Goal: Transaction & Acquisition: Purchase product/service

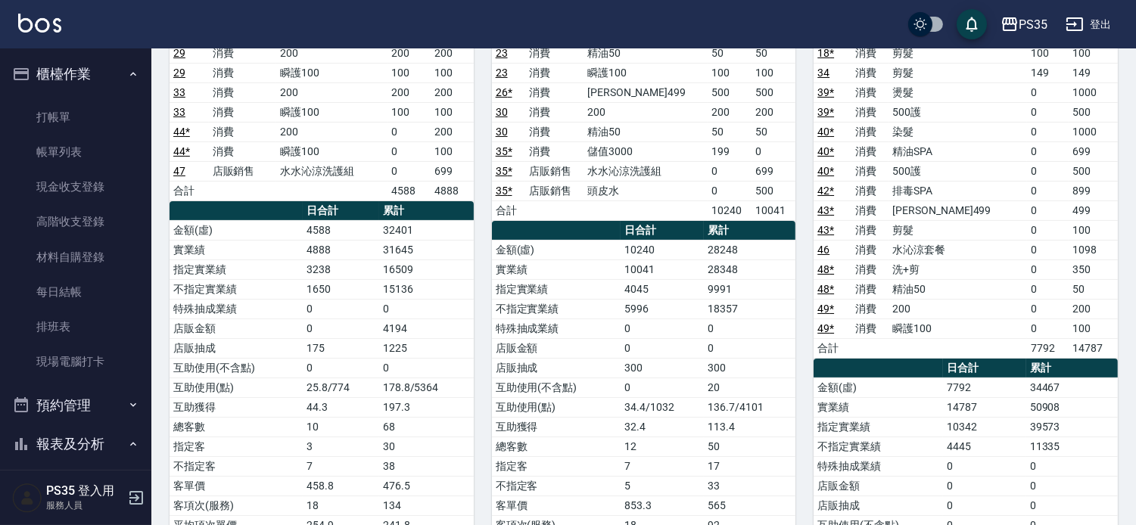
scroll to position [336, 0]
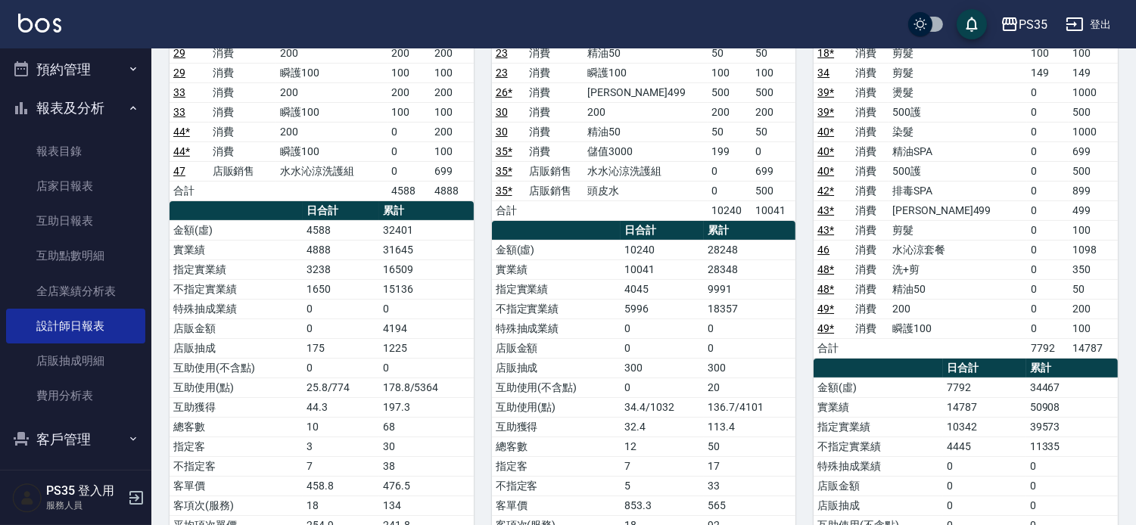
click at [353, 124] on td "200" at bounding box center [331, 132] width 111 height 20
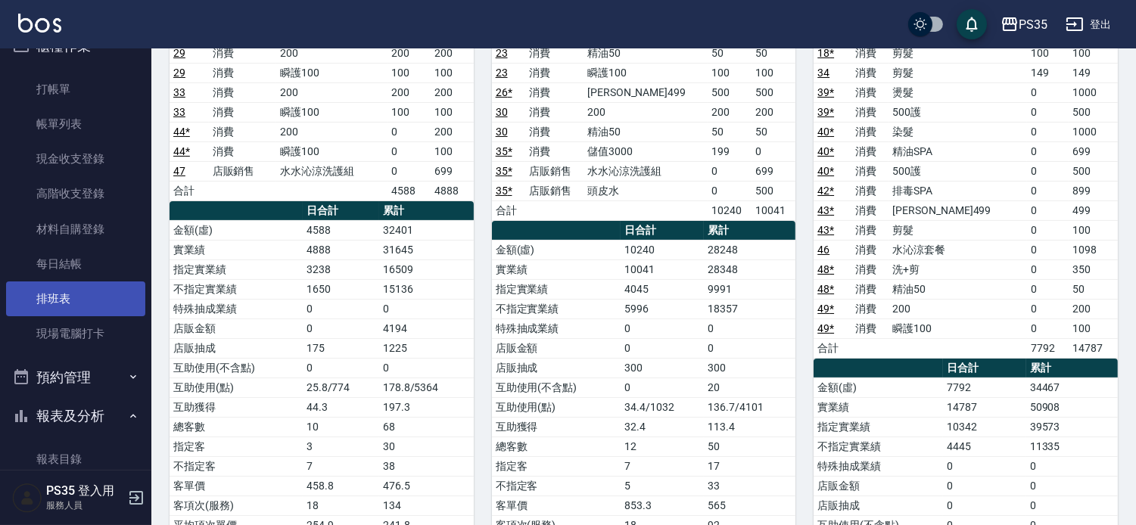
scroll to position [0, 0]
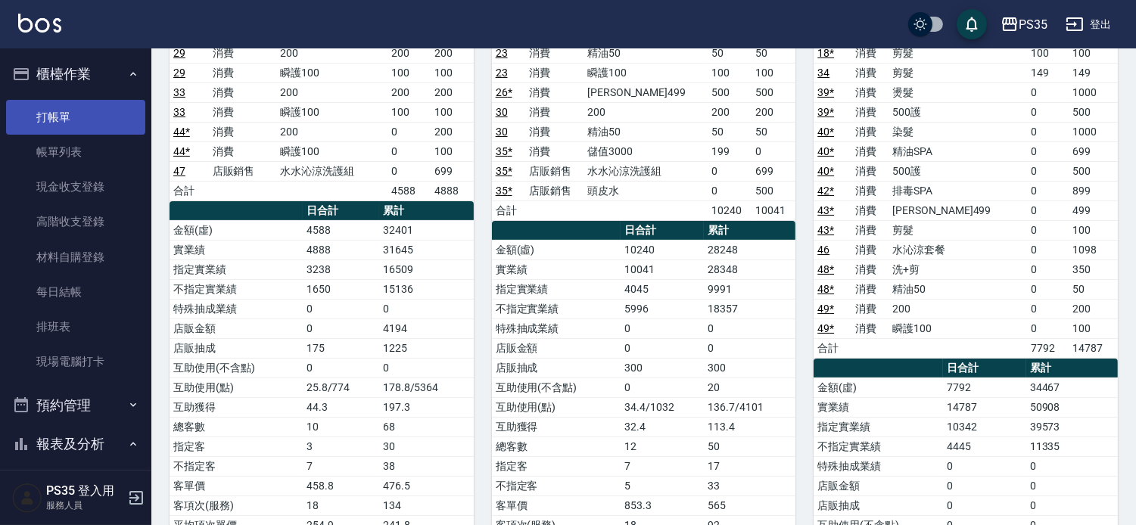
click at [88, 117] on link "打帳單" at bounding box center [75, 117] width 139 height 35
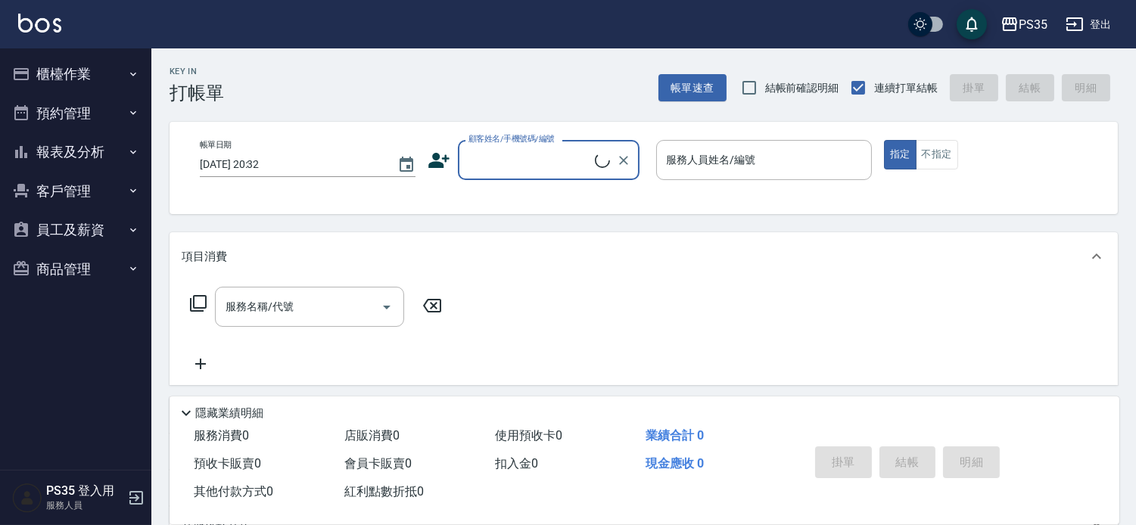
click at [44, 70] on button "櫃檯作業" at bounding box center [75, 73] width 139 height 39
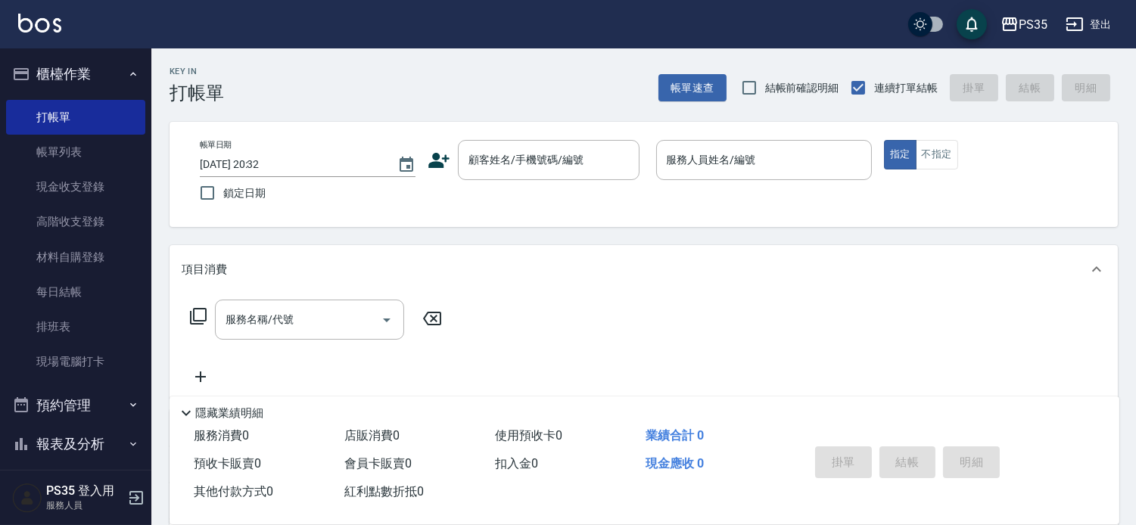
scroll to position [84, 0]
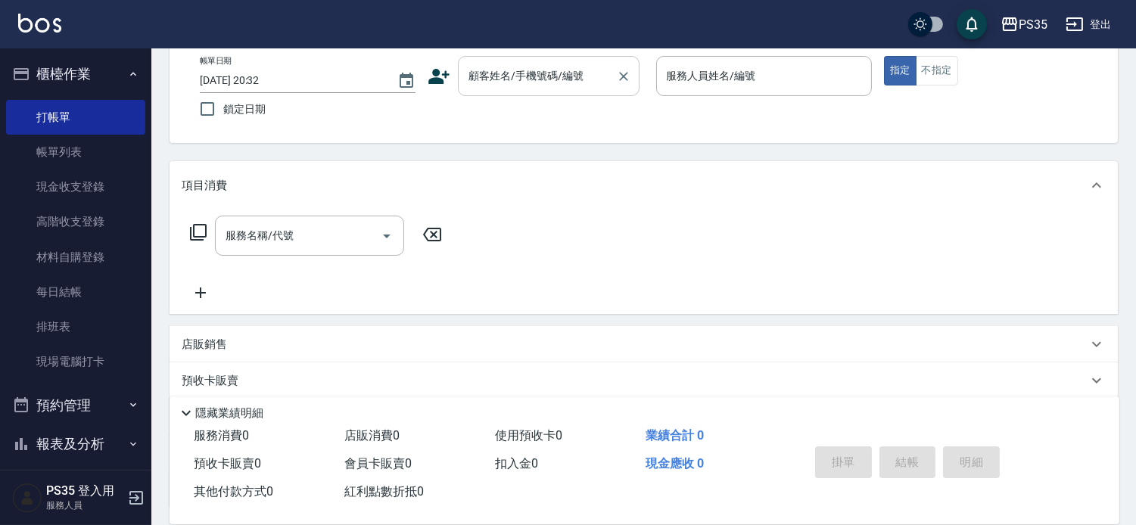
click at [561, 86] on input "顧客姓名/手機號碼/編號" at bounding box center [537, 76] width 145 height 26
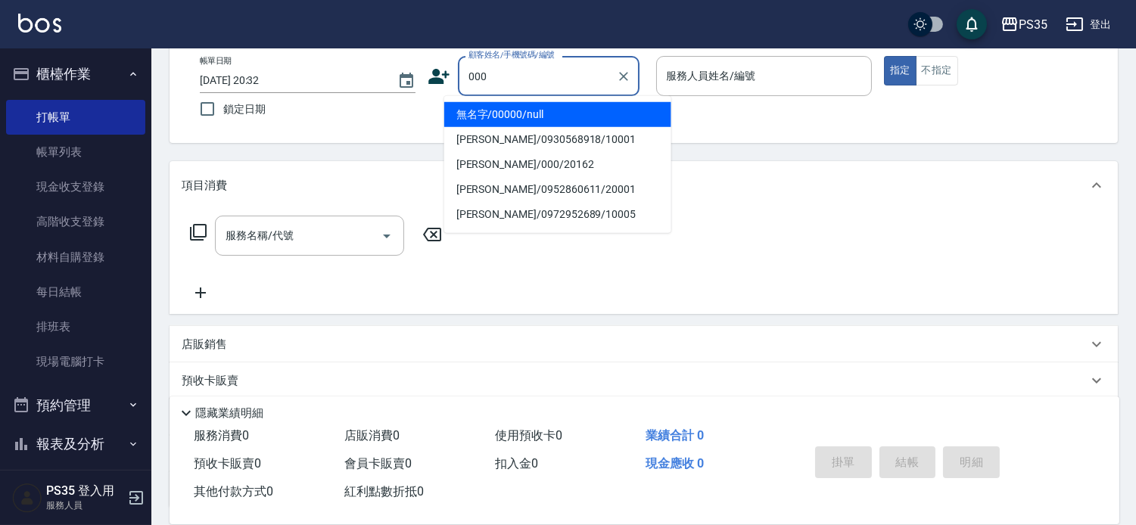
type input "無名字/00000/null"
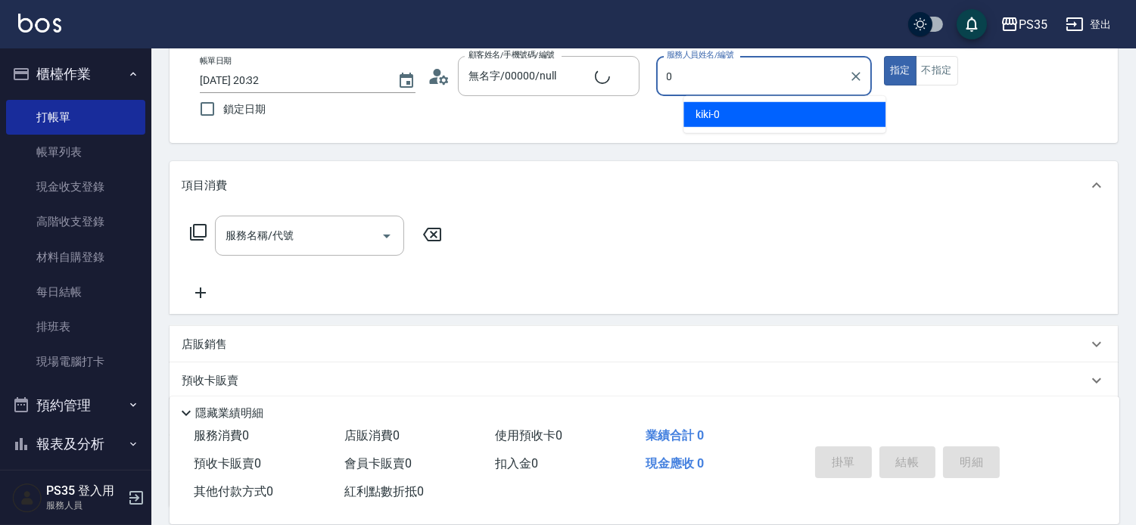
type input "0"
type button "true"
type input "[PERSON_NAME]/000/20162"
type input "kiki-0"
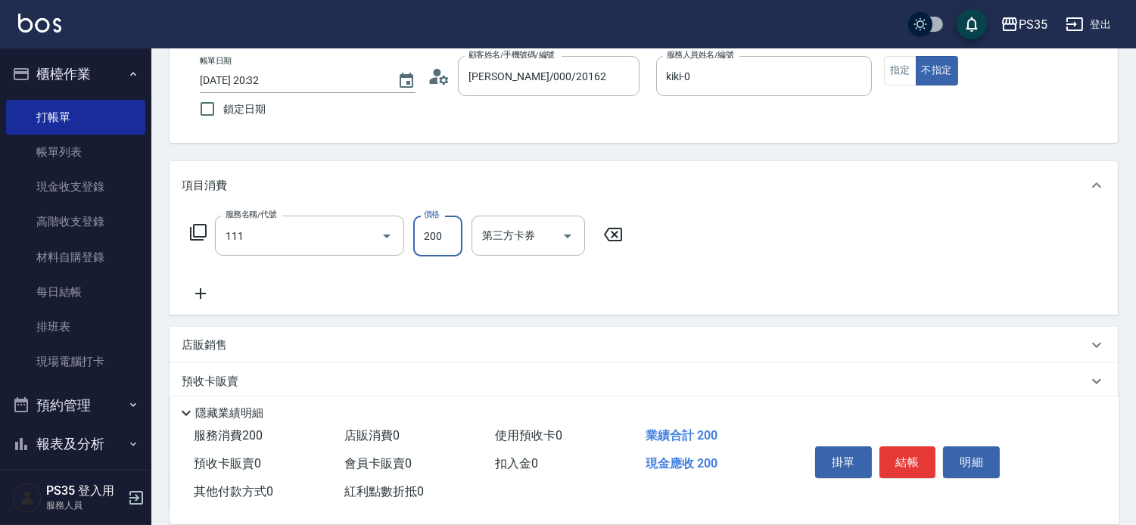
type input "200(111)"
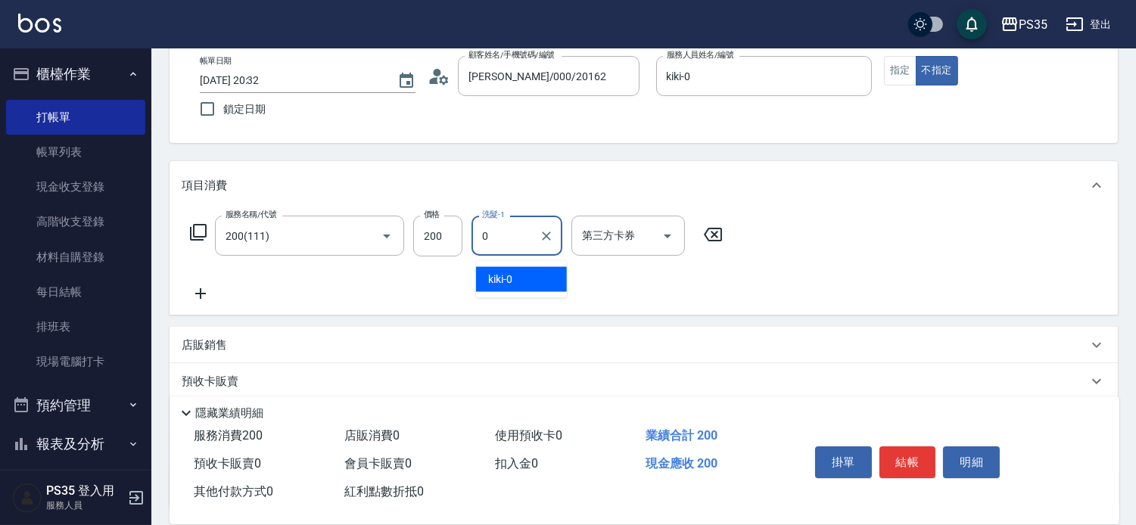
type input "kiki-0"
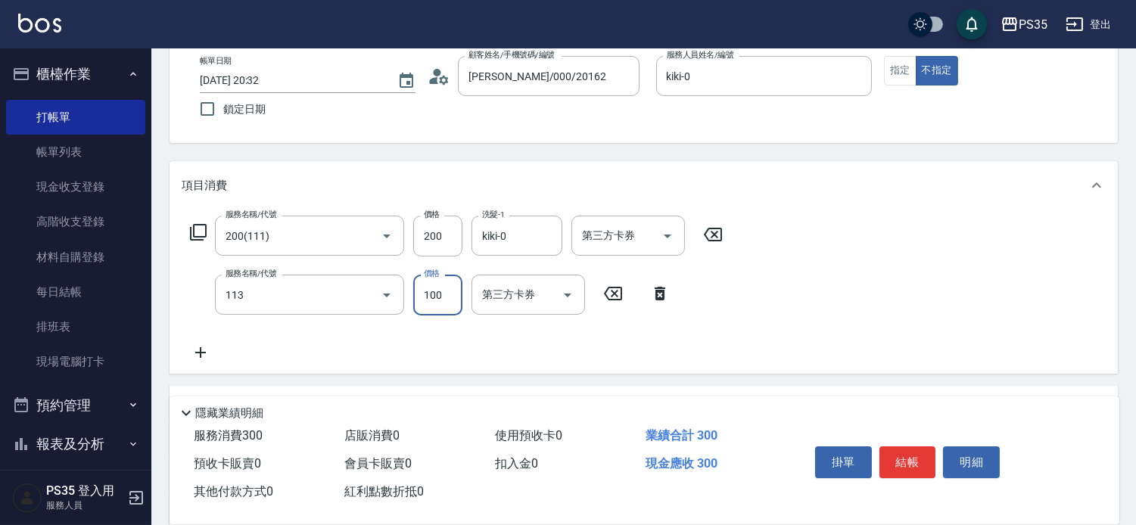
type input "瞬護100(113)"
type input "kiki-0"
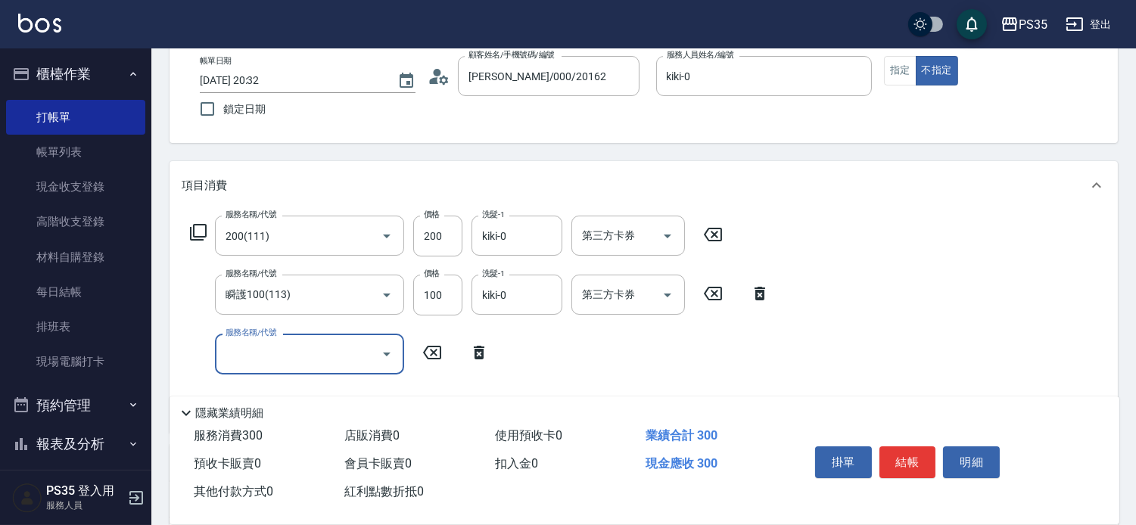
click at [928, 446] on button "結帳" at bounding box center [907, 462] width 57 height 32
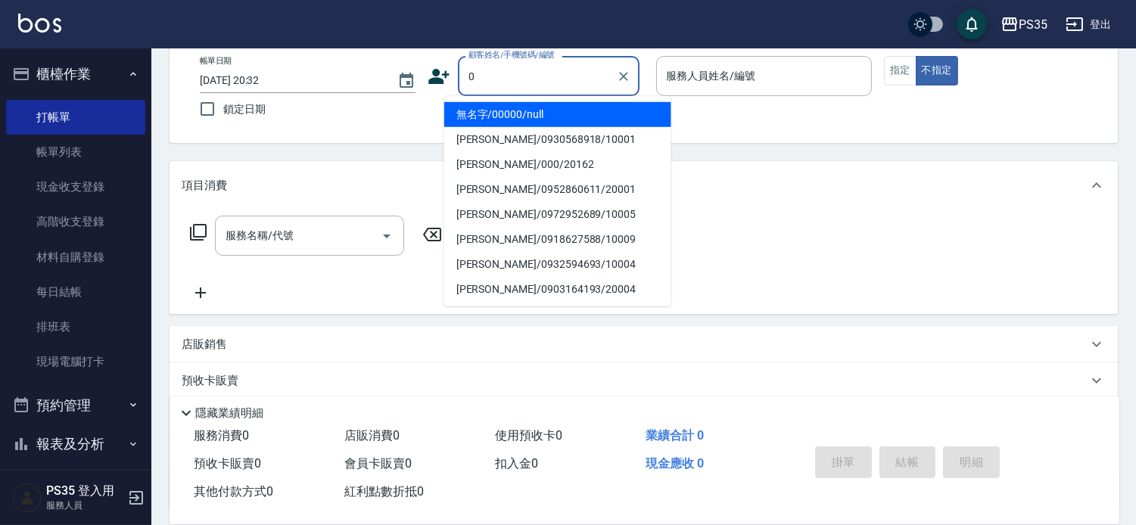
type input "無名字/00000/null"
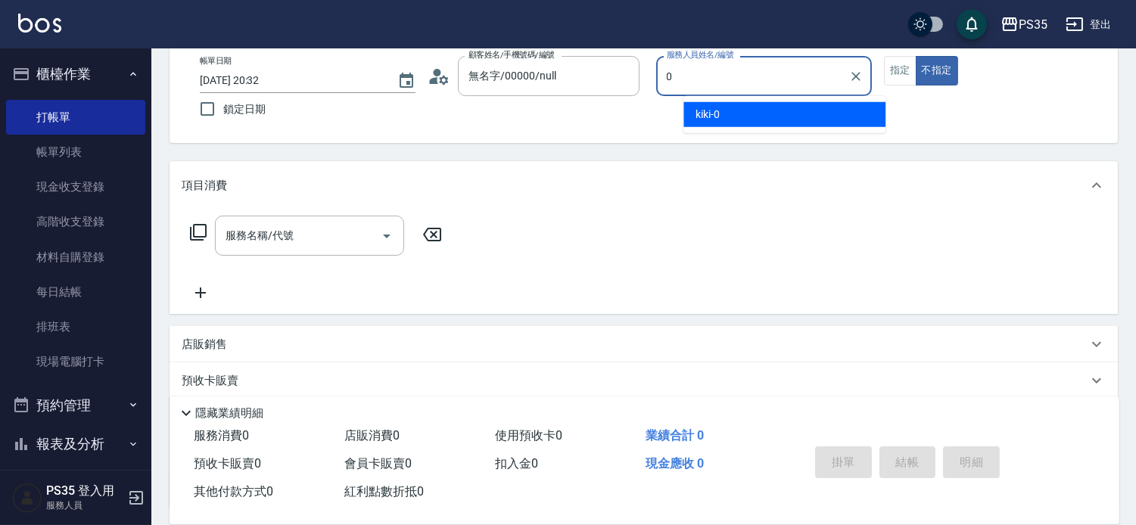
type input "kiki-0"
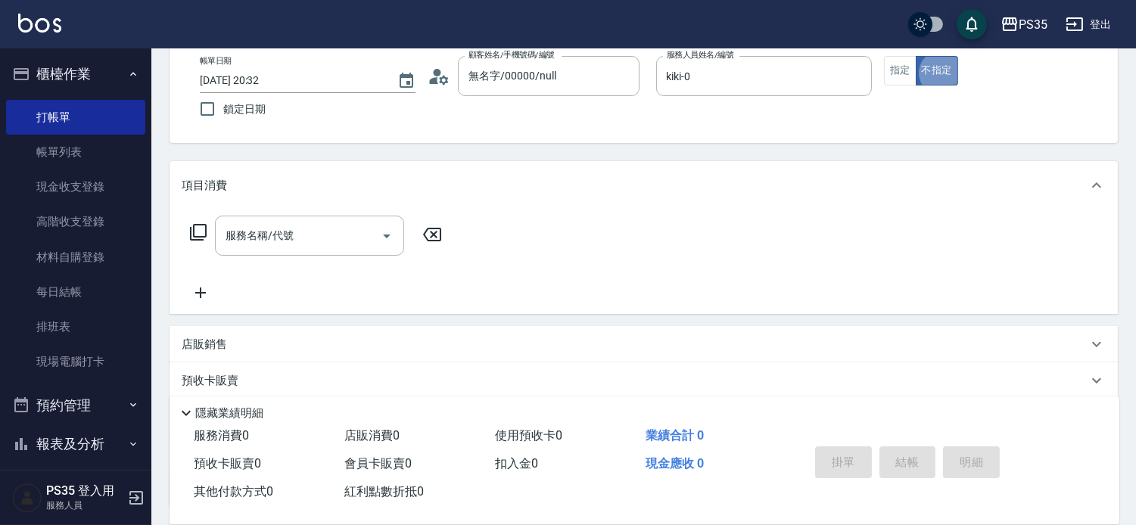
type button "false"
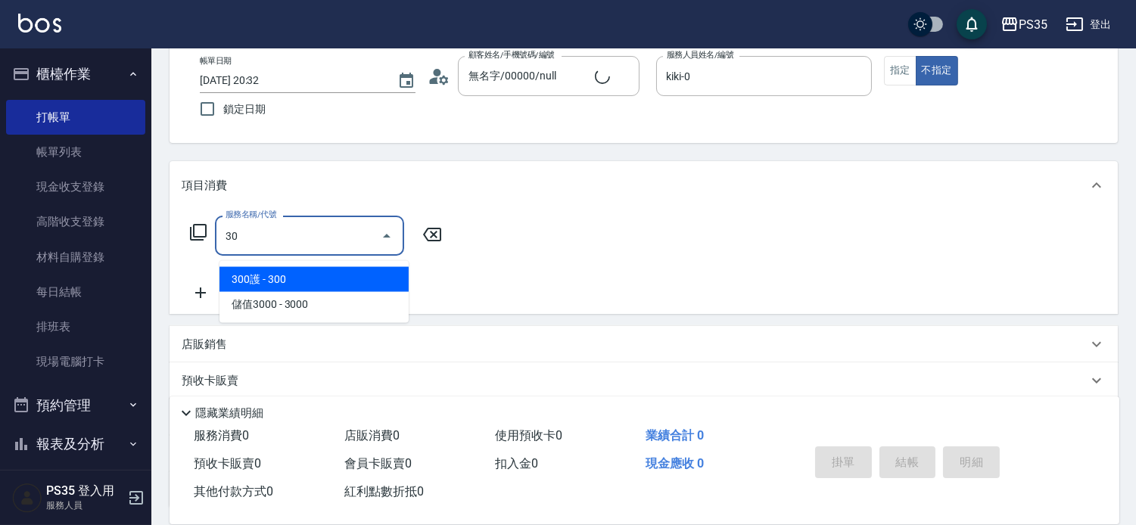
type input "304"
type input "無名字/0/null"
type input "剪髮(304)"
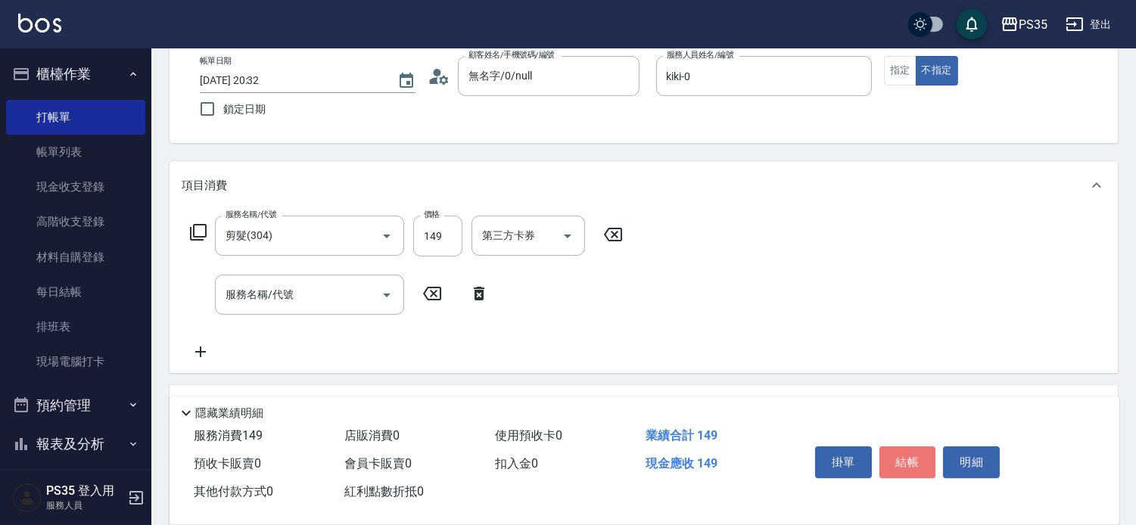
click at [928, 446] on button "結帳" at bounding box center [907, 462] width 57 height 32
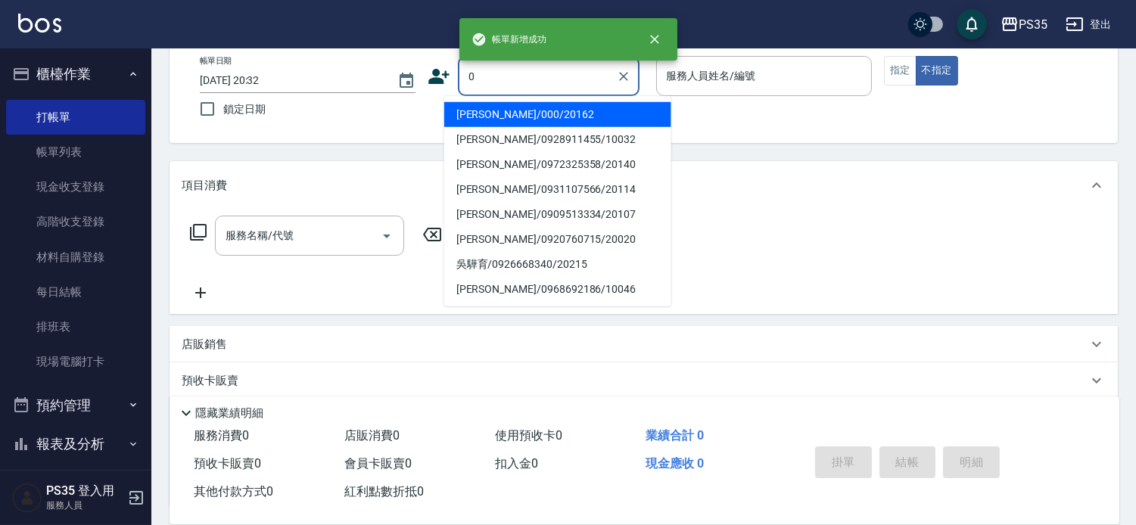
type input "[PERSON_NAME]/000/20162"
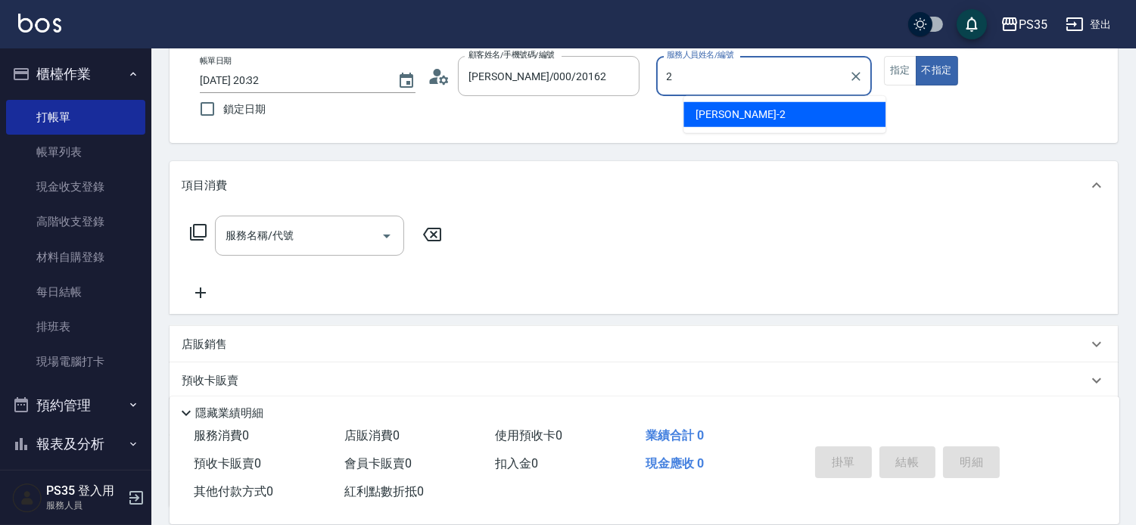
type input "[PERSON_NAME]-2"
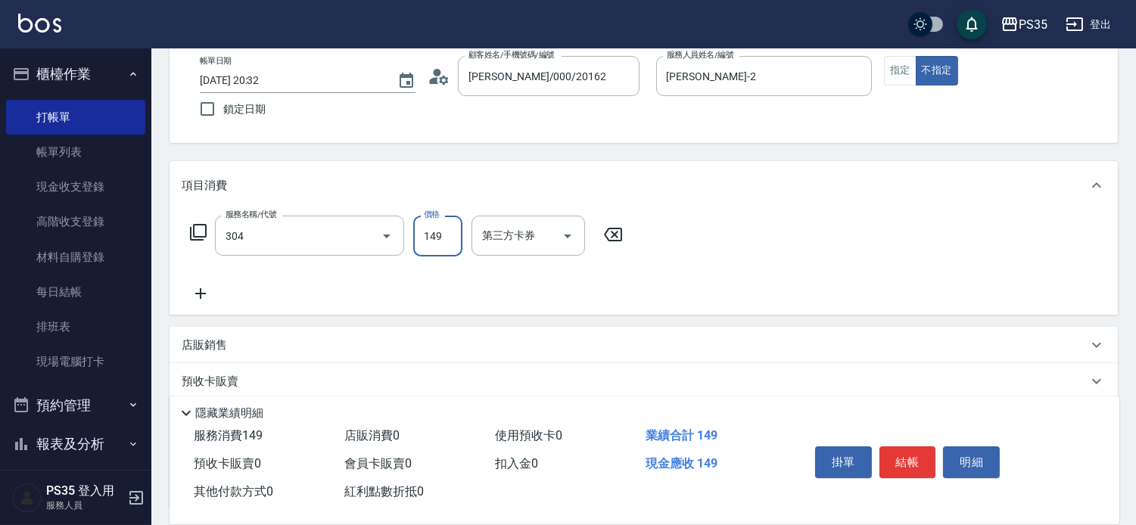
type input "剪髮(304)"
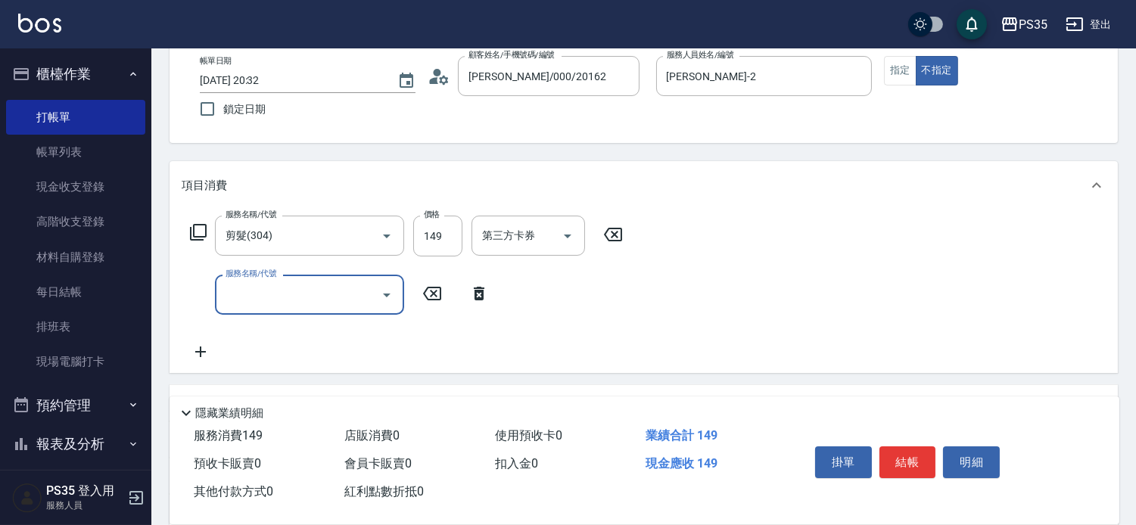
click at [631, 76] on icon "Clear" at bounding box center [623, 76] width 15 height 15
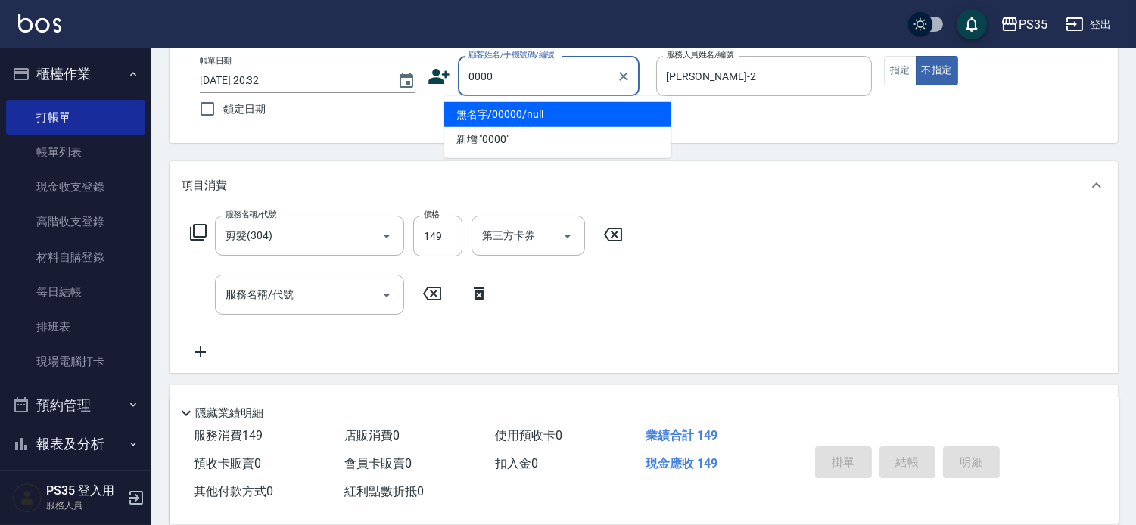
click at [915, 56] on button "不指定" at bounding box center [936, 71] width 42 height 30
type input "無名字/00000/null"
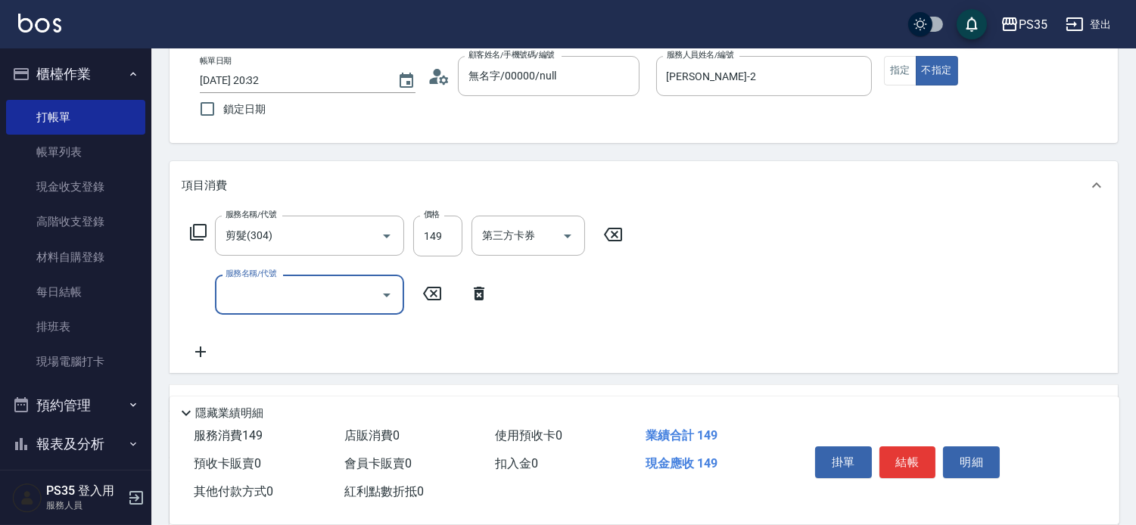
click at [910, 446] on button "結帳" at bounding box center [907, 462] width 57 height 32
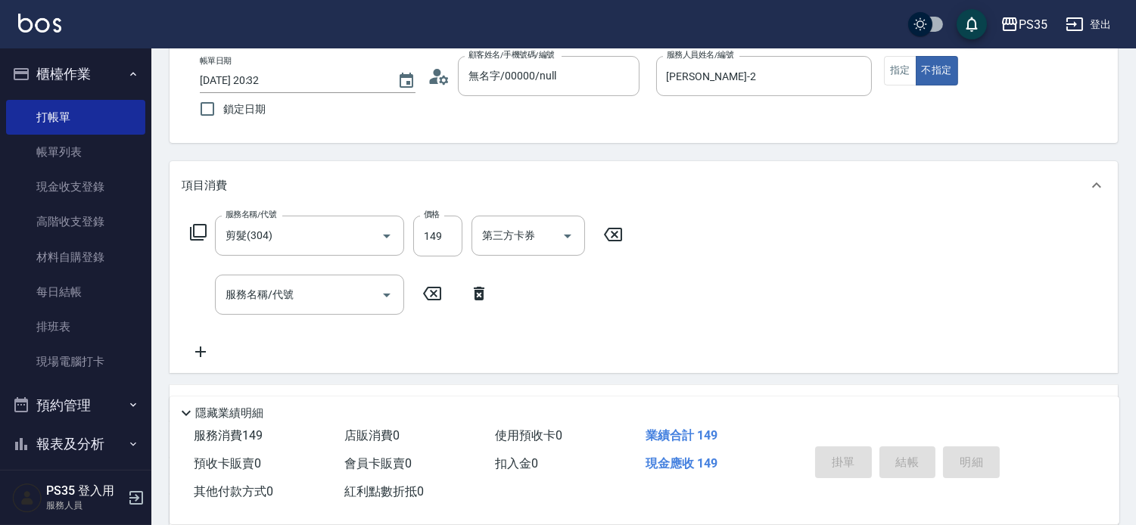
type input "[DATE] 20:33"
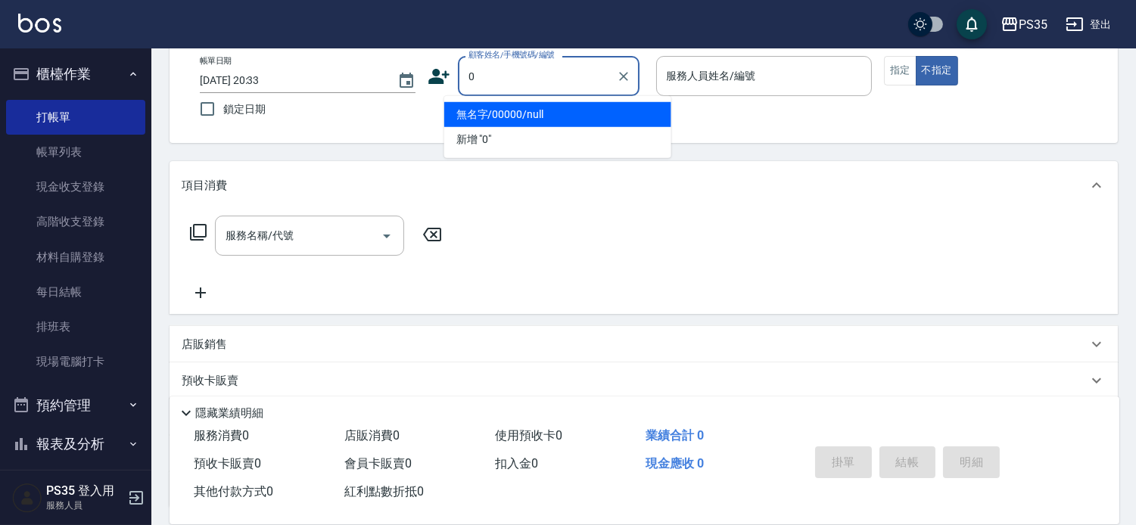
type input "無名字/00000/null"
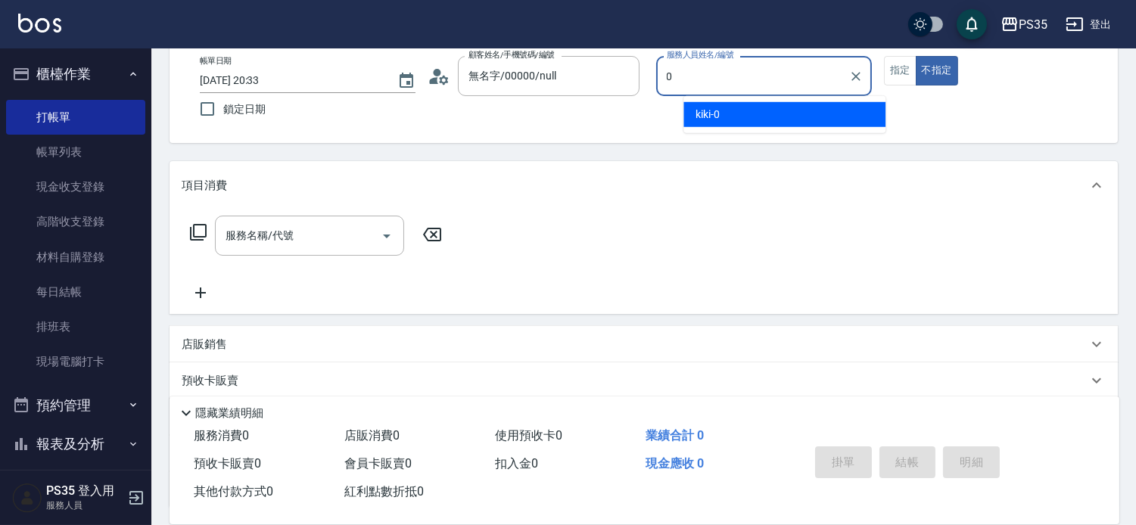
type input "kiki-0"
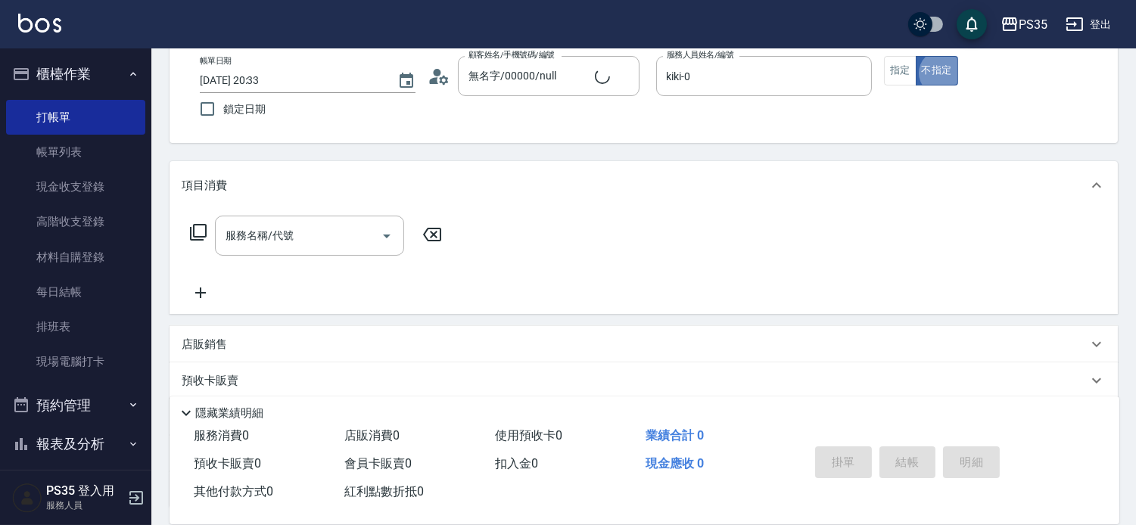
type input "無名字/0/null"
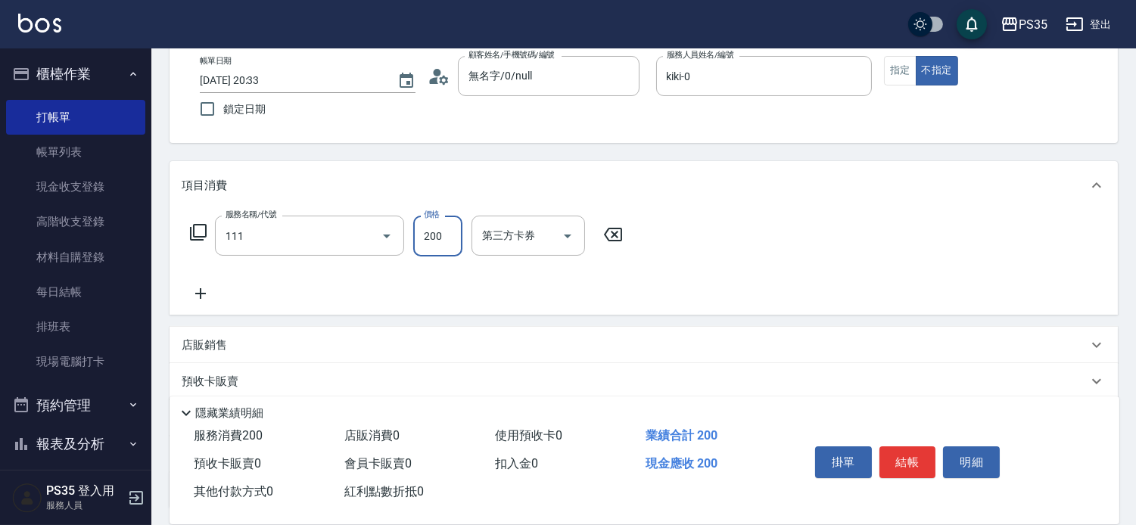
type input "200(111)"
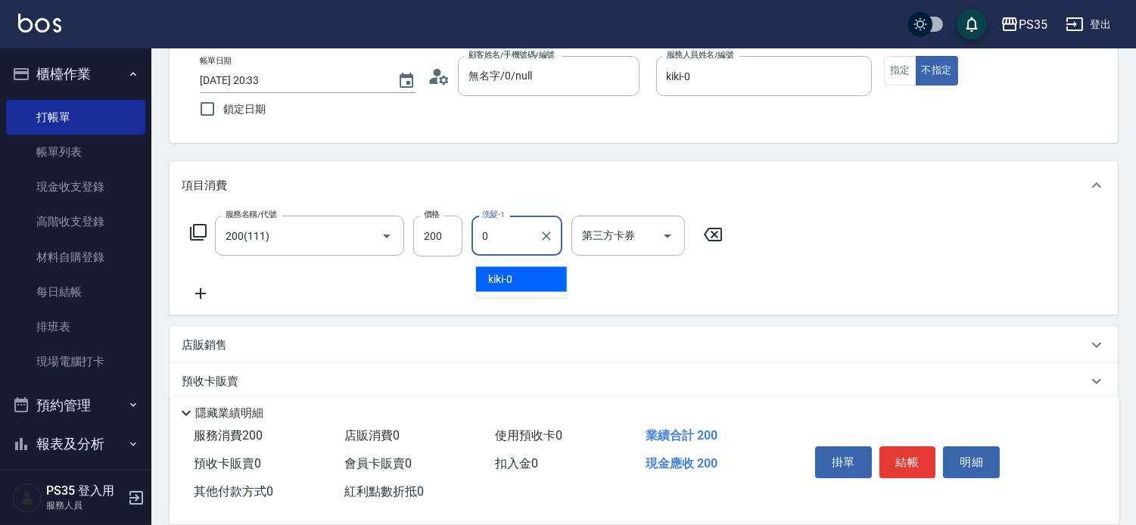
type input "kiki-0"
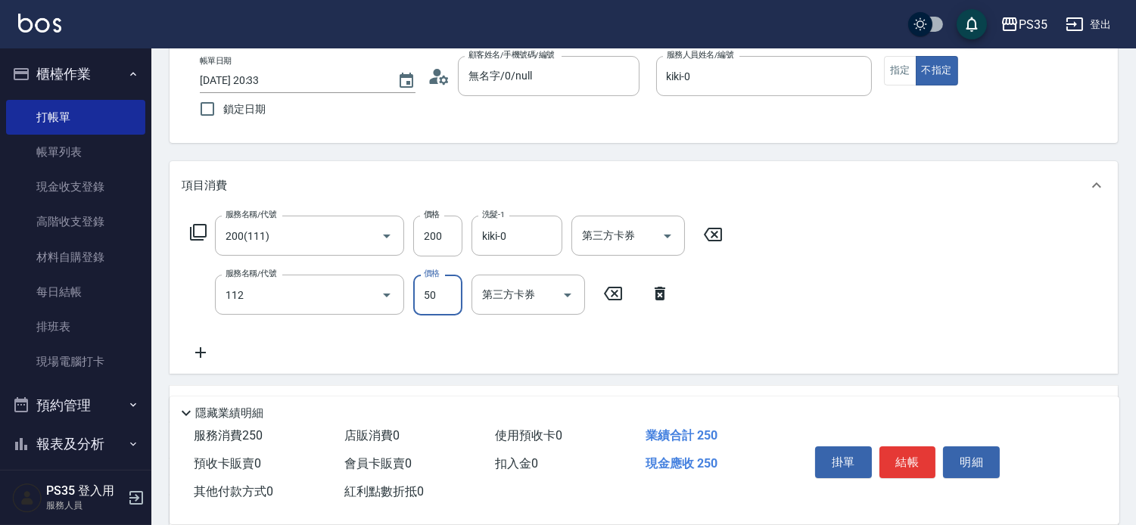
type input "精油50(112)"
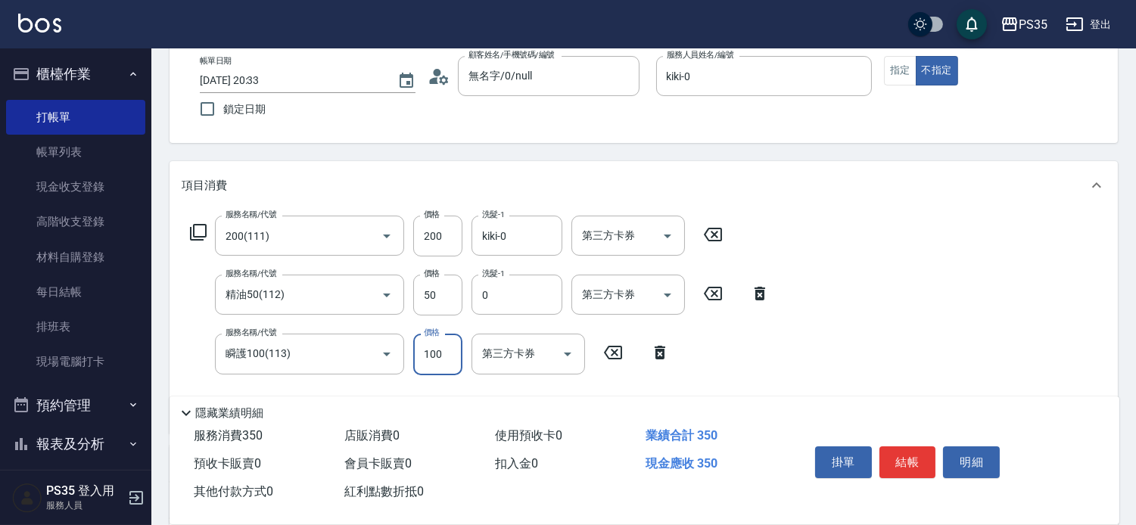
type input "kiki-0"
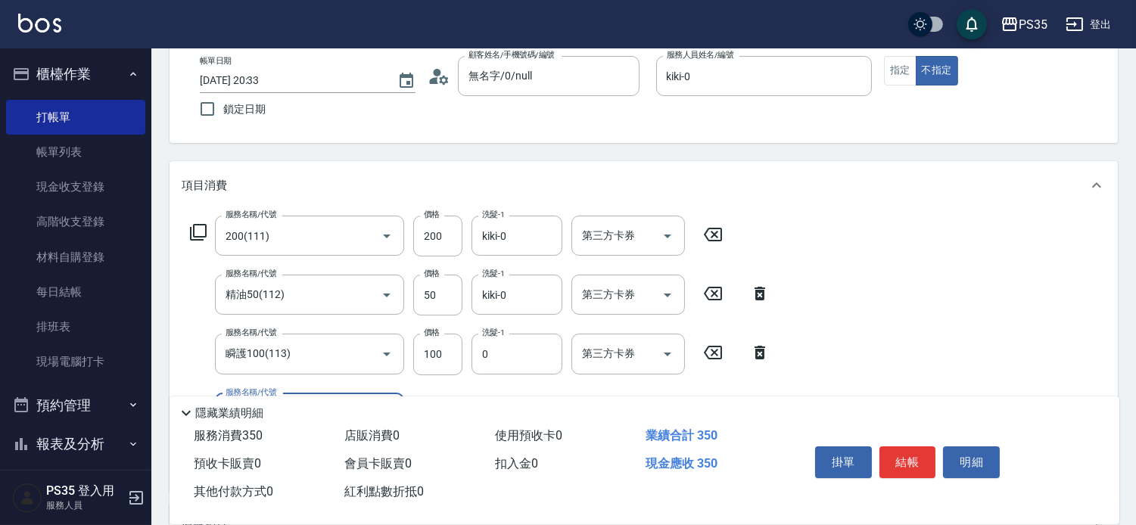
type input "kiki-0"
click at [910, 446] on button "結帳" at bounding box center [907, 462] width 57 height 32
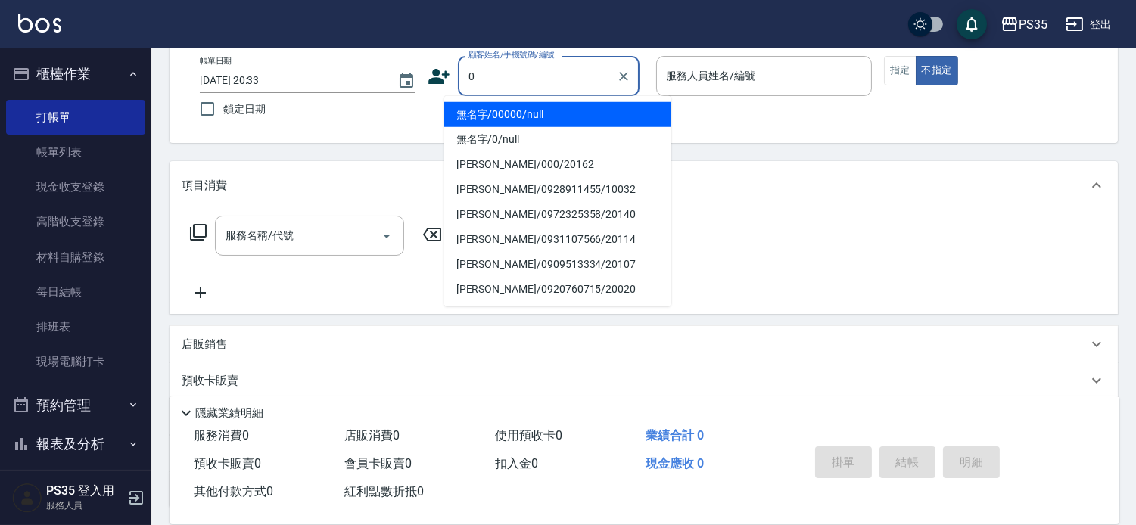
type input "無名字/00000/null"
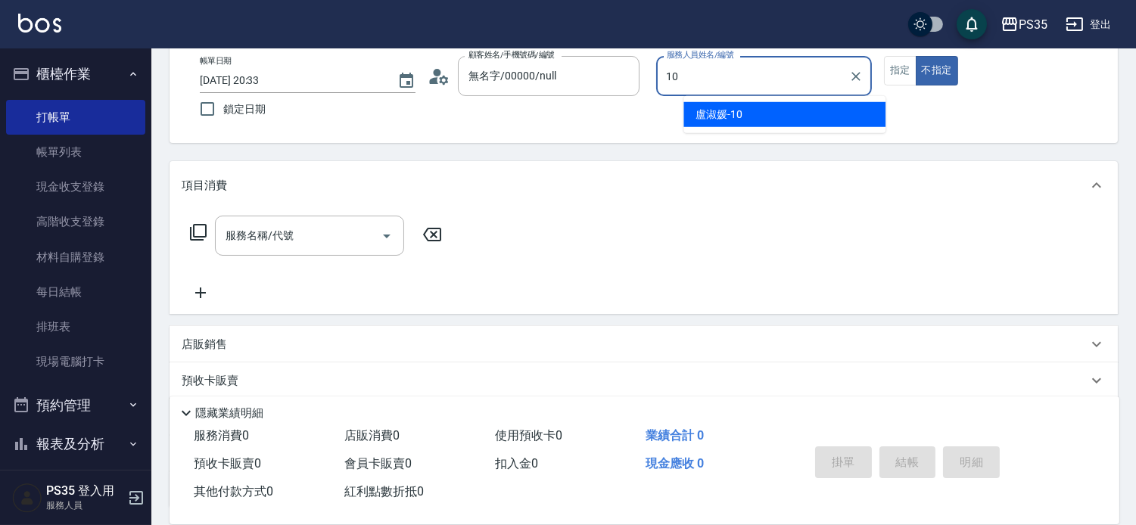
type input "盧淑媛-10"
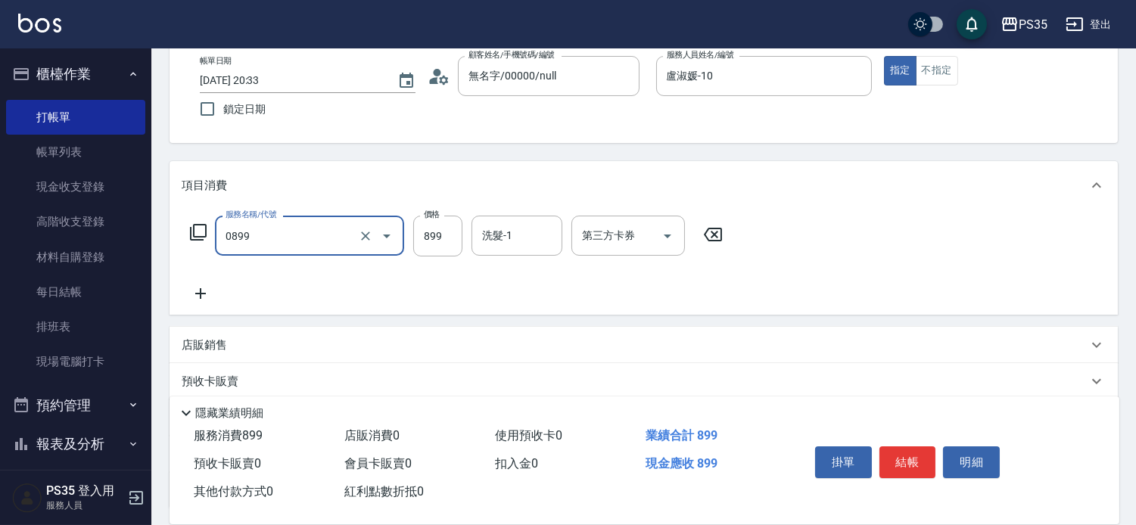
type input "排毒SPA(0899)"
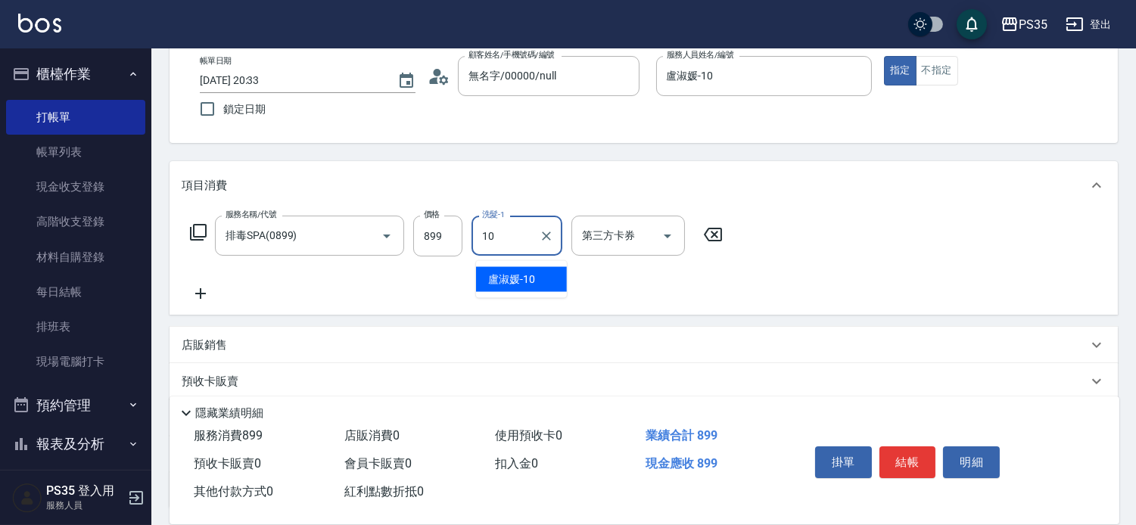
type input "盧淑媛-10"
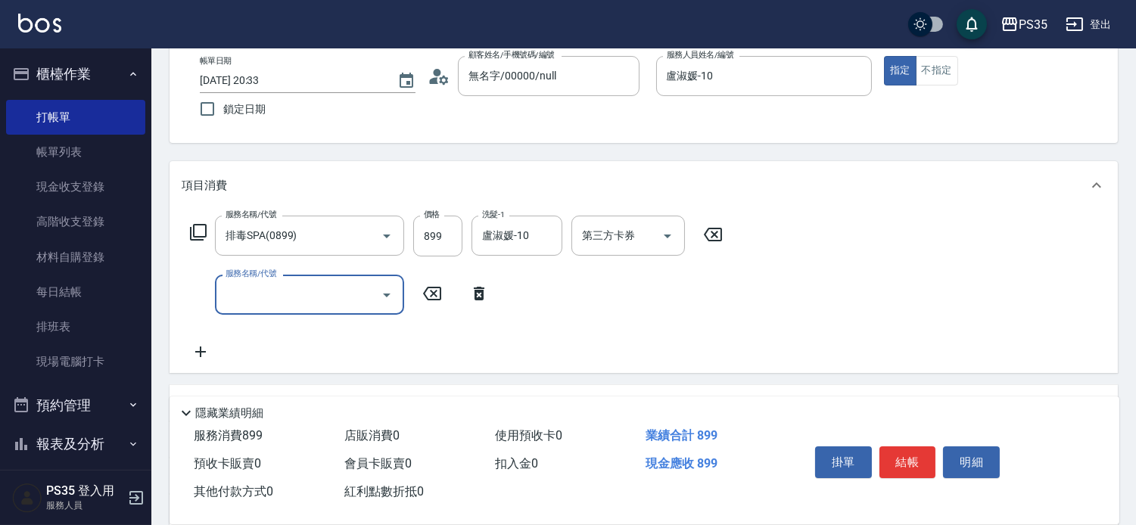
click at [910, 446] on button "結帳" at bounding box center [907, 462] width 57 height 32
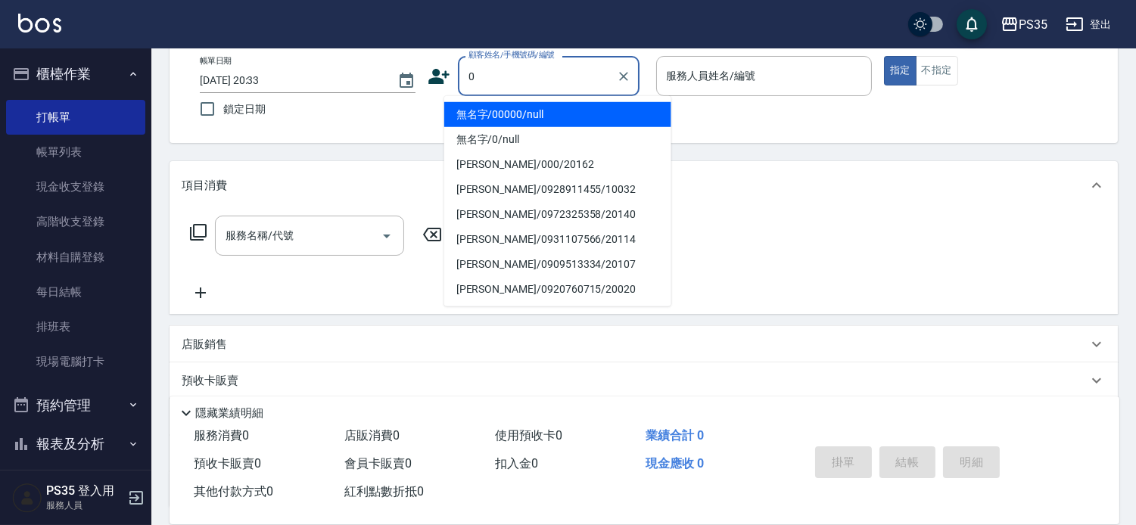
type input "無名字/00000/null"
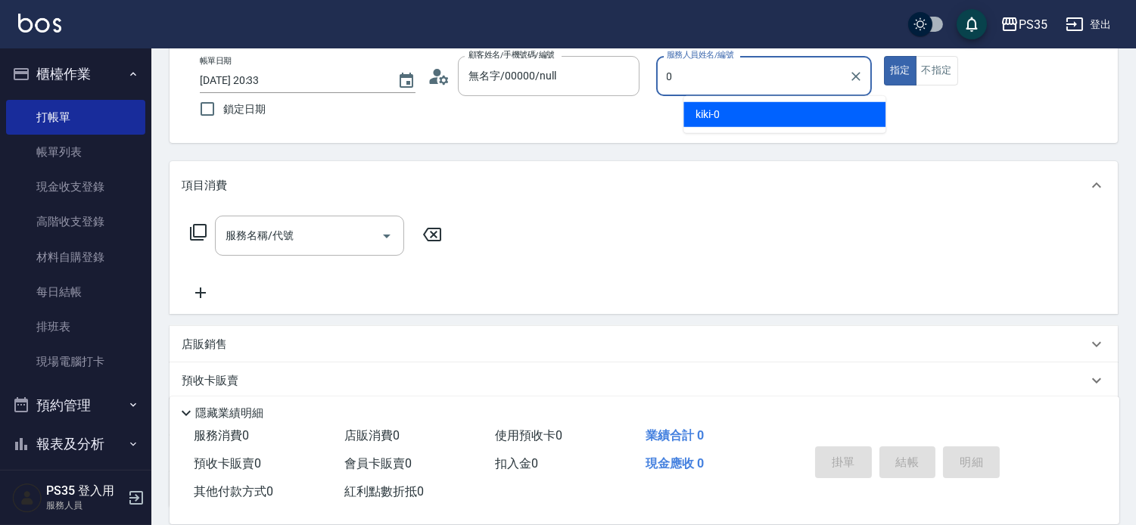
type input "kiki-0"
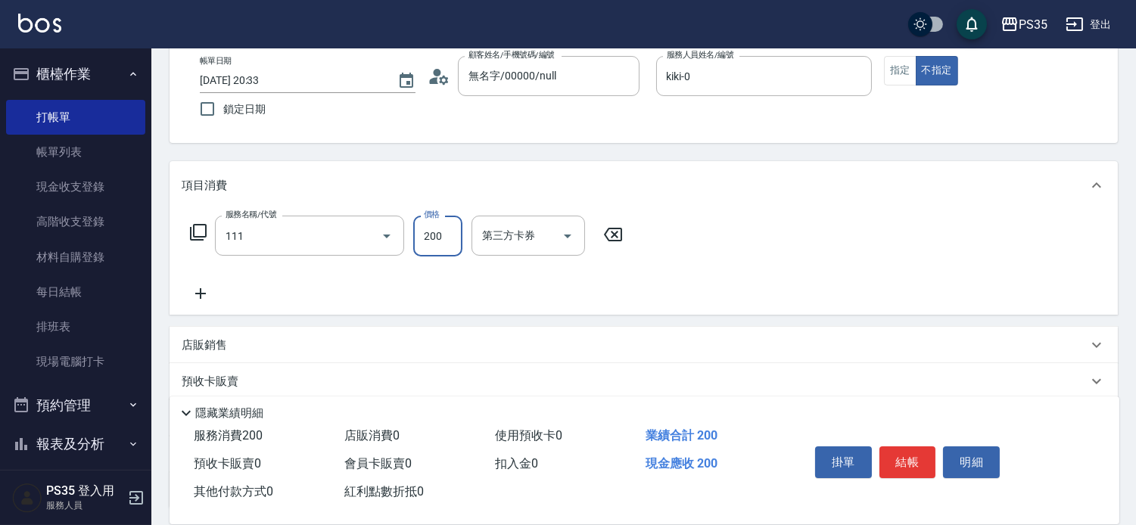
type input "200(111)"
type input "kiki-0"
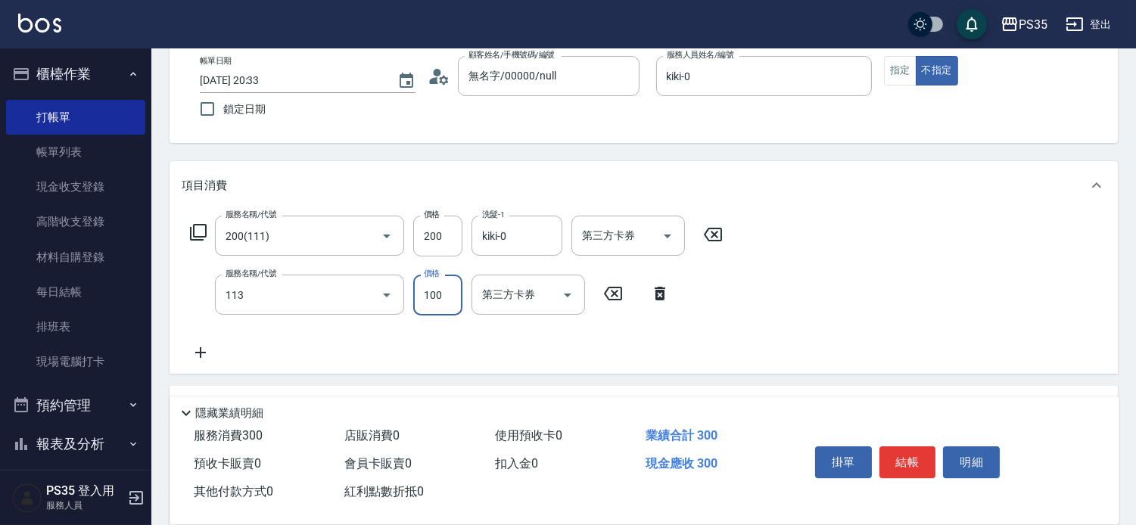
type input "瞬護100(113)"
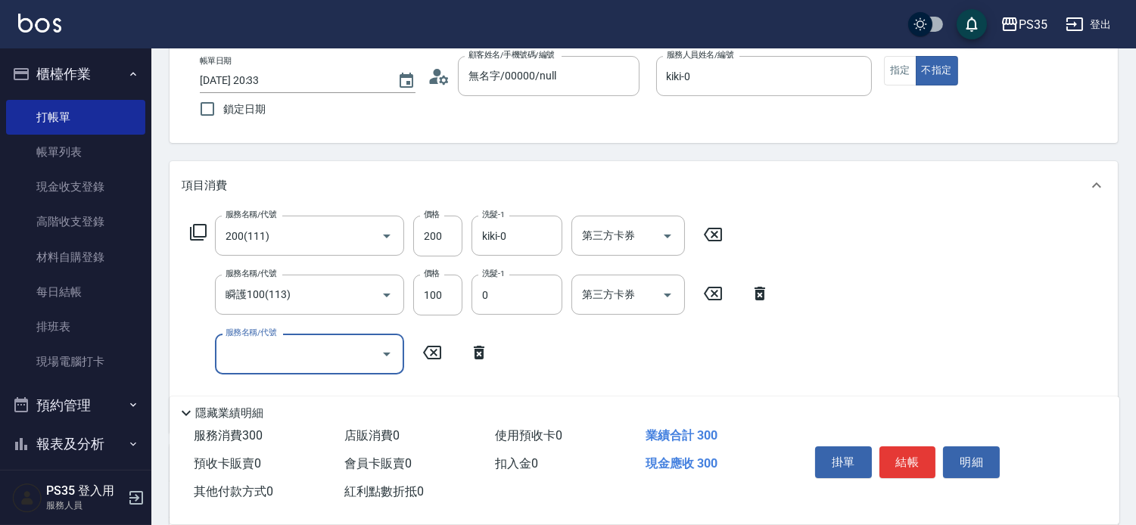
type input "kiki-0"
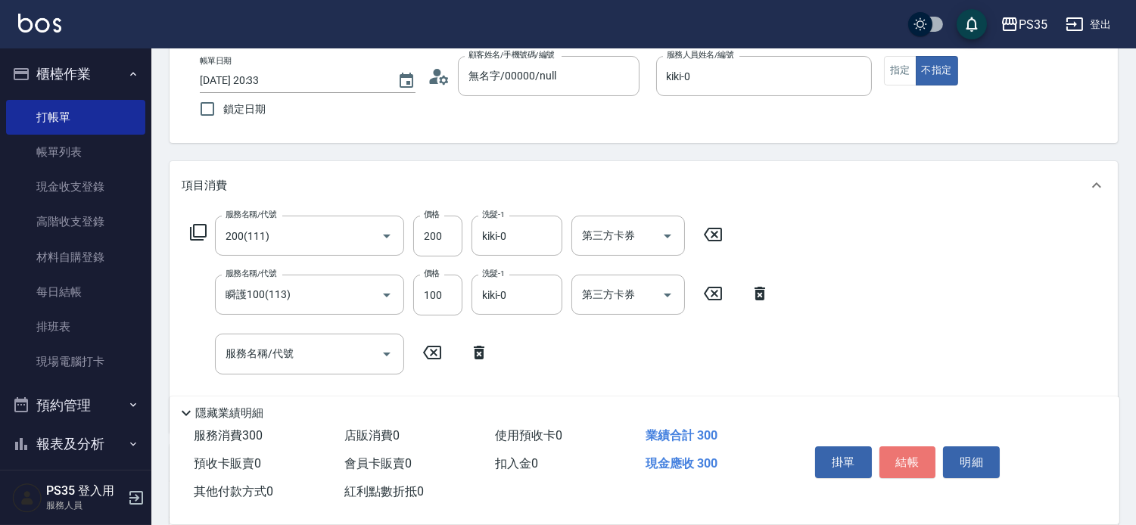
click at [910, 446] on button "結帳" at bounding box center [907, 462] width 57 height 32
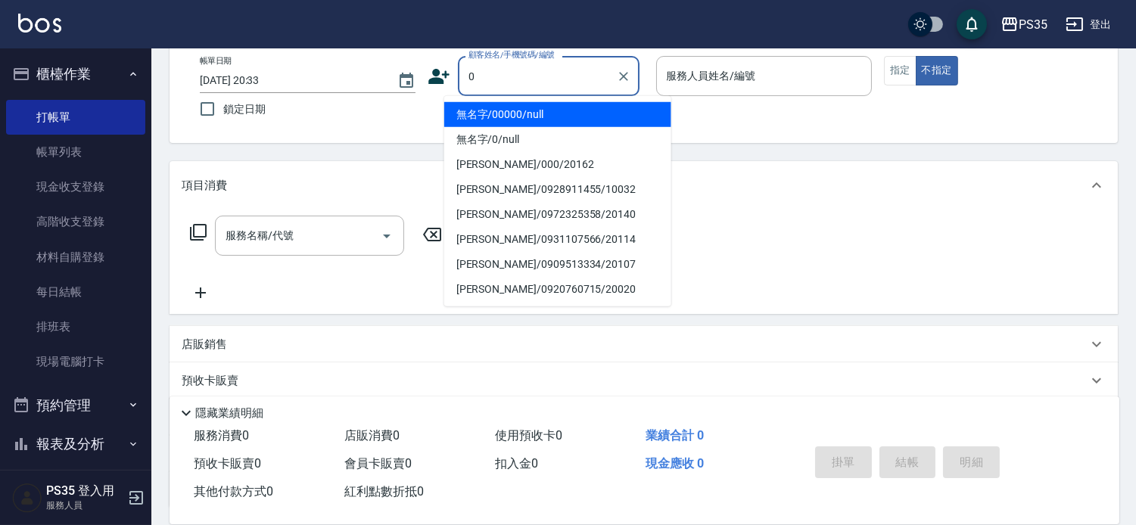
type input "無名字/00000/null"
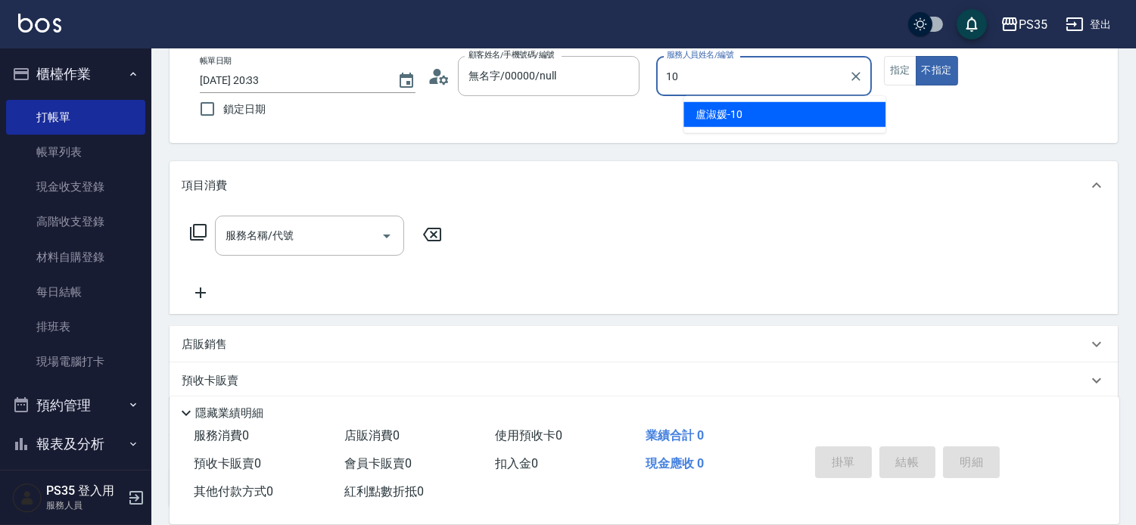
type input "盧淑媛-10"
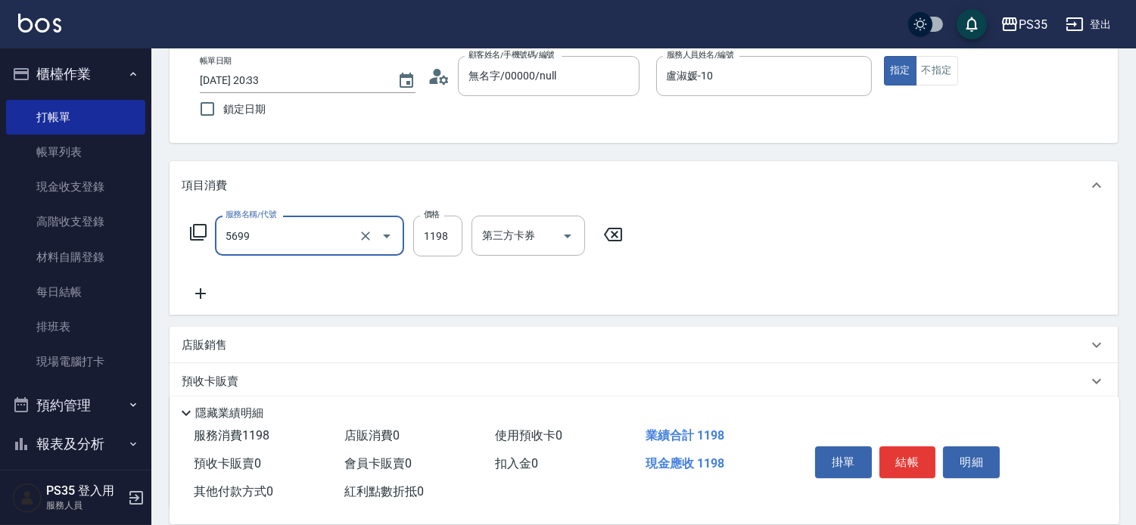
type input "水沁涼套餐(5699)"
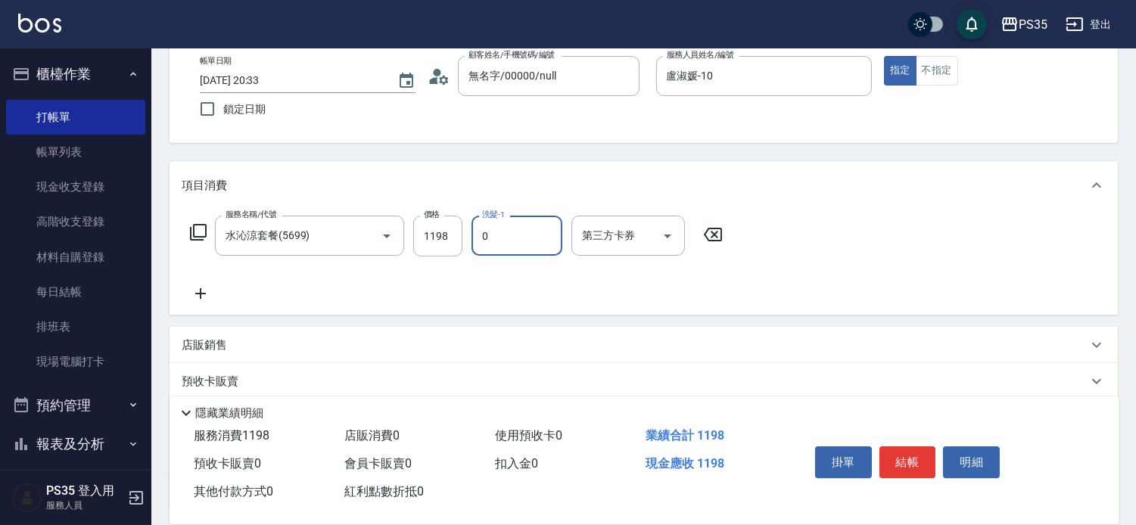
type input "kiki-0"
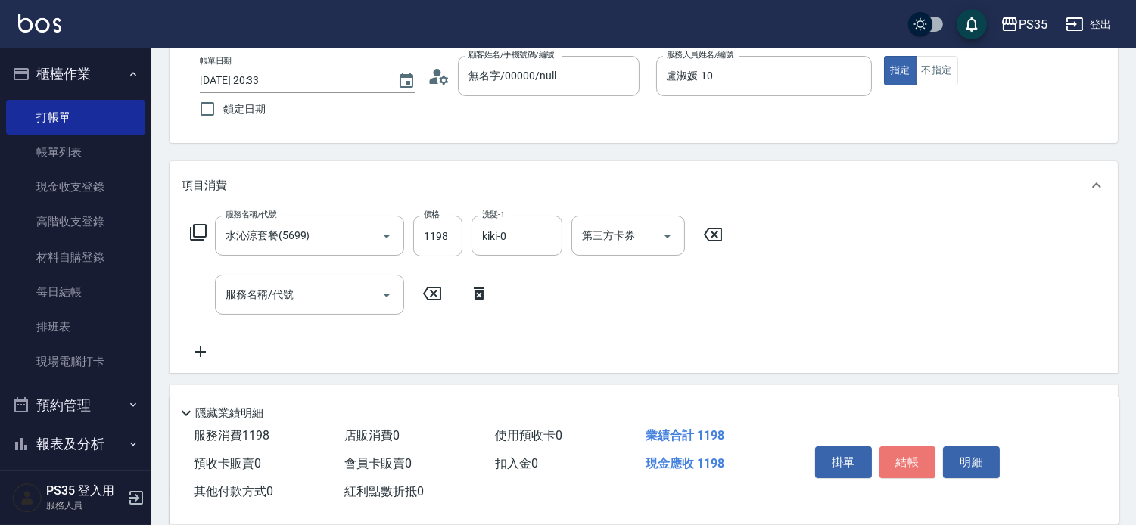
click at [910, 446] on button "結帳" at bounding box center [907, 462] width 57 height 32
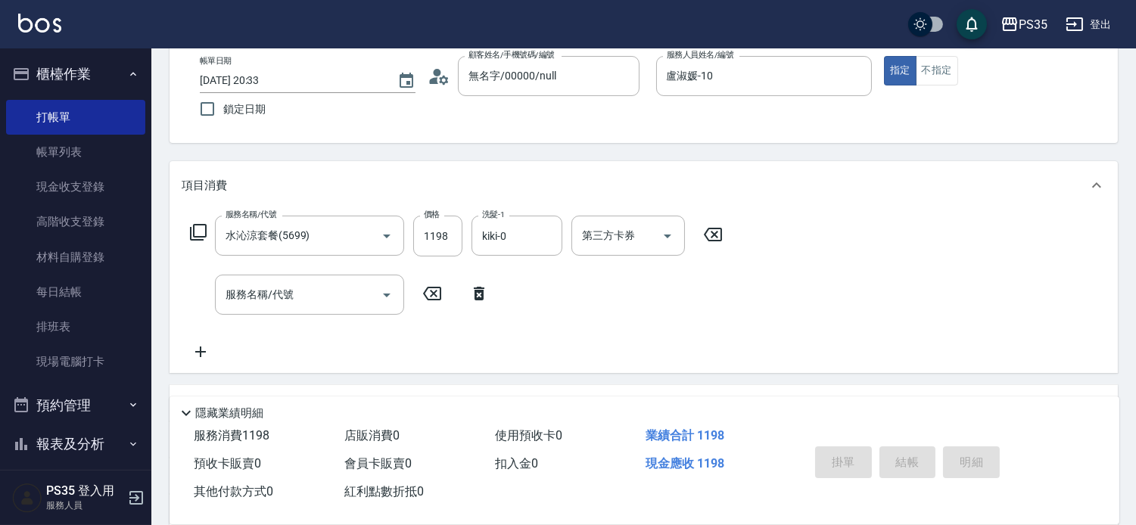
type input "[DATE] 20:34"
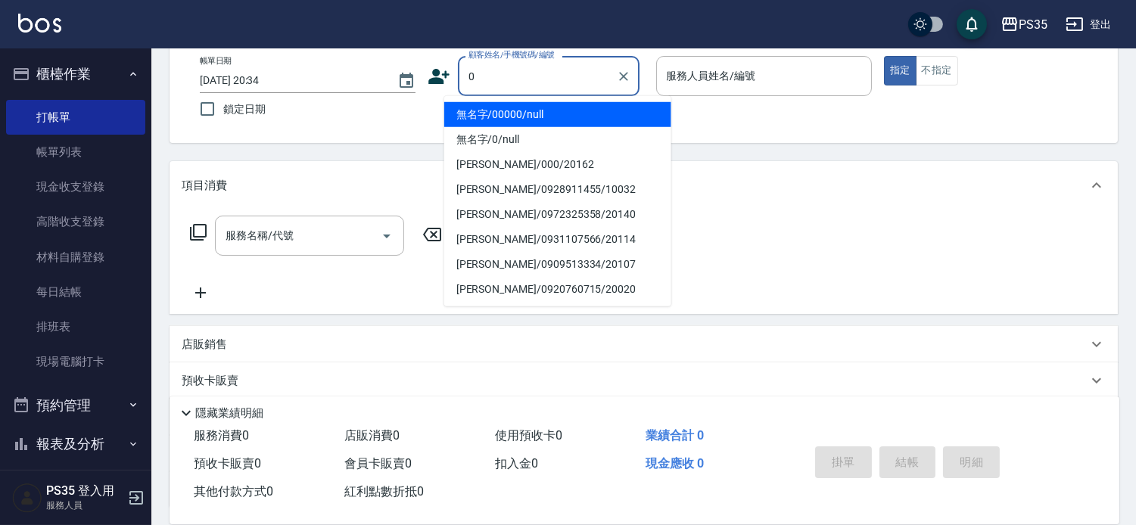
type input "無名字/00000/null"
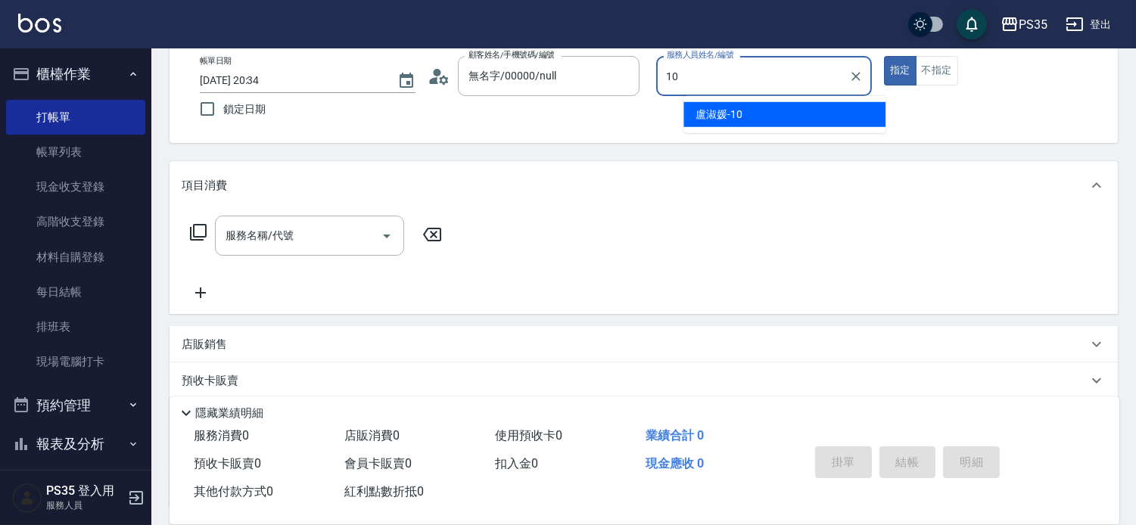
type input "盧淑媛-10"
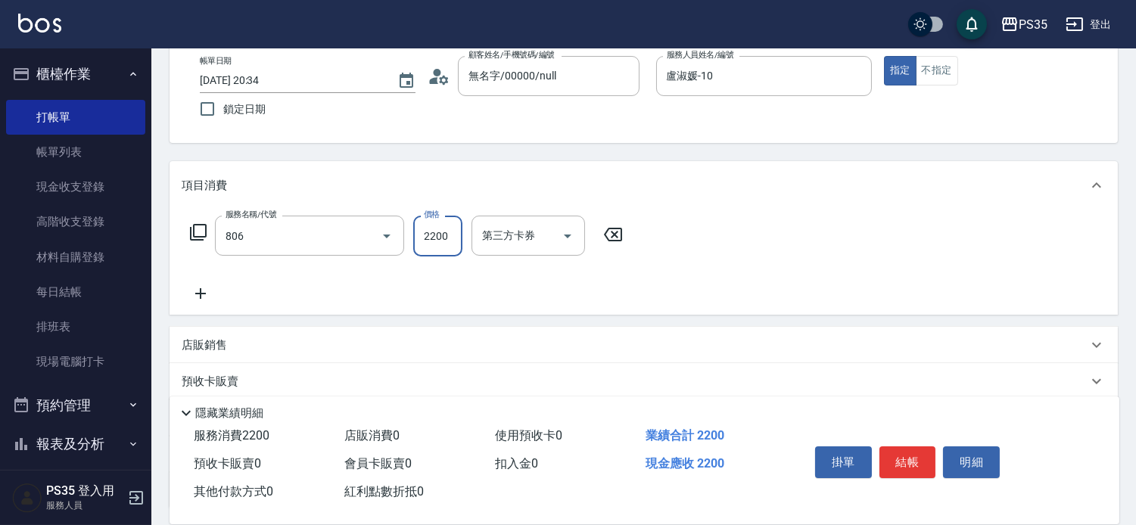
type input "染B(806)"
type input "3500"
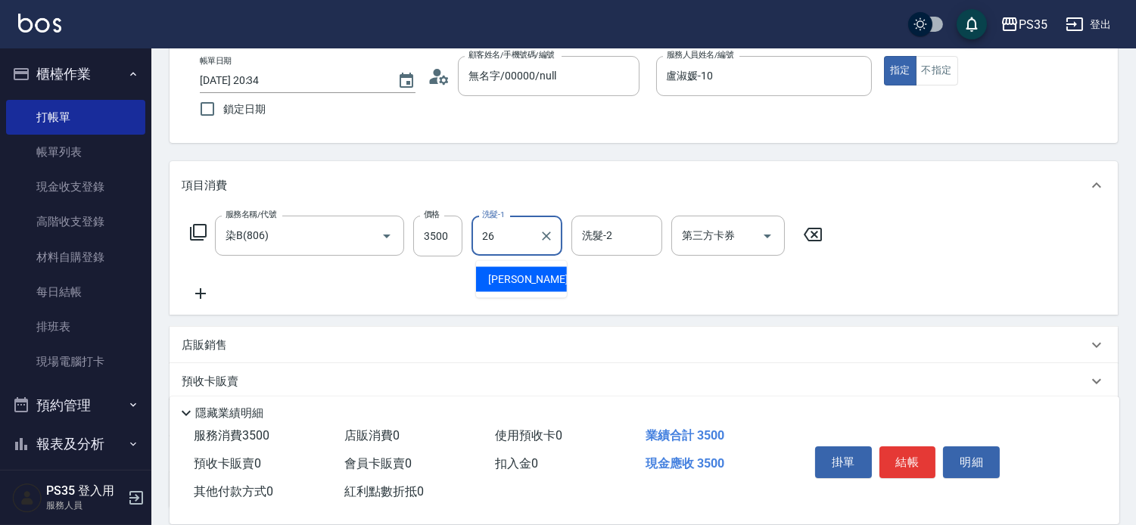
type input "菲菲-26"
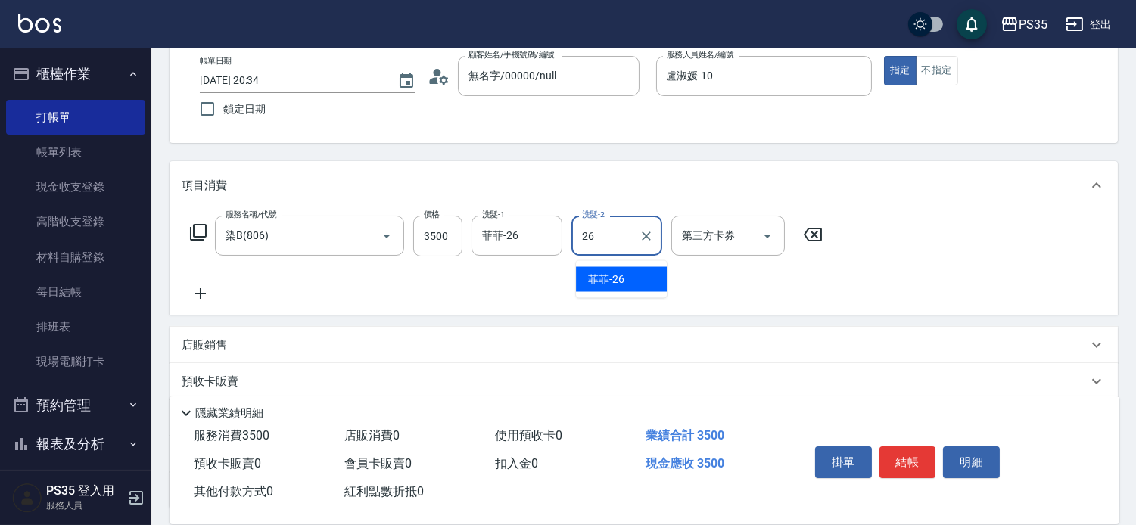
type input "菲菲-26"
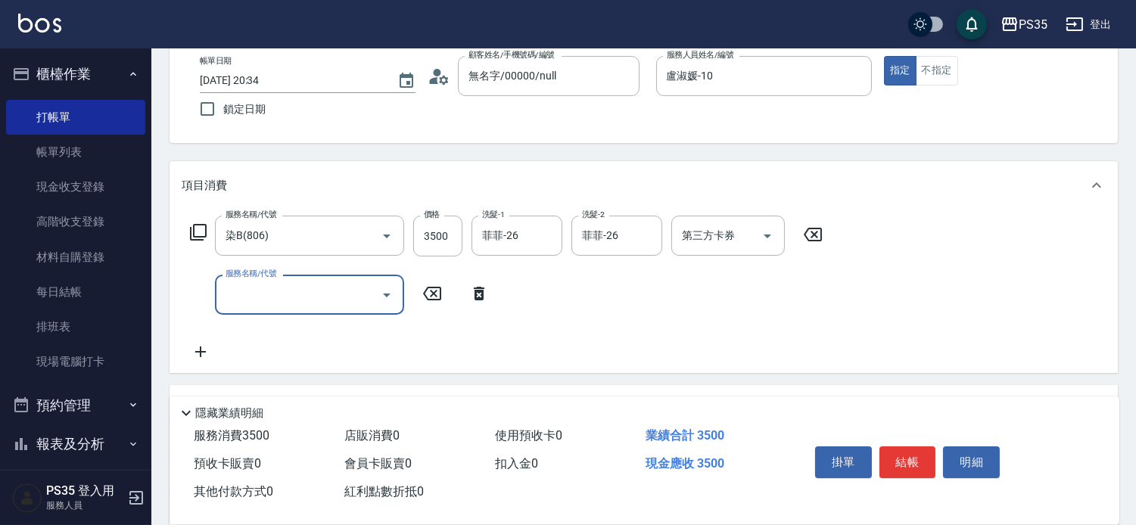
click at [910, 446] on button "結帳" at bounding box center [907, 462] width 57 height 32
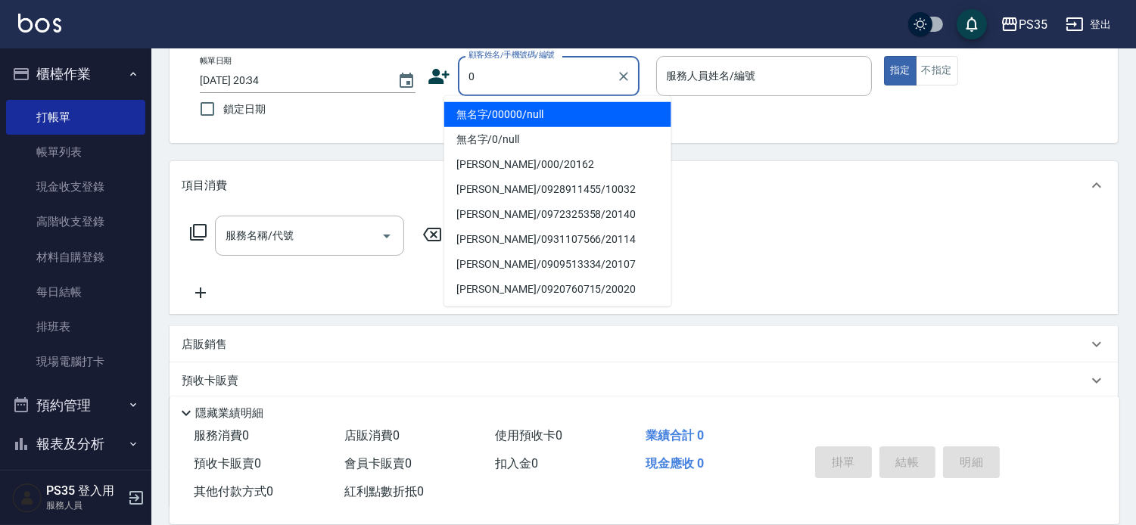
type input "無名字/00000/null"
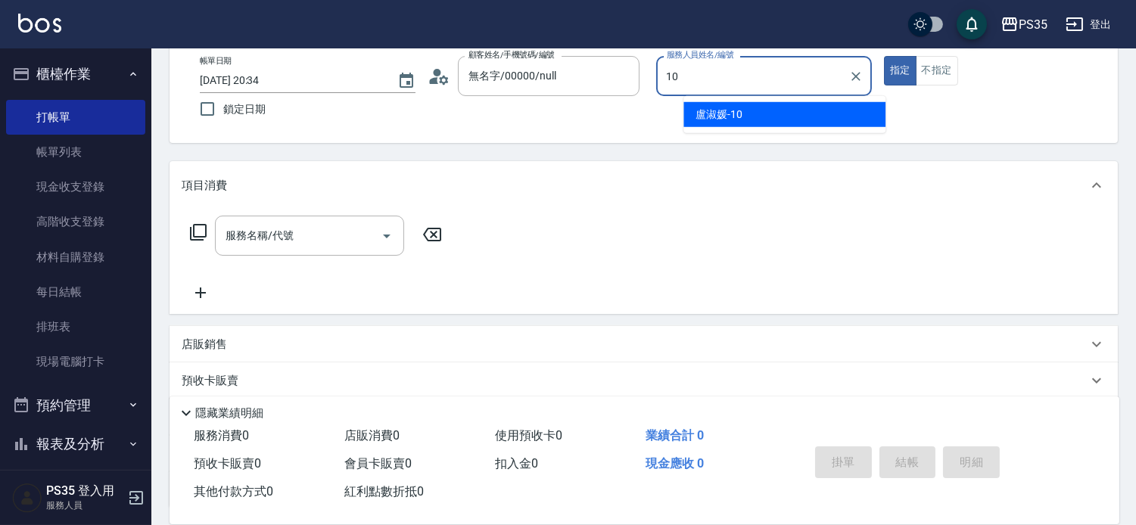
type input "盧淑媛-10"
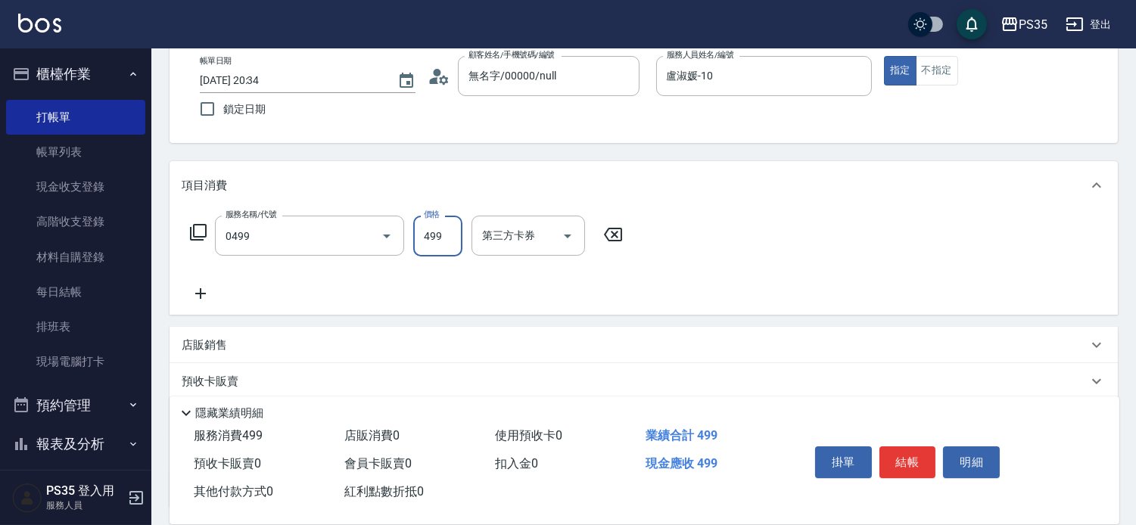
type input "[PERSON_NAME]499(0499)"
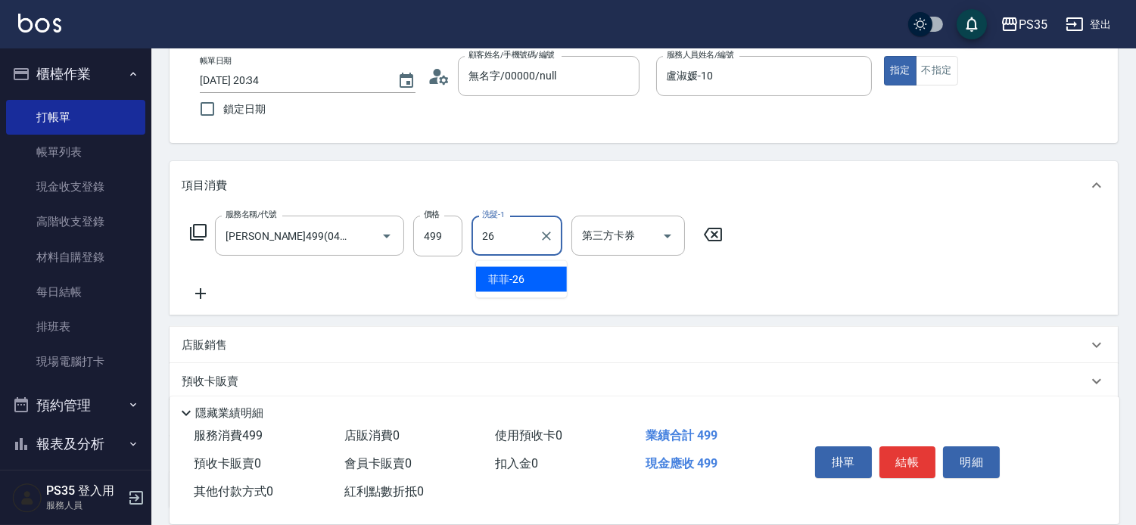
type input "菲菲-26"
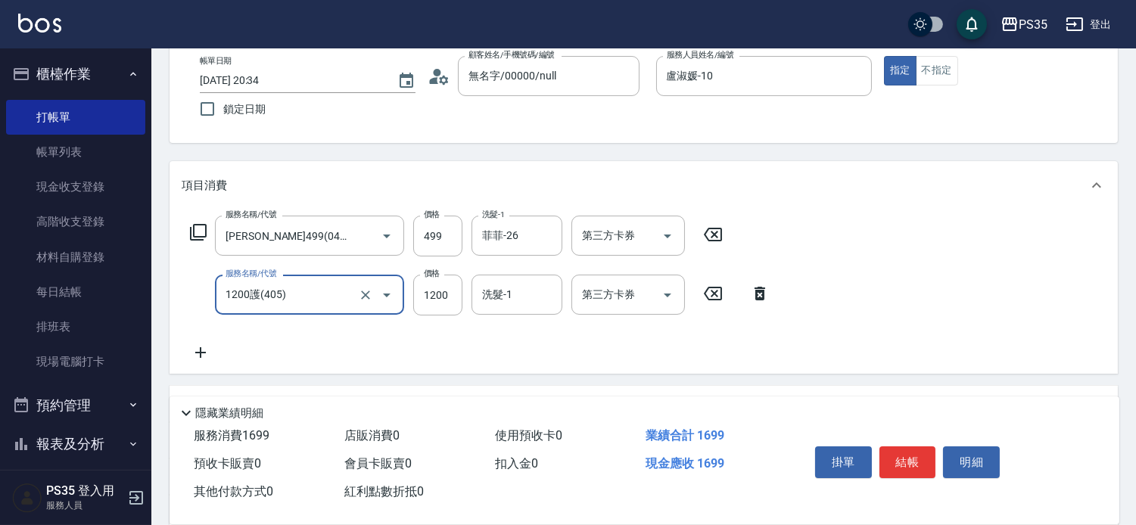
type input "1200護(405)"
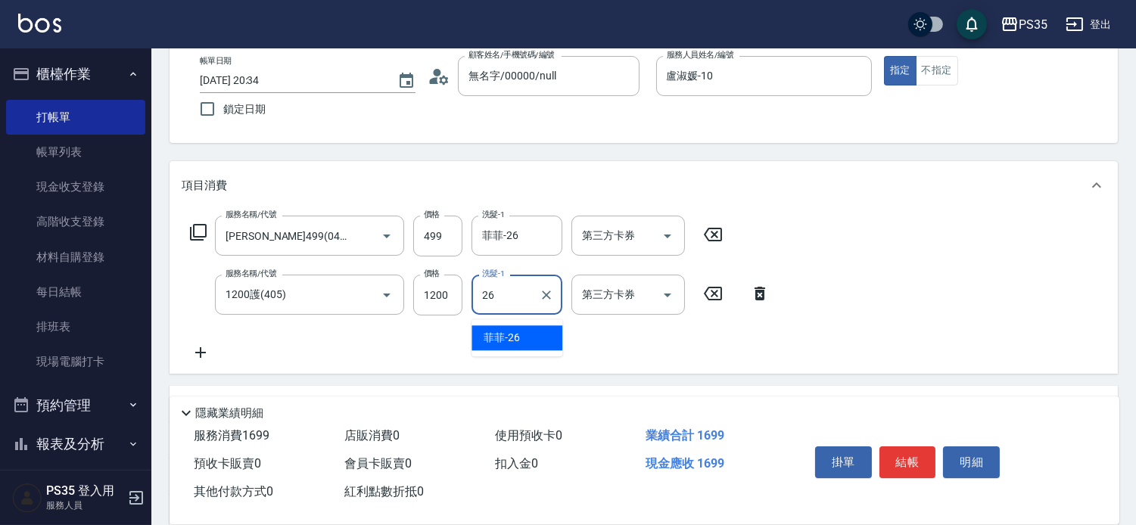
type input "菲菲-26"
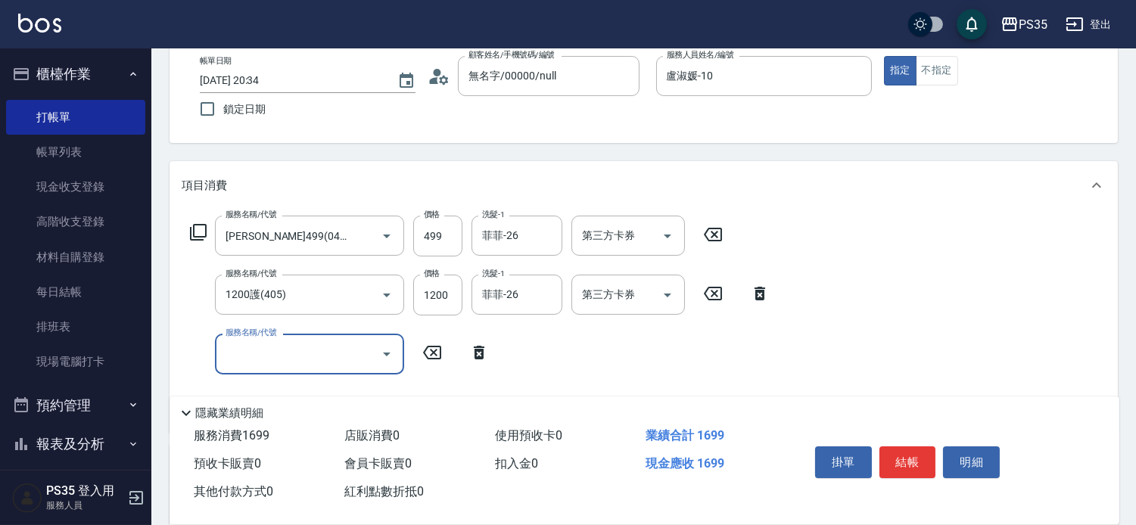
click at [910, 446] on button "結帳" at bounding box center [907, 462] width 57 height 32
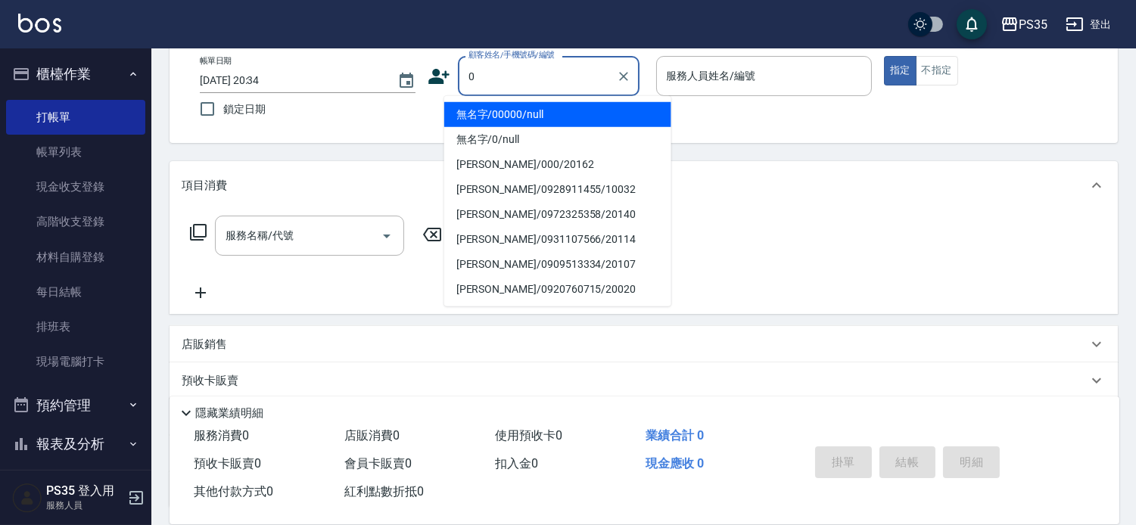
type input "0"
type input "1"
type input "無名字/00000/null"
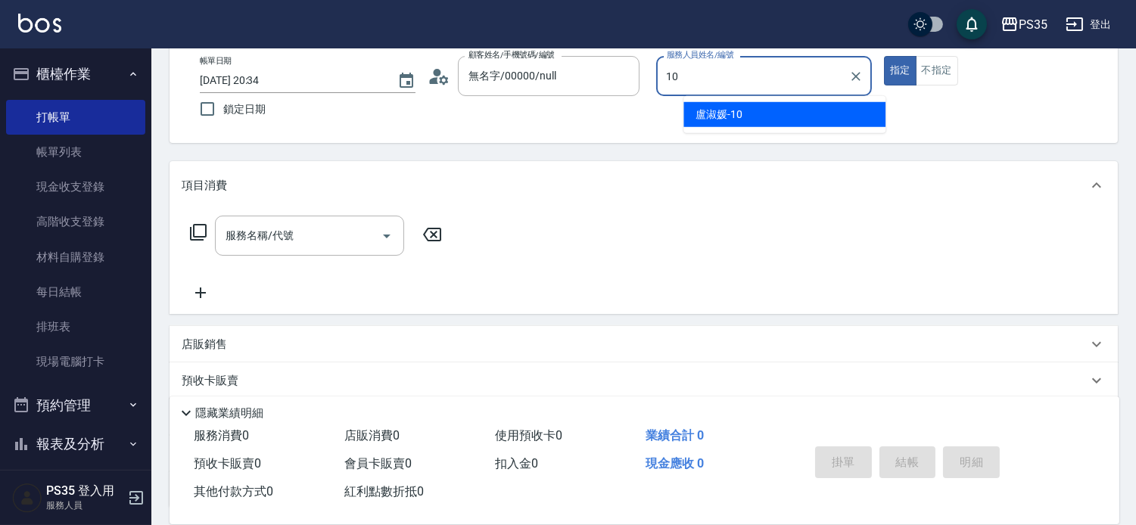
type input "盧淑媛-10"
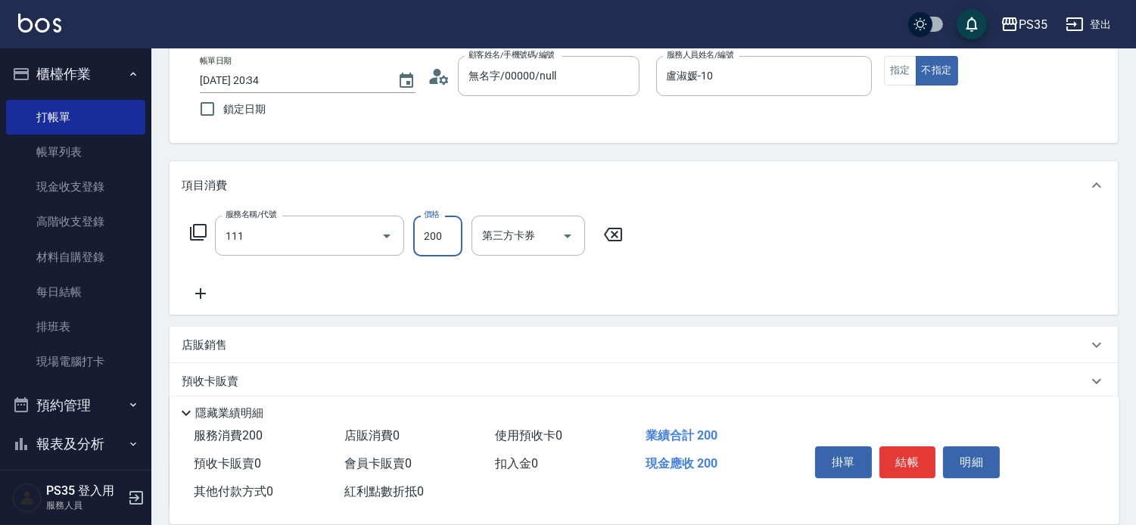
type input "200(111)"
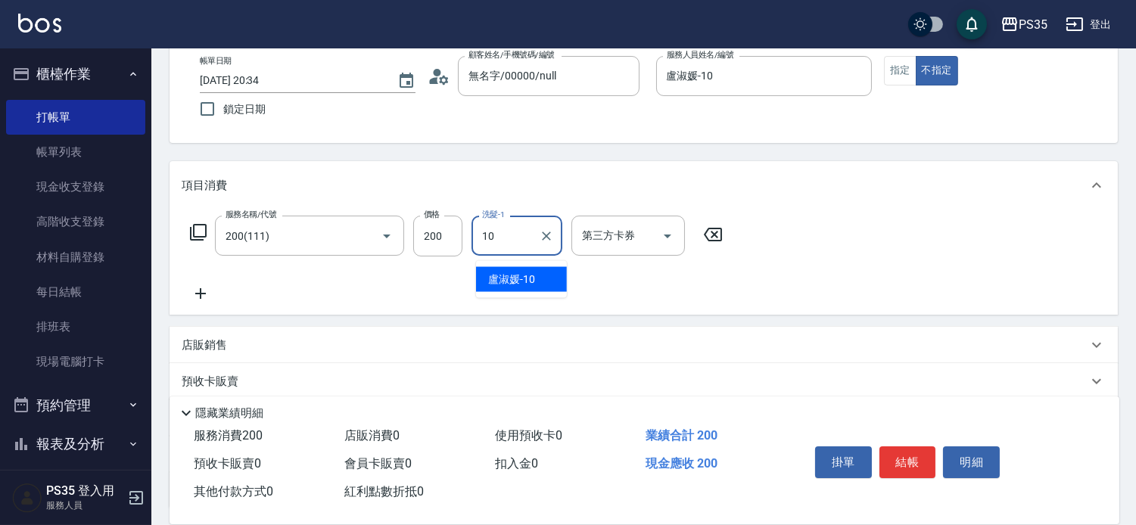
type input "盧淑媛-10"
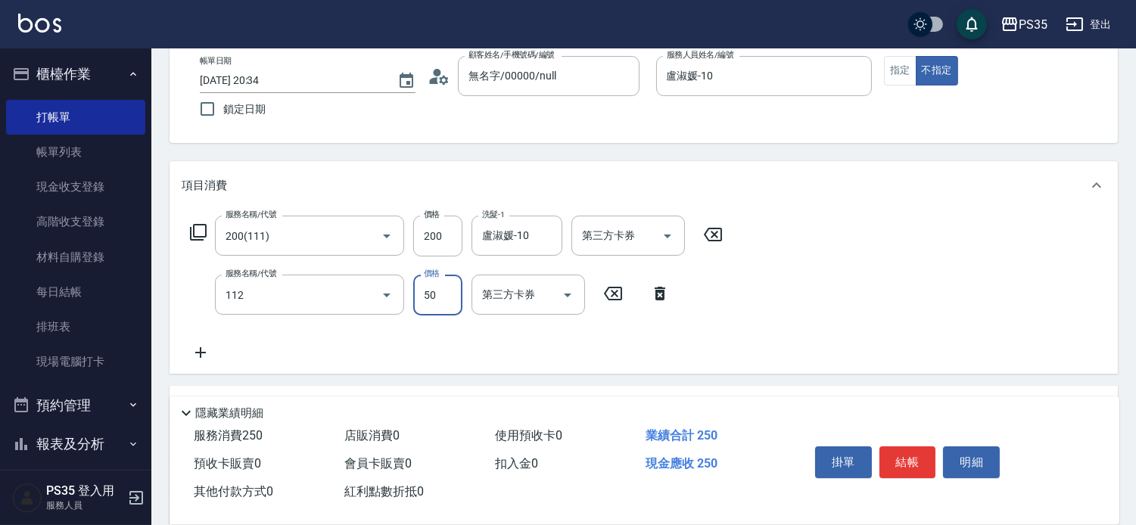
type input "精油50(112)"
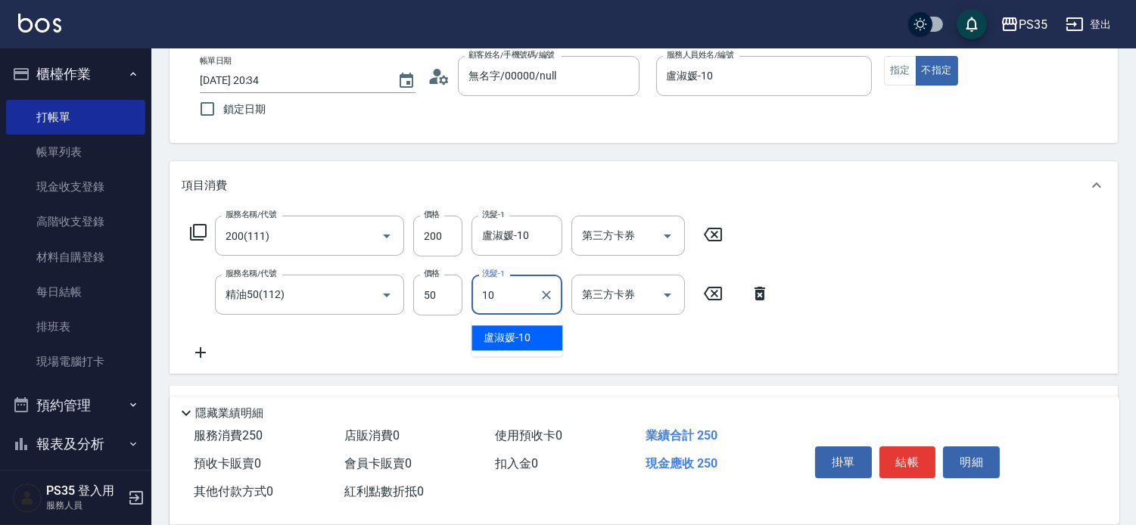
type input "盧淑媛-10"
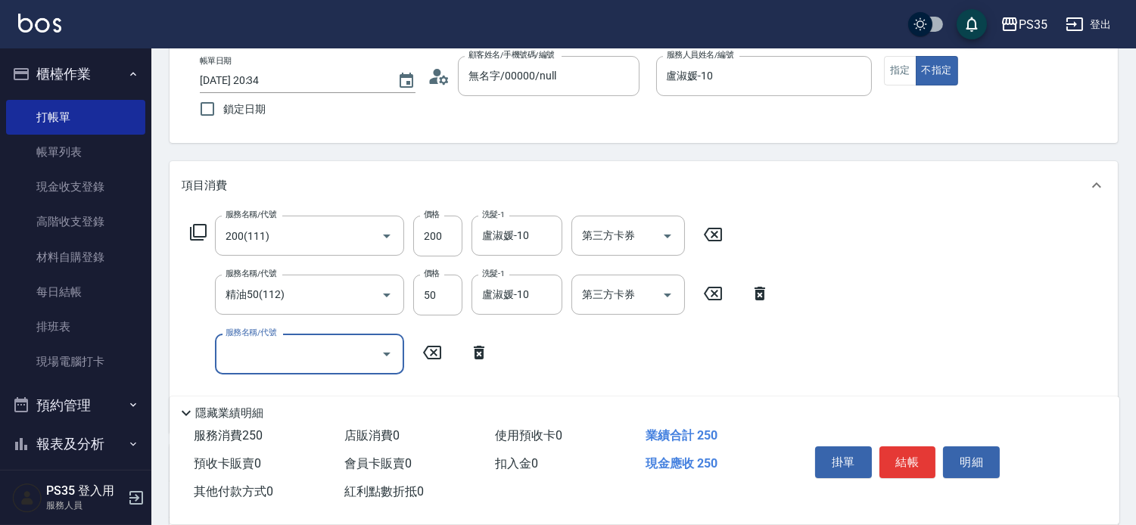
click at [910, 446] on button "結帳" at bounding box center [907, 462] width 57 height 32
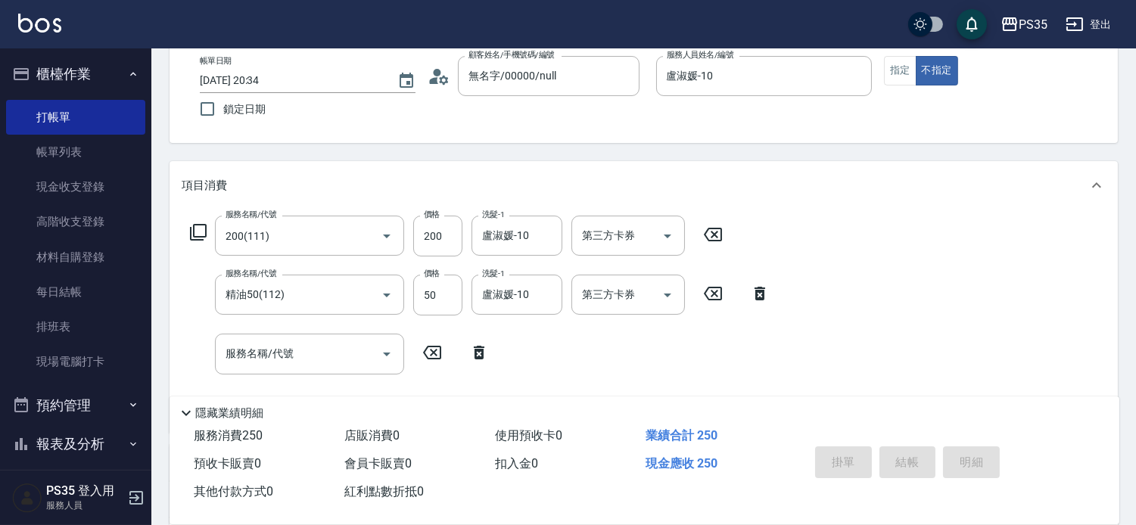
type input "[DATE] 20:35"
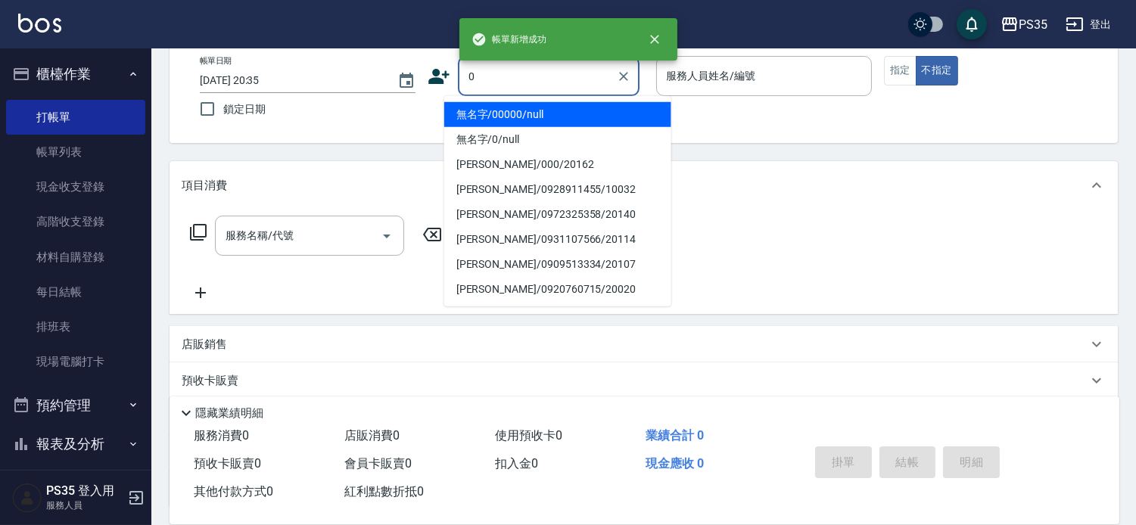
type input "無名字/00000/null"
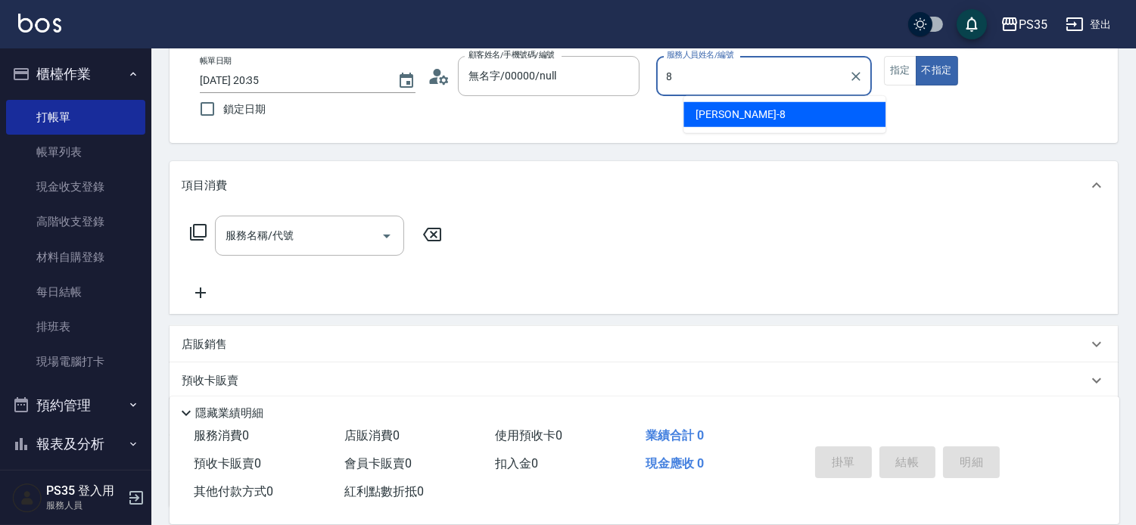
type input "[PERSON_NAME]-8"
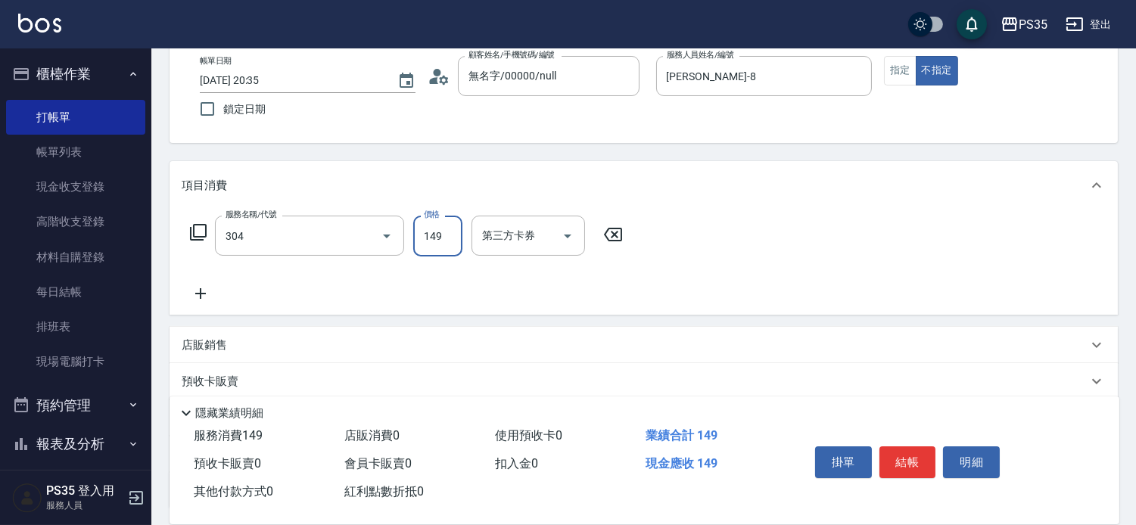
type input "剪髮(304)"
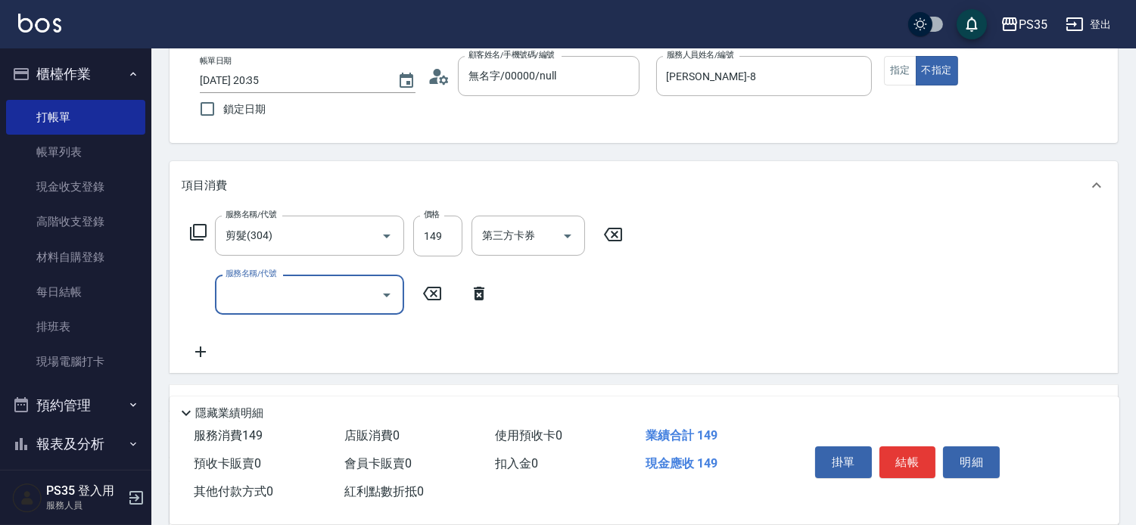
click at [910, 446] on button "結帳" at bounding box center [907, 462] width 57 height 32
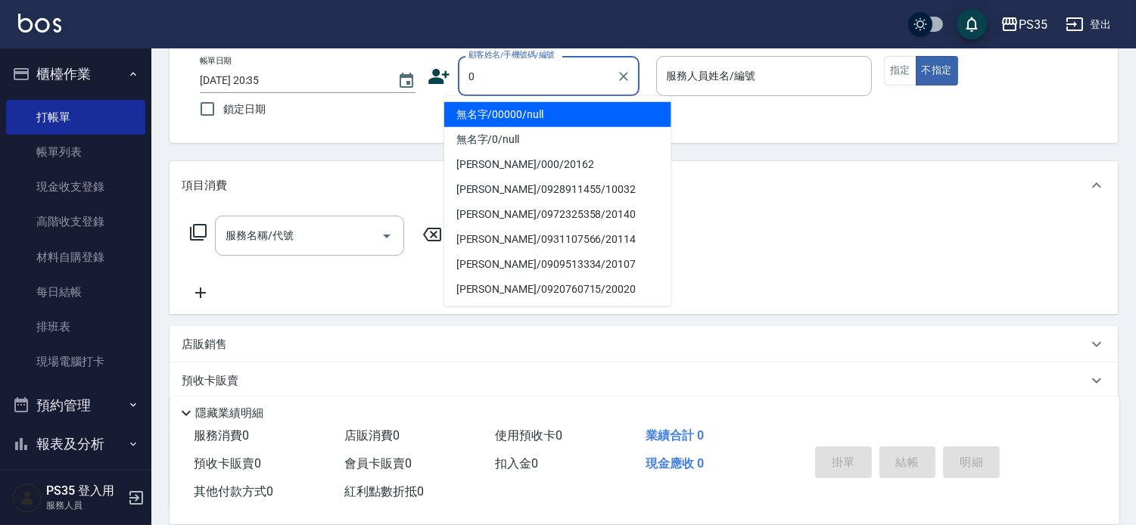
type input "無名字/00000/null"
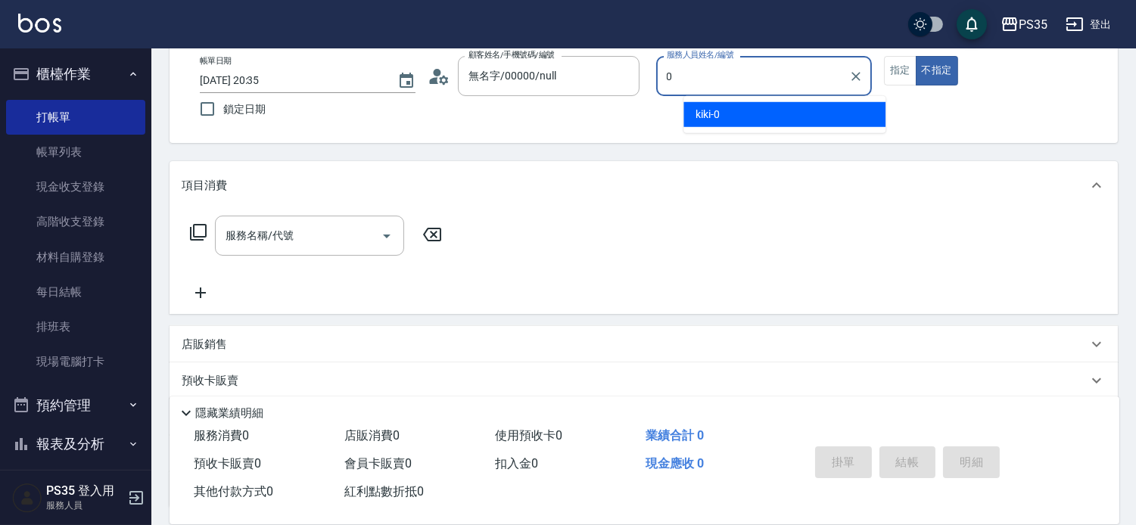
type input "kiki-0"
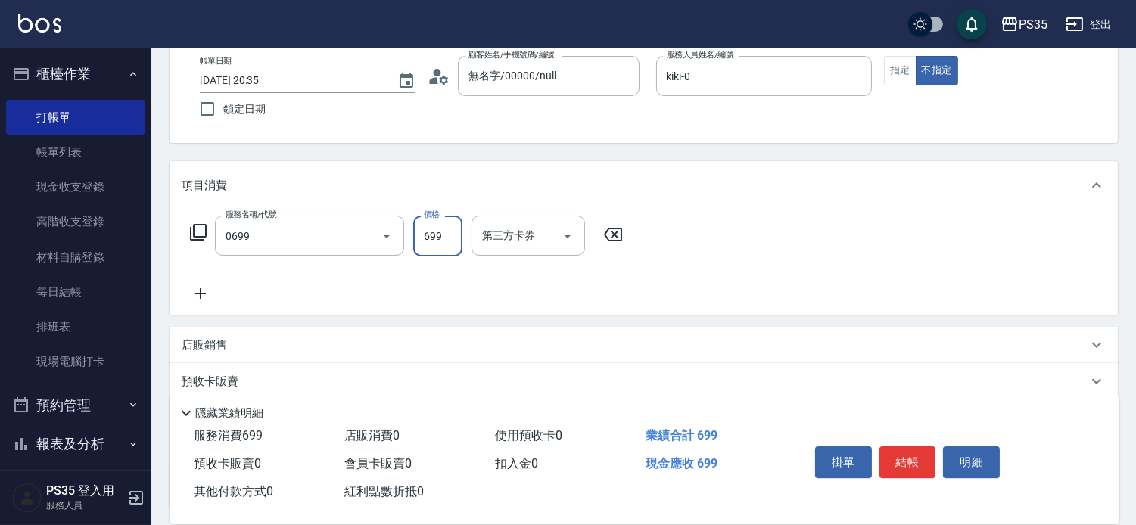
type input "精油SPA(0699)"
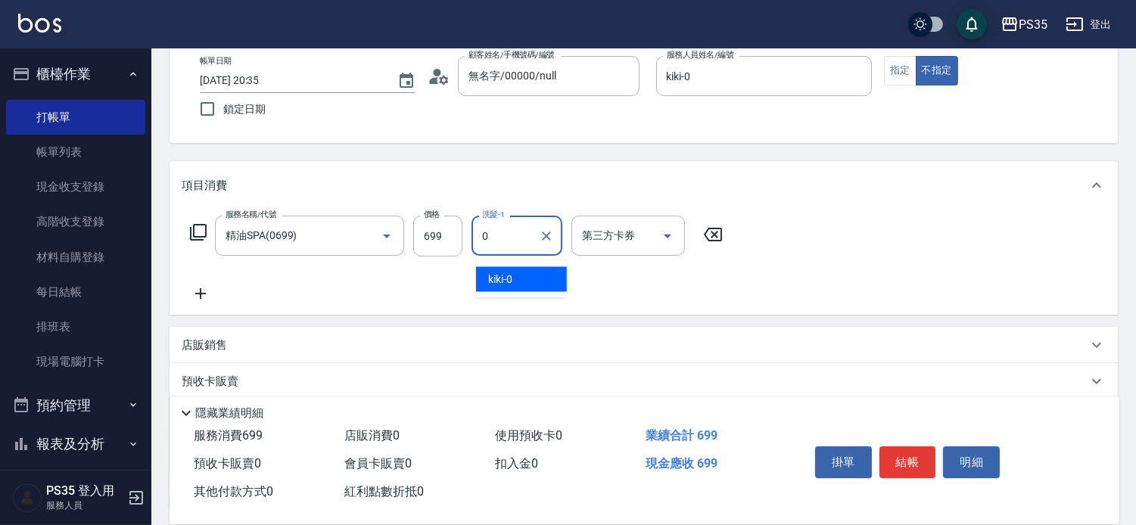
type input "kiki-0"
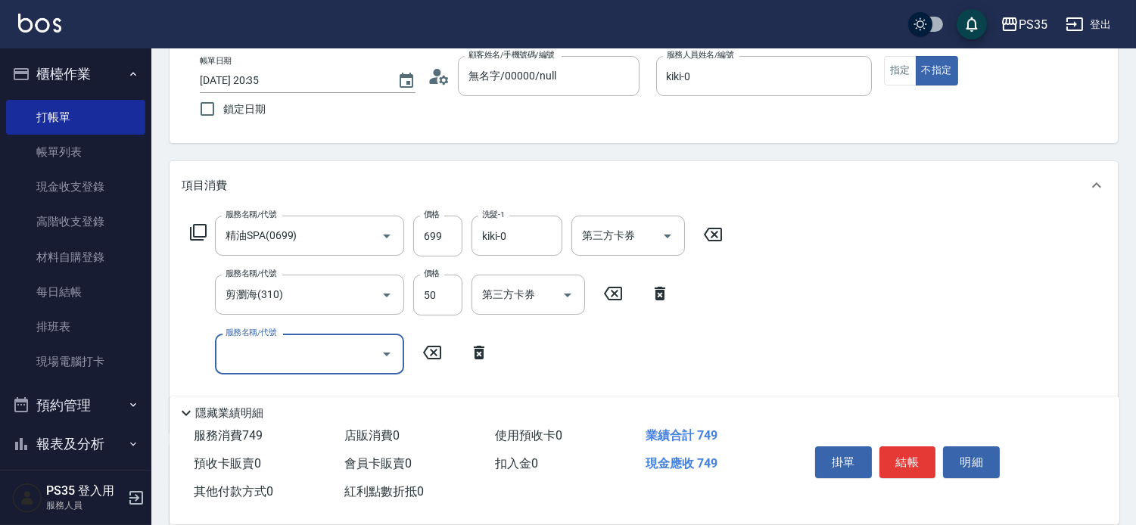
click at [910, 446] on button "結帳" at bounding box center [907, 462] width 57 height 32
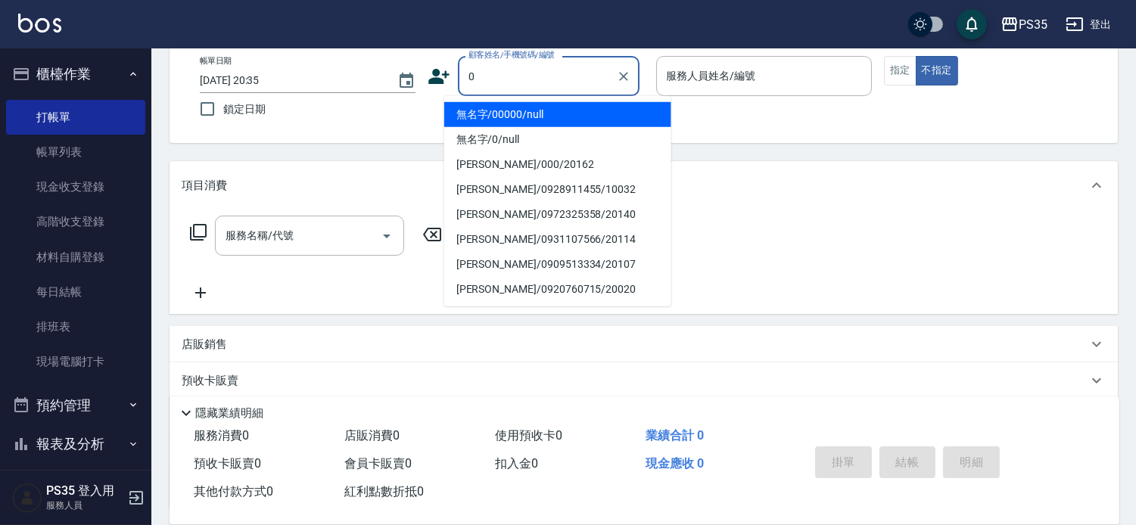
type input "無名字/00000/null"
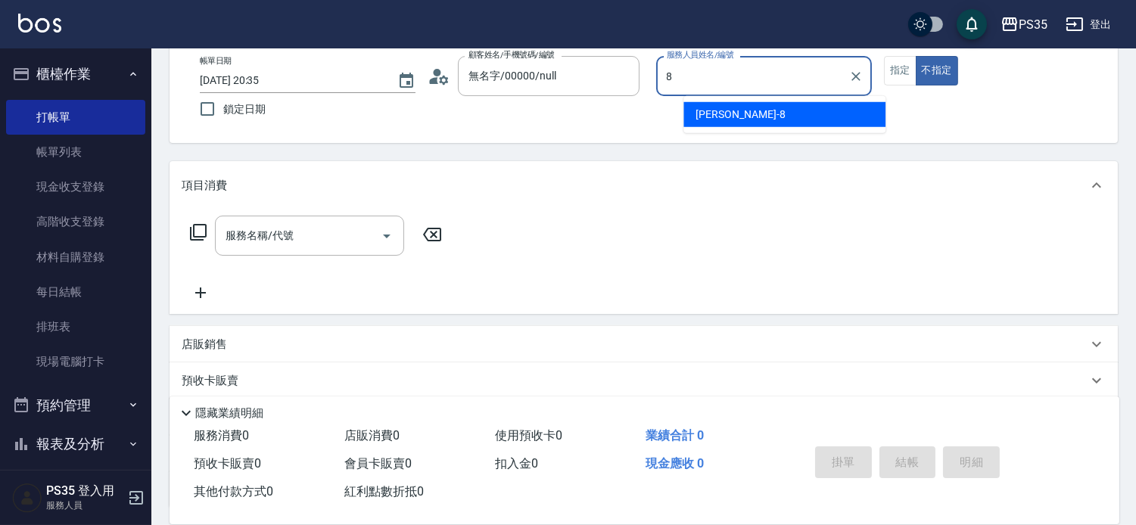
type input "[PERSON_NAME]-8"
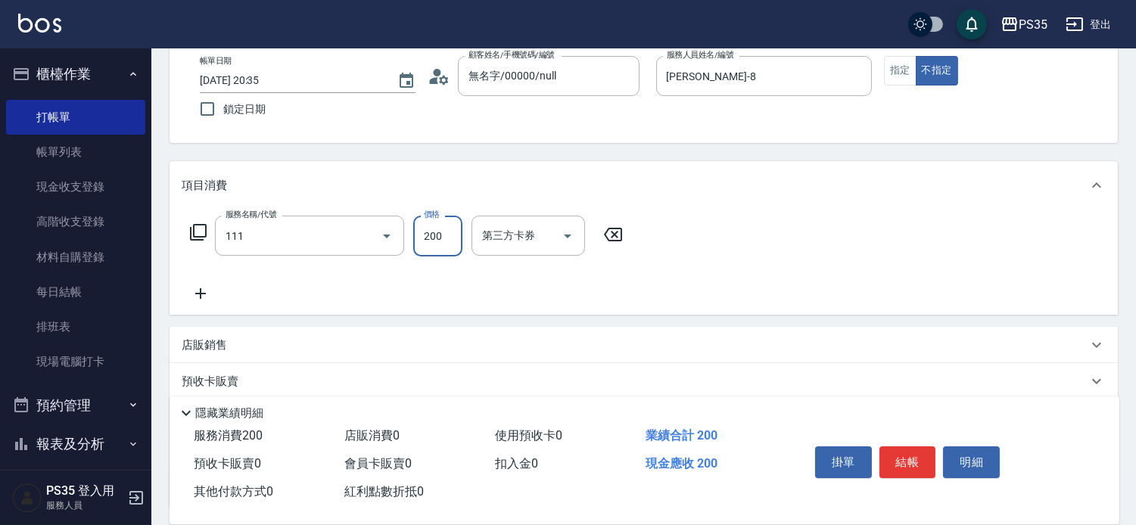
type input "200(111)"
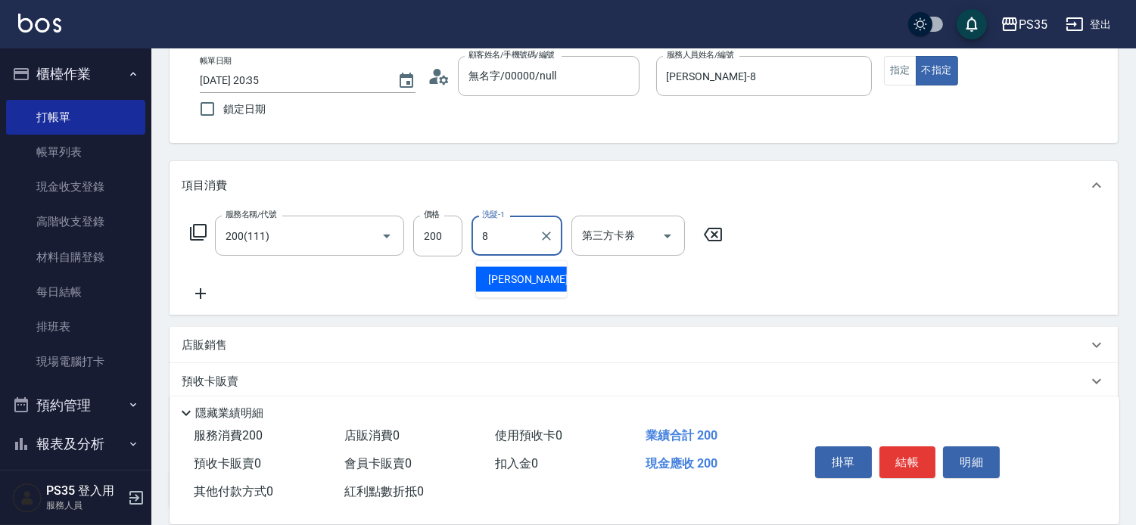
type input "[PERSON_NAME]-8"
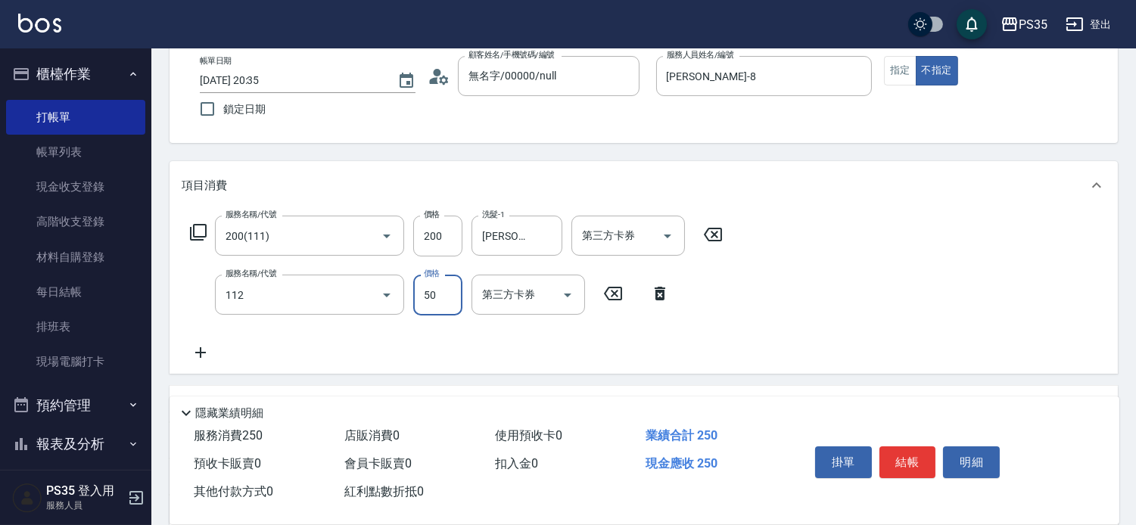
type input "精油50(112)"
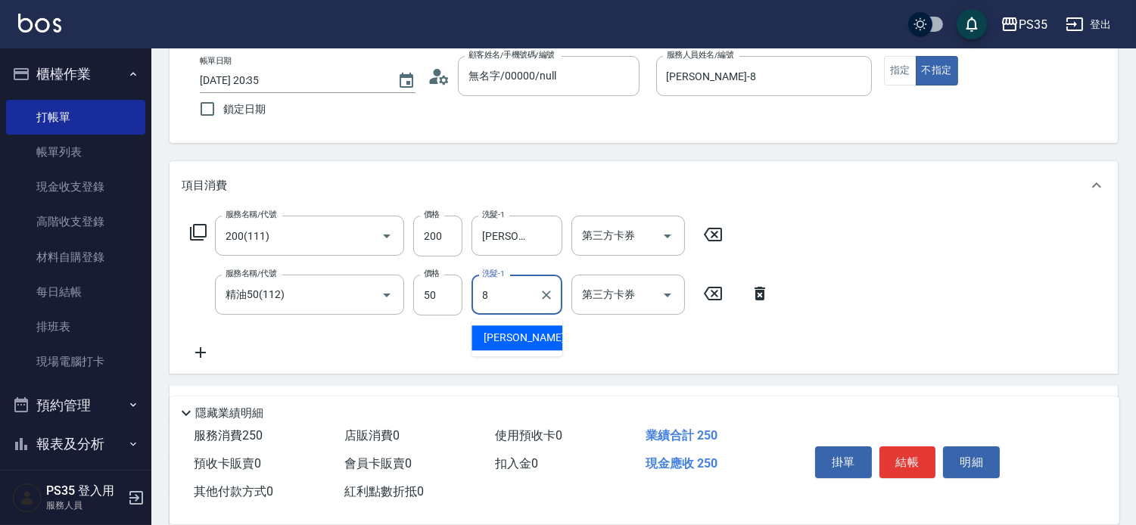
type input "[PERSON_NAME]-8"
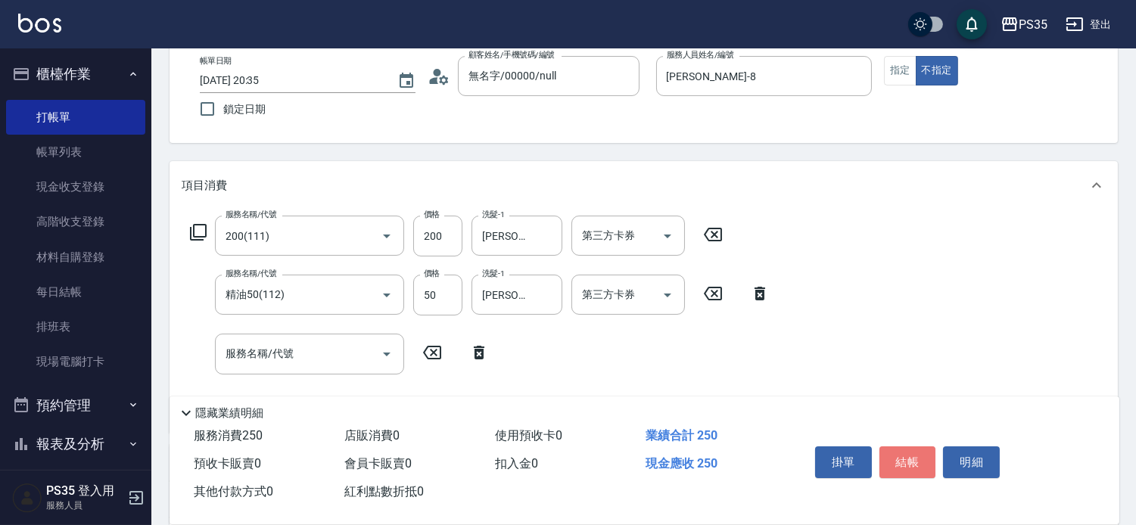
click at [910, 446] on button "結帳" at bounding box center [907, 462] width 57 height 32
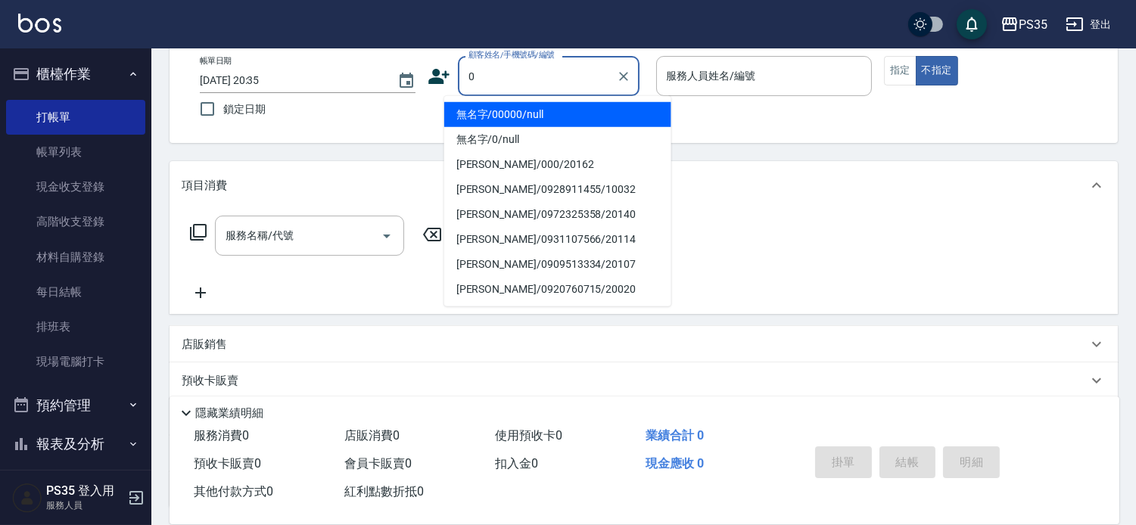
type input "無名字/00000/null"
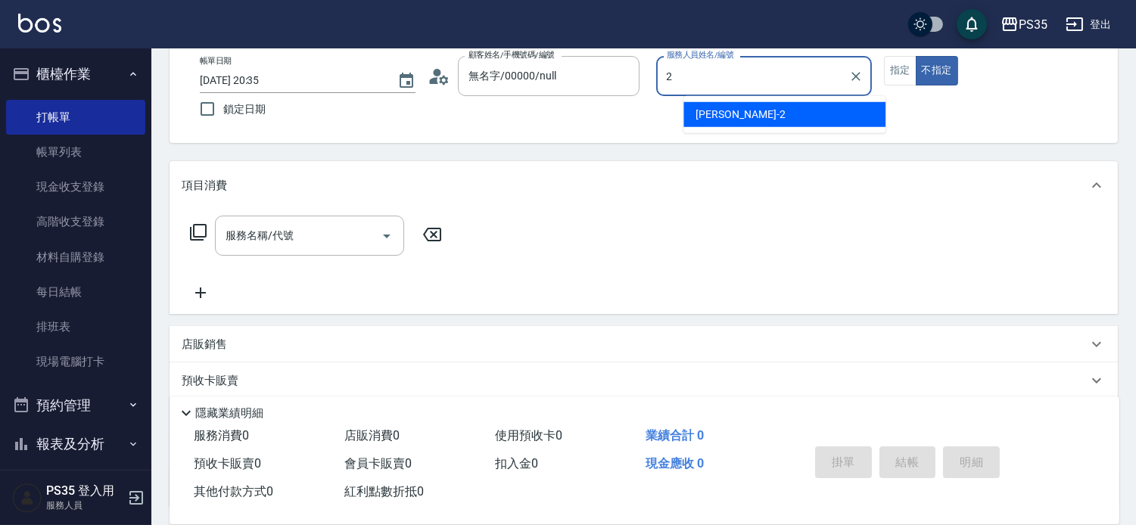
type input "[PERSON_NAME]-2"
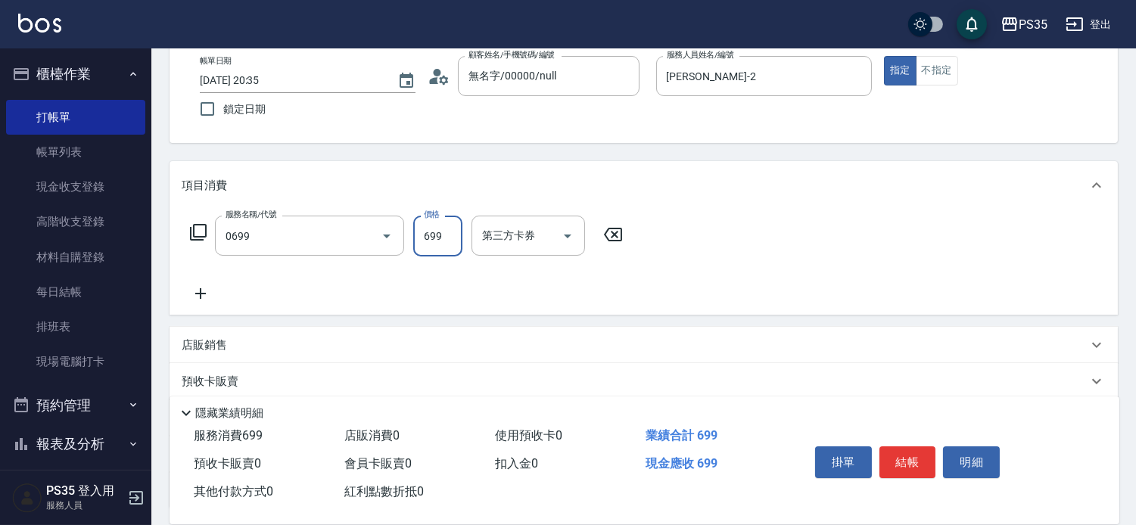
type input "精油SPA(0699)"
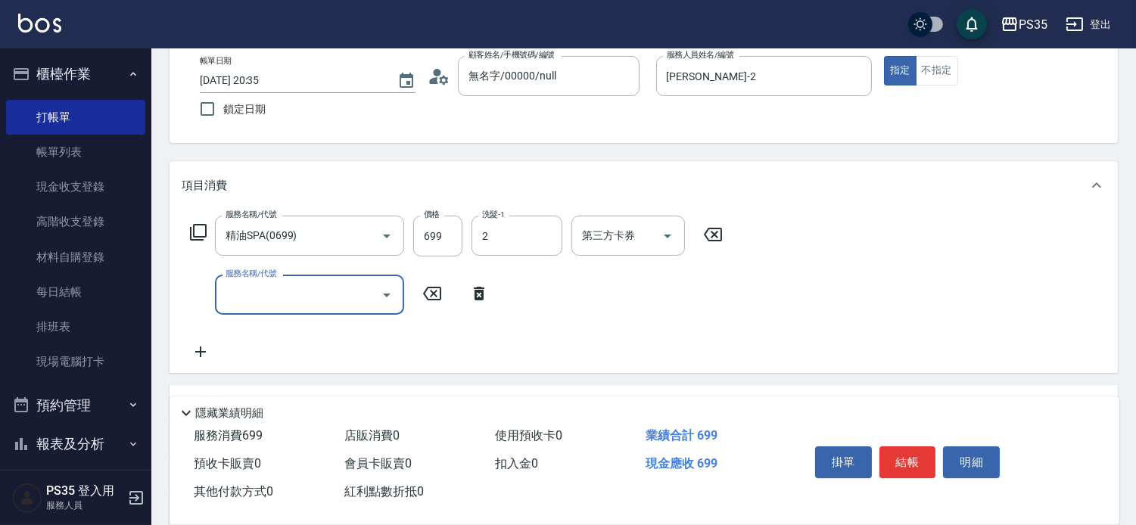
type input "[PERSON_NAME]-2"
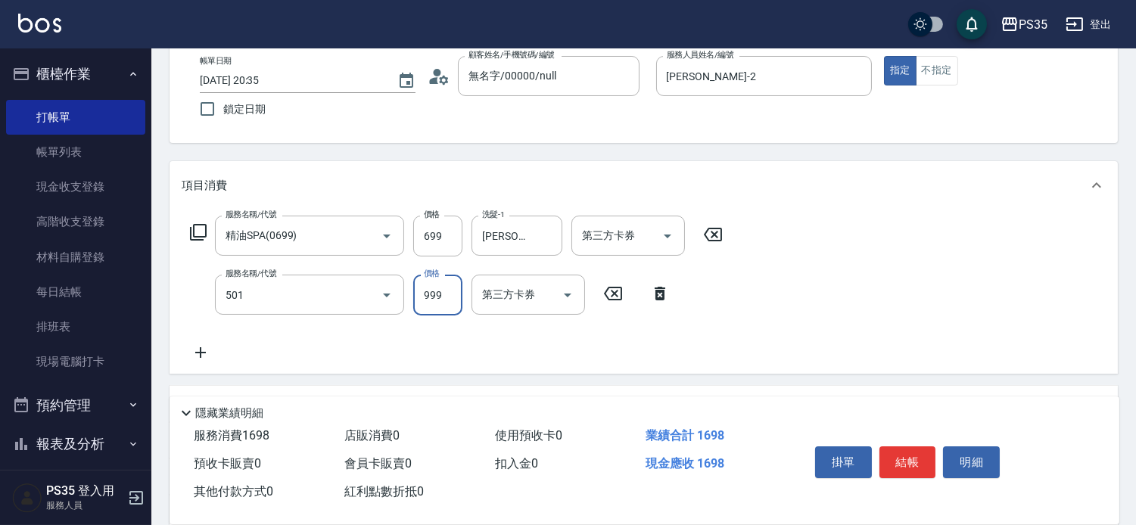
type input "染髮(501)"
type input "1000"
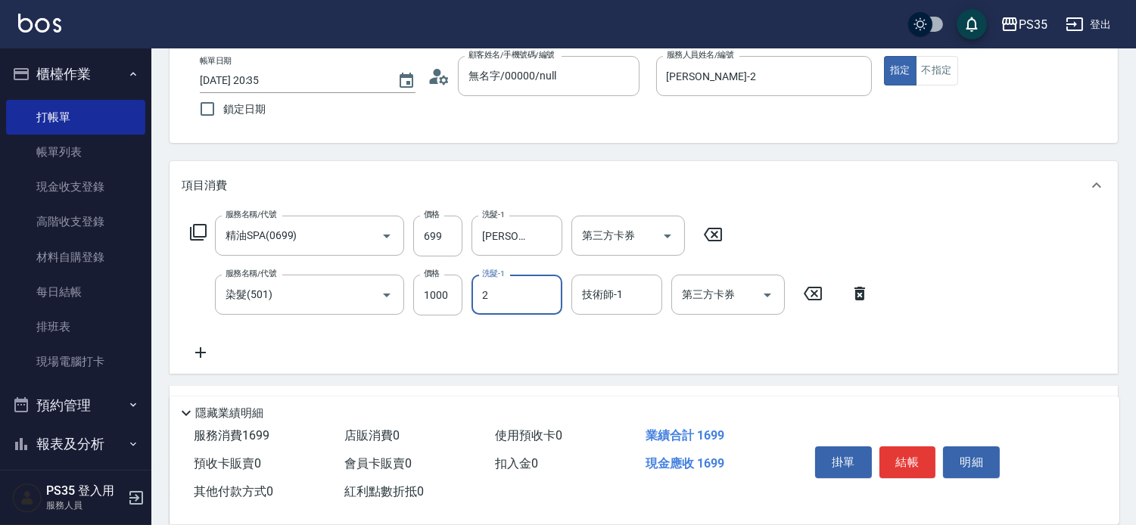
type input "[PERSON_NAME]-2"
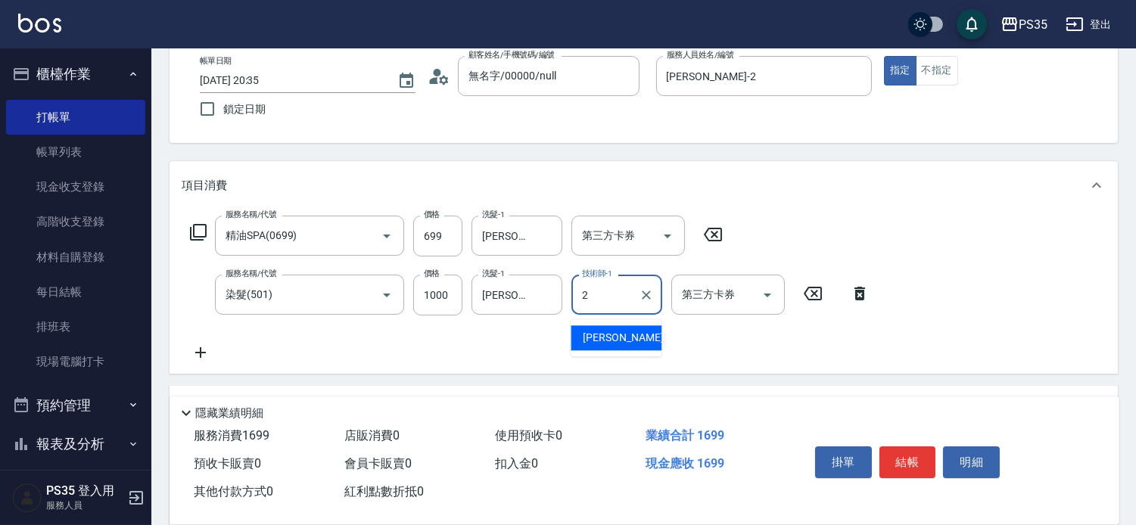
type input "[PERSON_NAME]-2"
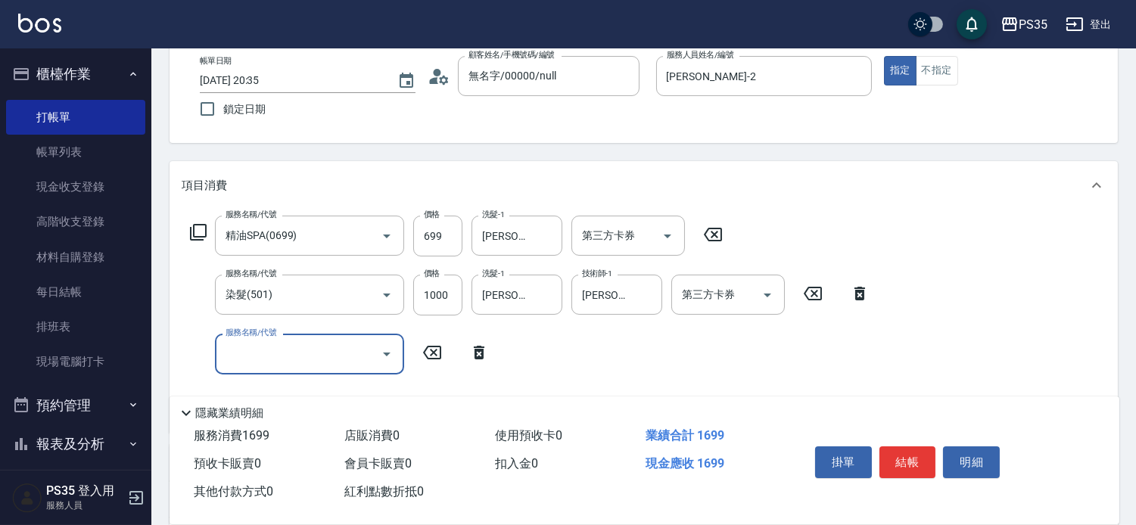
click at [910, 447] on button "結帳" at bounding box center [907, 462] width 57 height 32
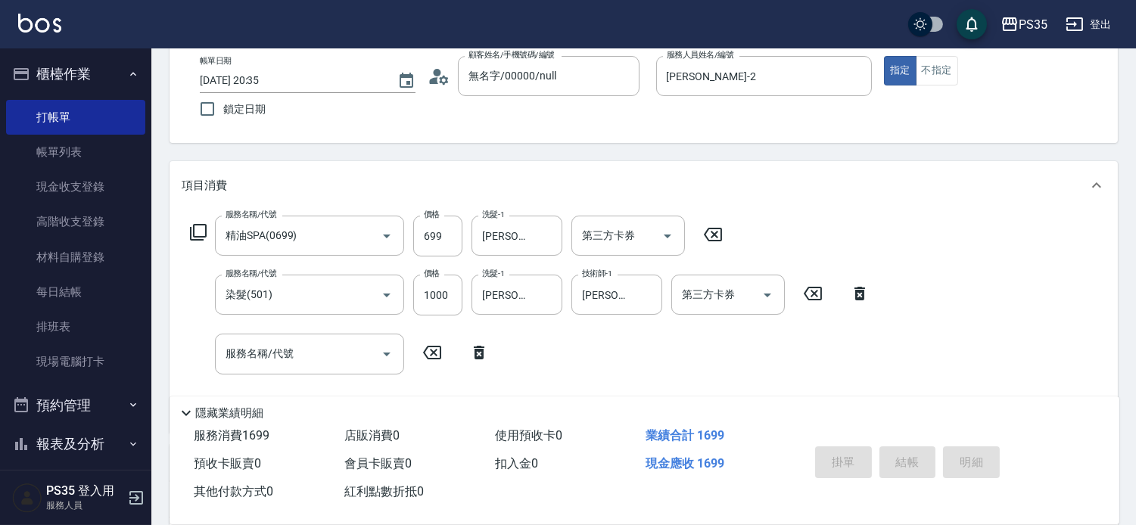
type input "[DATE] 20:36"
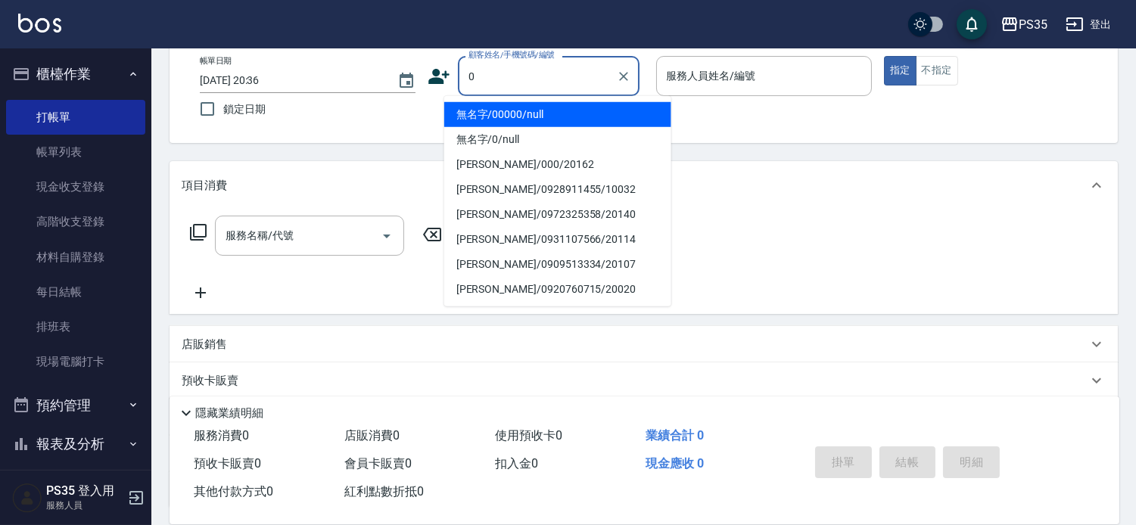
type input "0"
type input "2"
type input "無名字/00000/null"
type input "[PERSON_NAME]-2"
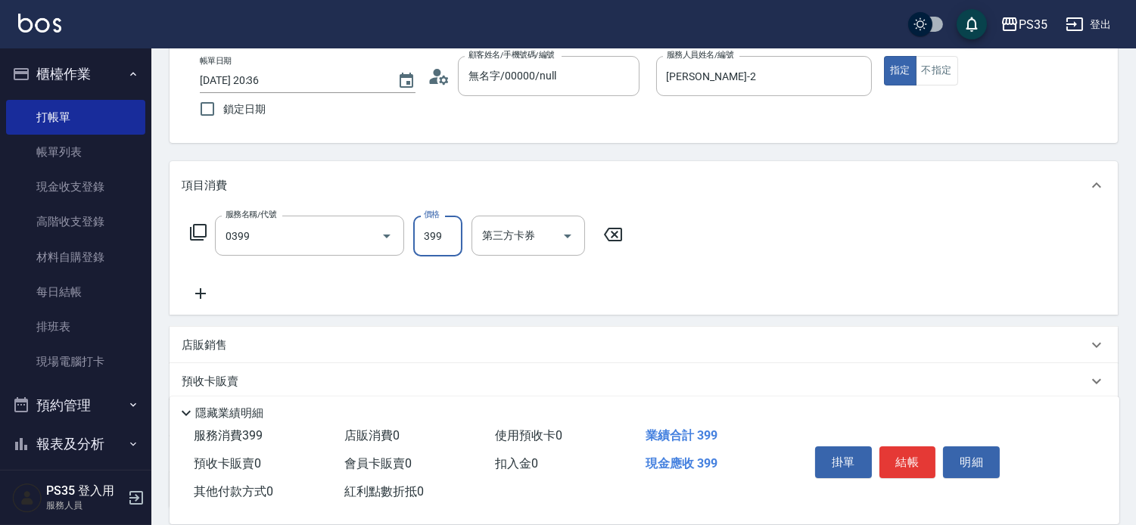
type input "海鹽399(0399)"
type input "400"
type input "[PERSON_NAME]-2"
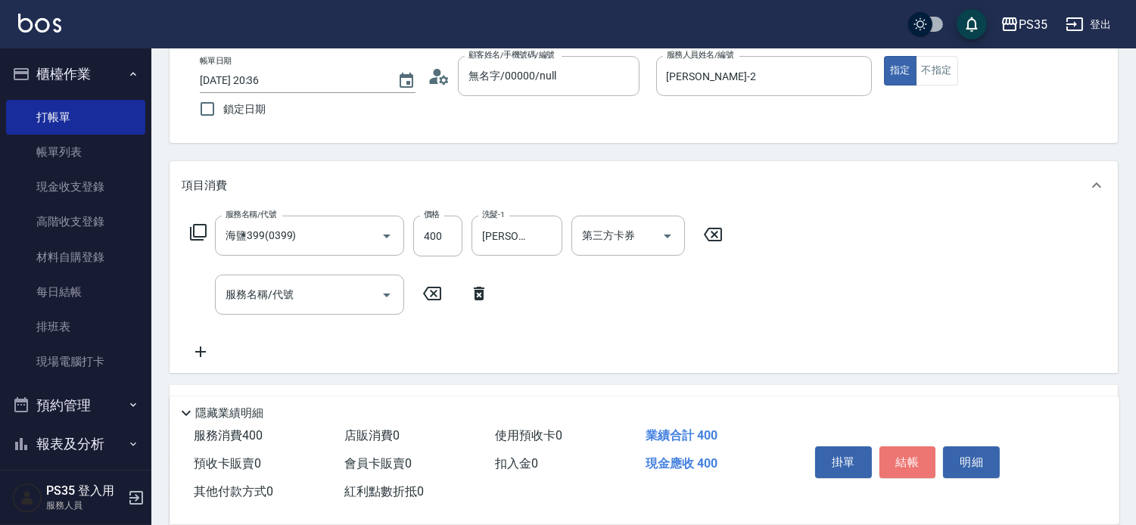
click at [910, 447] on button "結帳" at bounding box center [907, 462] width 57 height 32
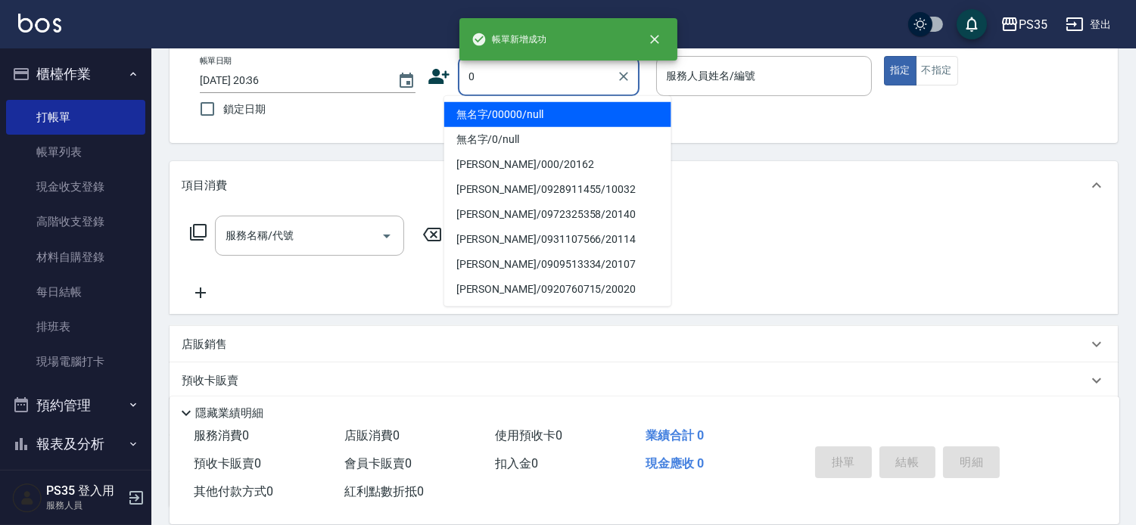
type input "0"
type input "無名字/00000/null"
type input "kiki-0"
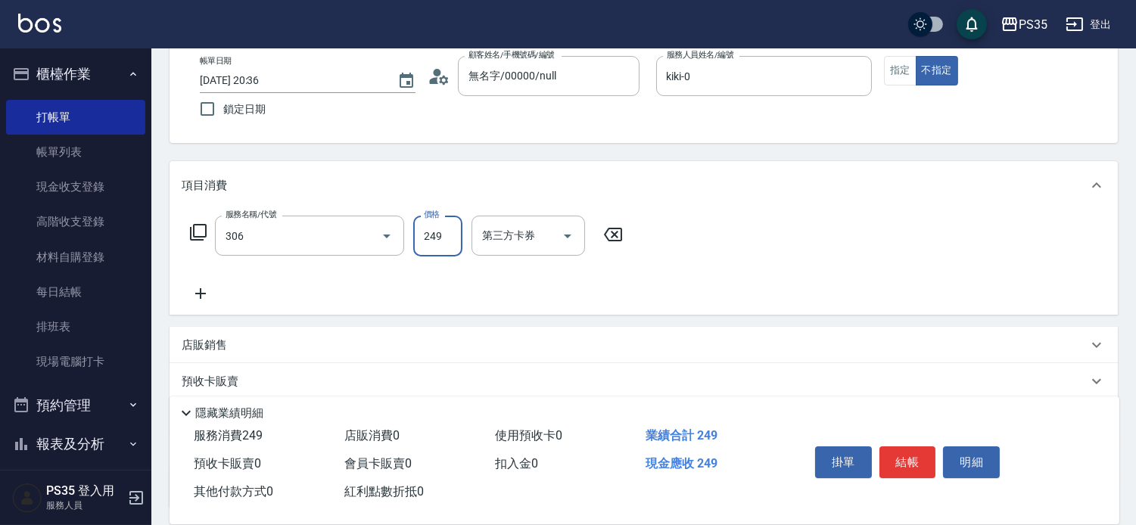
type input "剪髮(306)"
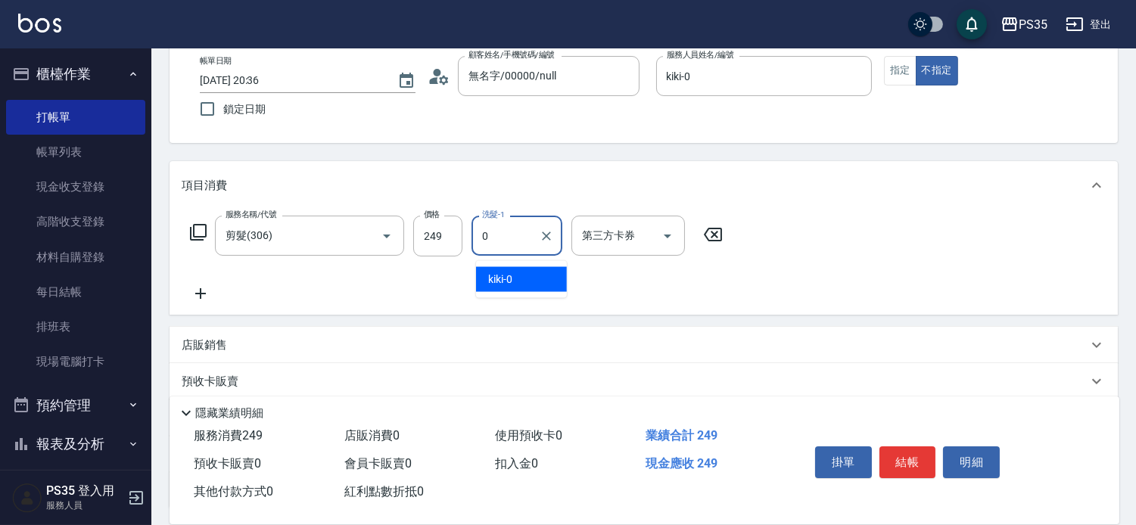
type input "kiki-0"
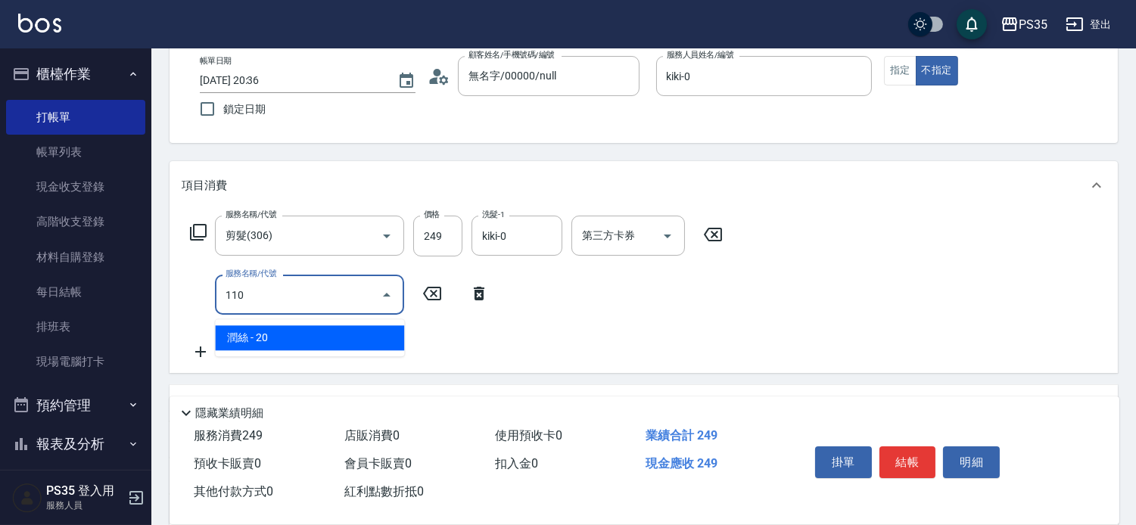
type input "潤絲(110)"
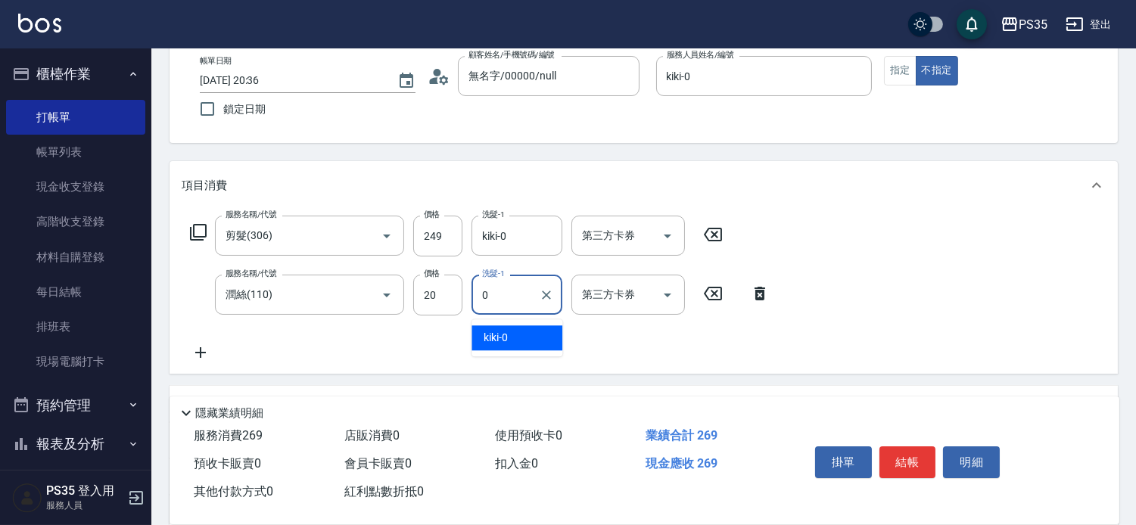
type input "kiki-0"
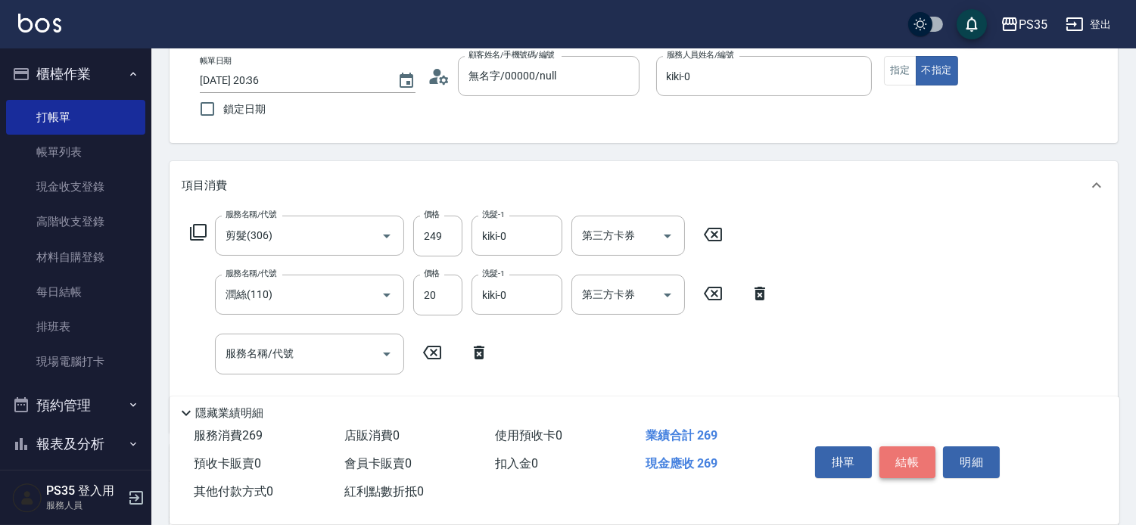
click at [911, 447] on button "結帳" at bounding box center [907, 462] width 57 height 32
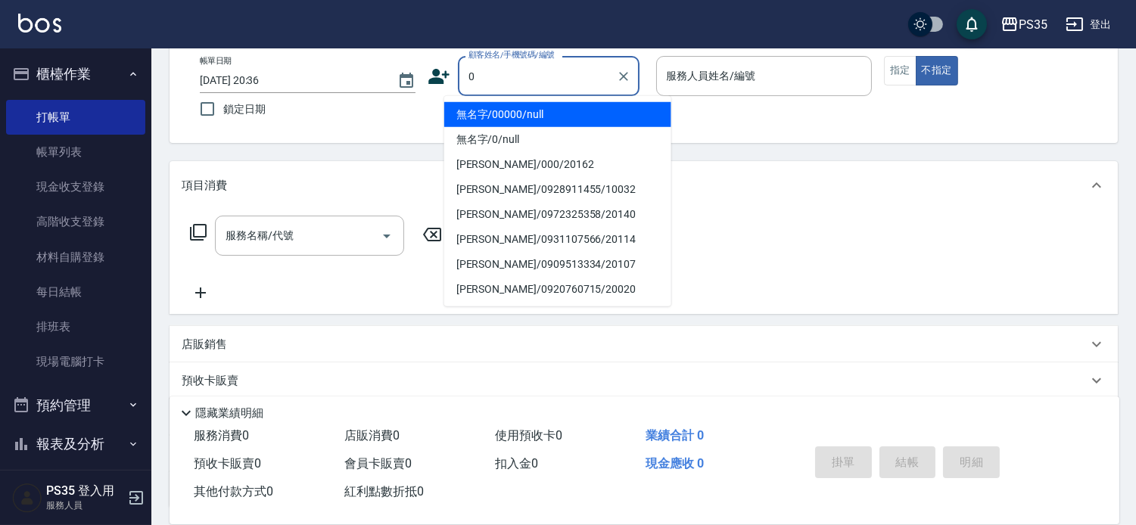
type input "無名字/00000/null"
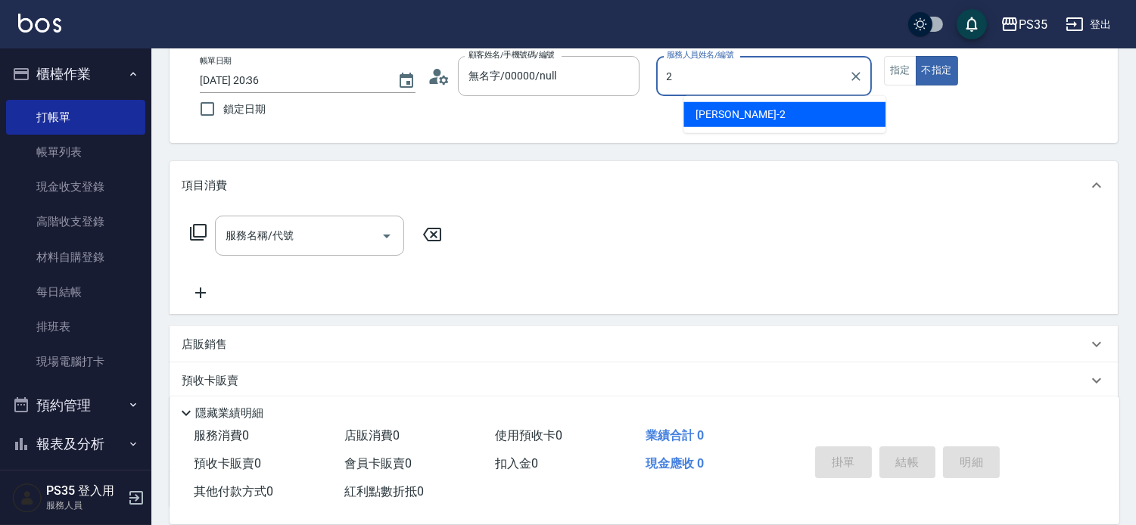
type input "[PERSON_NAME]-2"
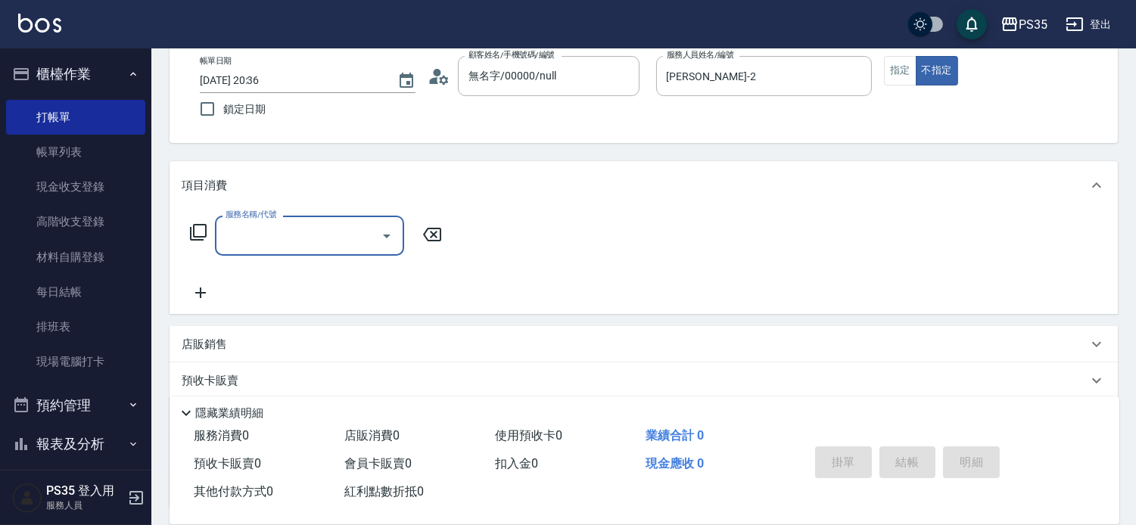
click at [999, 404] on div "隱藏業績明細" at bounding box center [648, 413] width 942 height 18
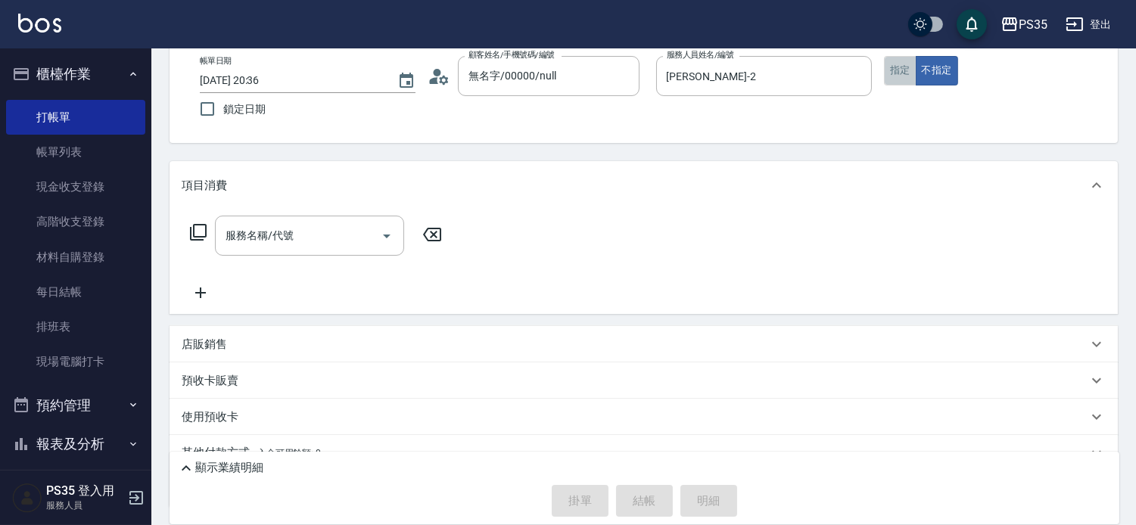
click at [910, 71] on button "指定" at bounding box center [900, 71] width 33 height 30
click at [326, 227] on input "服務名稱/代號" at bounding box center [298, 235] width 153 height 26
click at [836, 413] on div "使用預收卡" at bounding box center [643, 417] width 948 height 36
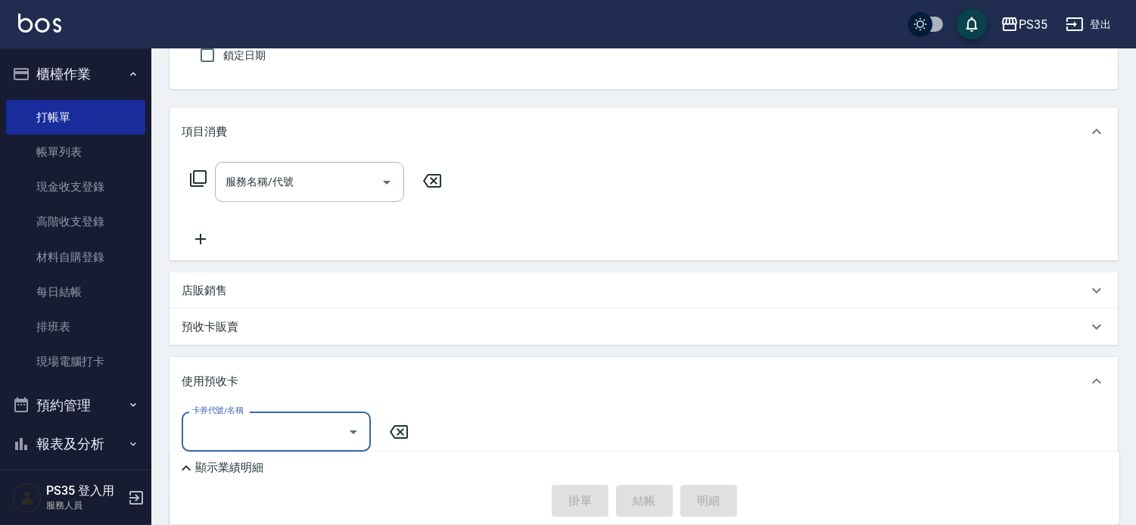
scroll to position [168, 0]
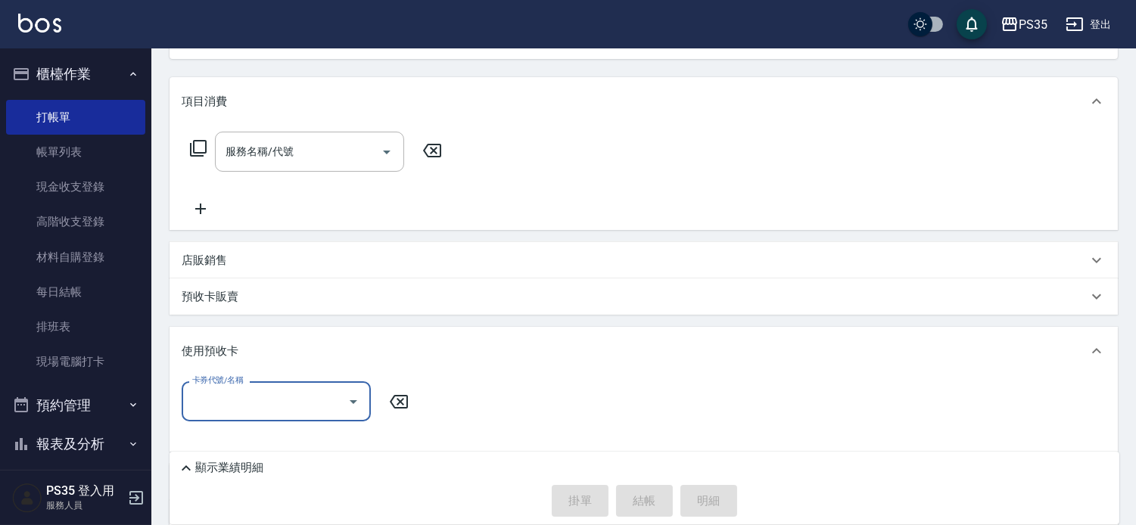
click at [286, 459] on div "顯示業績明細" at bounding box center [648, 468] width 942 height 18
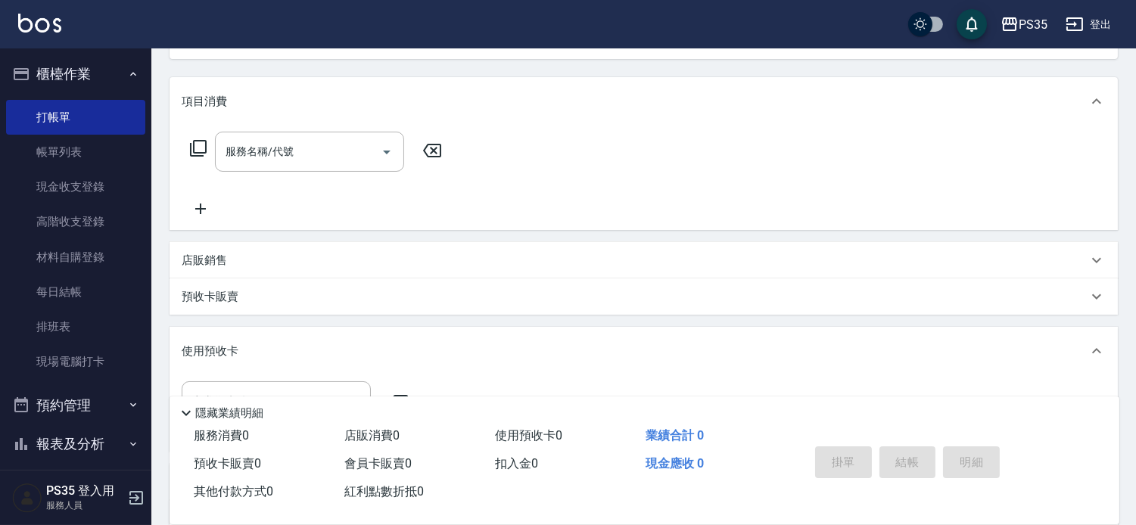
scroll to position [84, 0]
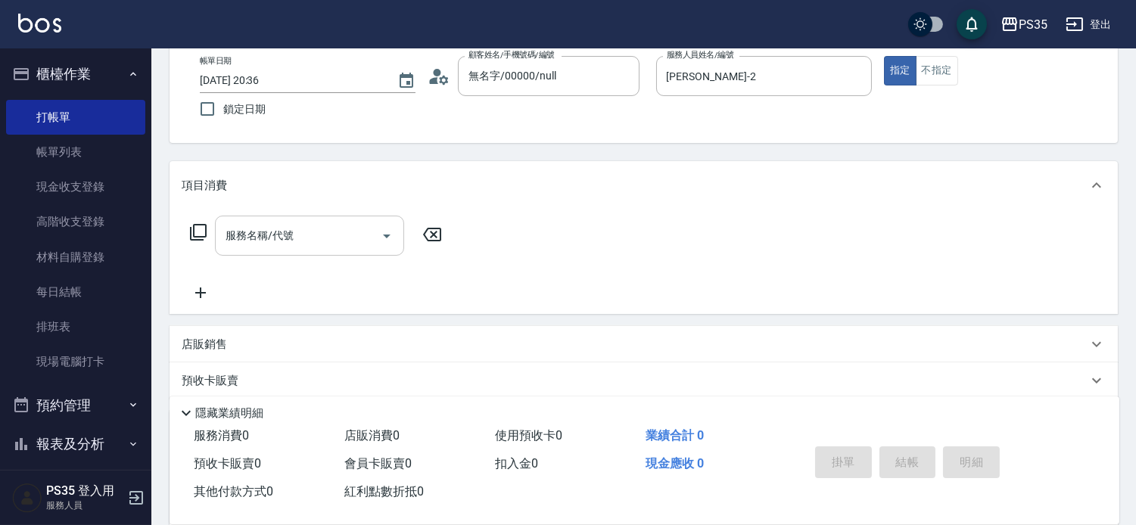
click at [337, 238] on input "服務名稱/代號" at bounding box center [298, 235] width 153 height 26
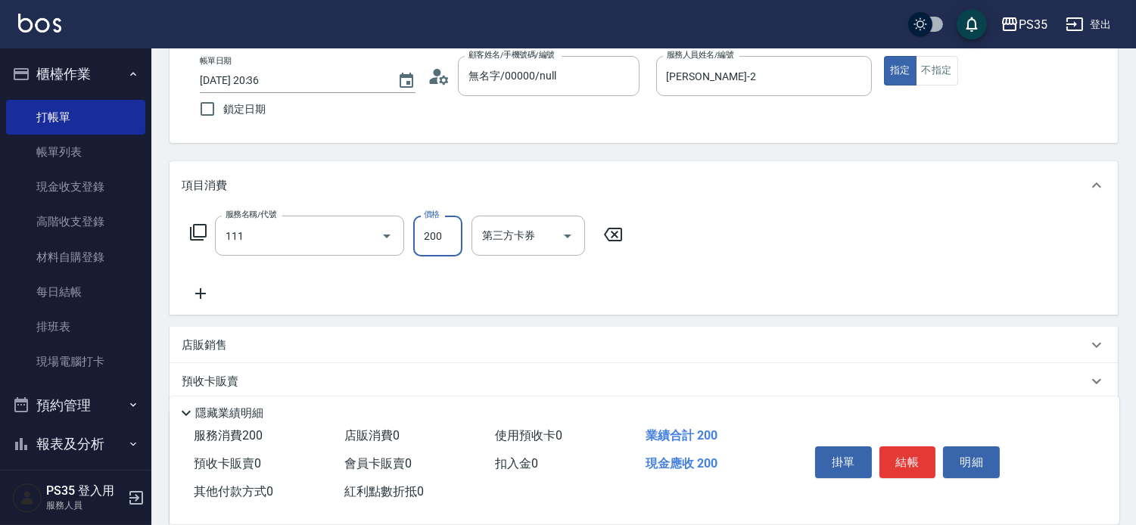
type input "200(111)"
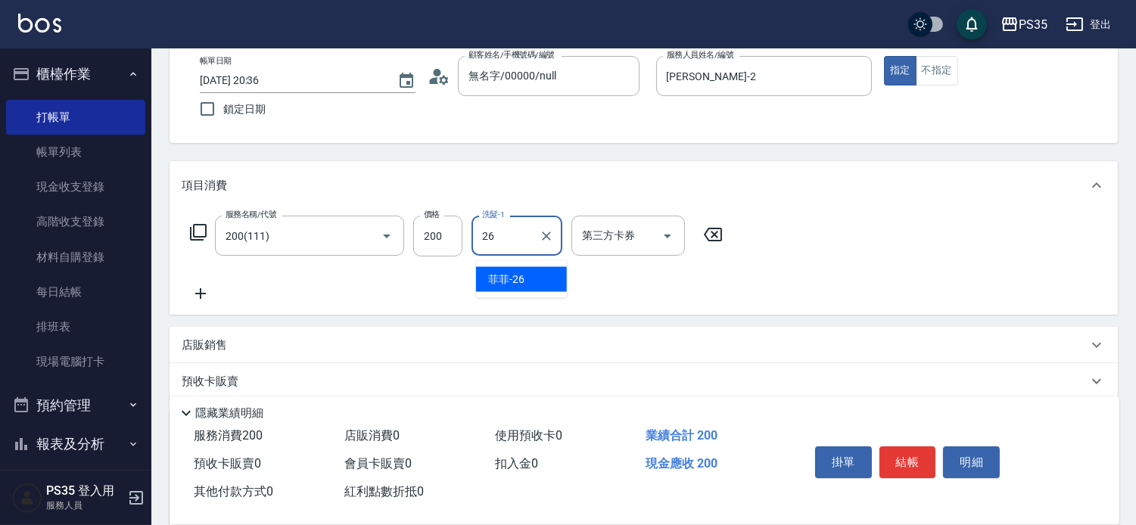
type input "菲菲-26"
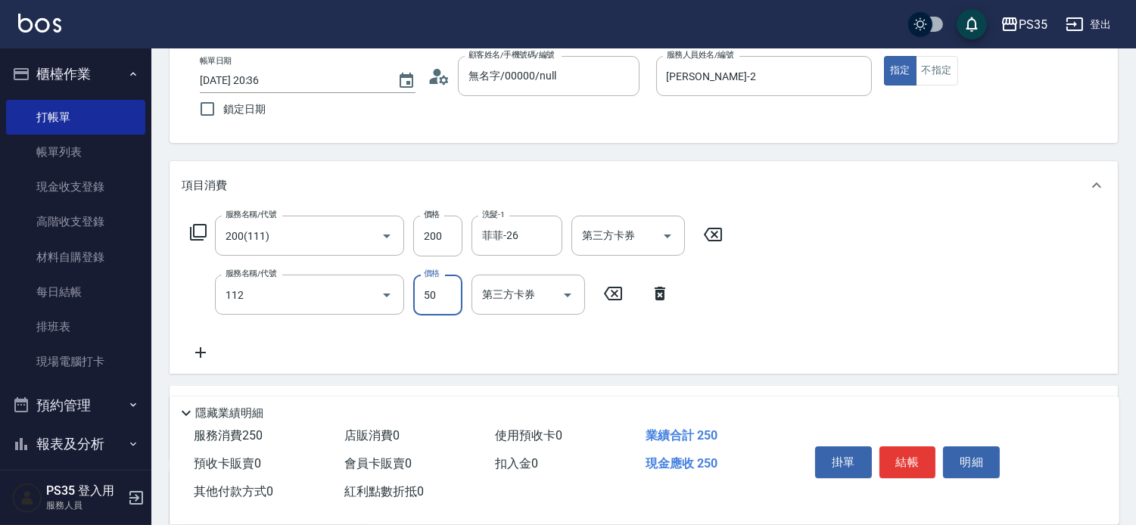
type input "精油50(112)"
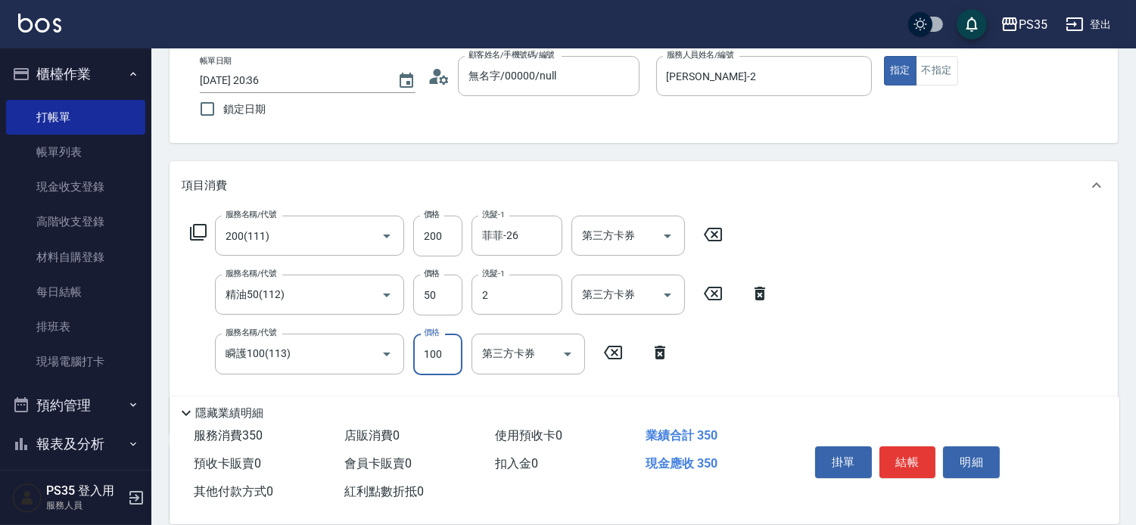
type input "[PERSON_NAME]-2"
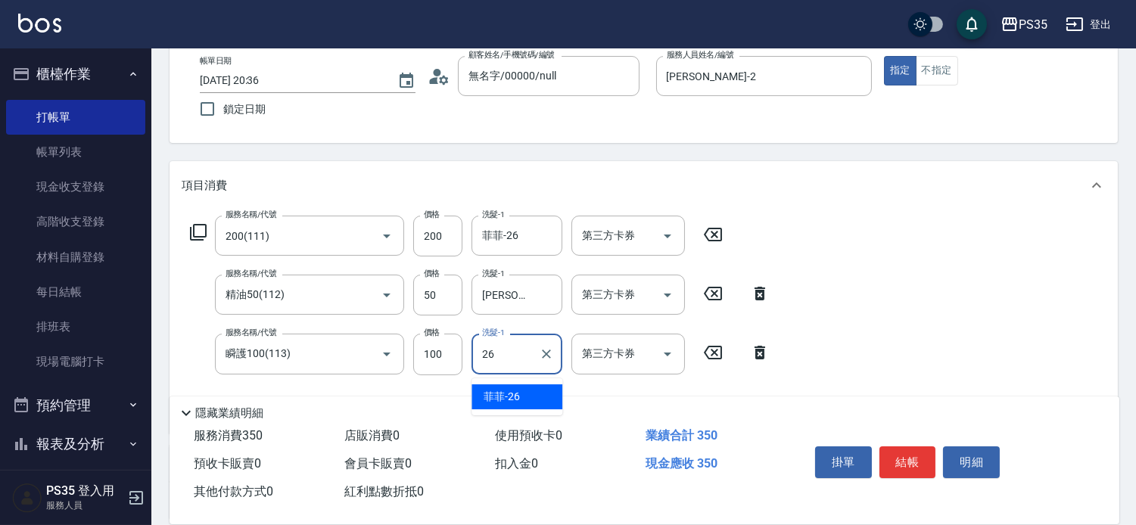
type input "菲菲-26"
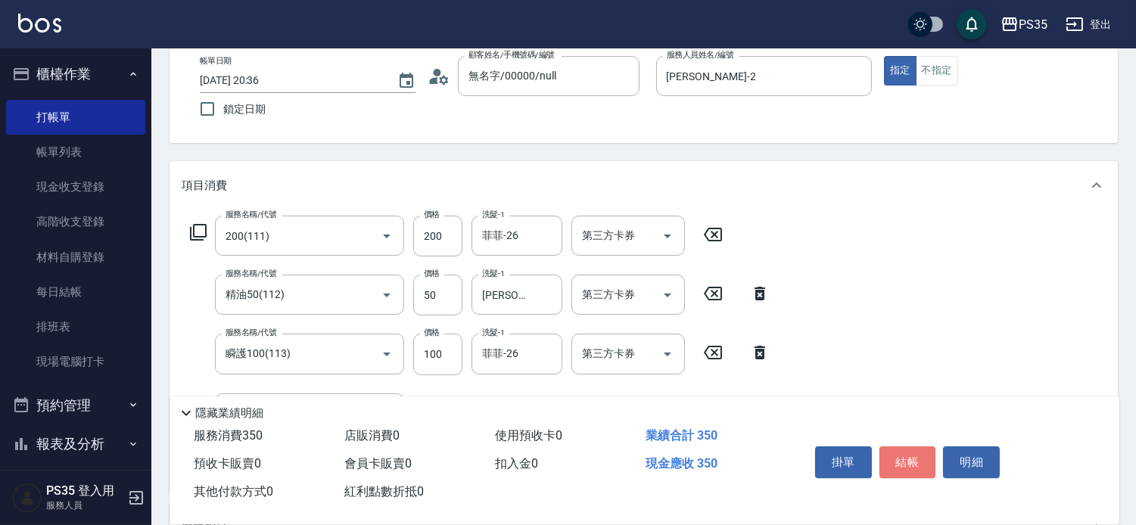
click at [896, 446] on button "結帳" at bounding box center [907, 462] width 57 height 32
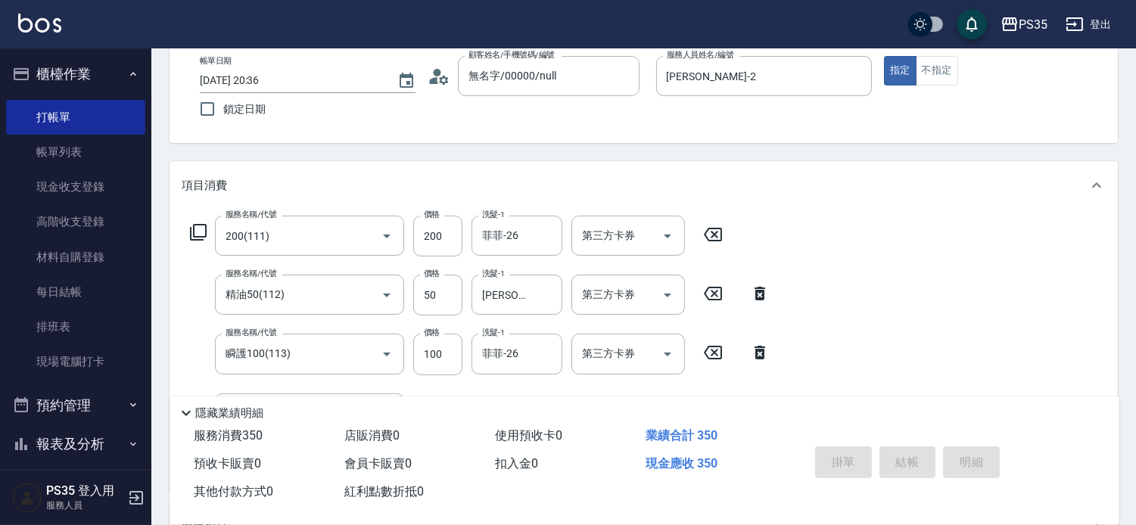
type input "[DATE] 20:37"
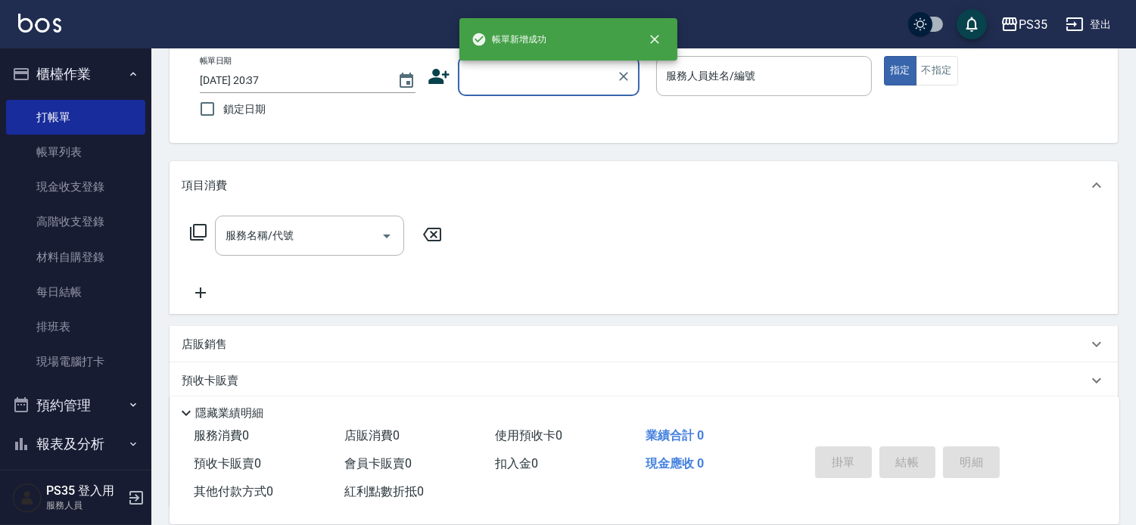
scroll to position [0, 0]
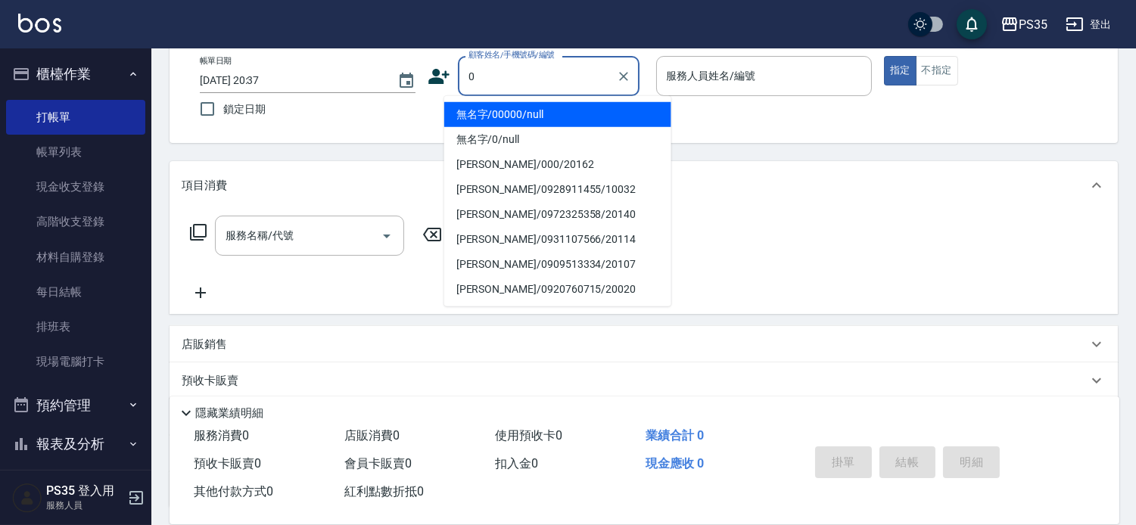
type input "無名字/00000/null"
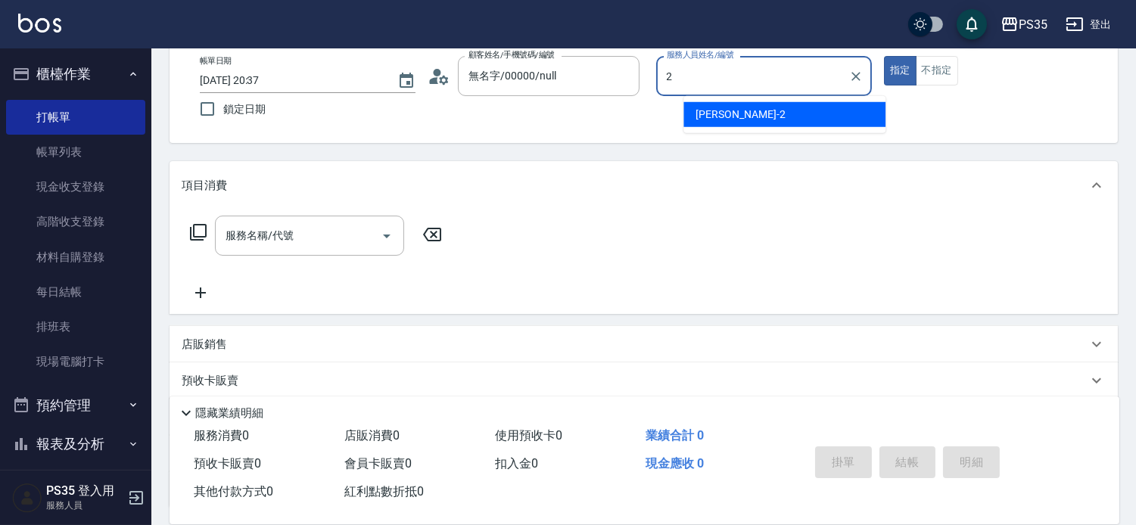
type input "[PERSON_NAME]-2"
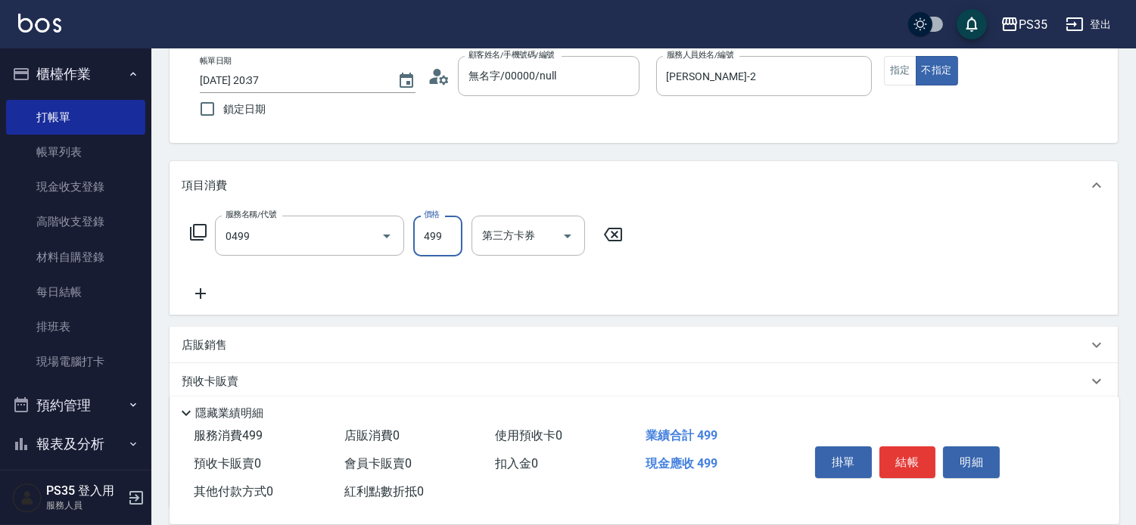
type input "[PERSON_NAME]499(0499)"
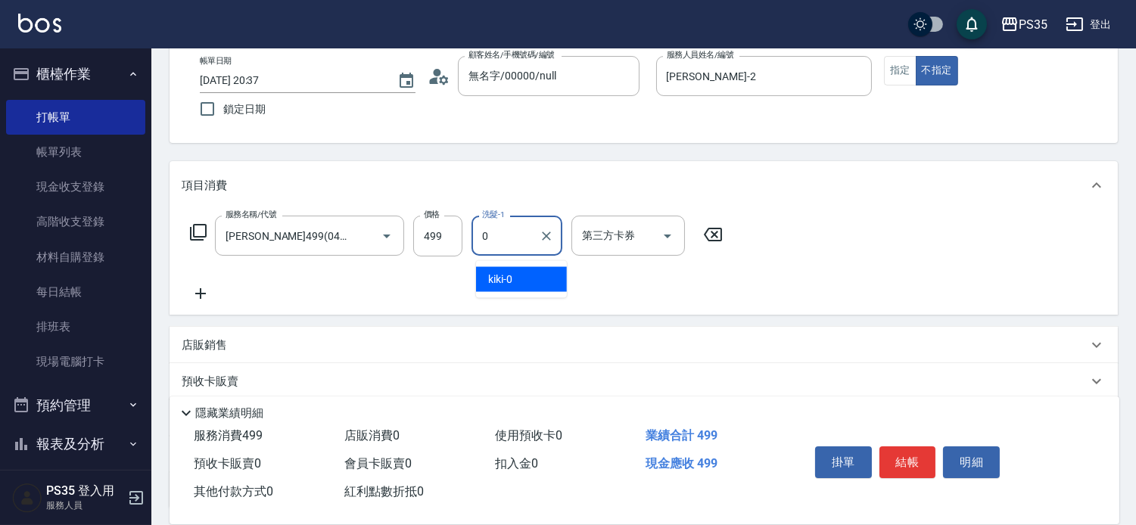
type input "kiki-0"
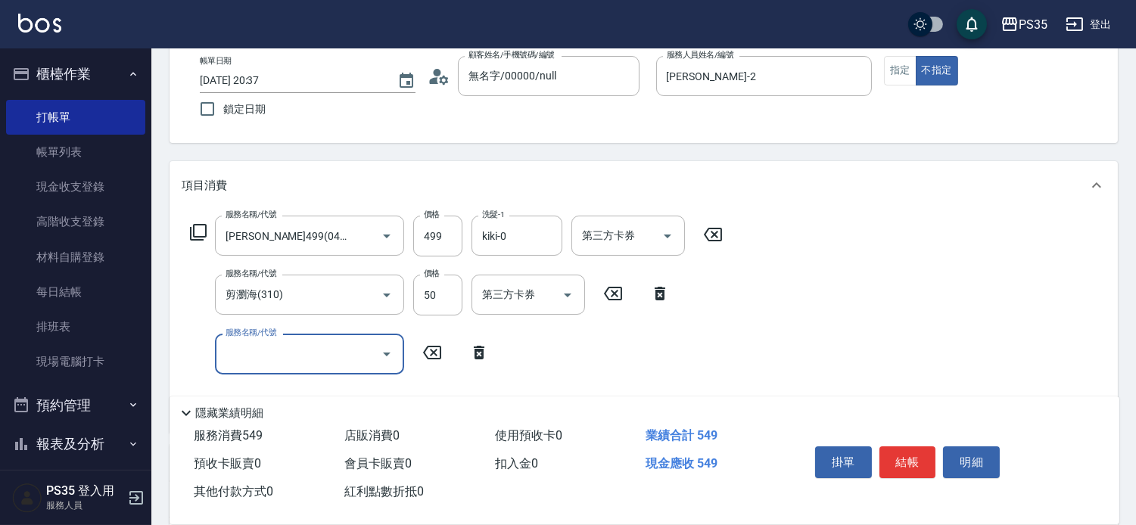
click at [897, 446] on button "結帳" at bounding box center [907, 462] width 57 height 32
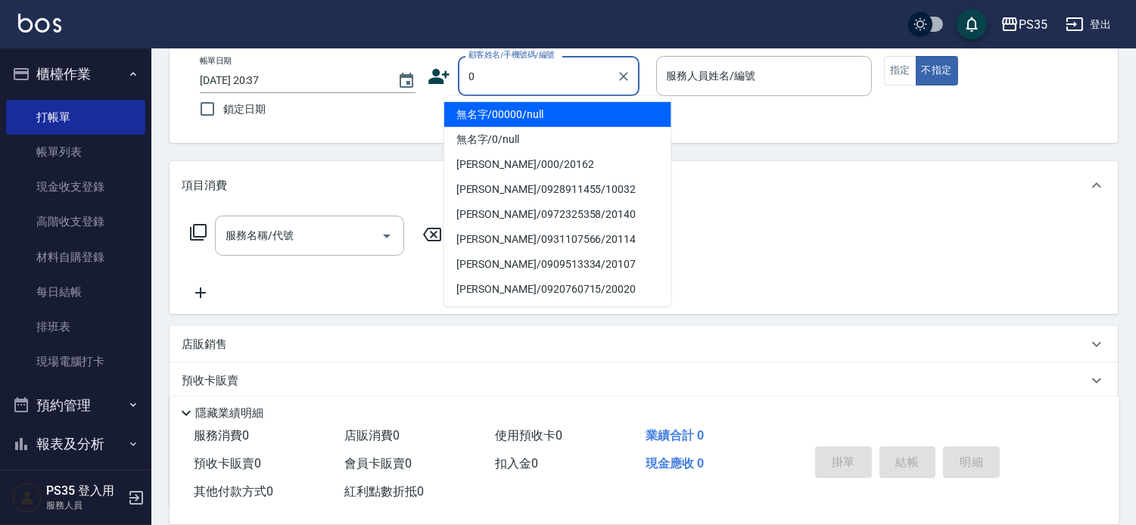
type input "無名字/00000/null"
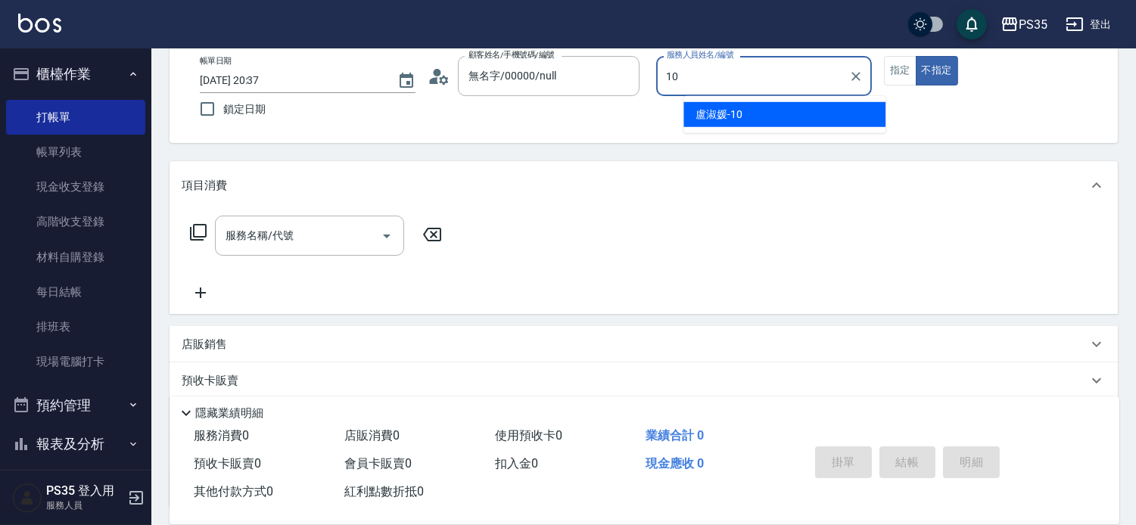
type input "盧淑媛-10"
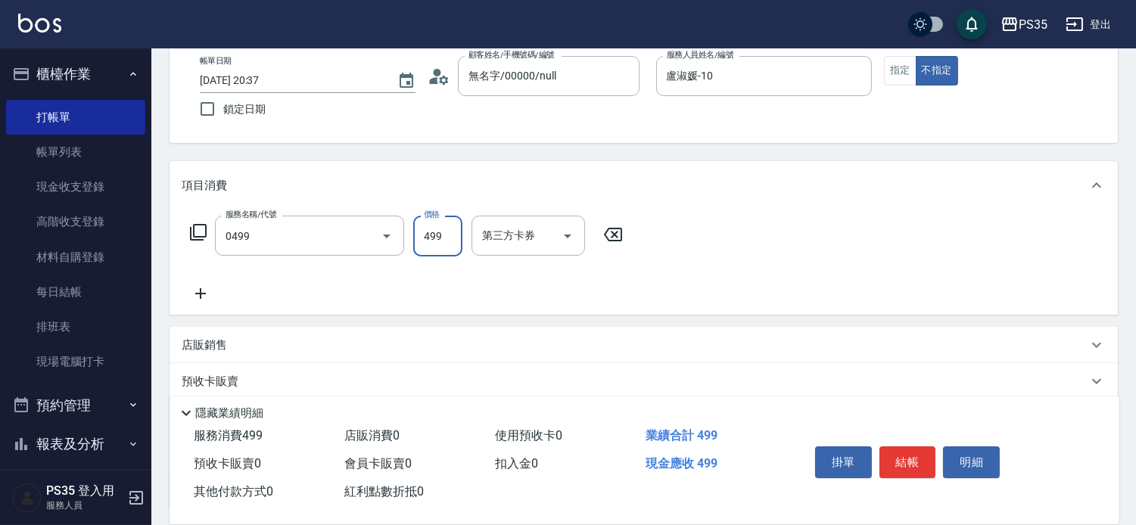
type input "[PERSON_NAME]499(0499)"
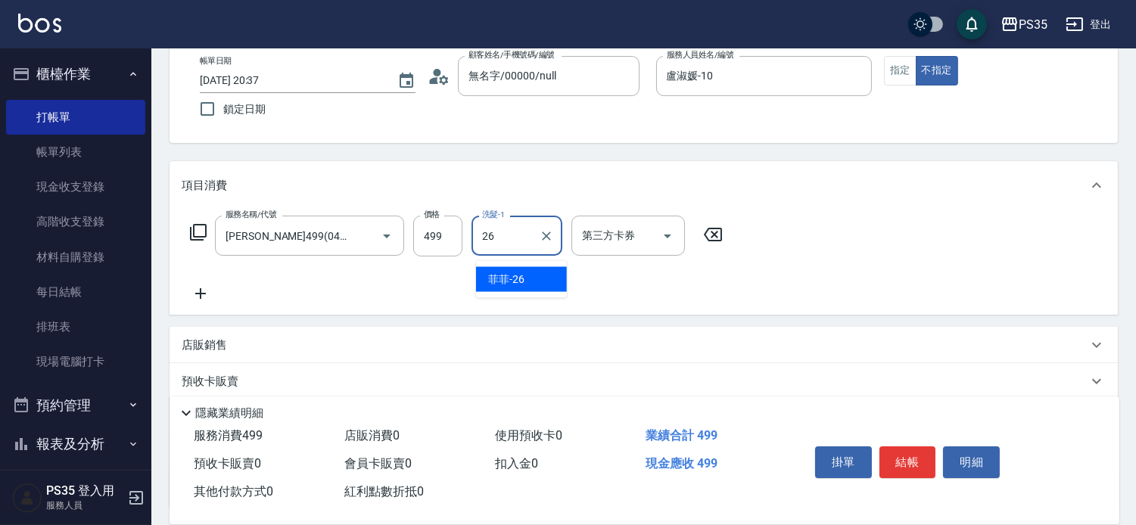
type input "菲菲-26"
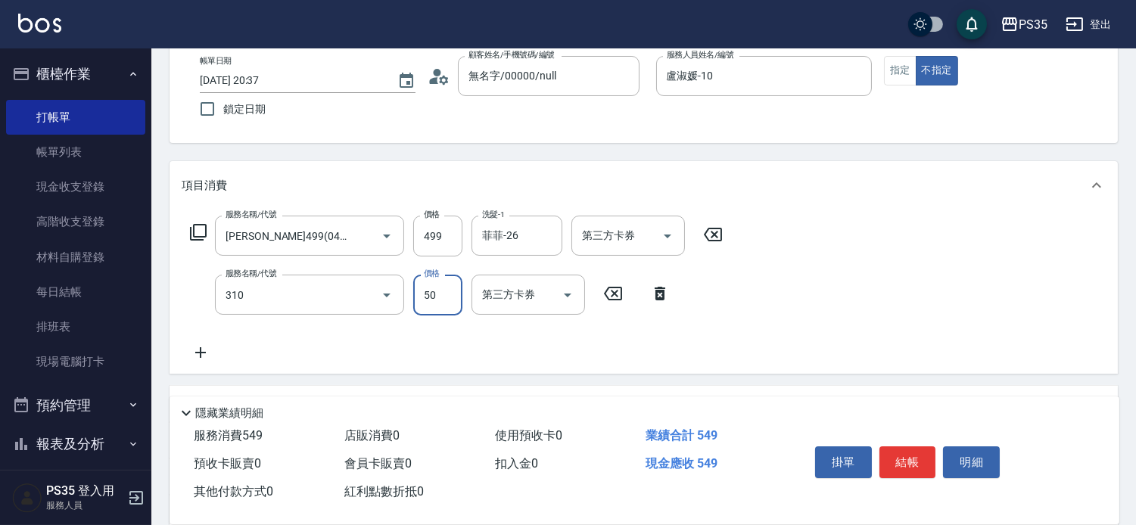
type input "剪瀏海(310)"
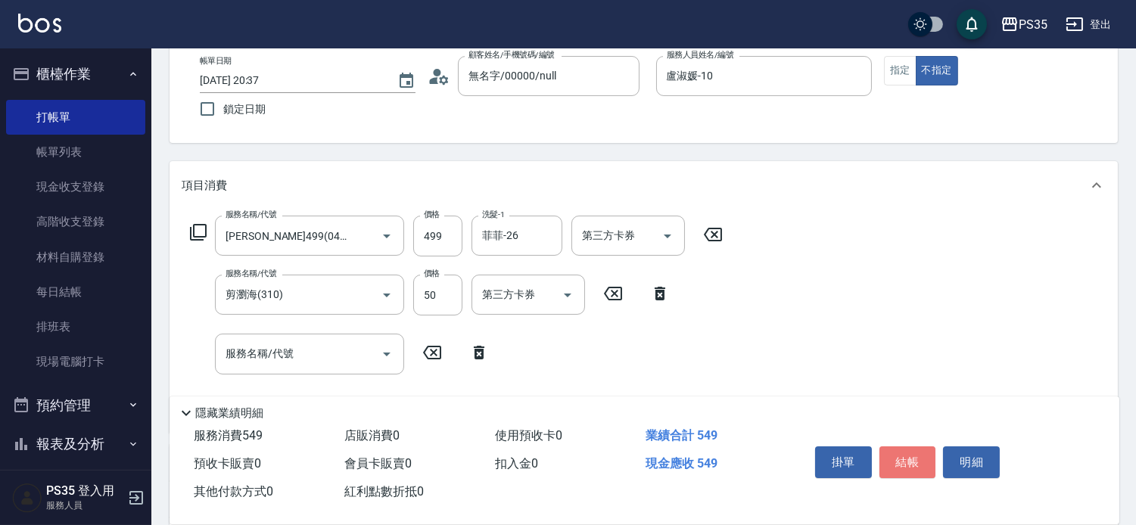
click at [897, 446] on button "結帳" at bounding box center [907, 462] width 57 height 32
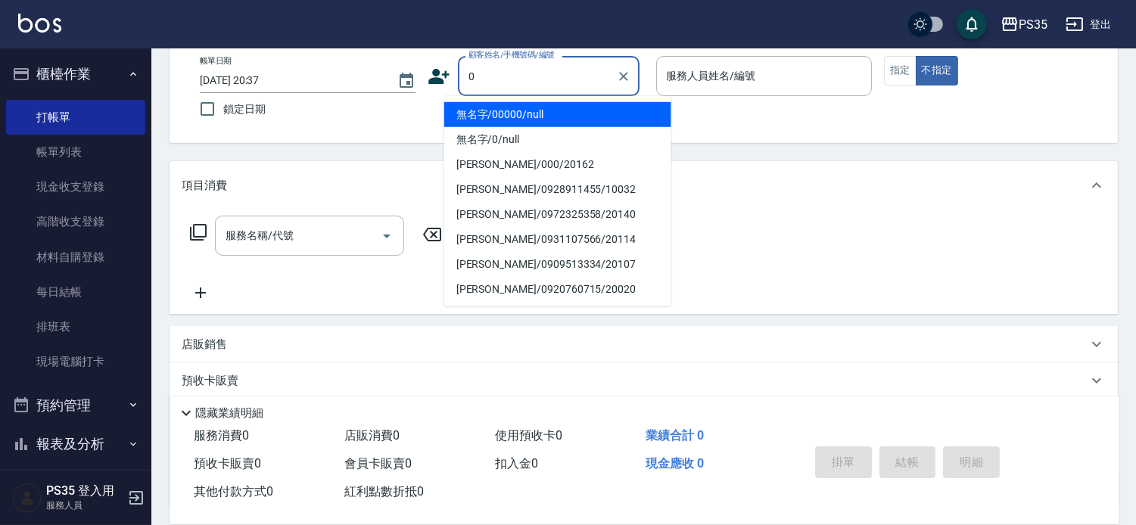
type input "無名字/00000/null"
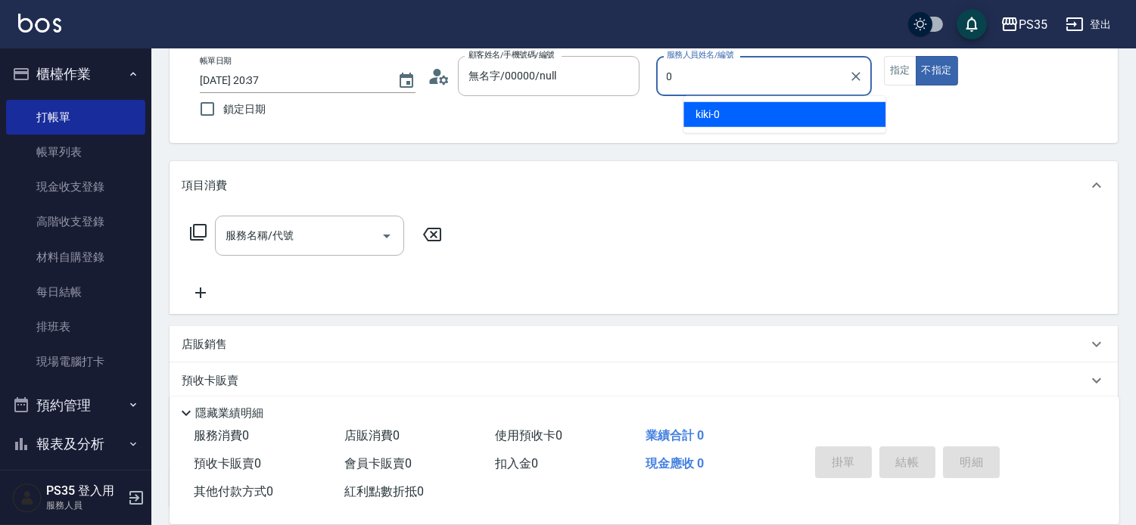
type input "kiki-0"
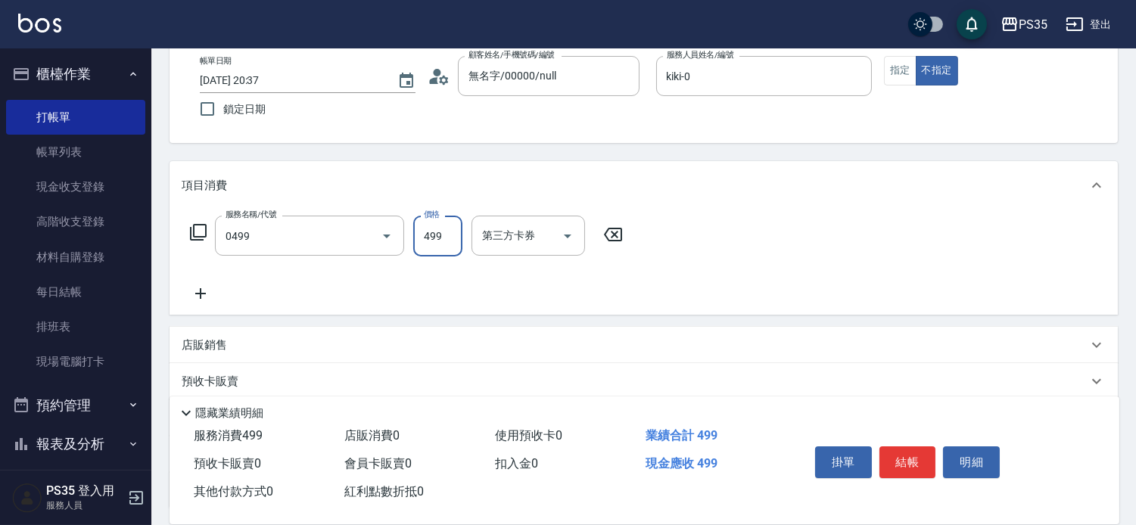
type input "[PERSON_NAME]499(0499)"
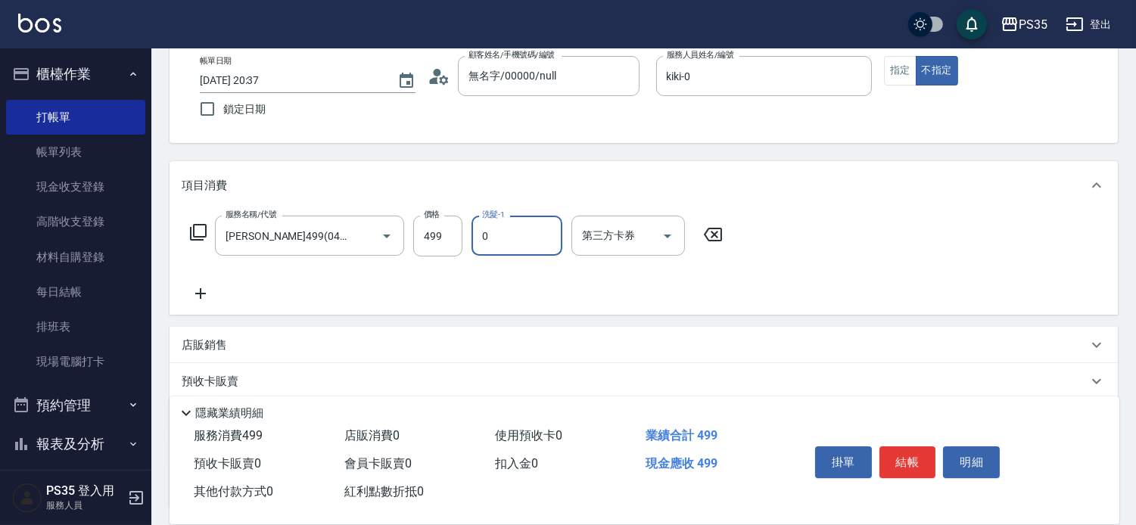
type input "kiki-0"
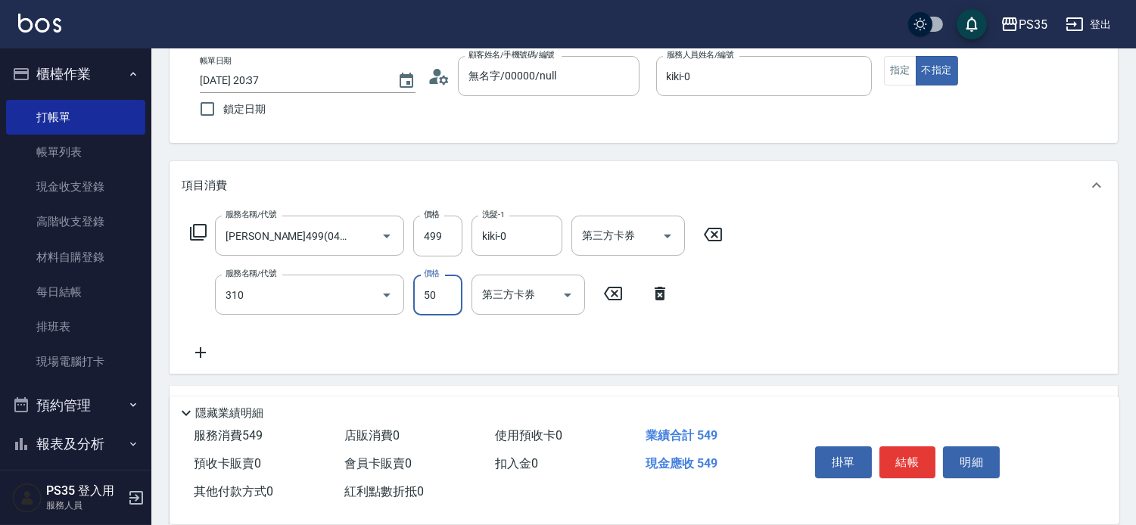
type input "剪瀏海(310)"
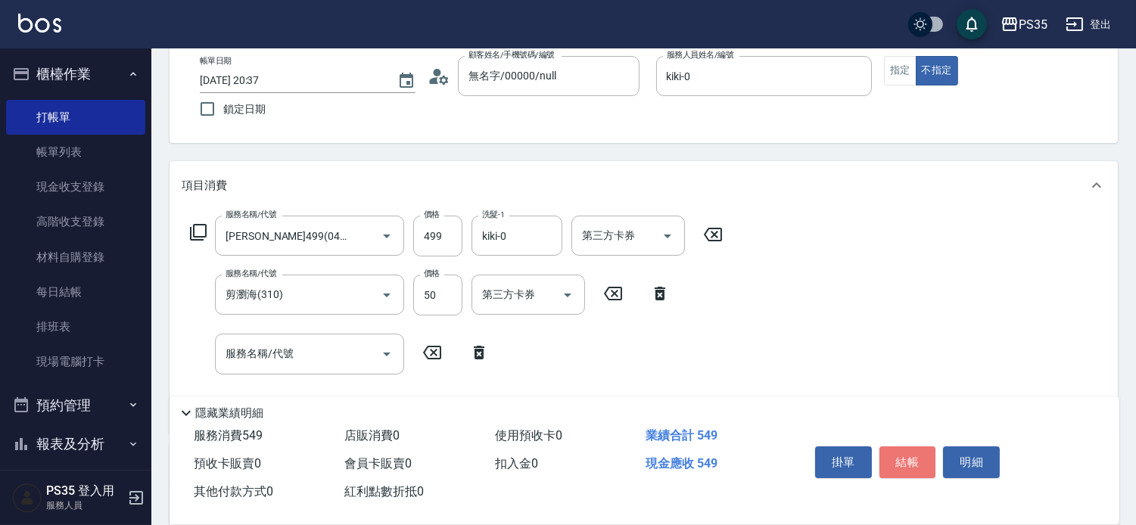
click at [898, 446] on button "結帳" at bounding box center [907, 462] width 57 height 32
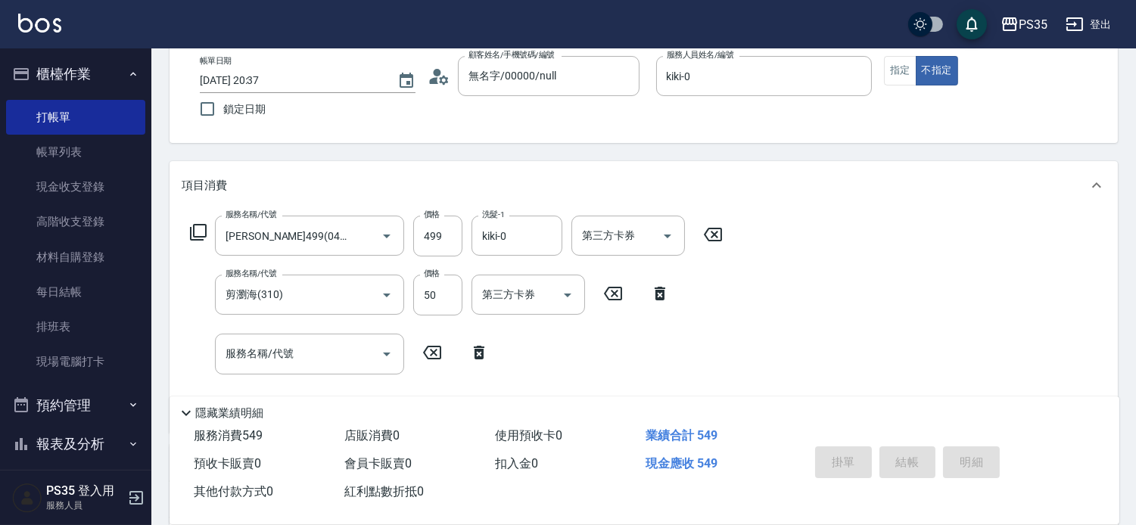
type input "[DATE] 20:38"
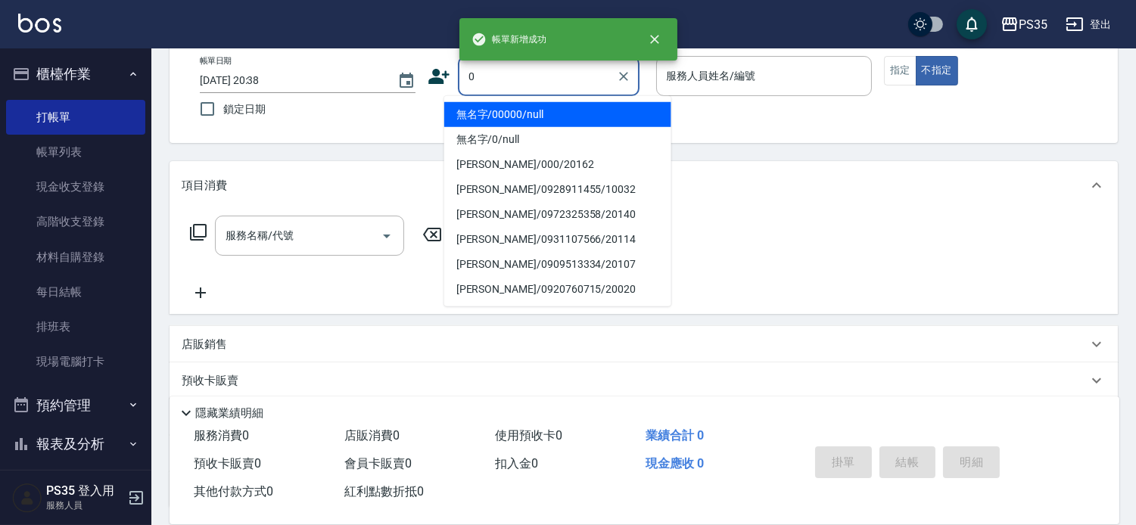
type input "無名字/00000/null"
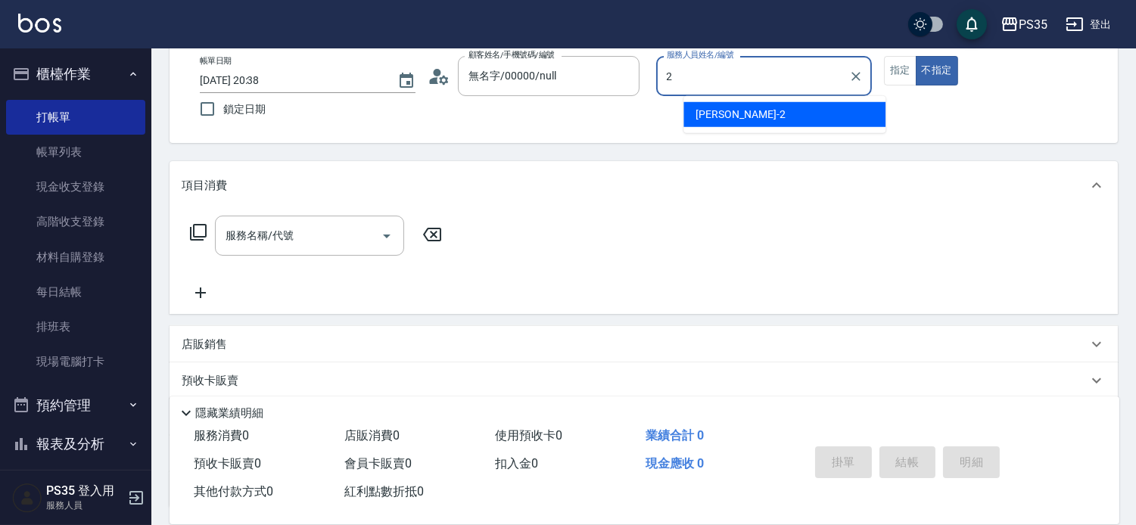
type input "[PERSON_NAME]-2"
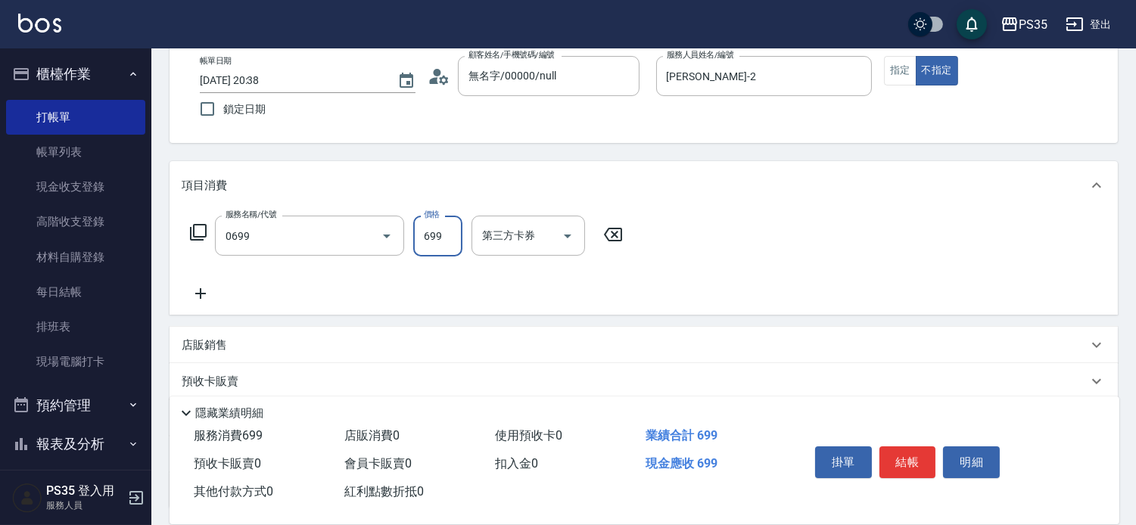
type input "精油SPA(0699)"
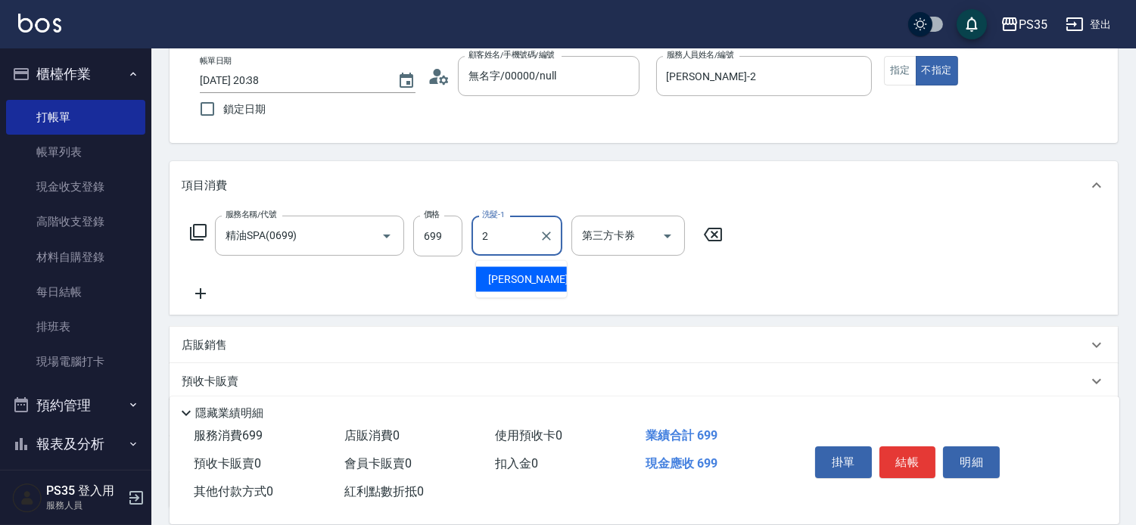
type input "[PERSON_NAME]-2"
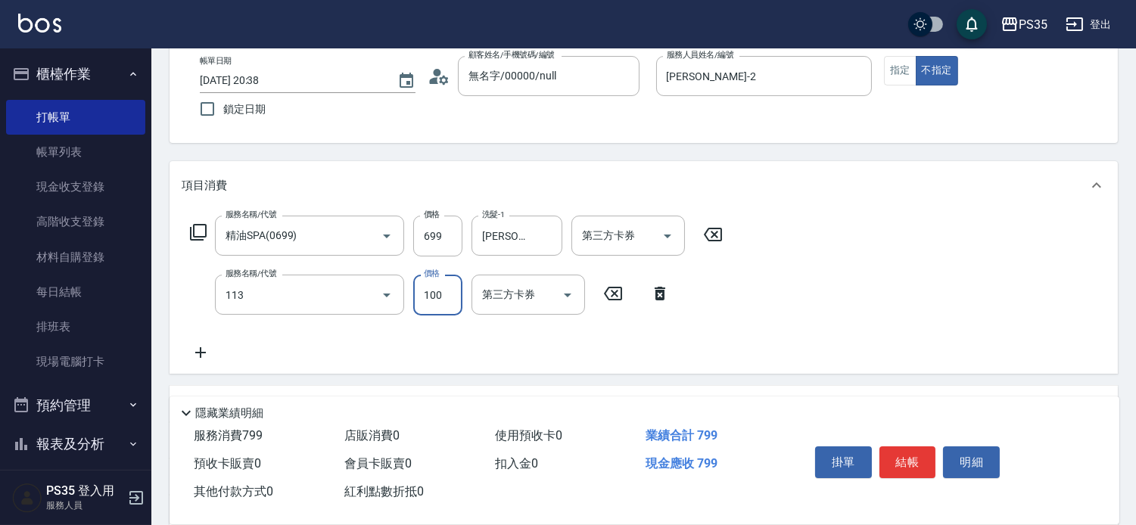
type input "瞬護100(113)"
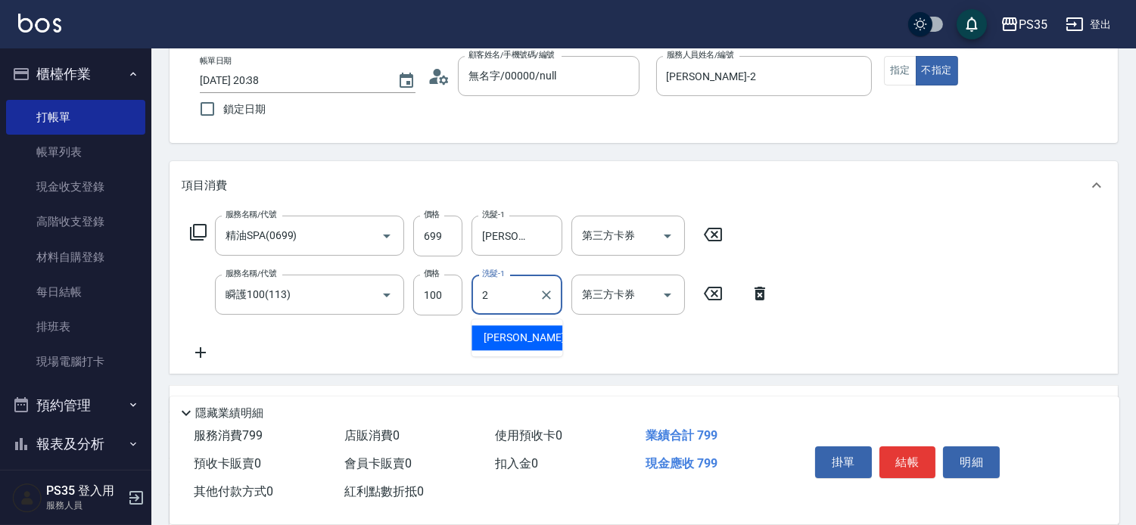
type input "[PERSON_NAME]-2"
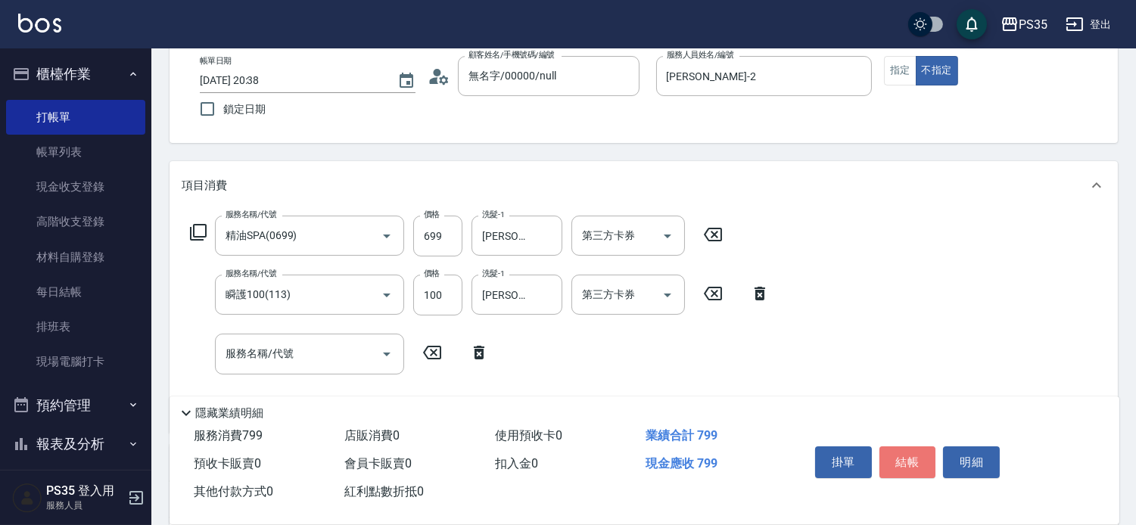
click at [898, 446] on button "結帳" at bounding box center [907, 462] width 57 height 32
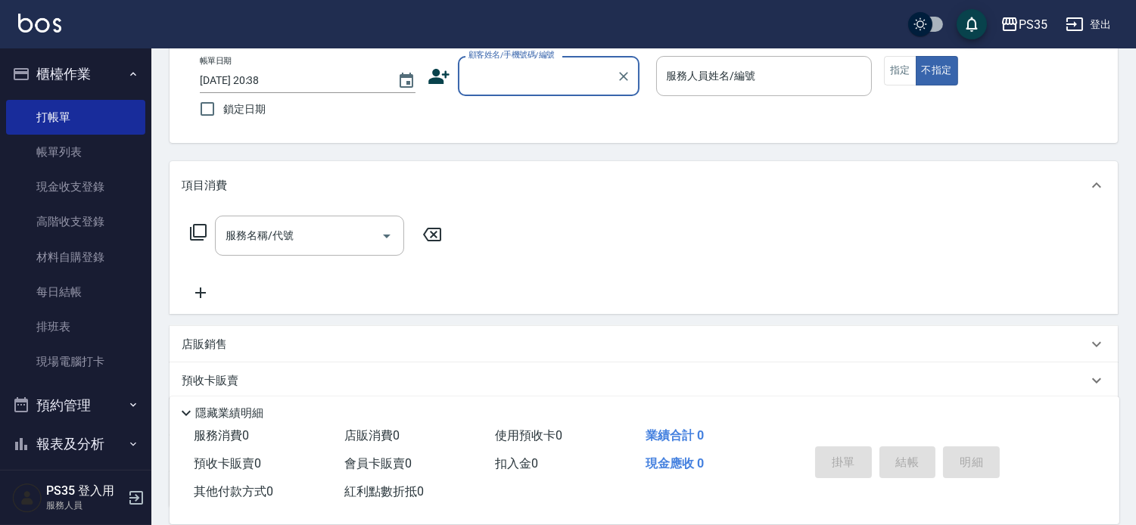
scroll to position [127, 0]
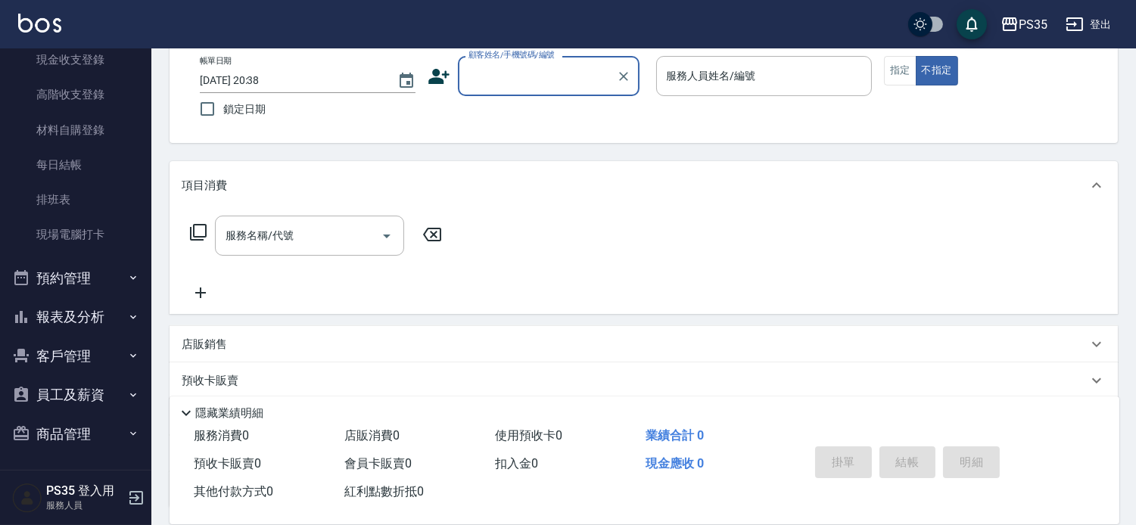
click at [83, 312] on button "報表及分析" at bounding box center [75, 316] width 139 height 39
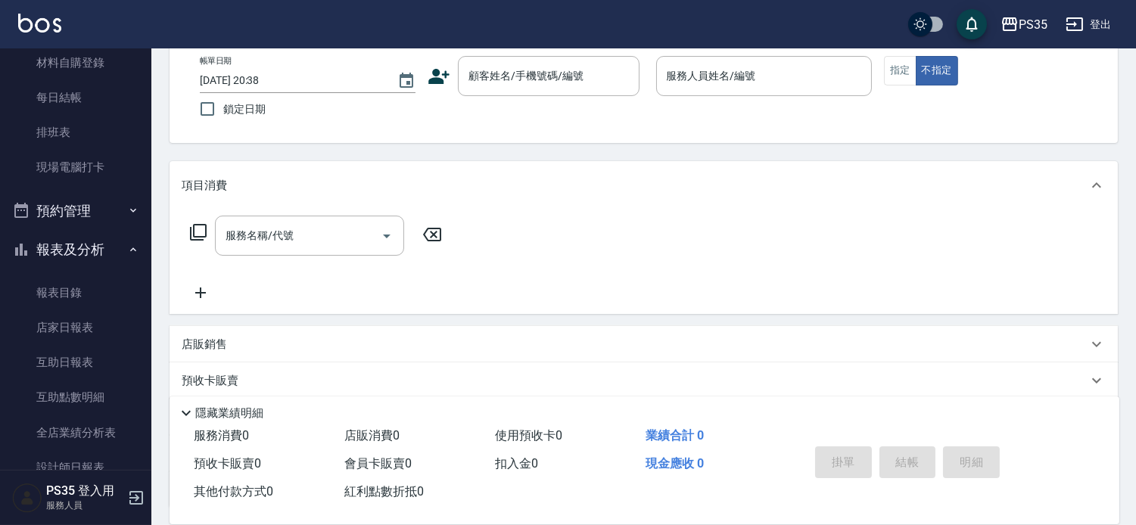
scroll to position [296, 0]
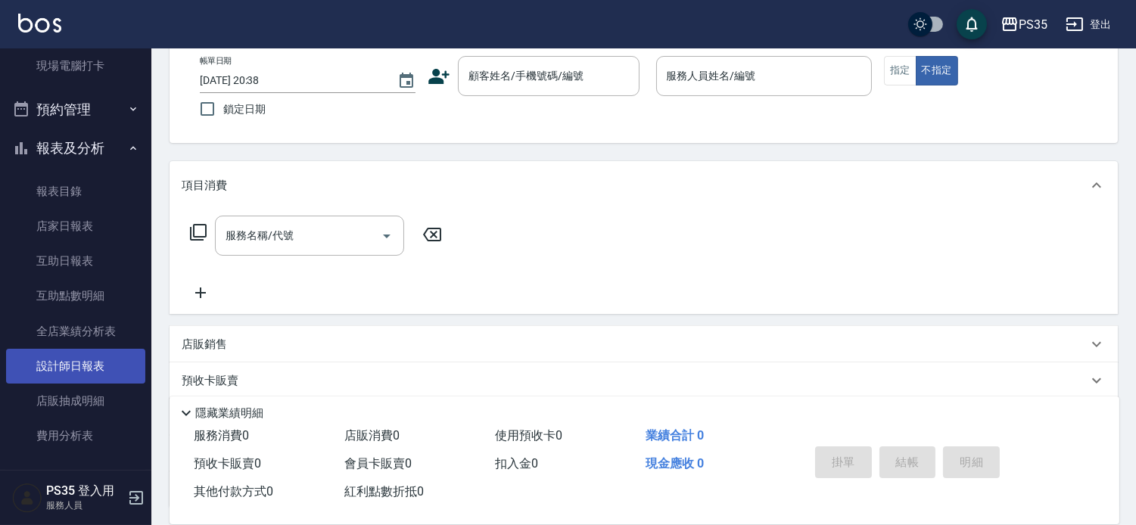
click at [71, 368] on link "設計師日報表" at bounding box center [75, 366] width 139 height 35
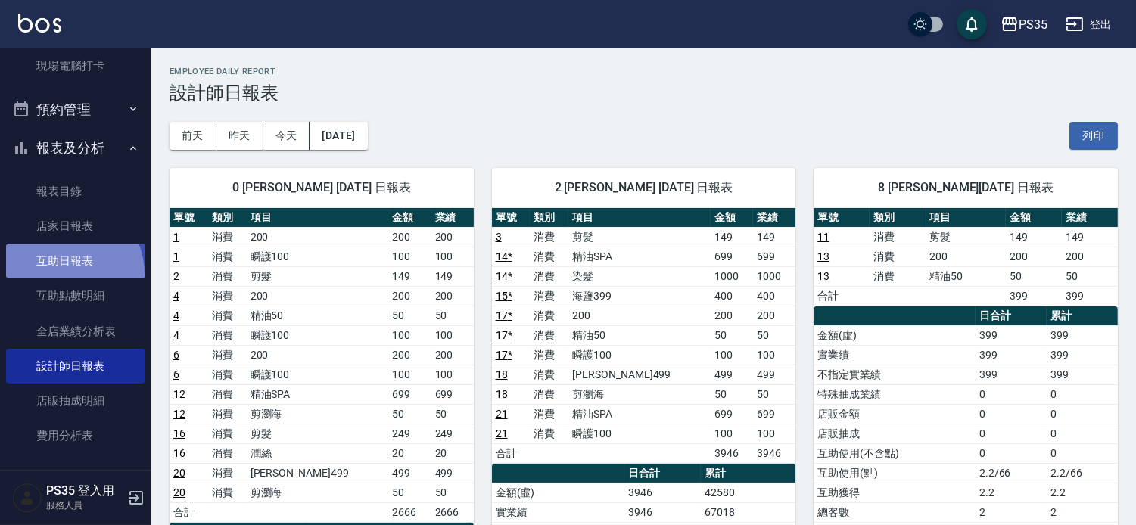
click at [58, 275] on link "互助日報表" at bounding box center [75, 261] width 139 height 35
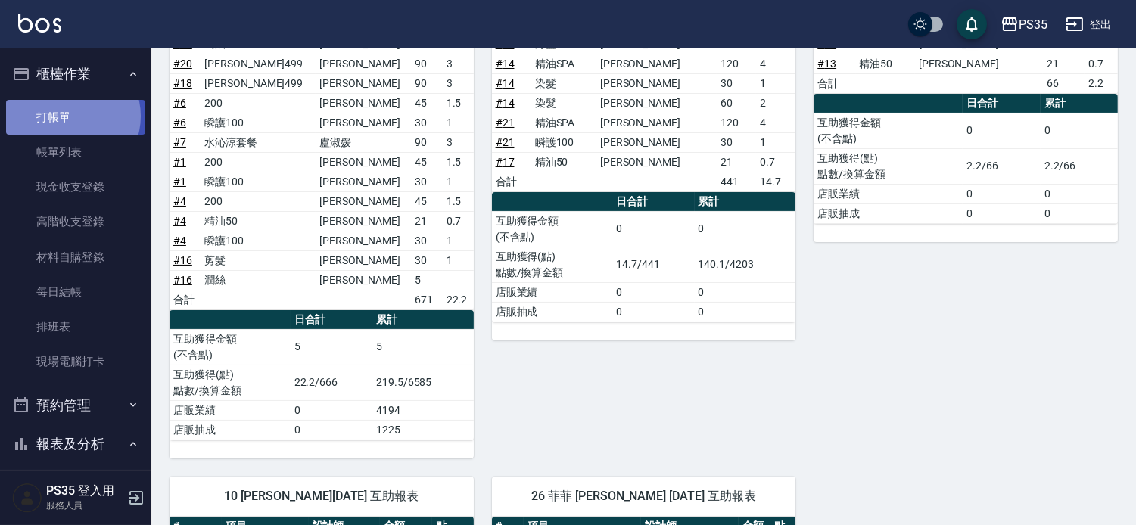
click at [73, 116] on link "打帳單" at bounding box center [75, 117] width 139 height 35
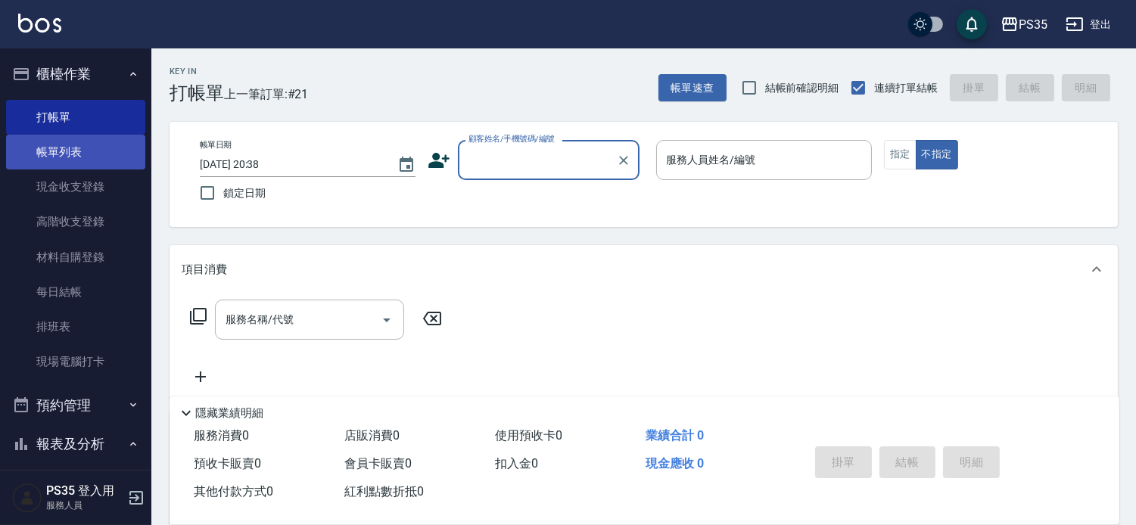
click at [76, 152] on link "帳單列表" at bounding box center [75, 152] width 139 height 35
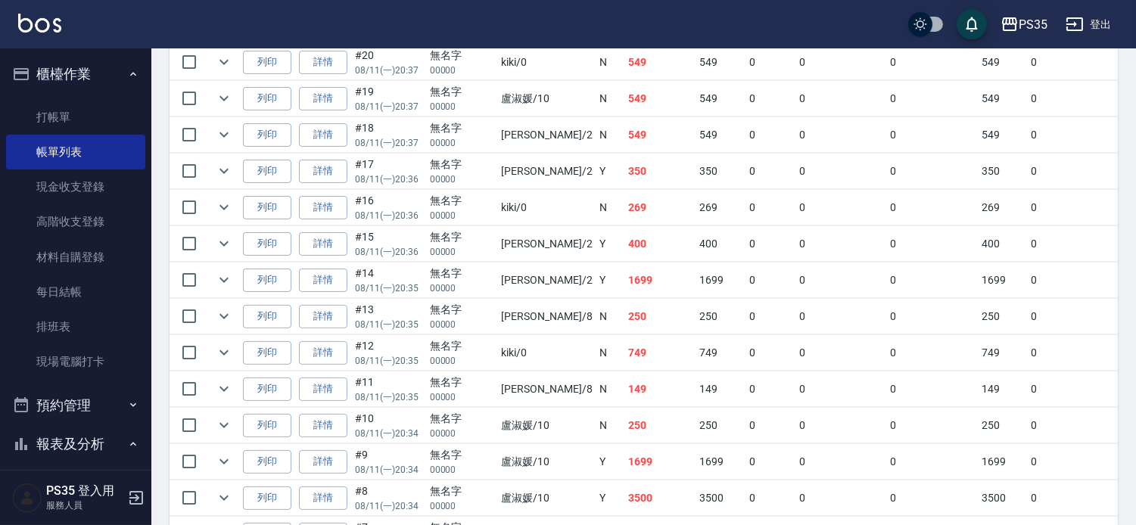
scroll to position [504, 0]
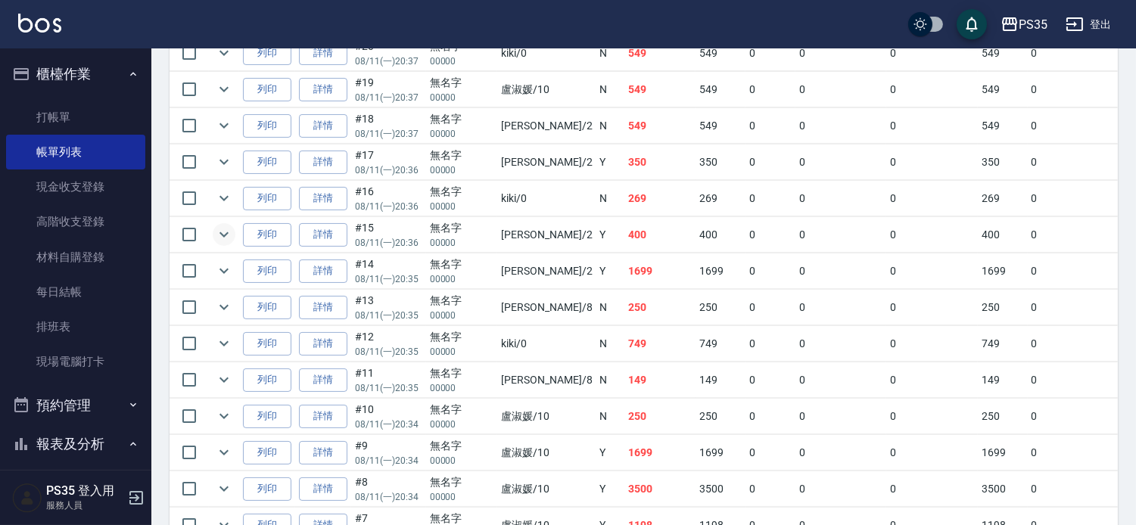
click at [233, 244] on icon "expand row" at bounding box center [224, 234] width 18 height 18
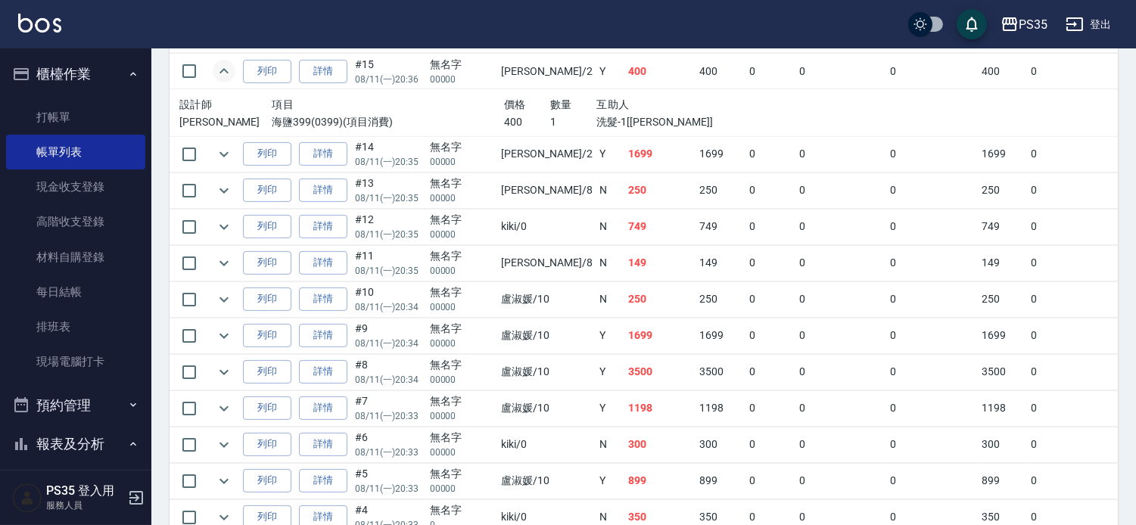
scroll to position [672, 0]
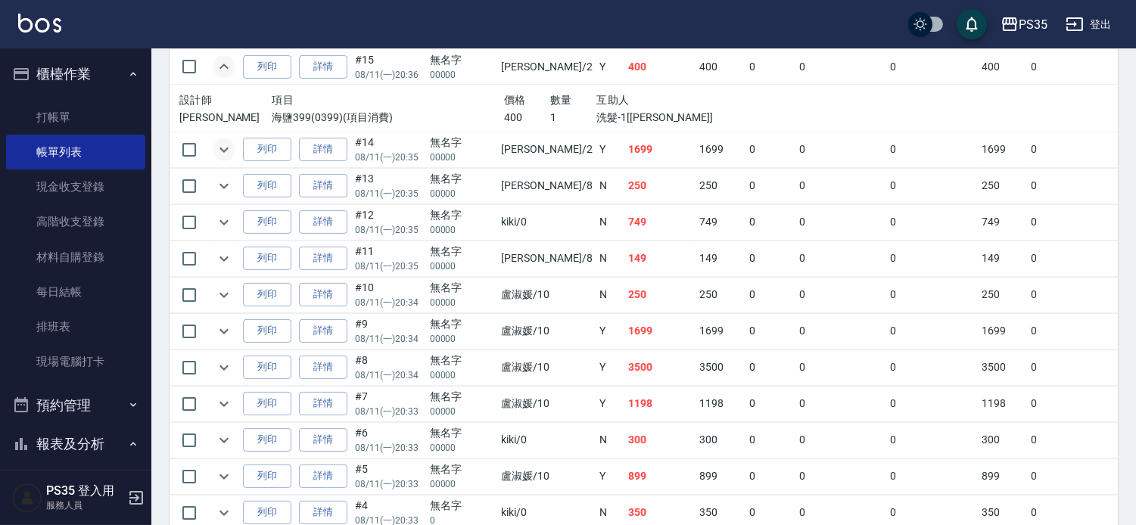
click at [220, 159] on icon "expand row" at bounding box center [224, 150] width 18 height 18
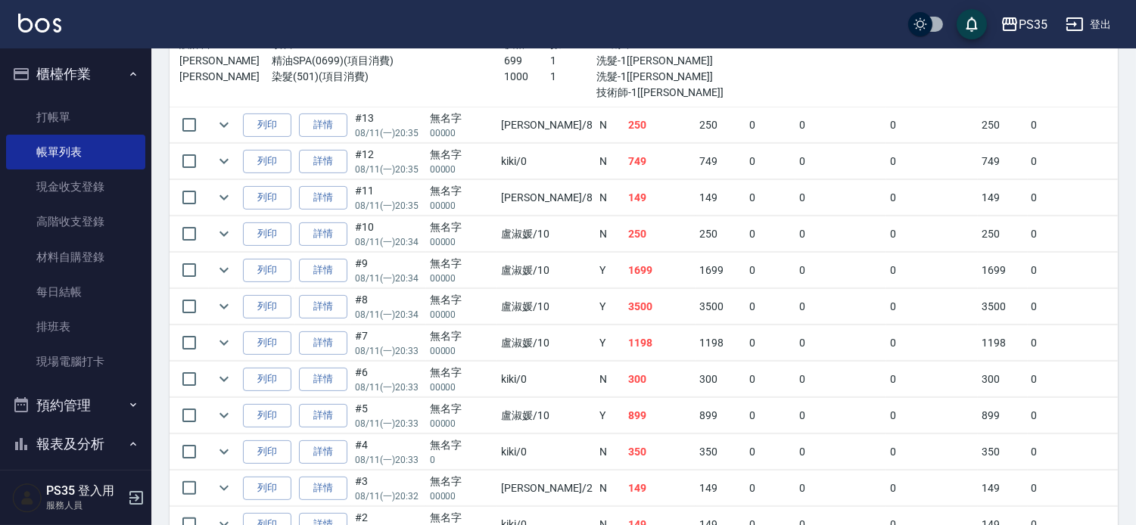
scroll to position [841, 0]
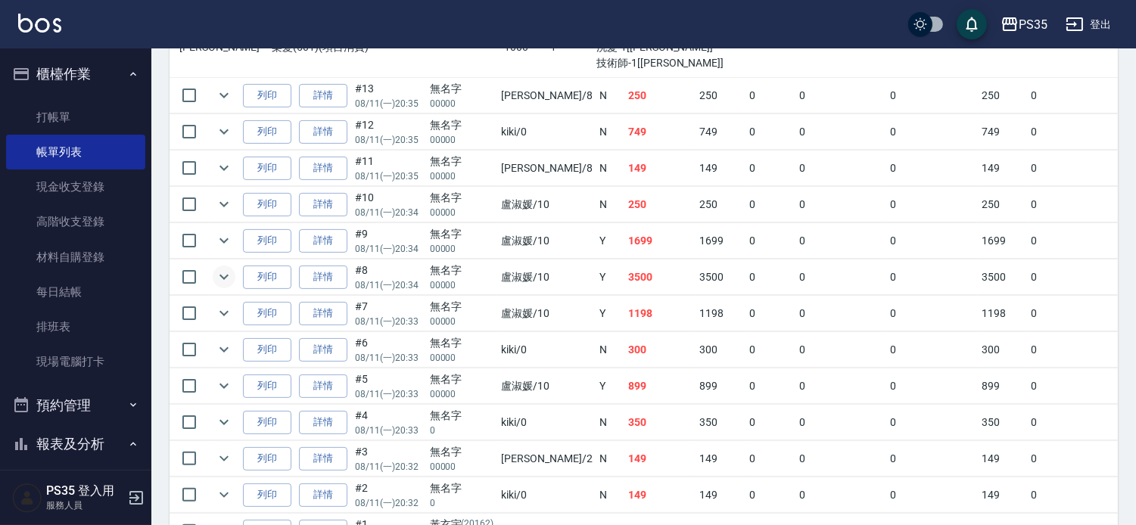
click at [230, 286] on icon "expand row" at bounding box center [224, 277] width 18 height 18
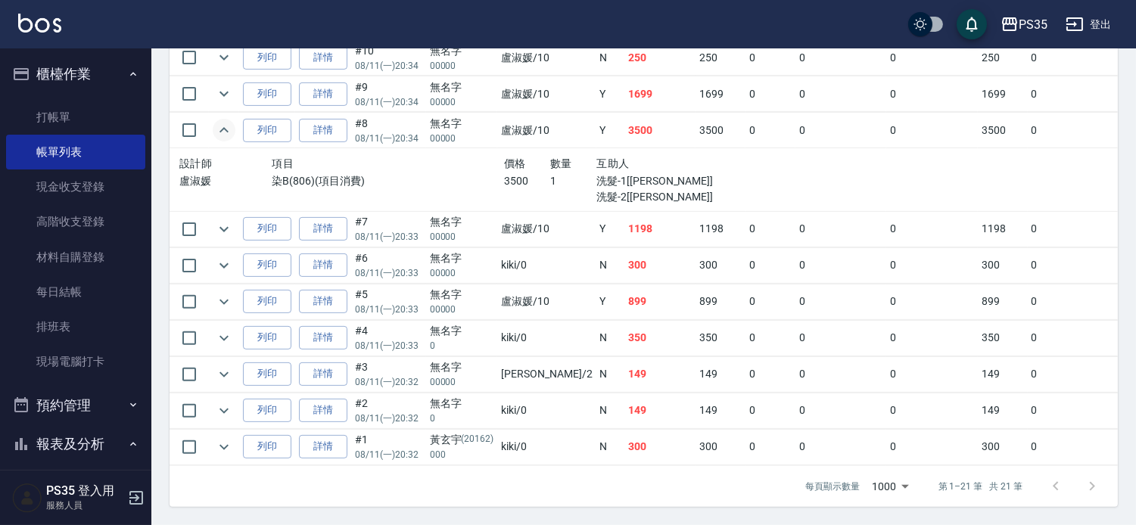
scroll to position [1008, 0]
click at [328, 142] on link "詳情" at bounding box center [323, 130] width 48 height 23
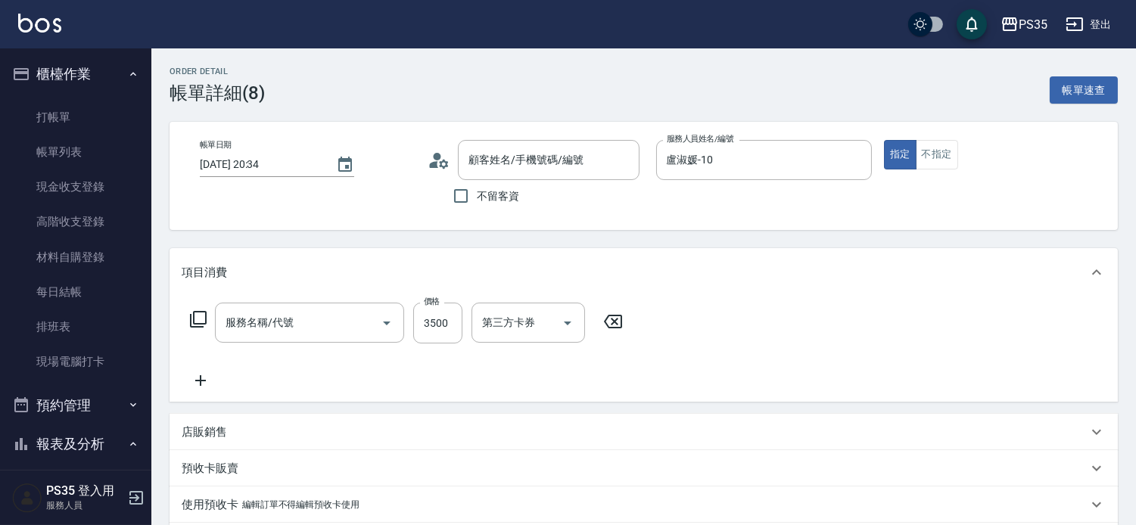
type input "[DATE] 20:34"
type input "盧淑媛-10"
type input "染B(806)"
type input "無名字/00000/null"
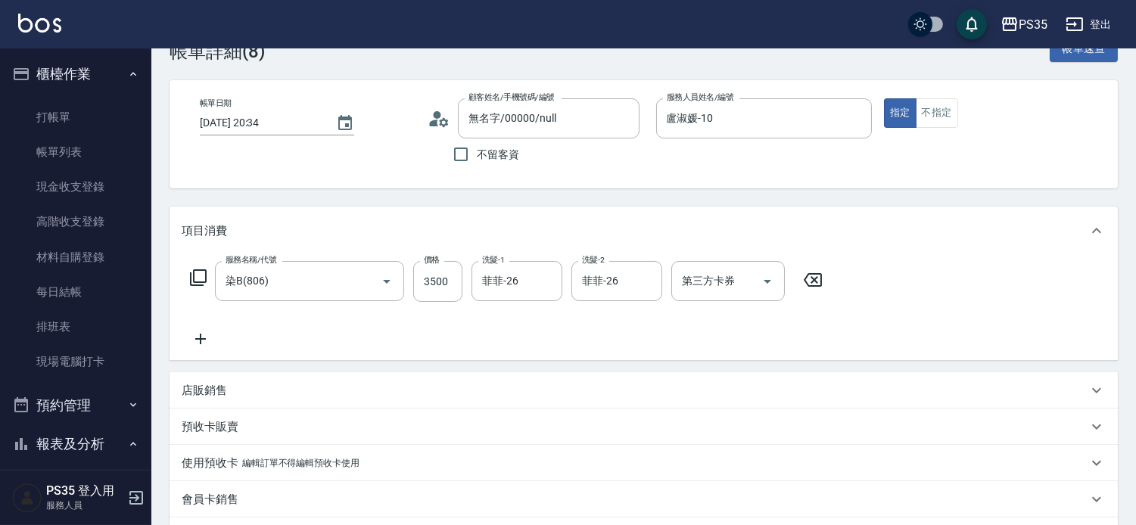
scroll to position [84, 0]
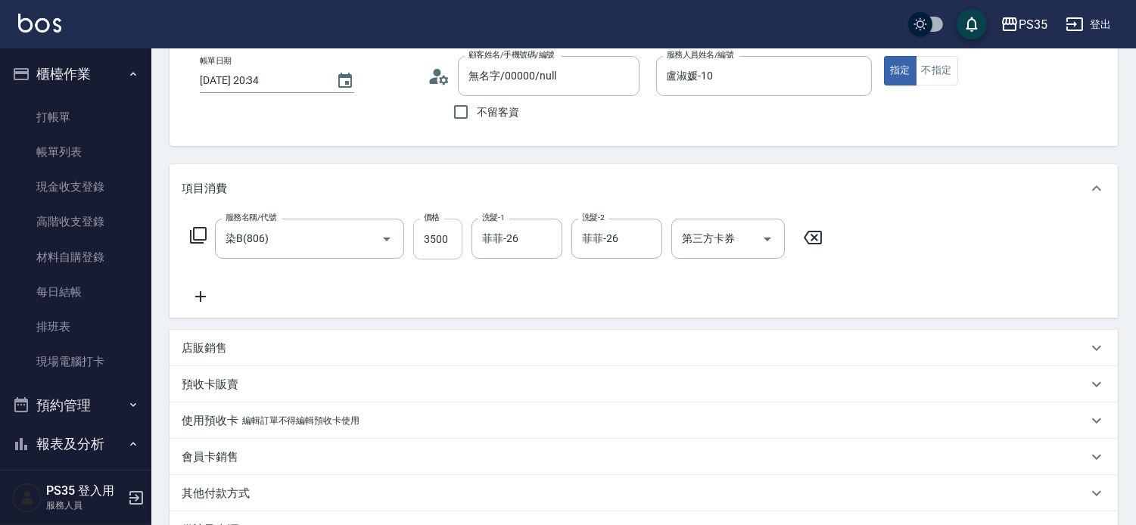
click at [452, 247] on input "3500" at bounding box center [437, 239] width 49 height 41
type input "2300"
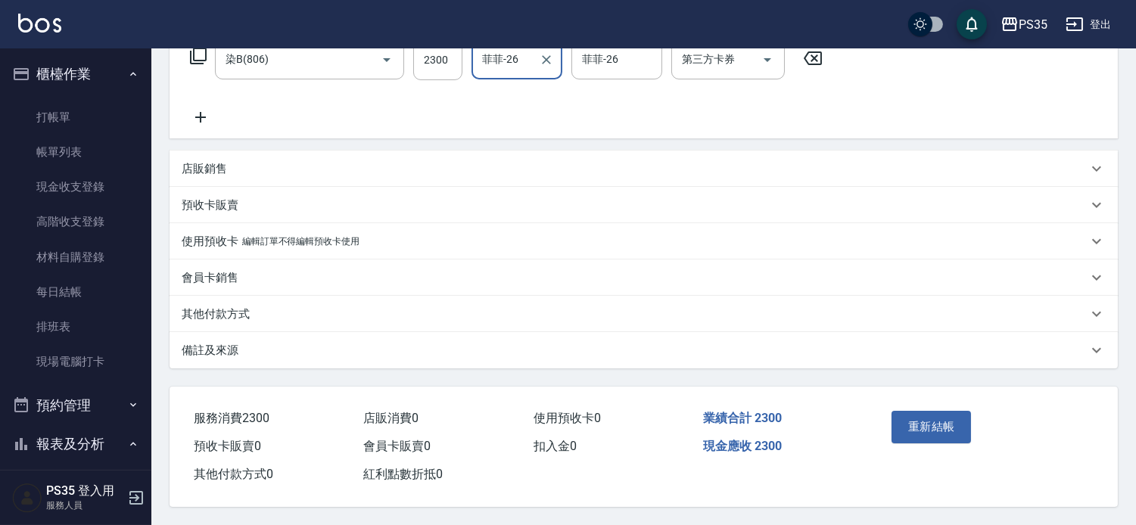
scroll to position [290, 0]
click at [951, 412] on button "重新結帳" at bounding box center [931, 427] width 80 height 32
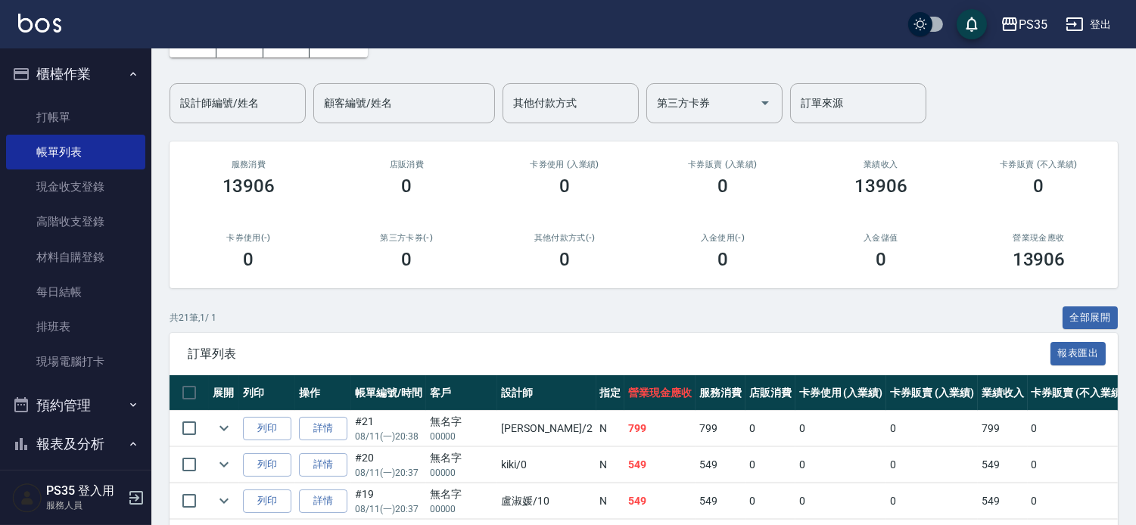
scroll to position [84, 0]
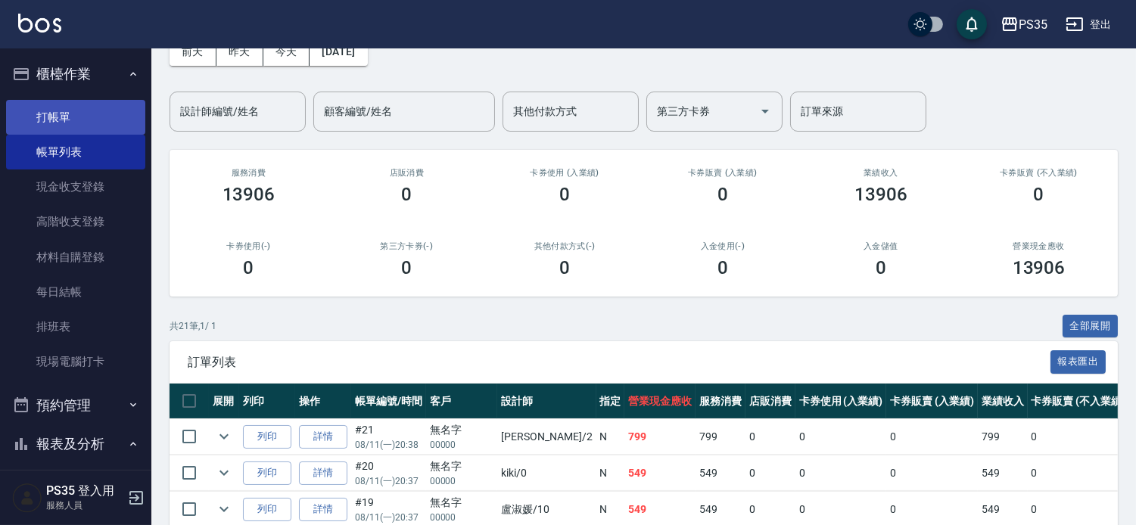
click at [44, 112] on link "打帳單" at bounding box center [75, 117] width 139 height 35
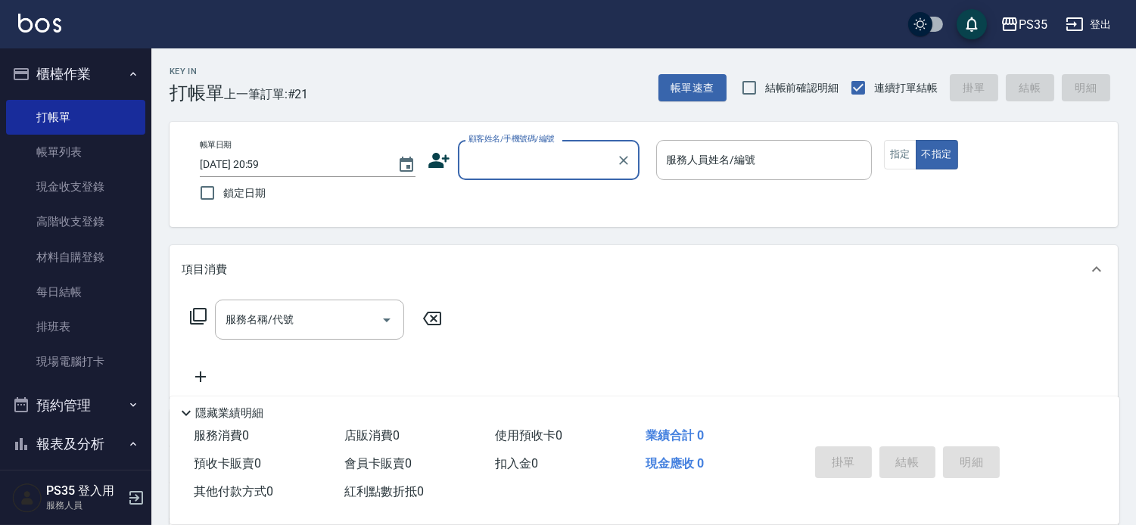
click at [486, 176] on div "顧客姓名/手機號碼/編號" at bounding box center [549, 160] width 182 height 40
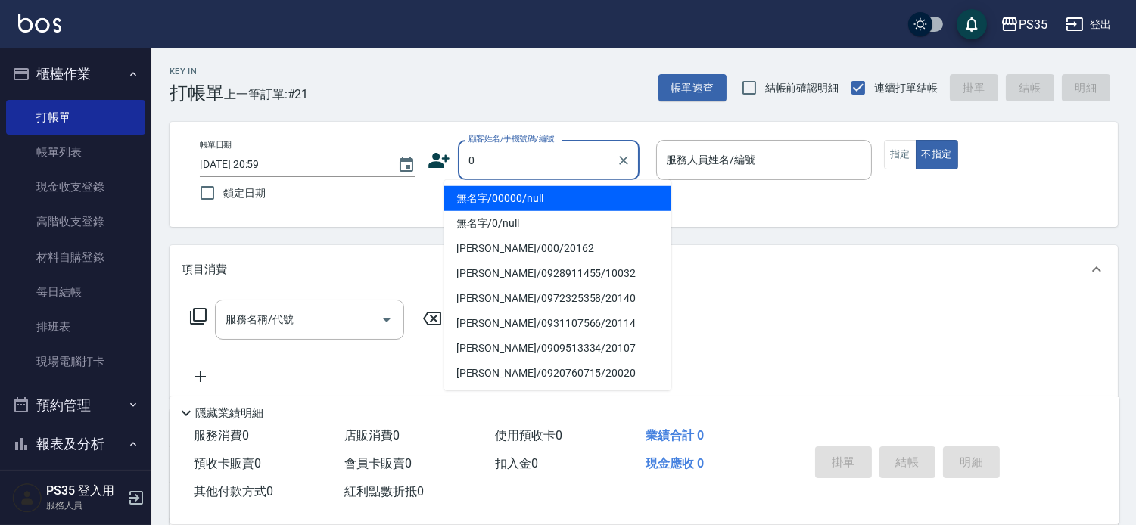
type input "無名字/00000/null"
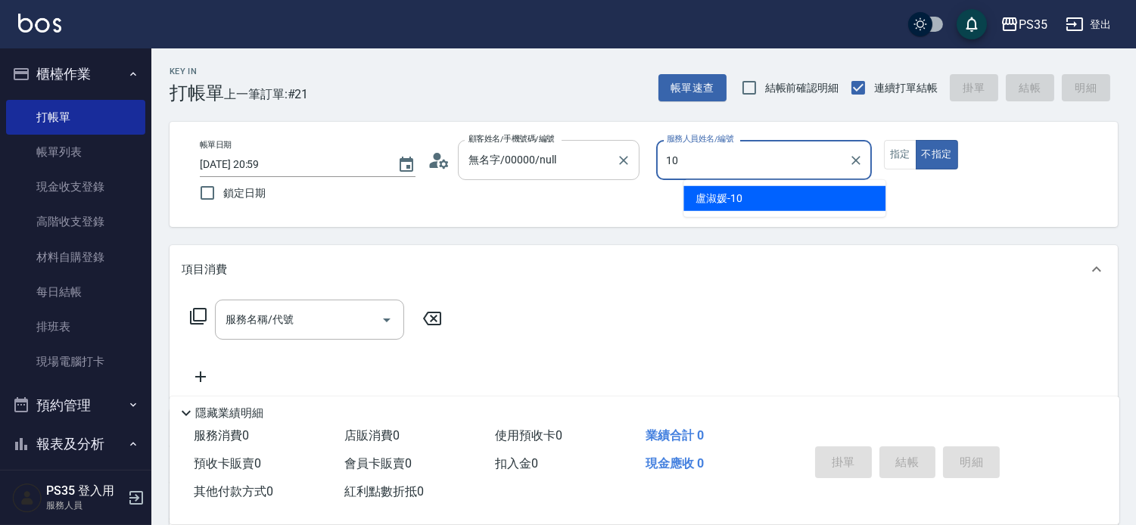
type input "10"
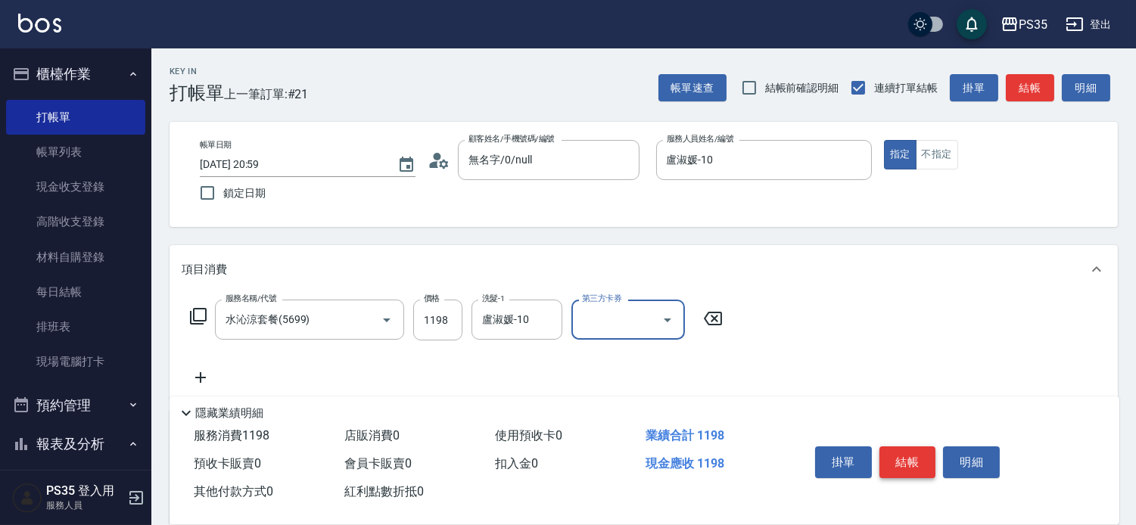
click at [919, 449] on button "結帳" at bounding box center [907, 462] width 57 height 32
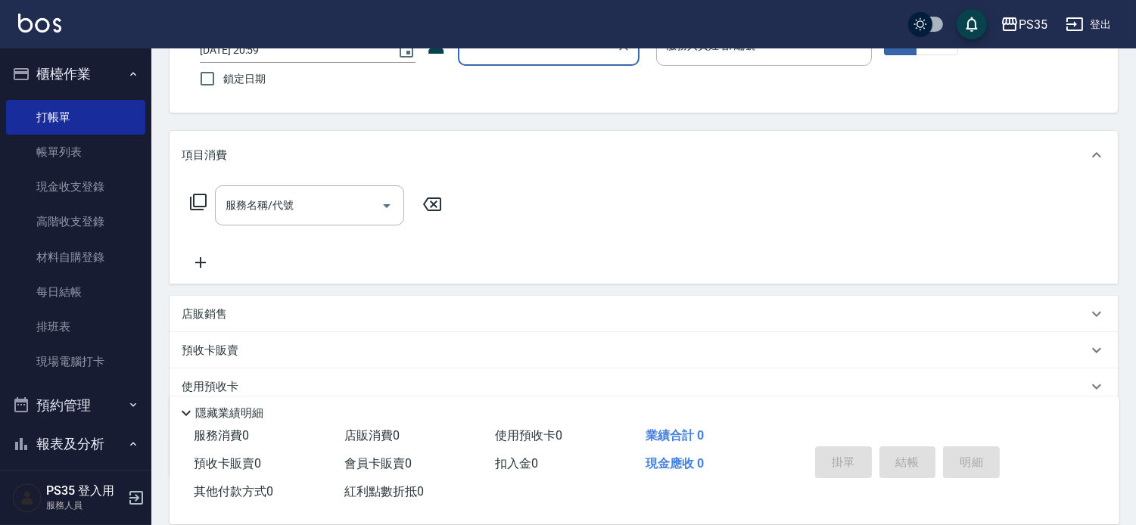
scroll to position [236, 0]
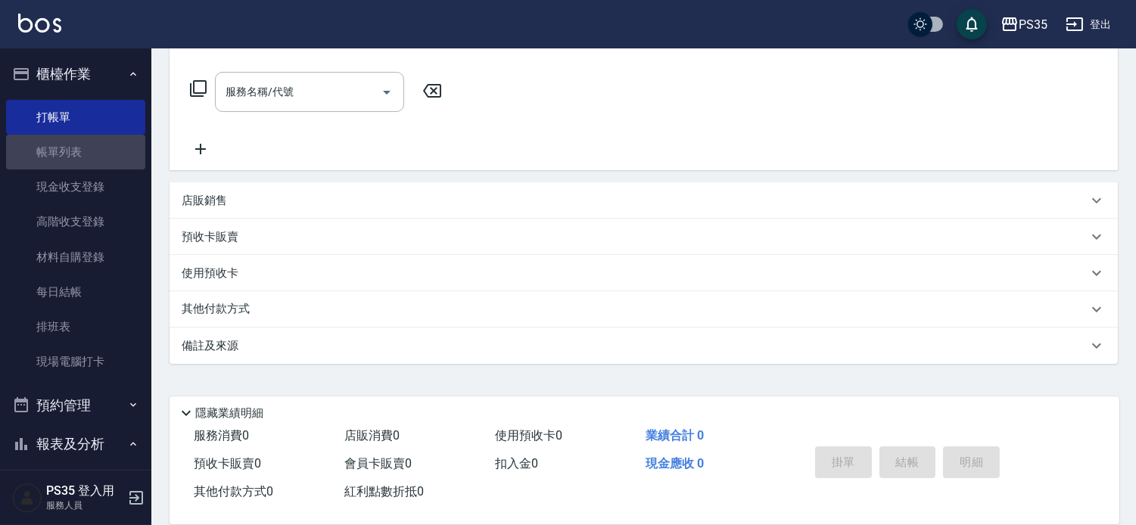
drag, startPoint x: 78, startPoint y: 142, endPoint x: 542, endPoint y: 236, distance: 473.2
click at [77, 144] on link "帳單列表" at bounding box center [75, 152] width 139 height 35
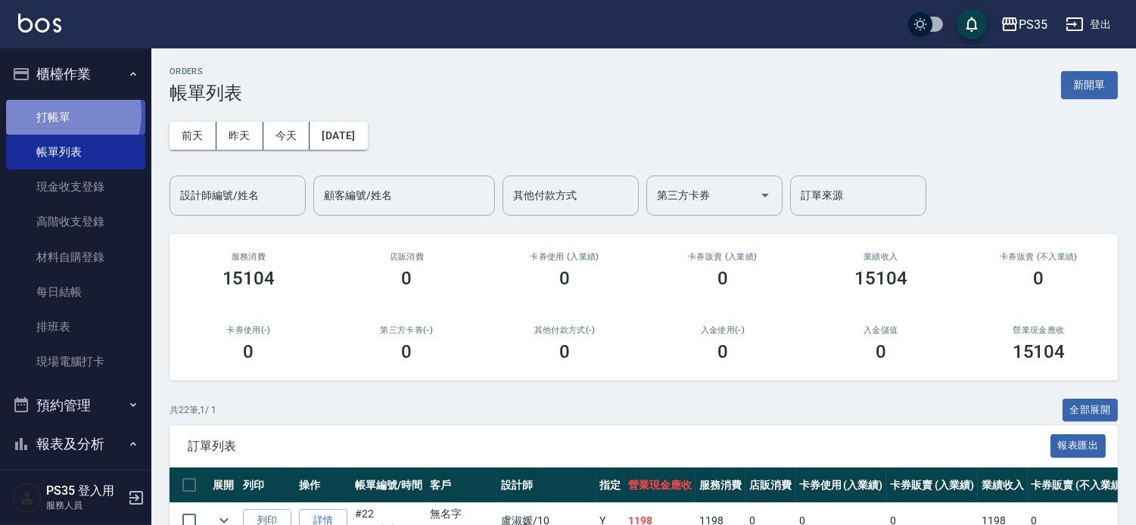
click at [57, 113] on link "打帳單" at bounding box center [75, 117] width 139 height 35
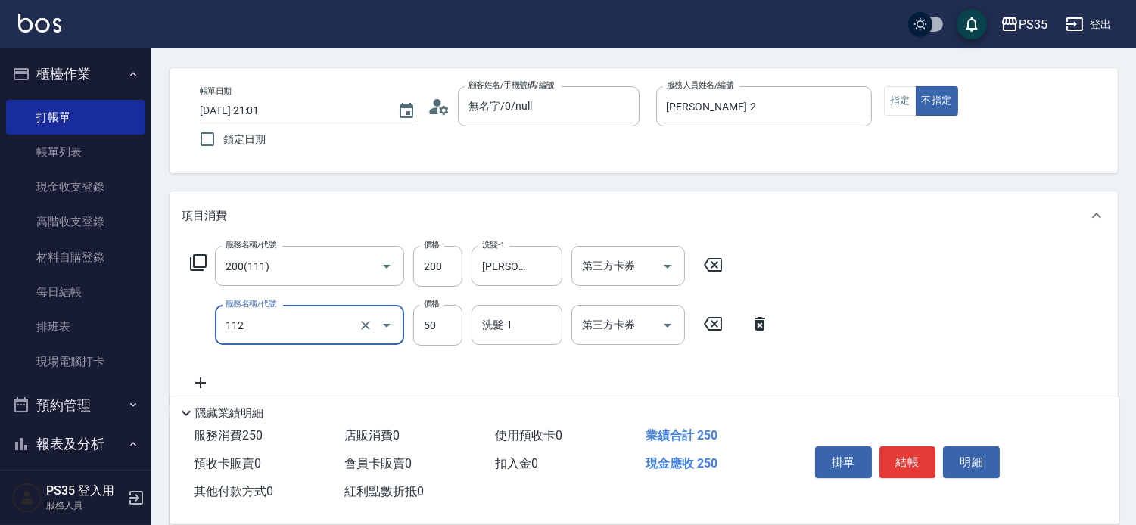
scroll to position [84, 0]
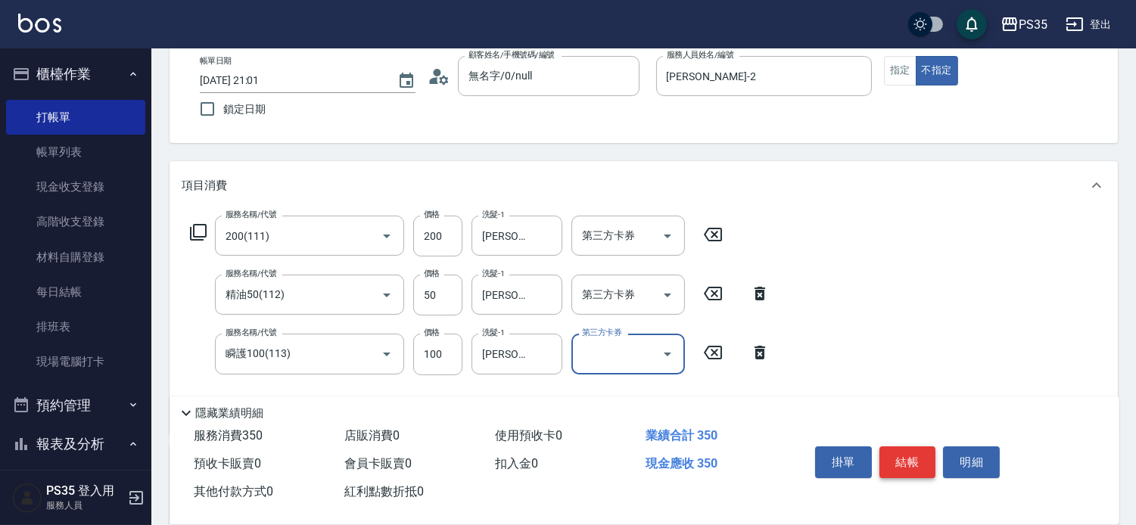
click at [909, 449] on button "結帳" at bounding box center [907, 462] width 57 height 32
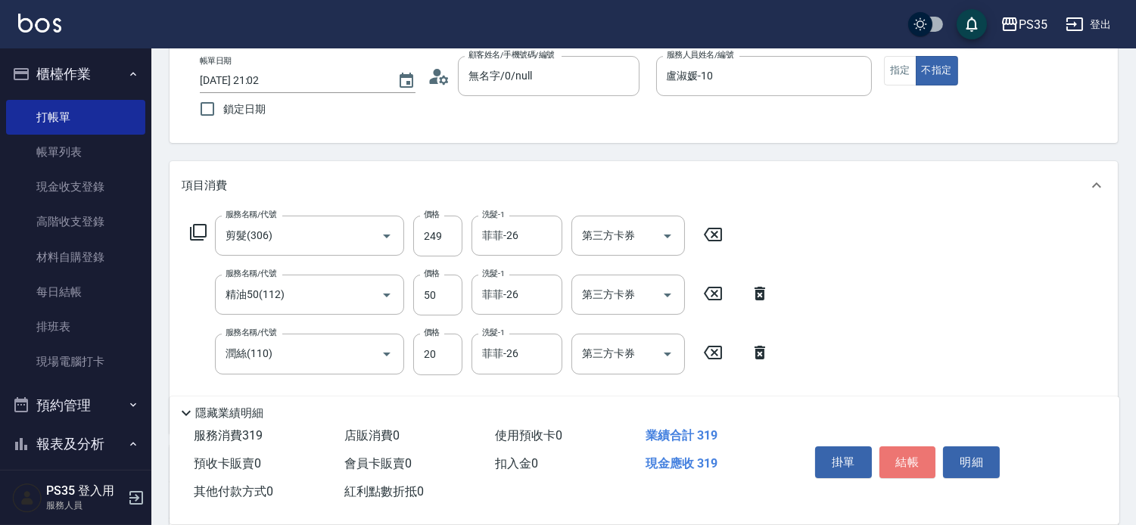
click at [909, 449] on button "結帳" at bounding box center [907, 462] width 57 height 32
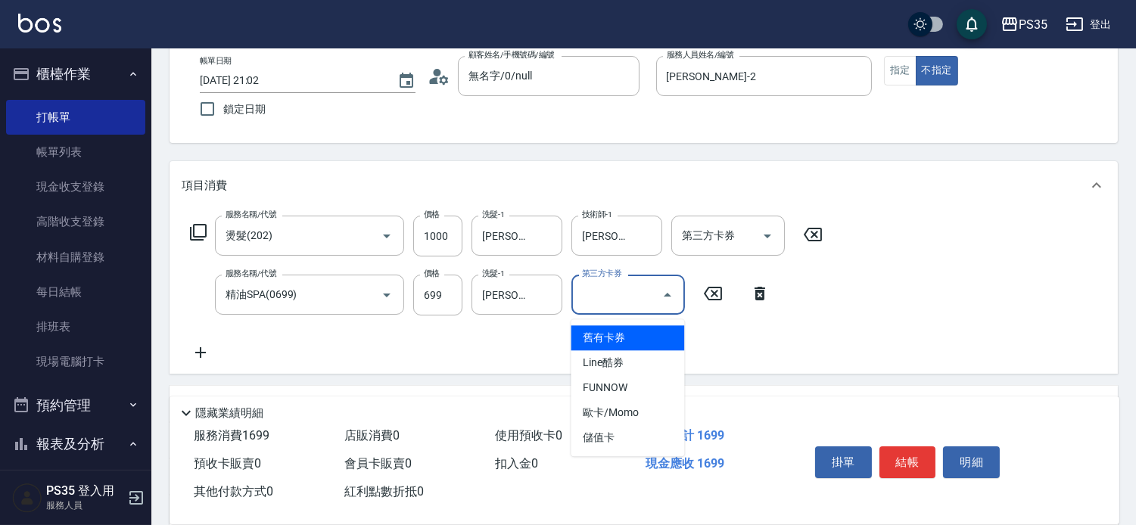
click at [841, 287] on div "服務名稱/代號 燙髮(202) 服務名稱/代號 價格 1000 價格 洗髮-1 栢沛怡-2 洗髮-1 技術師-1 [PERSON_NAME]-2 技術師-1 …" at bounding box center [643, 292] width 948 height 164
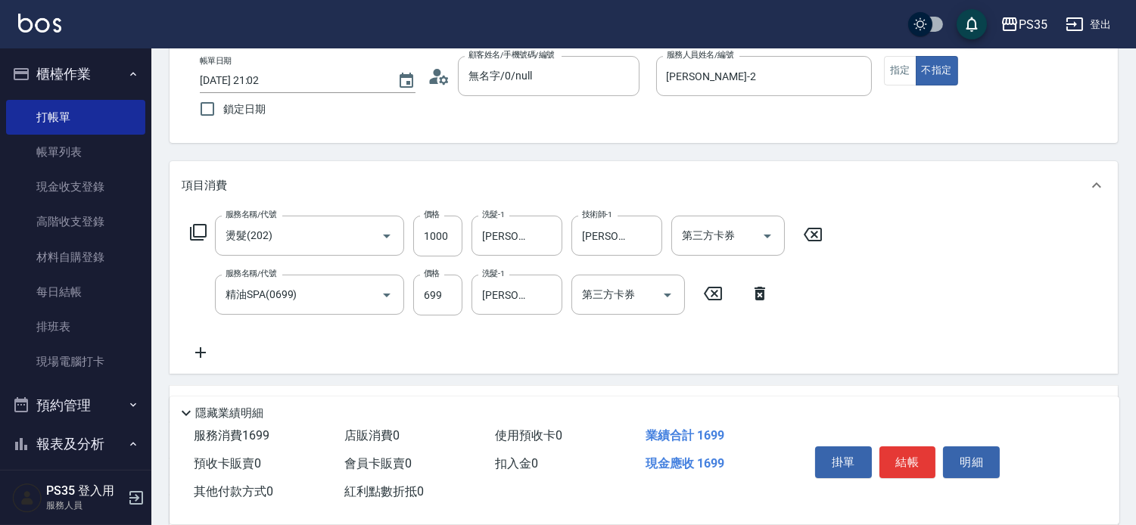
click at [195, 358] on icon at bounding box center [200, 352] width 11 height 11
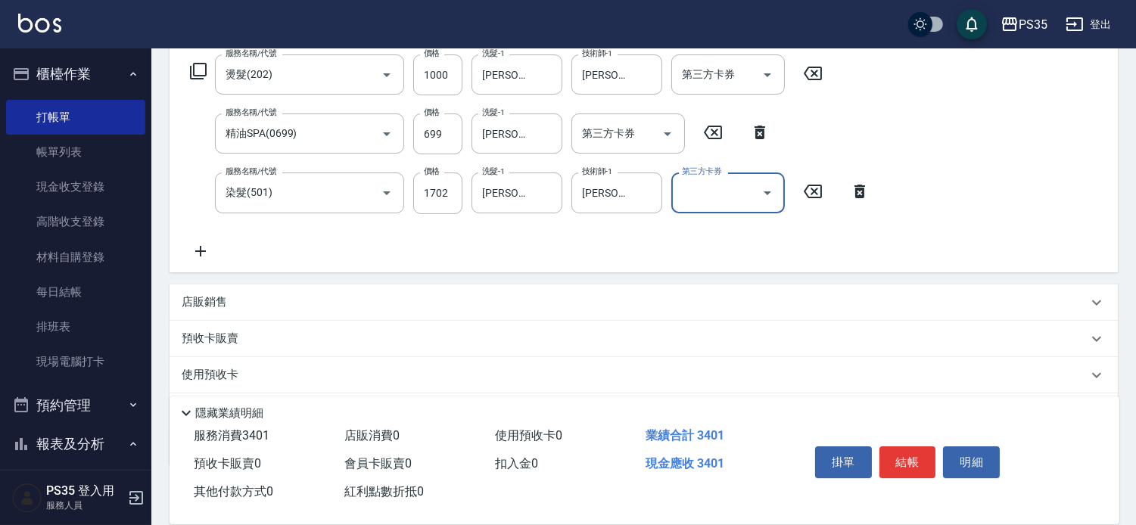
scroll to position [252, 0]
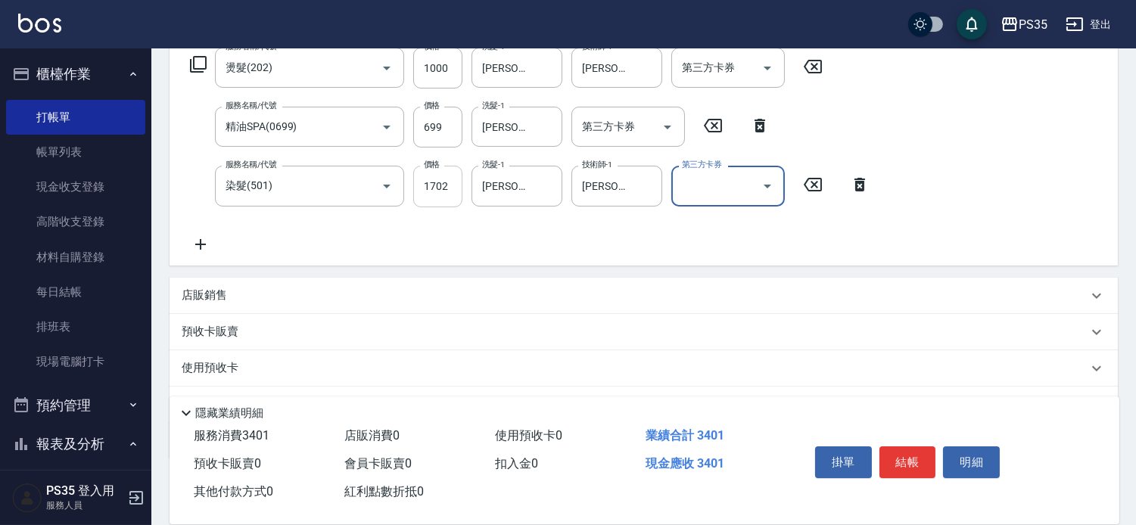
click at [421, 193] on input "1702" at bounding box center [437, 186] width 49 height 41
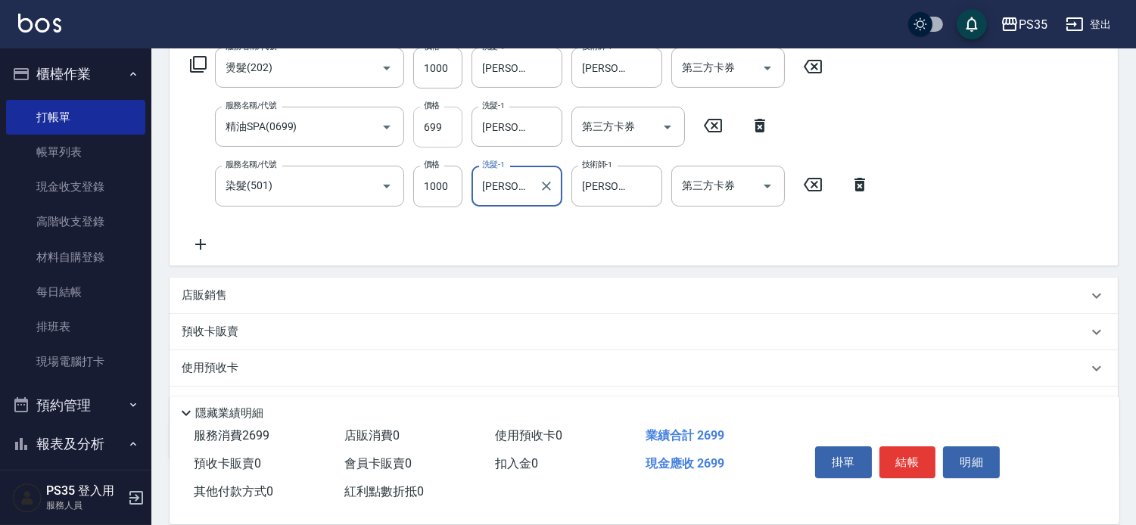
click at [440, 131] on input "699" at bounding box center [437, 127] width 49 height 41
click at [906, 446] on button "結帳" at bounding box center [907, 462] width 57 height 32
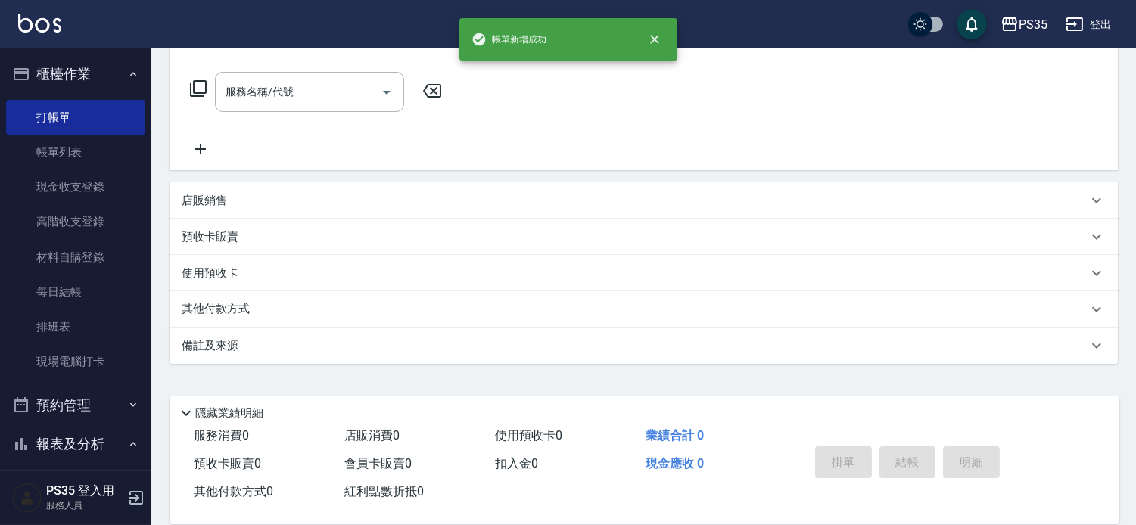
scroll to position [0, 0]
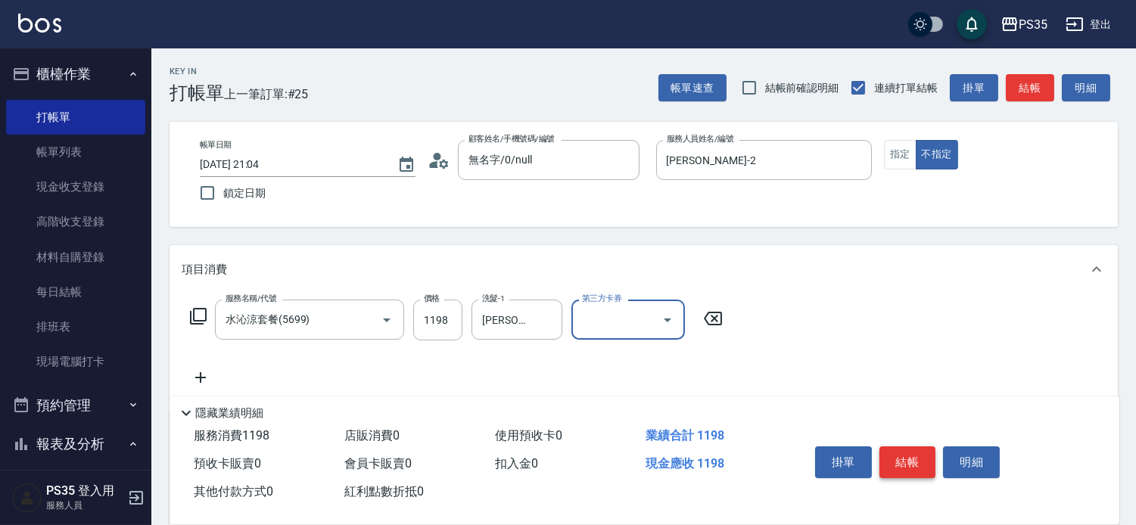
click at [903, 446] on button "結帳" at bounding box center [907, 462] width 57 height 32
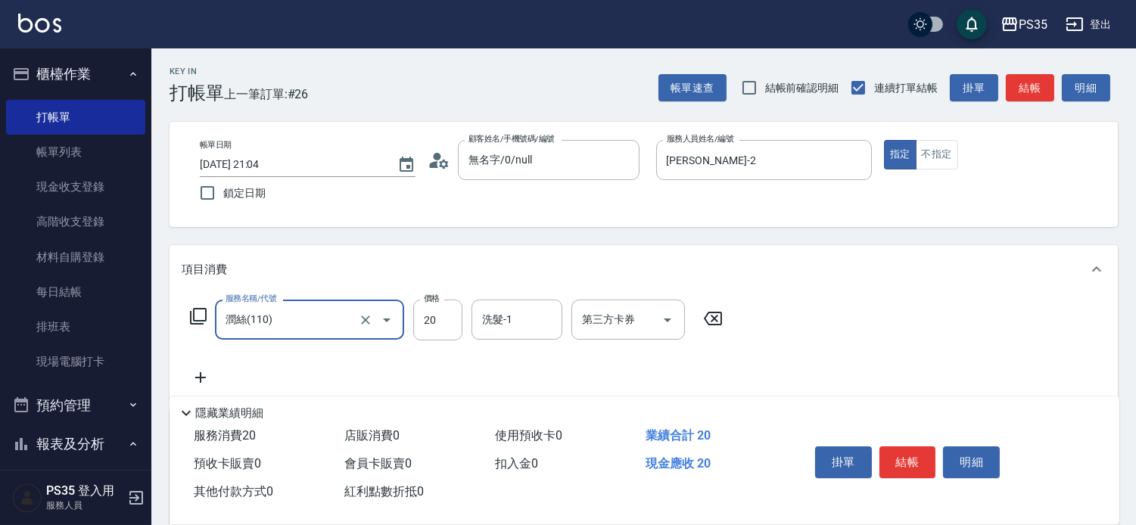
click at [722, 318] on icon at bounding box center [713, 319] width 18 height 14
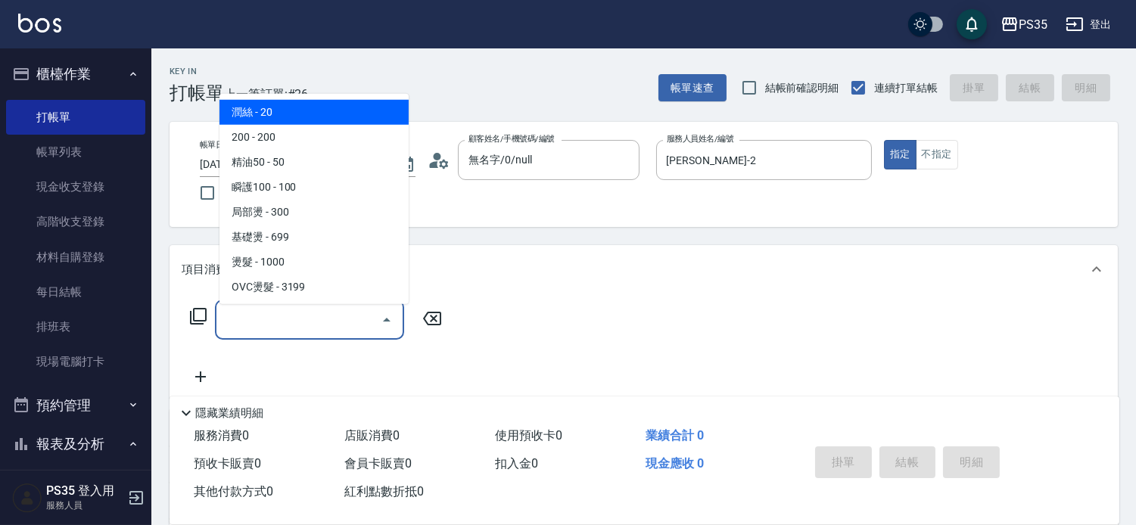
click at [307, 324] on input "服務名稱/代號" at bounding box center [298, 319] width 153 height 26
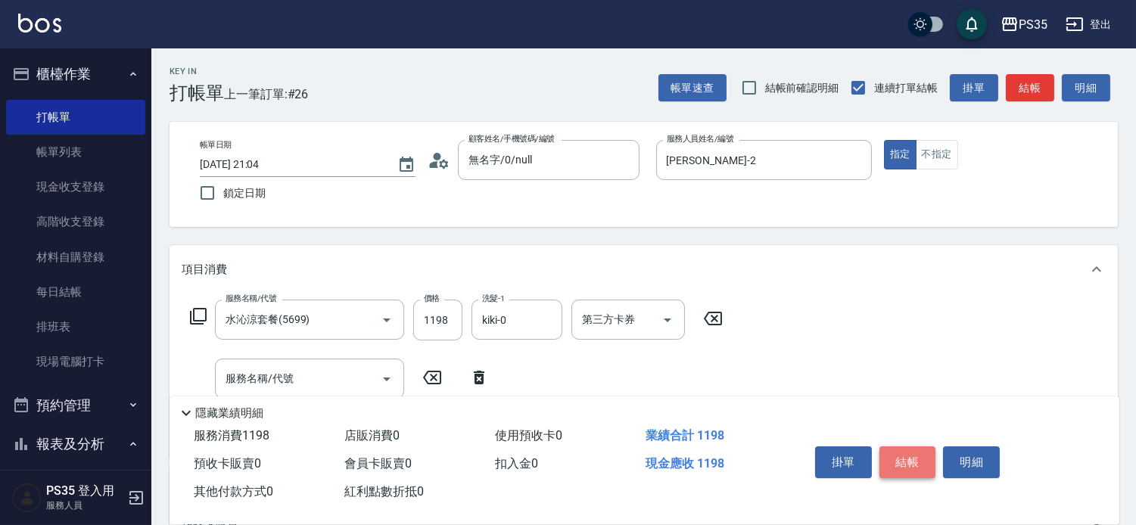
click at [912, 446] on button "結帳" at bounding box center [907, 462] width 57 height 32
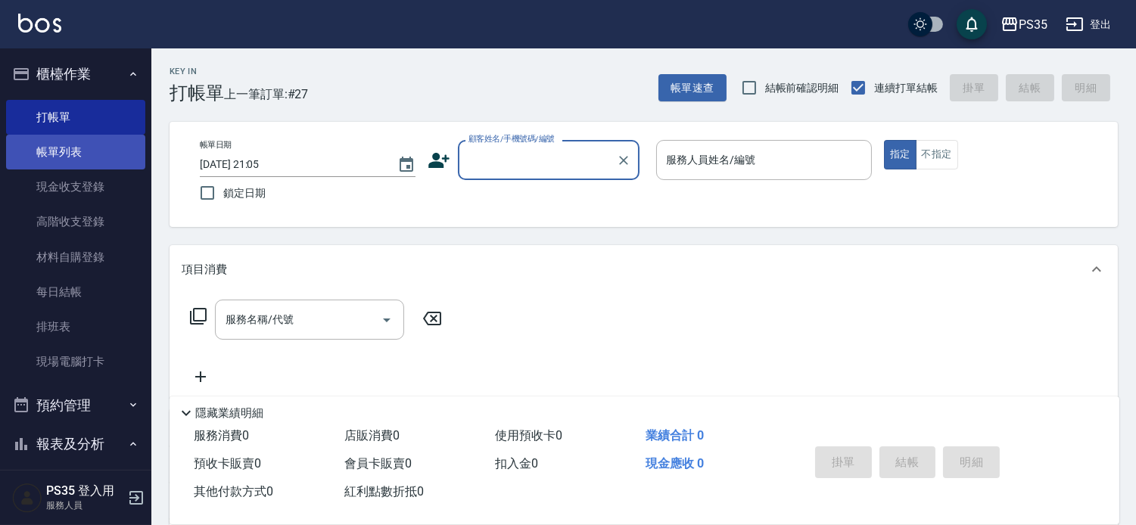
click at [80, 154] on link "帳單列表" at bounding box center [75, 152] width 139 height 35
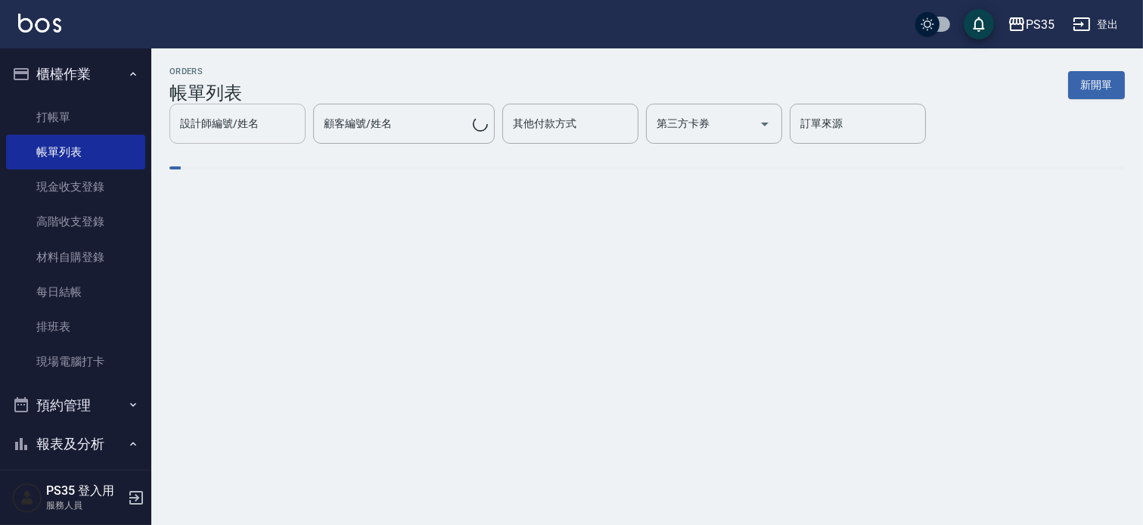
click at [255, 144] on div "設計師編號/姓名 設計師編號/姓名" at bounding box center [237, 124] width 136 height 40
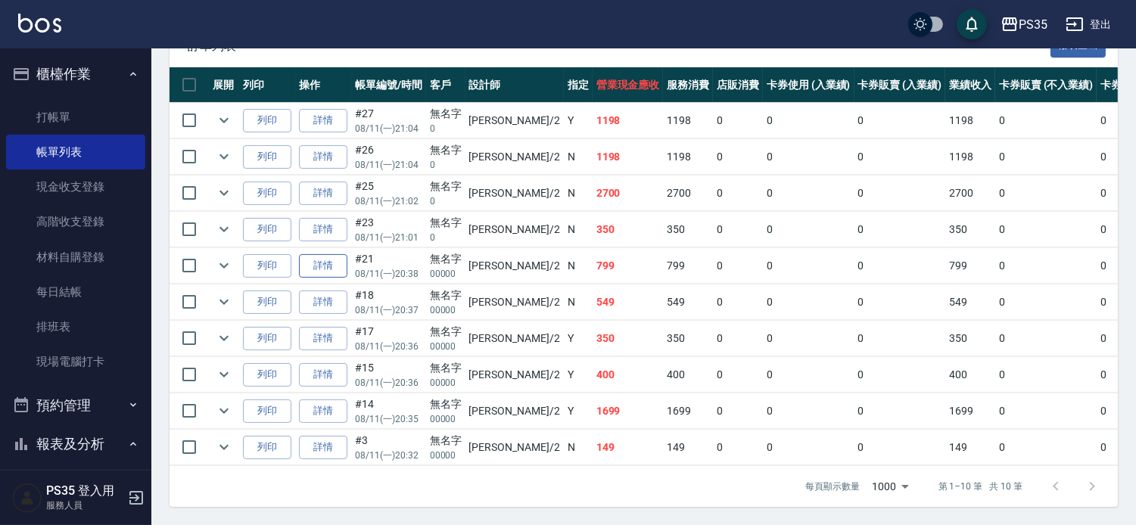
scroll to position [478, 0]
click at [322, 436] on link "詳情" at bounding box center [323, 447] width 48 height 23
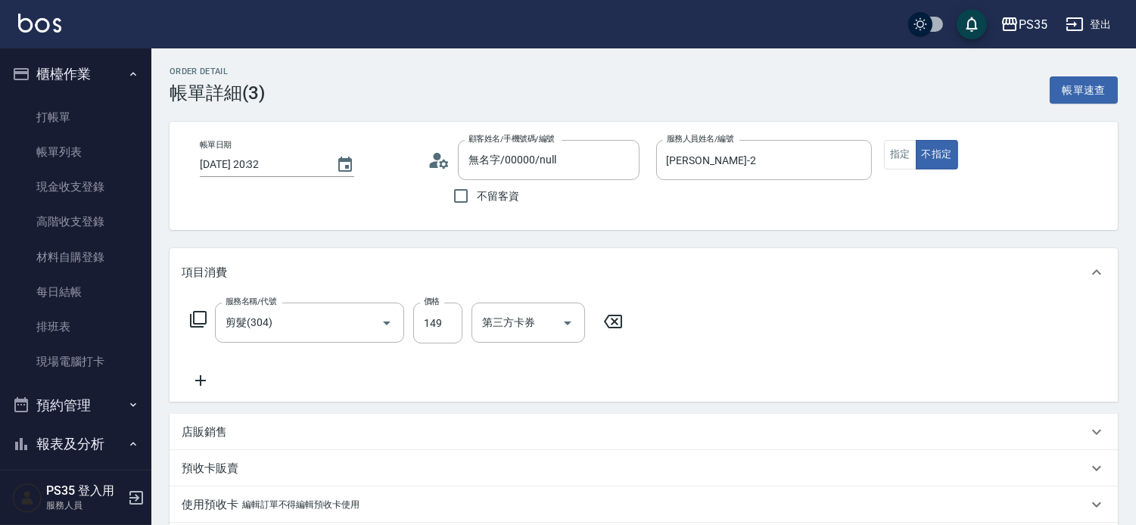
click at [617, 328] on icon at bounding box center [613, 322] width 18 height 14
click at [284, 333] on div "服務名稱/代號 服務名稱/代號" at bounding box center [309, 323] width 189 height 40
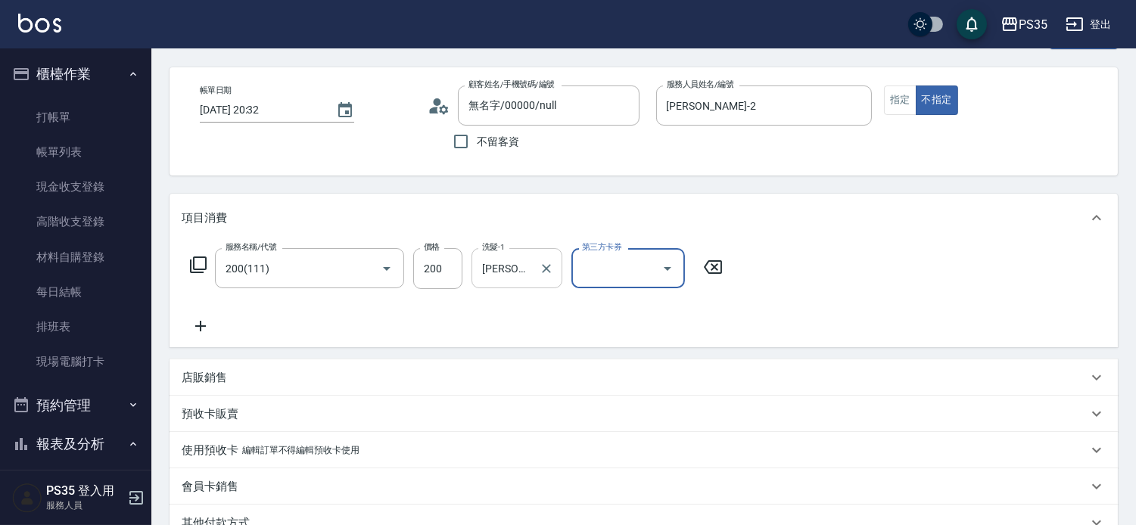
scroll to position [290, 0]
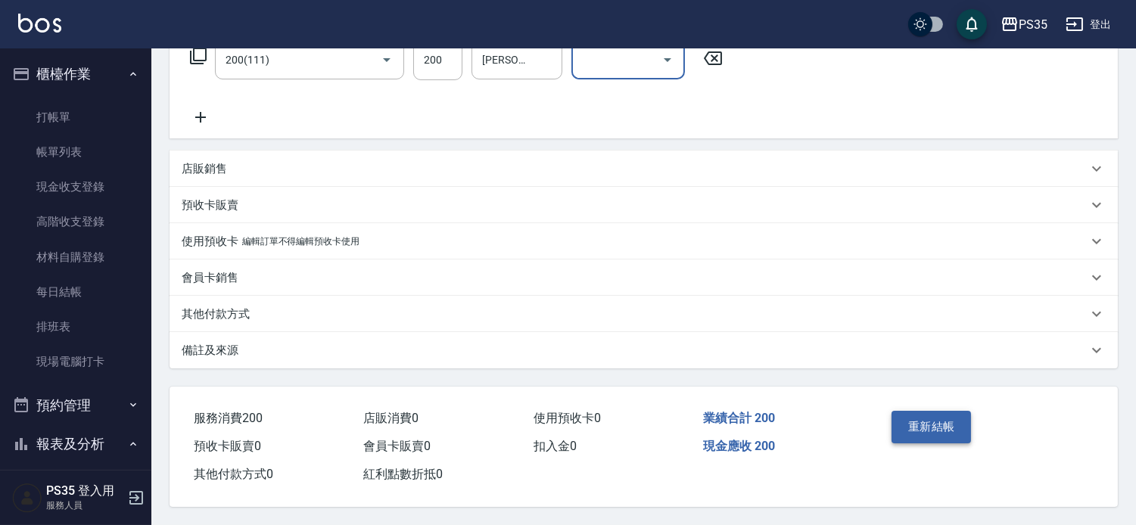
click at [910, 411] on button "重新結帳" at bounding box center [931, 427] width 80 height 32
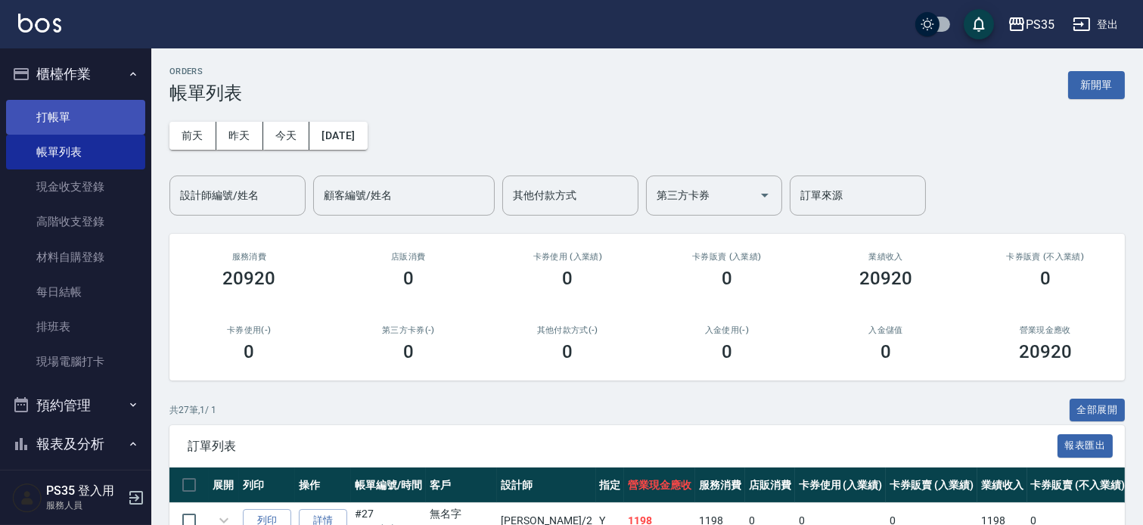
click at [59, 117] on link "打帳單" at bounding box center [75, 117] width 139 height 35
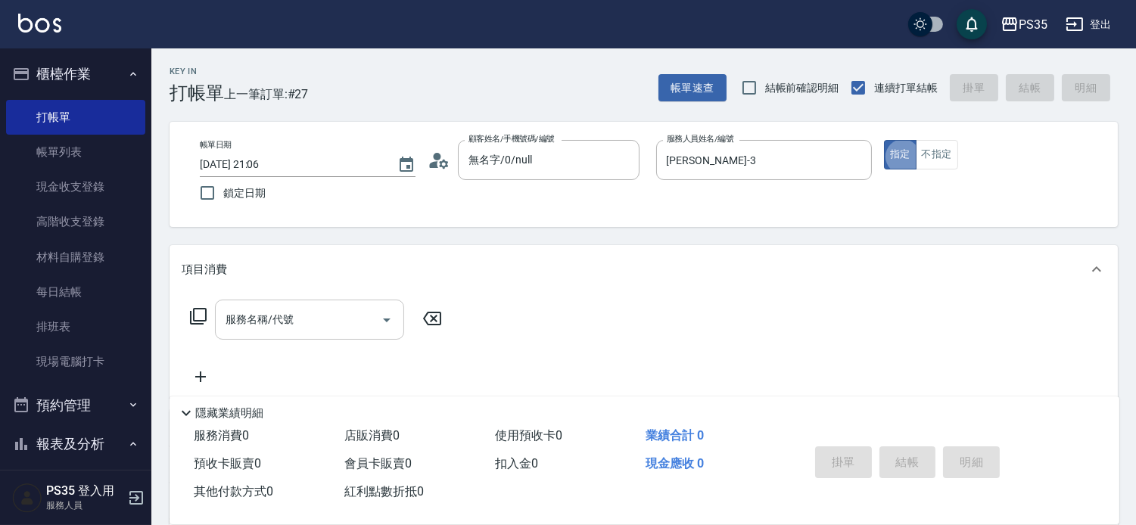
click at [238, 324] on div "服務名稱/代號 服務名稱/代號" at bounding box center [309, 320] width 189 height 40
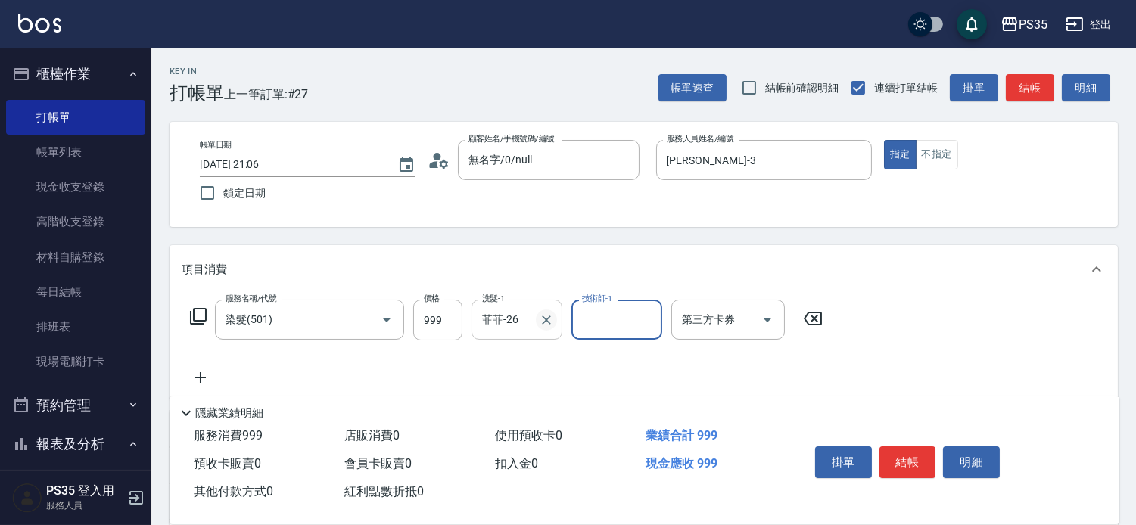
click at [547, 323] on icon "Clear" at bounding box center [546, 319] width 9 height 9
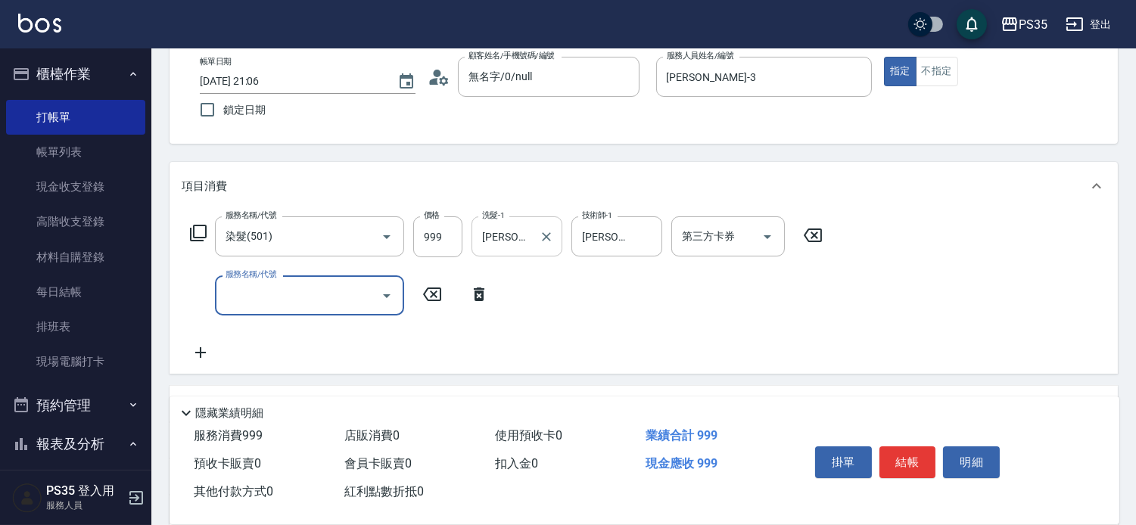
scroll to position [84, 0]
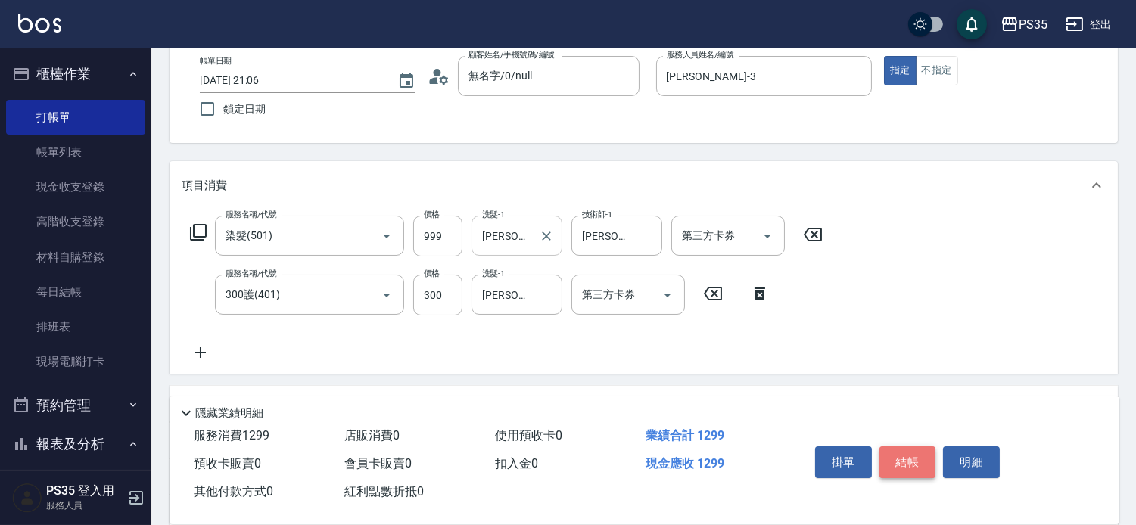
click at [910, 446] on button "結帳" at bounding box center [907, 462] width 57 height 32
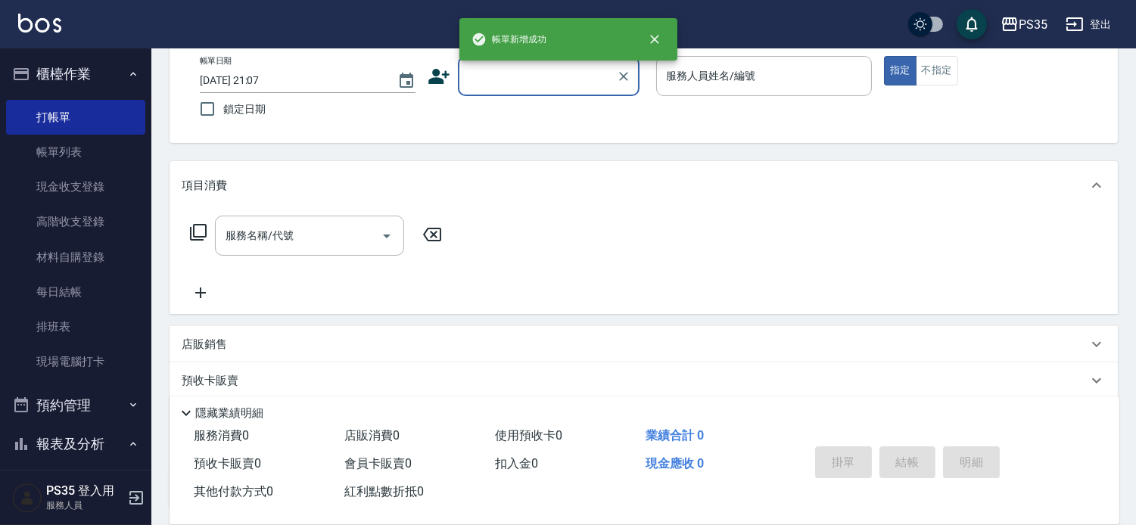
scroll to position [0, 0]
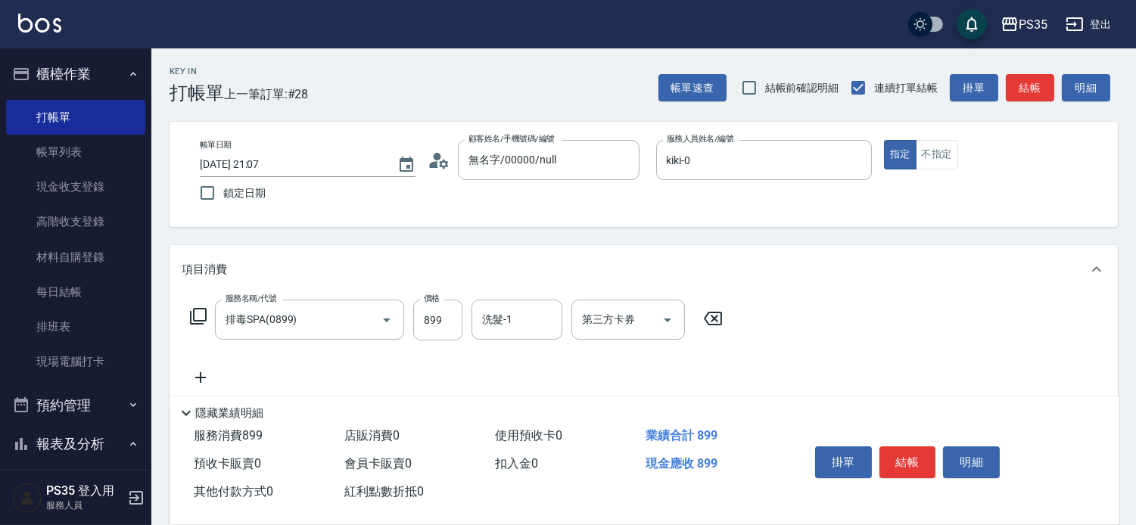
click at [713, 323] on icon at bounding box center [713, 318] width 38 height 18
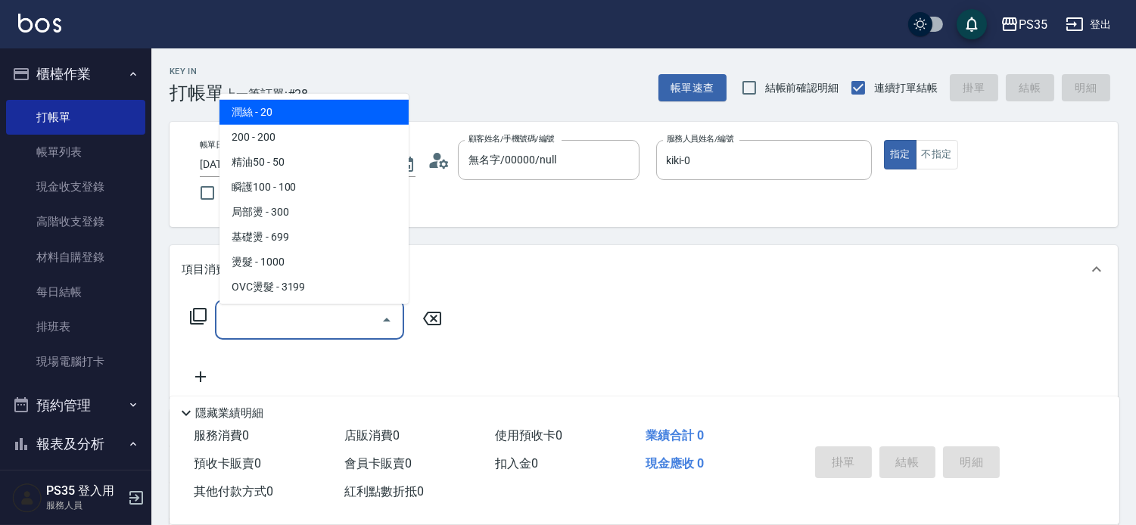
click at [311, 327] on input "服務名稱/代號" at bounding box center [298, 319] width 153 height 26
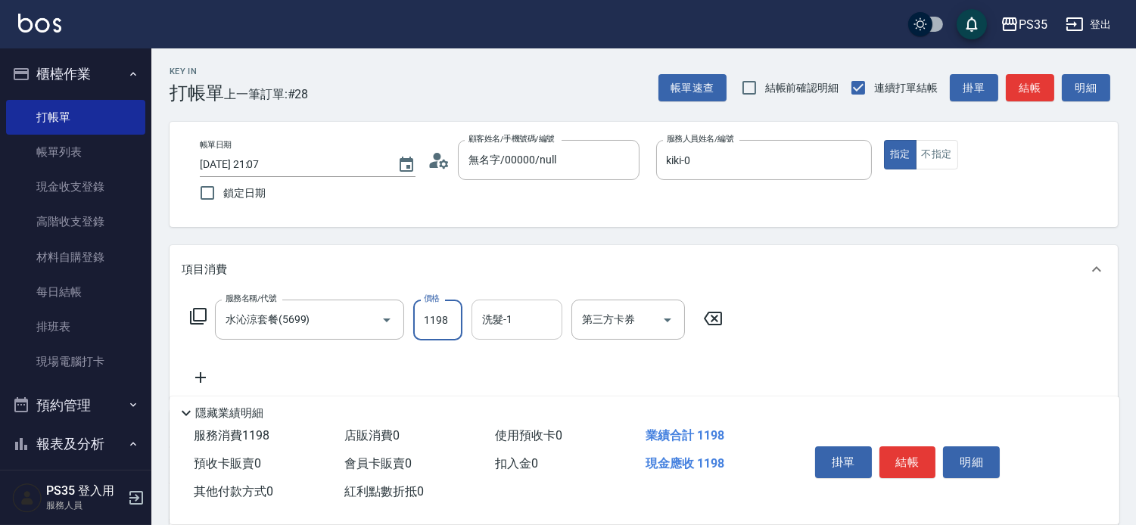
click at [533, 322] on input "洗髮-1" at bounding box center [516, 319] width 77 height 26
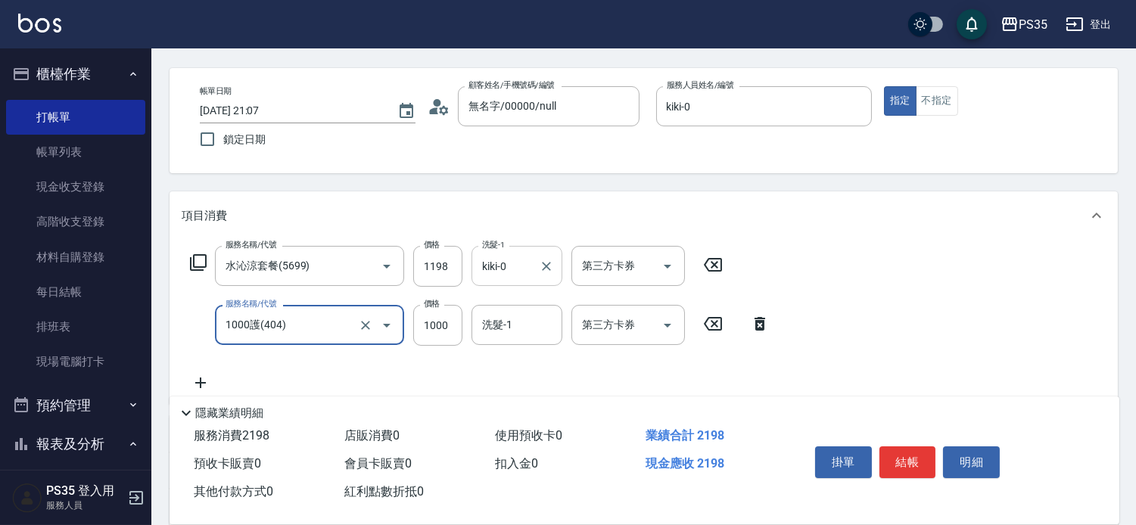
scroll to position [84, 0]
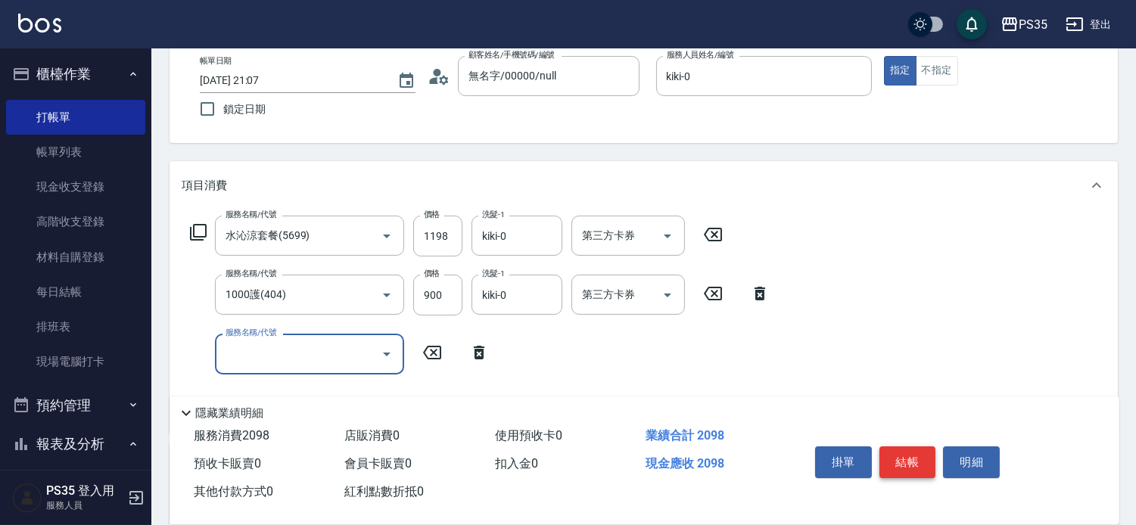
click at [919, 446] on button "結帳" at bounding box center [907, 462] width 57 height 32
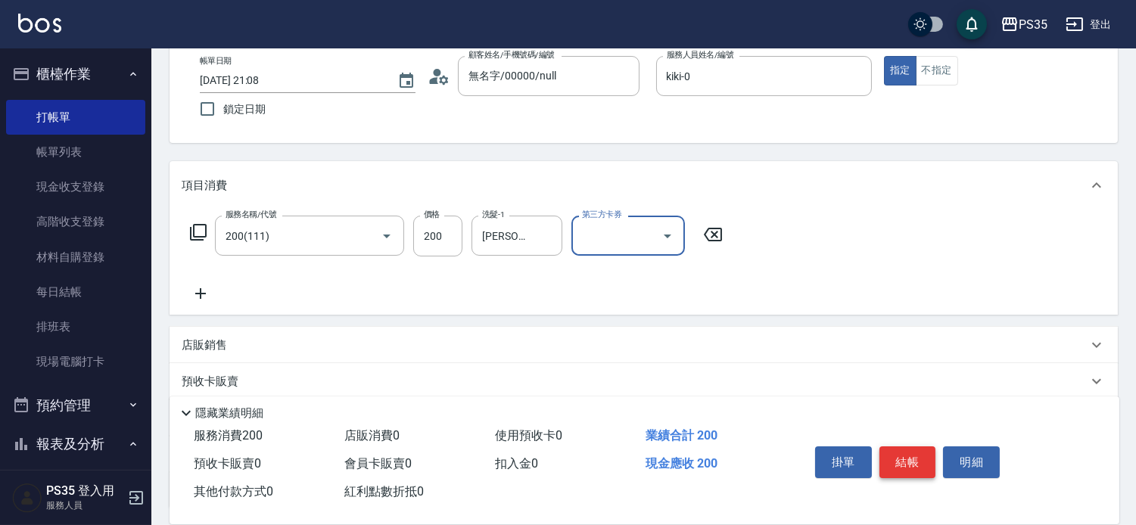
click at [919, 446] on button "結帳" at bounding box center [907, 462] width 57 height 32
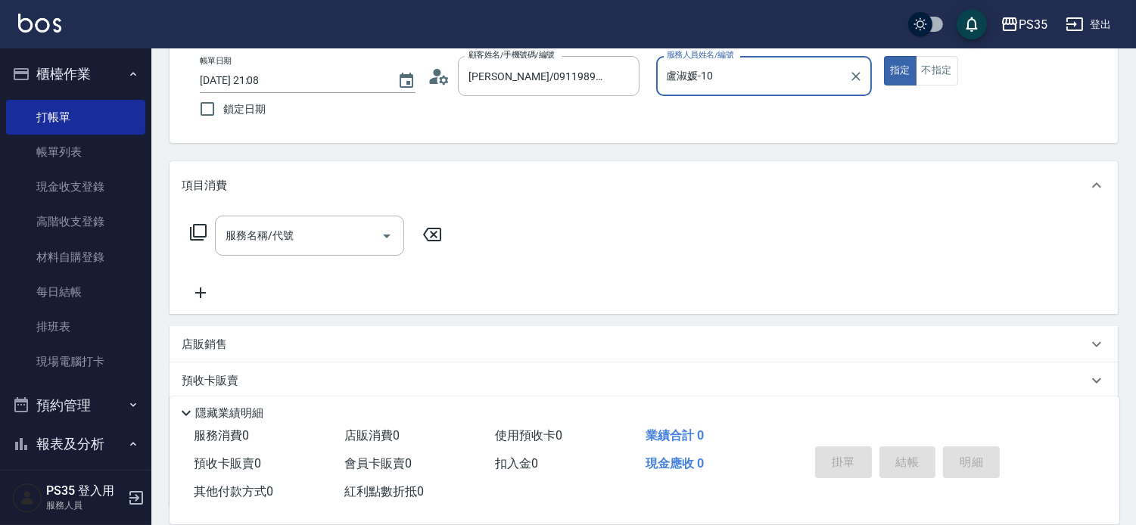
click at [884, 56] on button "指定" at bounding box center [900, 71] width 33 height 30
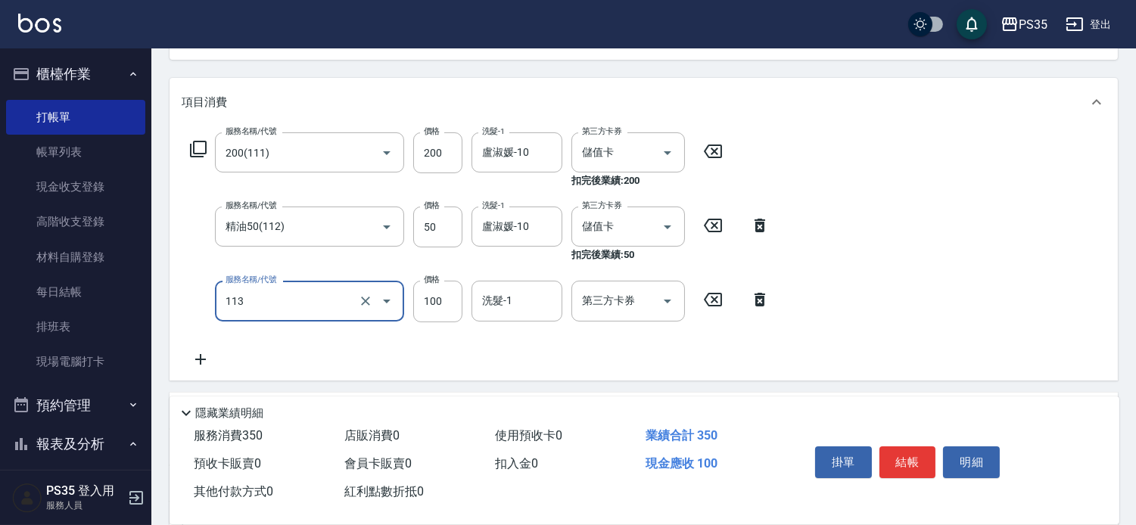
scroll to position [168, 0]
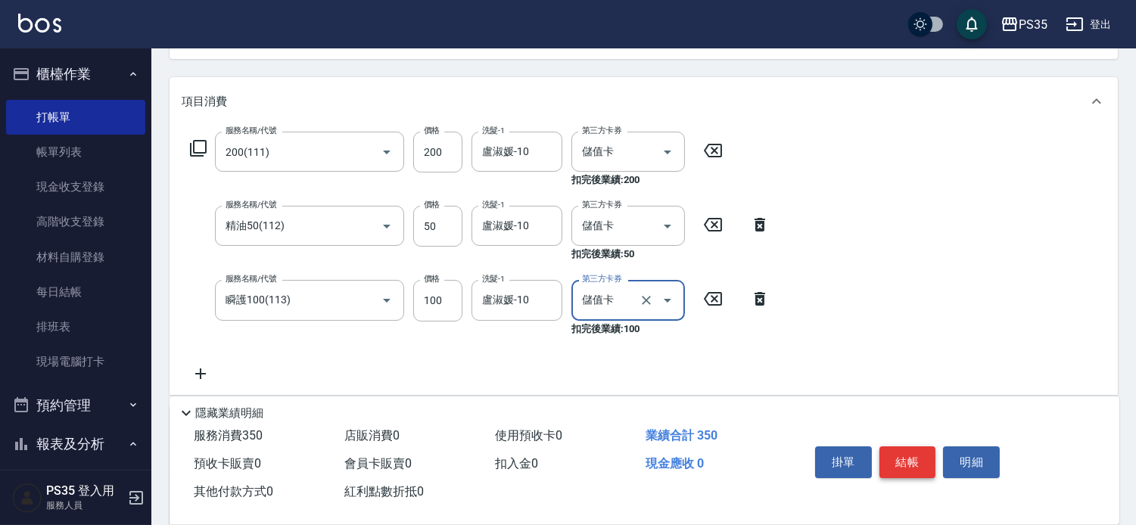
click at [900, 446] on button "結帳" at bounding box center [907, 462] width 57 height 32
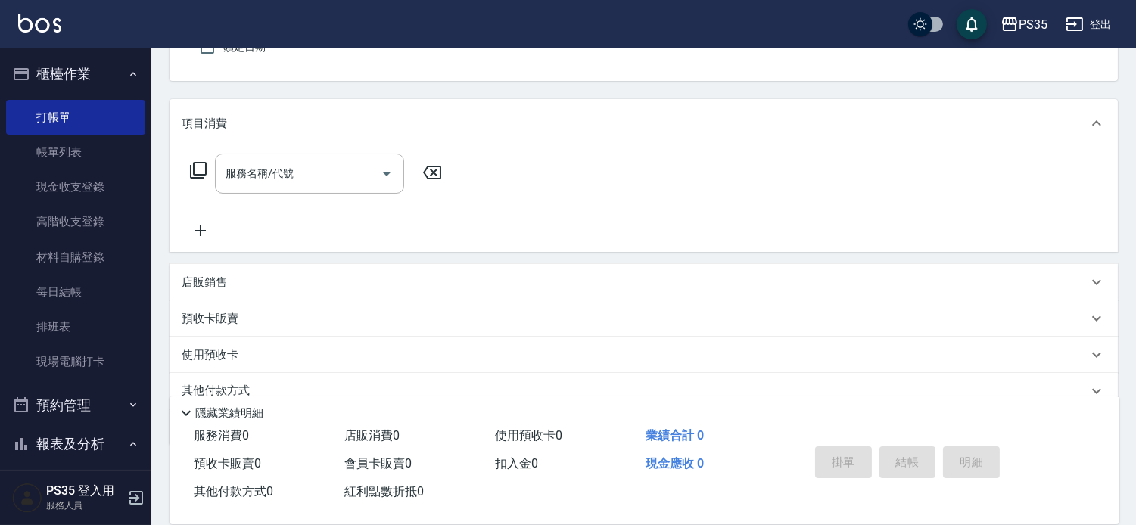
scroll to position [62, 0]
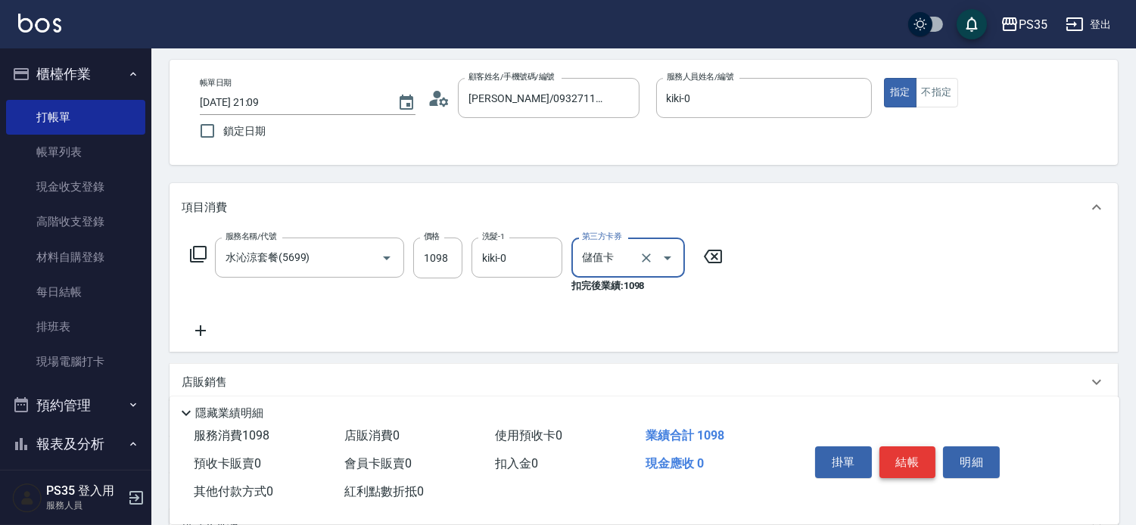
click at [913, 446] on button "結帳" at bounding box center [907, 462] width 57 height 32
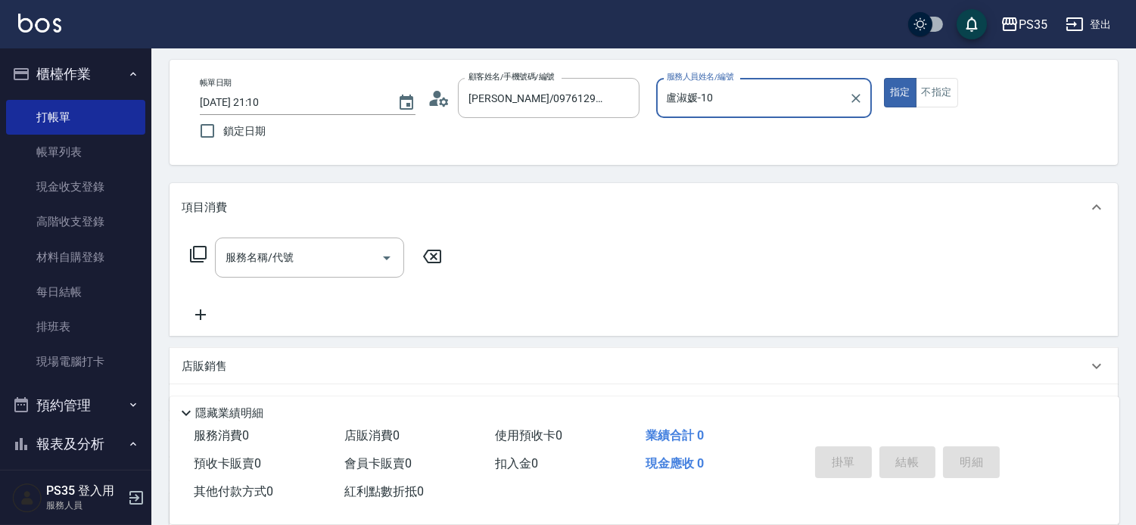
click at [884, 78] on button "指定" at bounding box center [900, 93] width 33 height 30
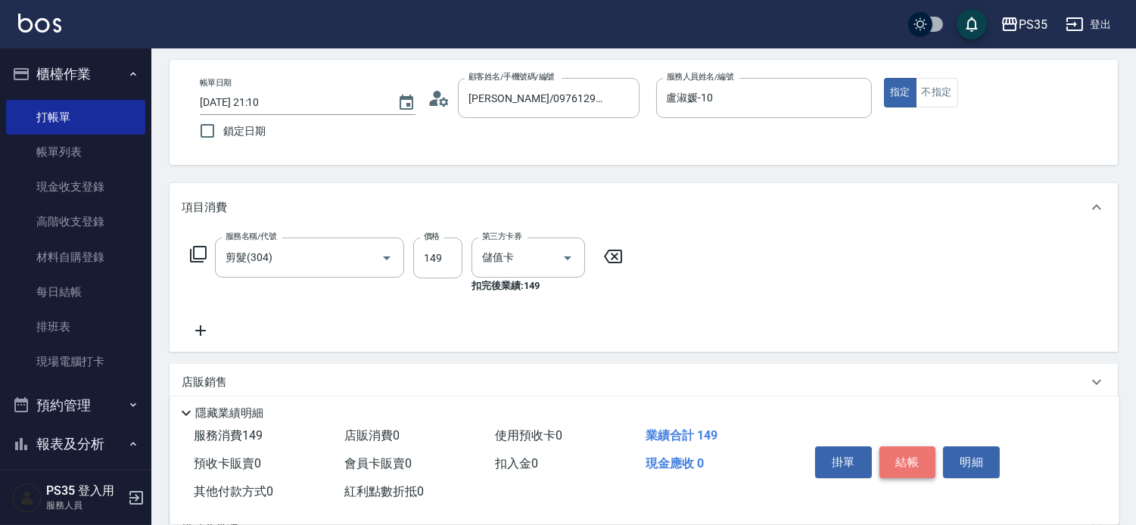
click at [913, 446] on button "結帳" at bounding box center [907, 462] width 57 height 32
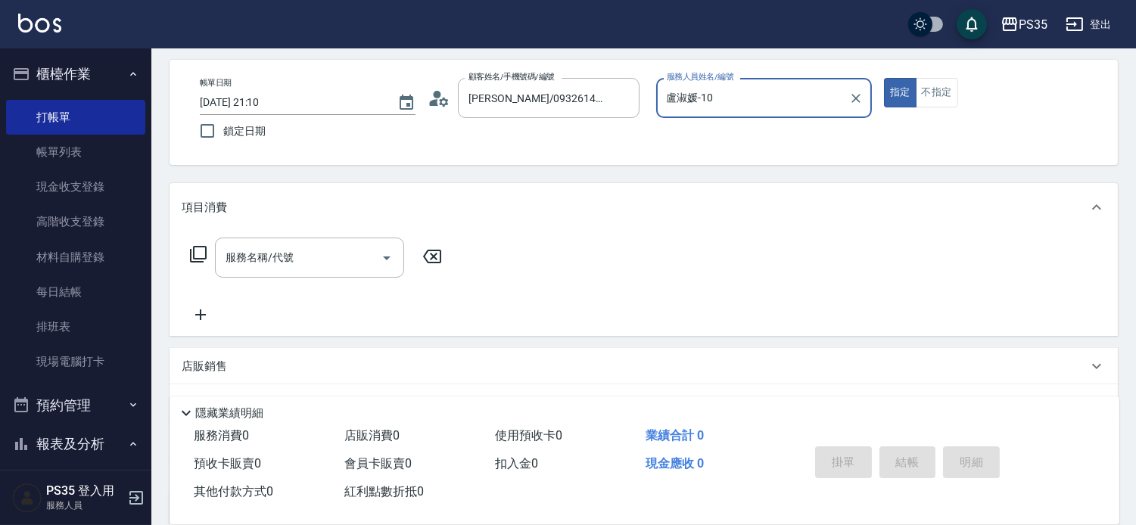
click at [884, 78] on button "指定" at bounding box center [900, 93] width 33 height 30
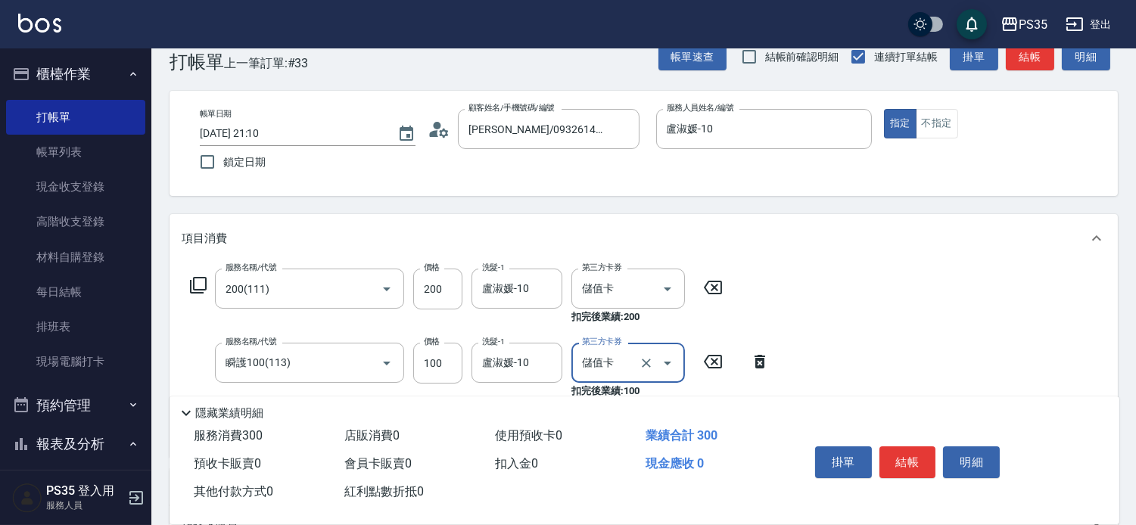
scroll to position [0, 0]
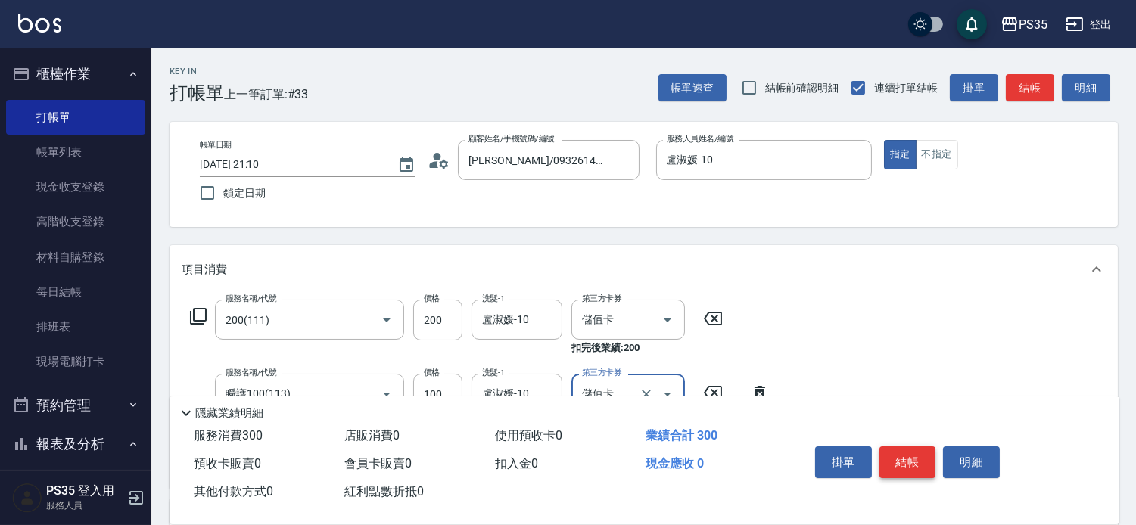
click at [904, 452] on button "結帳" at bounding box center [907, 462] width 57 height 32
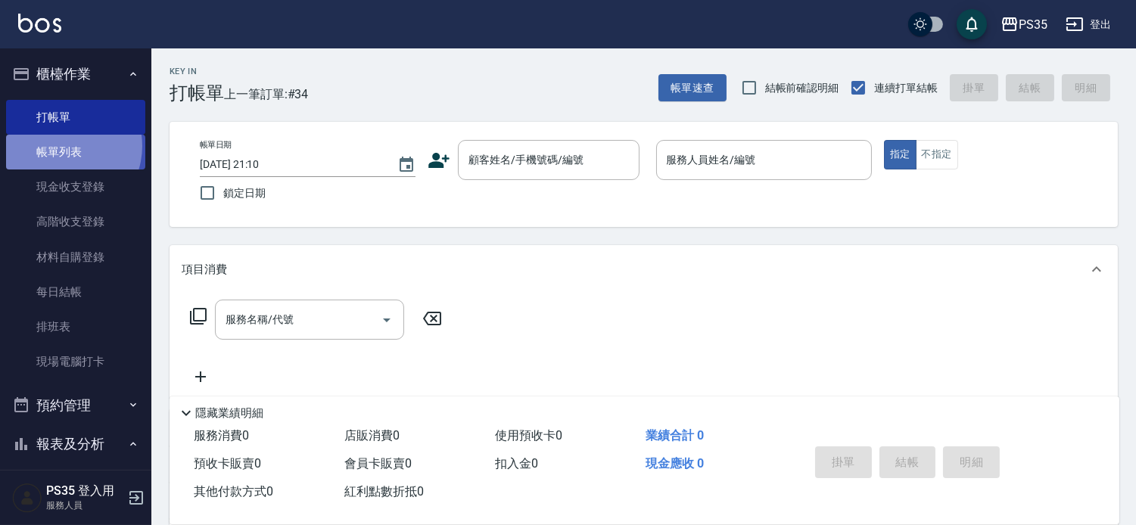
click at [62, 146] on link "帳單列表" at bounding box center [75, 152] width 139 height 35
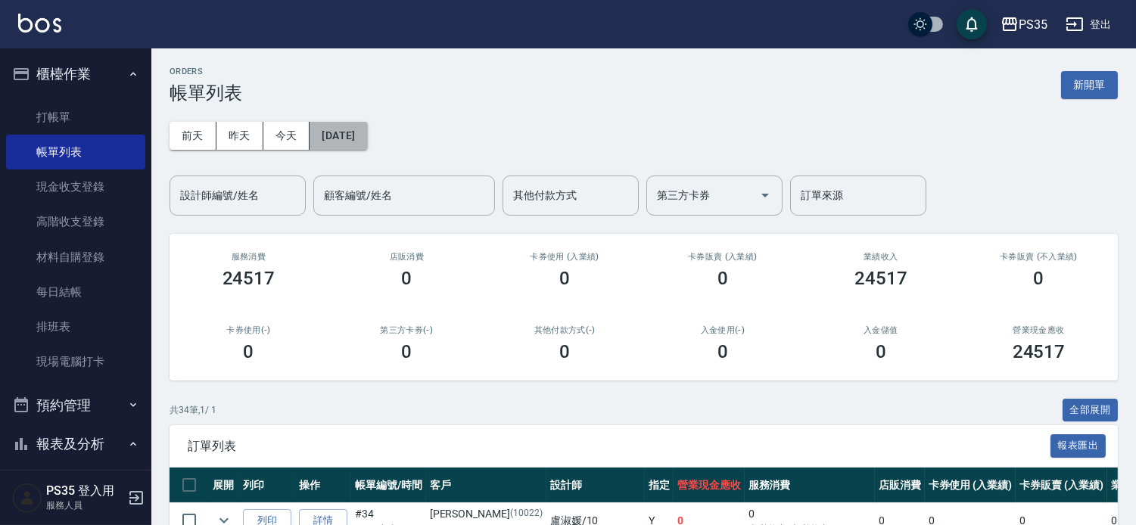
click at [367, 131] on button "[DATE]" at bounding box center [337, 136] width 57 height 28
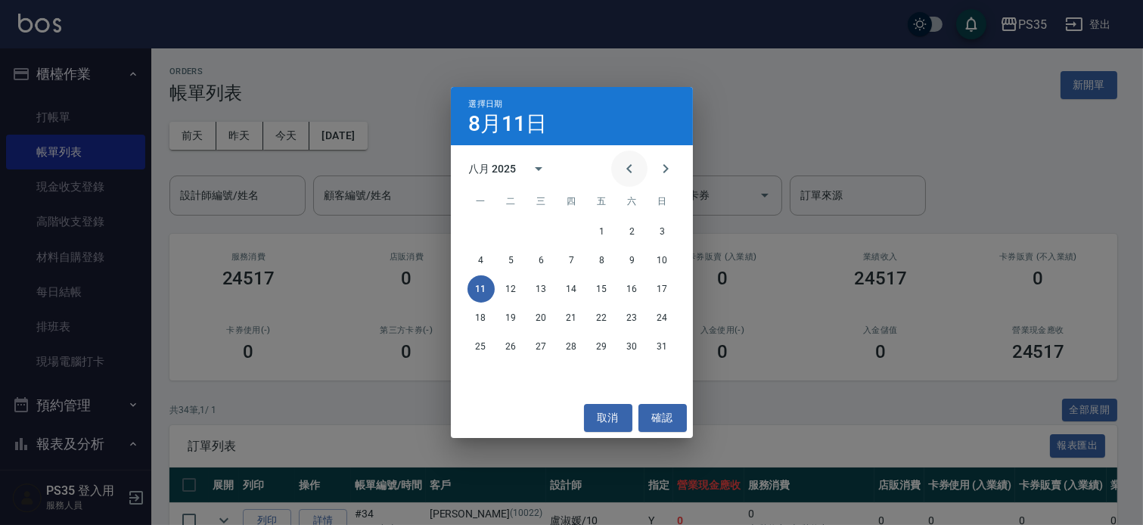
click at [624, 175] on icon "Previous month" at bounding box center [629, 169] width 18 height 18
click at [507, 348] on button "29" at bounding box center [511, 346] width 27 height 27
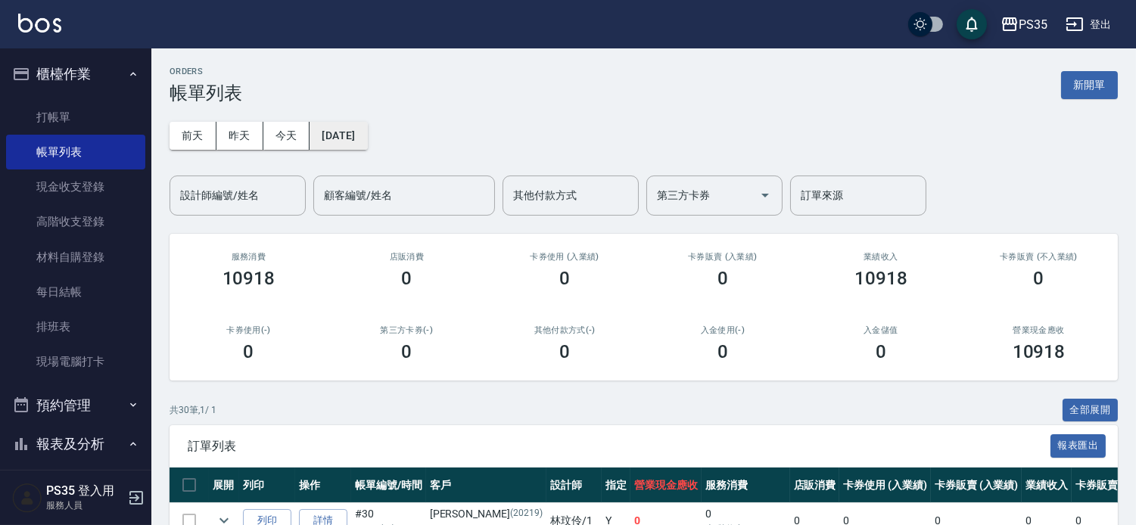
click at [347, 134] on button "[DATE]" at bounding box center [337, 136] width 57 height 28
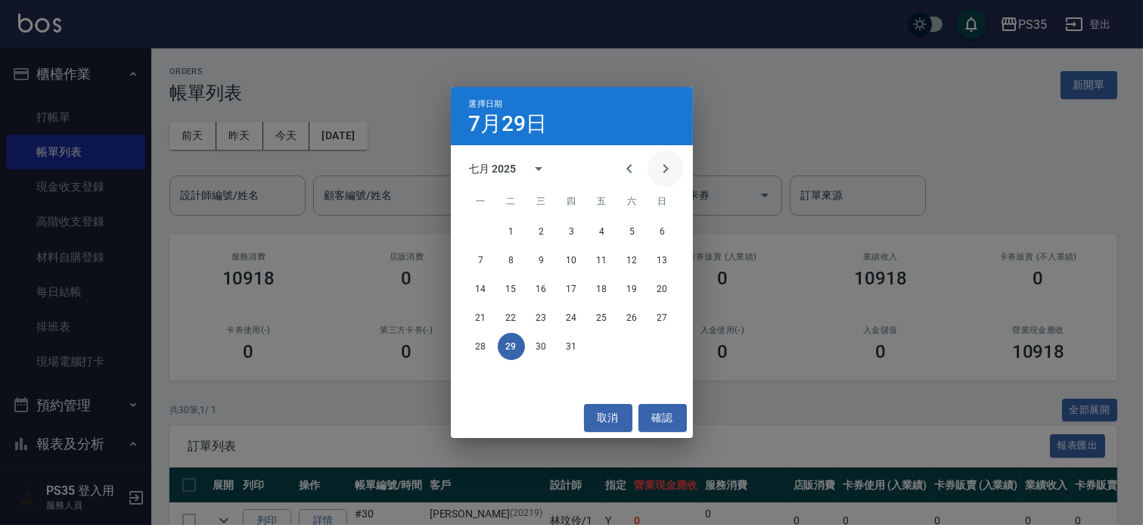
drag, startPoint x: 660, startPoint y: 164, endPoint x: 651, endPoint y: 171, distance: 11.3
click at [660, 165] on icon "Next month" at bounding box center [666, 169] width 18 height 18
click at [659, 163] on icon "Next month" at bounding box center [666, 169] width 18 height 18
click at [620, 169] on icon "Previous month" at bounding box center [629, 169] width 18 height 18
click at [479, 284] on button "11" at bounding box center [481, 288] width 27 height 27
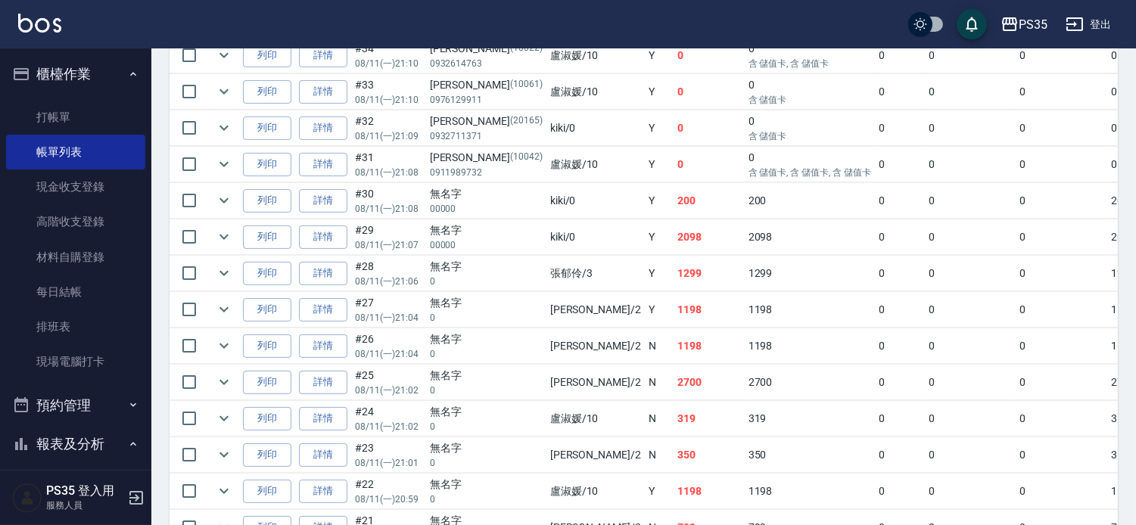
scroll to position [504, 0]
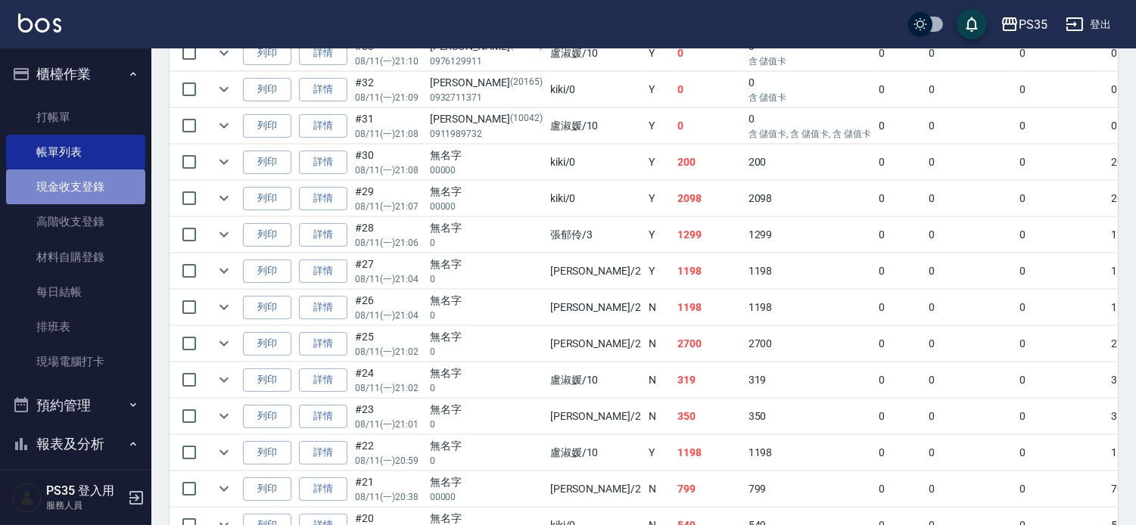
click at [77, 184] on link "現金收支登錄" at bounding box center [75, 186] width 139 height 35
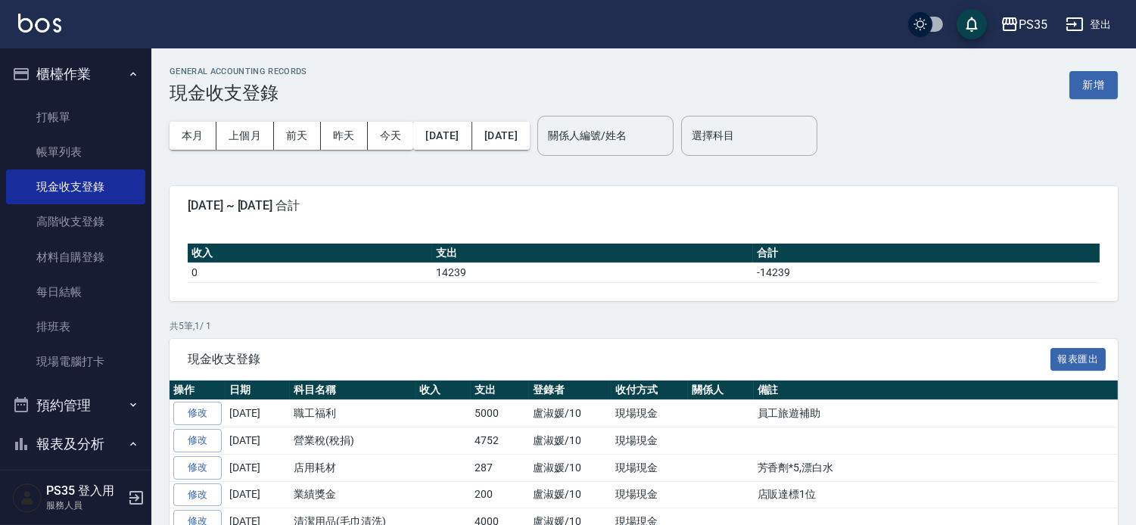
click at [1093, 85] on button "新增" at bounding box center [1093, 85] width 48 height 28
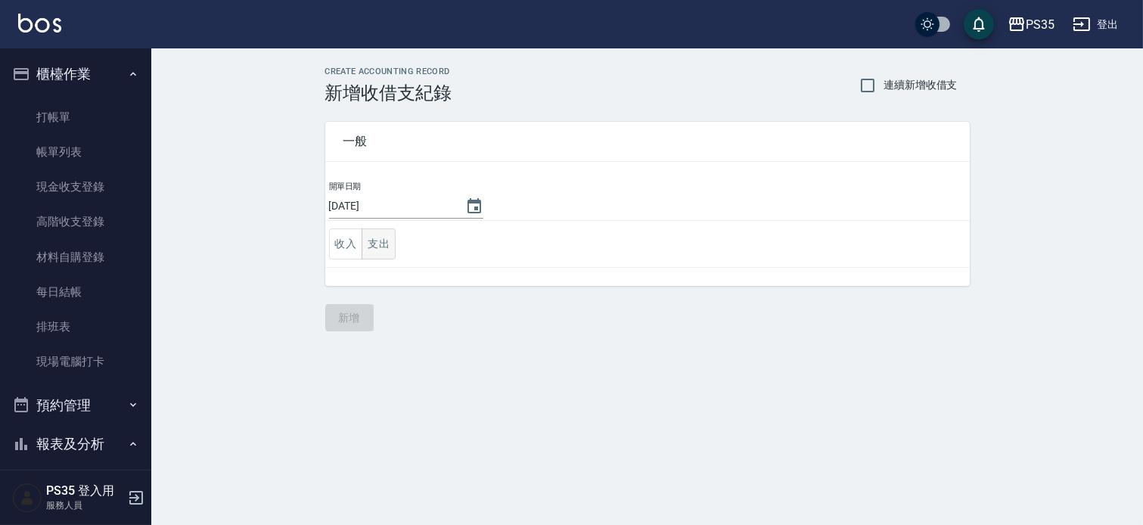
click at [375, 244] on button "支出" at bounding box center [379, 243] width 34 height 31
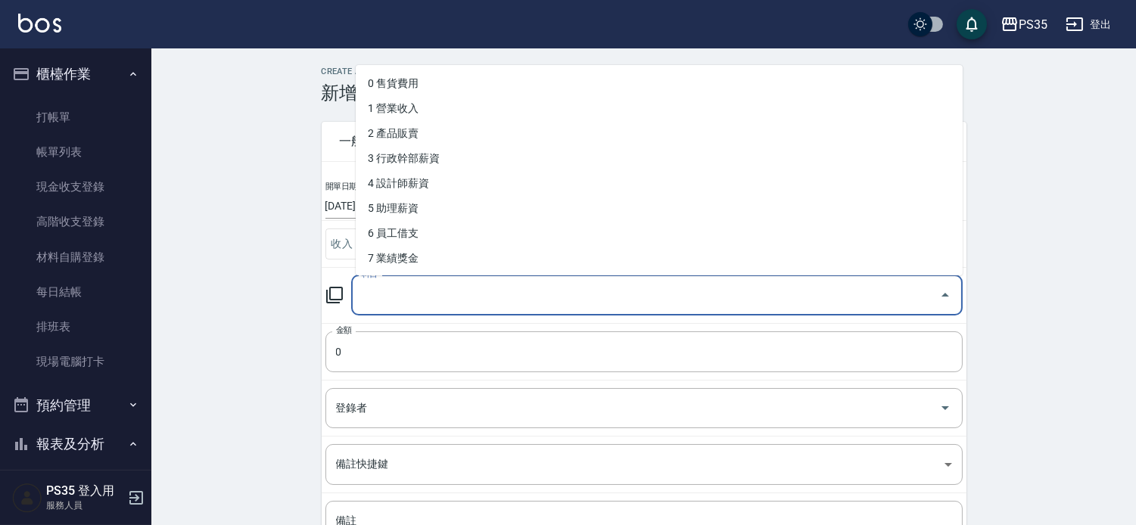
click at [416, 296] on input "科目" at bounding box center [645, 295] width 575 height 26
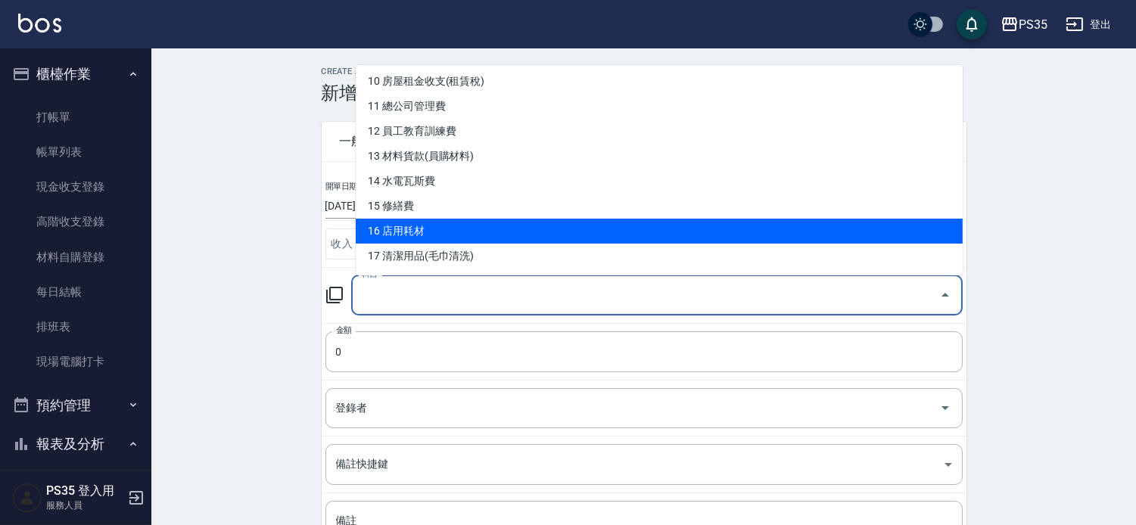
click at [428, 224] on li "16 店用耗材" at bounding box center [659, 231] width 607 height 25
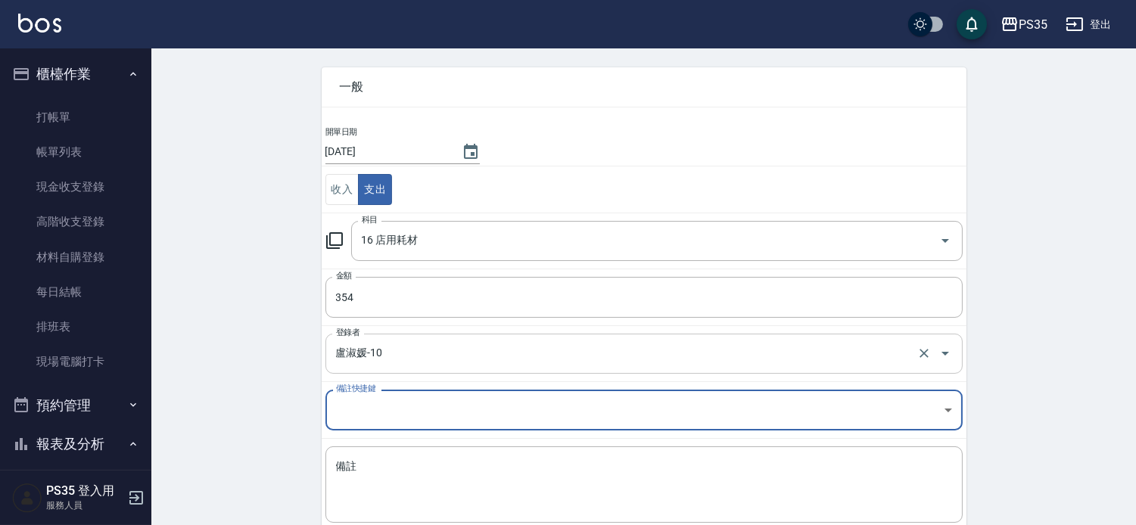
scroll to position [142, 0]
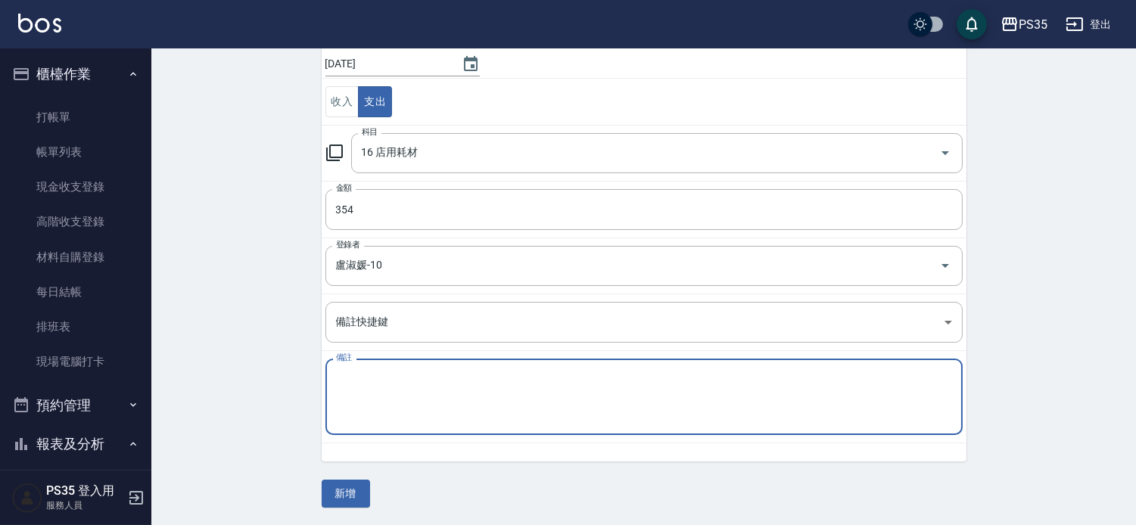
click at [363, 397] on textarea "備註" at bounding box center [644, 396] width 616 height 51
click at [344, 496] on button "新增" at bounding box center [346, 494] width 48 height 28
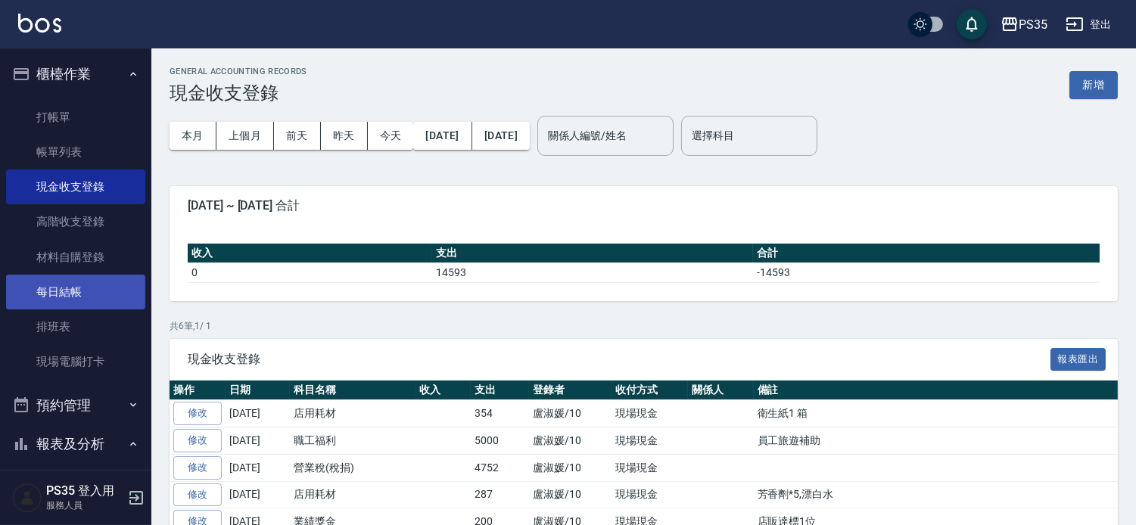
click at [50, 289] on link "每日結帳" at bounding box center [75, 292] width 139 height 35
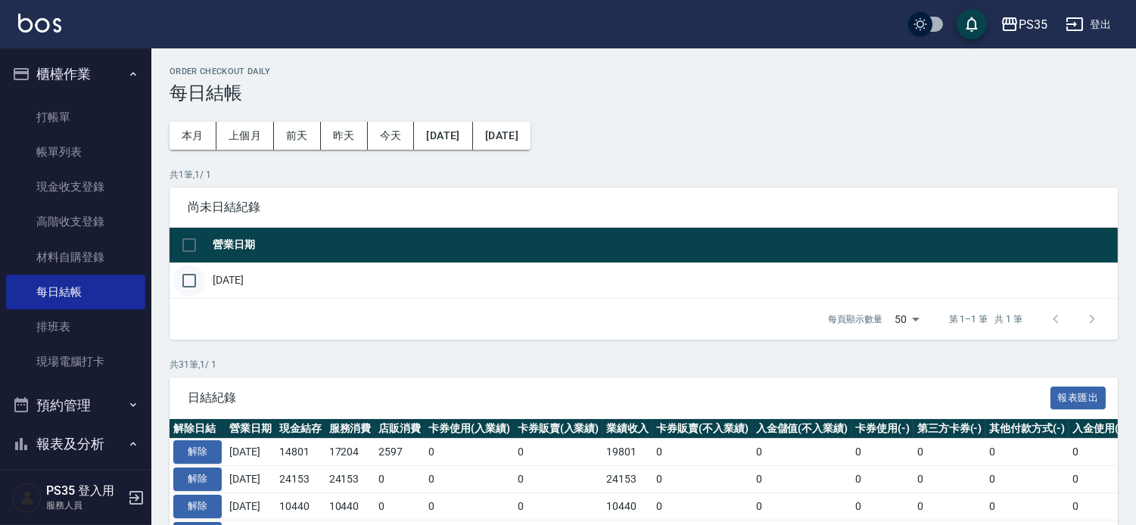
click at [191, 291] on input "checkbox" at bounding box center [189, 281] width 32 height 32
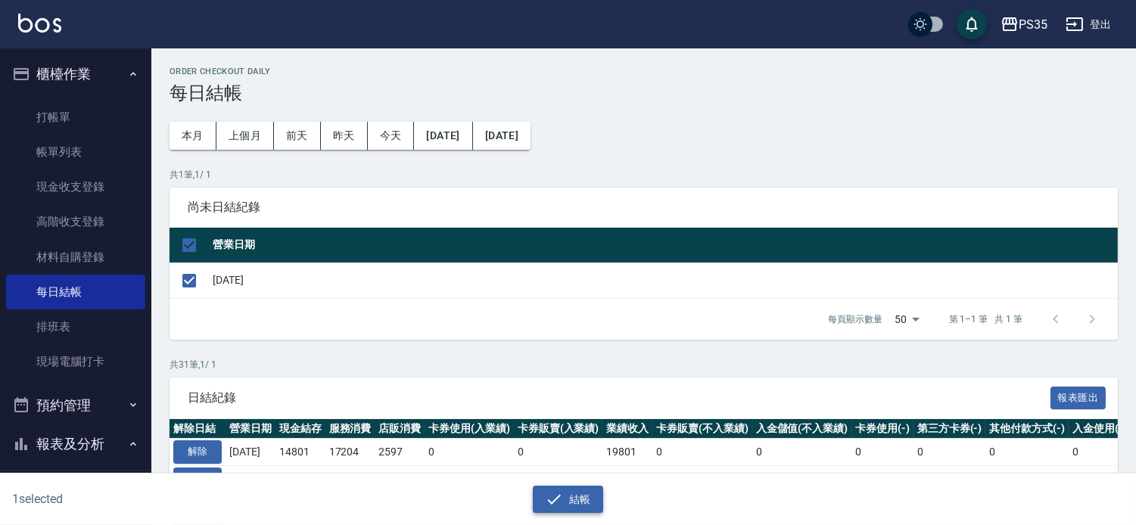
click at [568, 507] on button "結帳" at bounding box center [568, 500] width 70 height 28
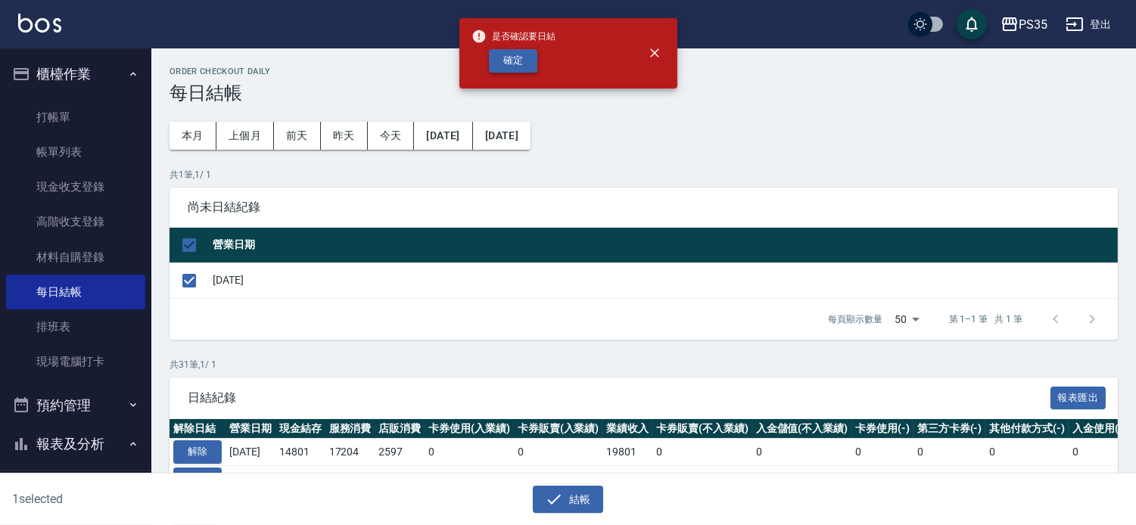
click at [517, 63] on button "確定" at bounding box center [513, 60] width 48 height 23
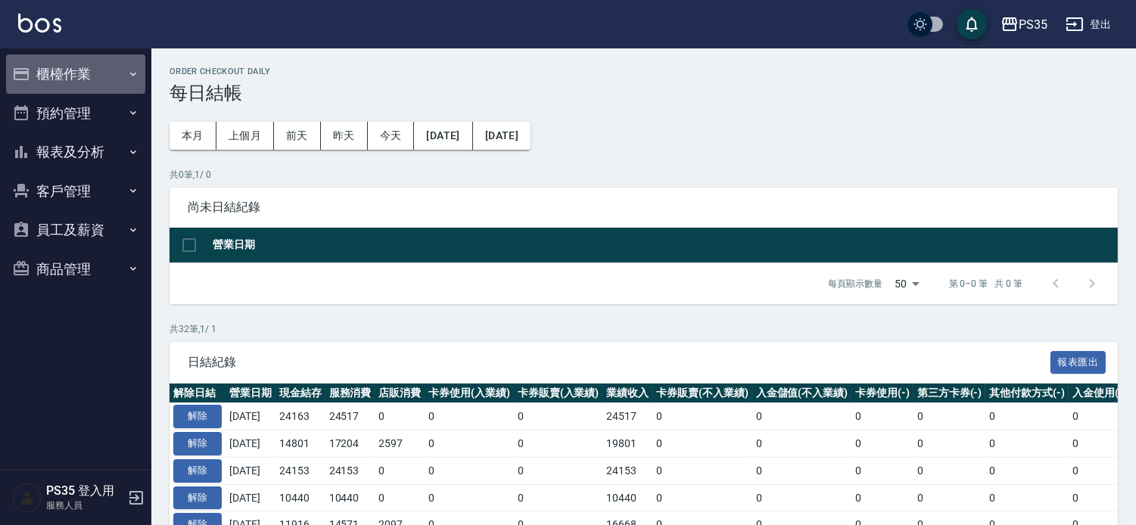
click at [61, 70] on button "櫃檯作業" at bounding box center [75, 73] width 139 height 39
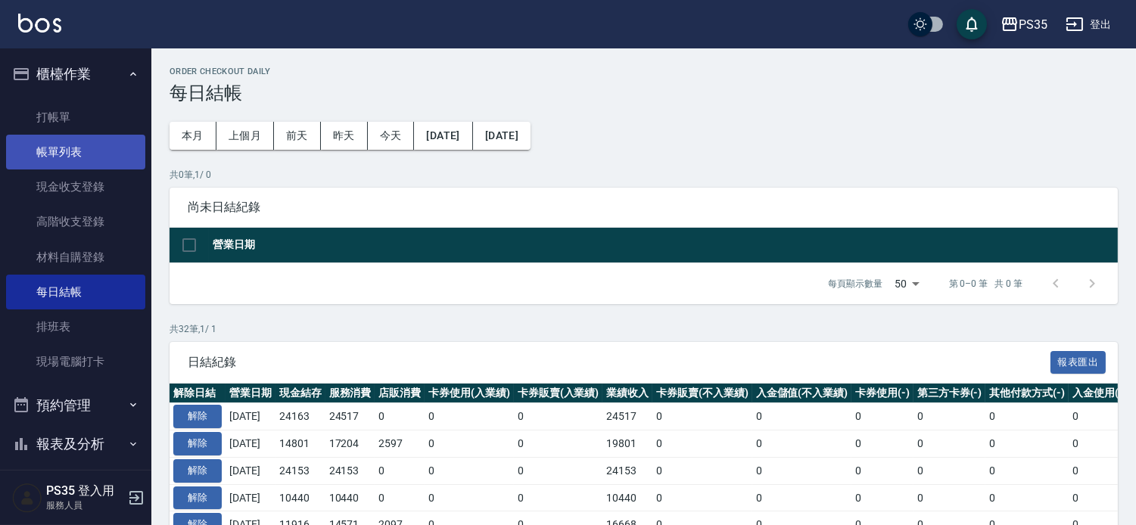
click at [70, 157] on link "帳單列表" at bounding box center [75, 152] width 139 height 35
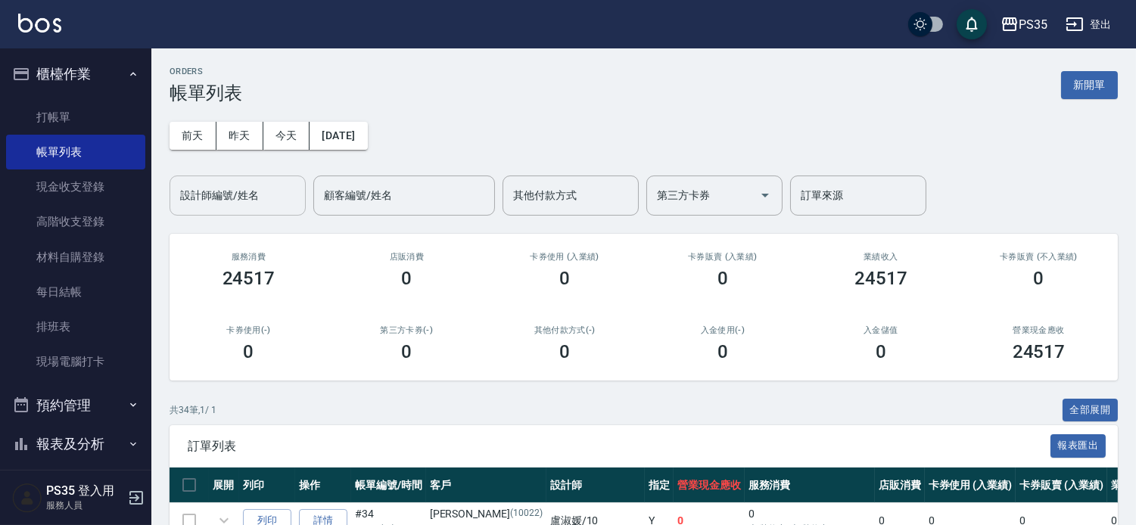
click at [232, 192] on div "設計師編號/姓名 設計師編號/姓名" at bounding box center [237, 196] width 136 height 40
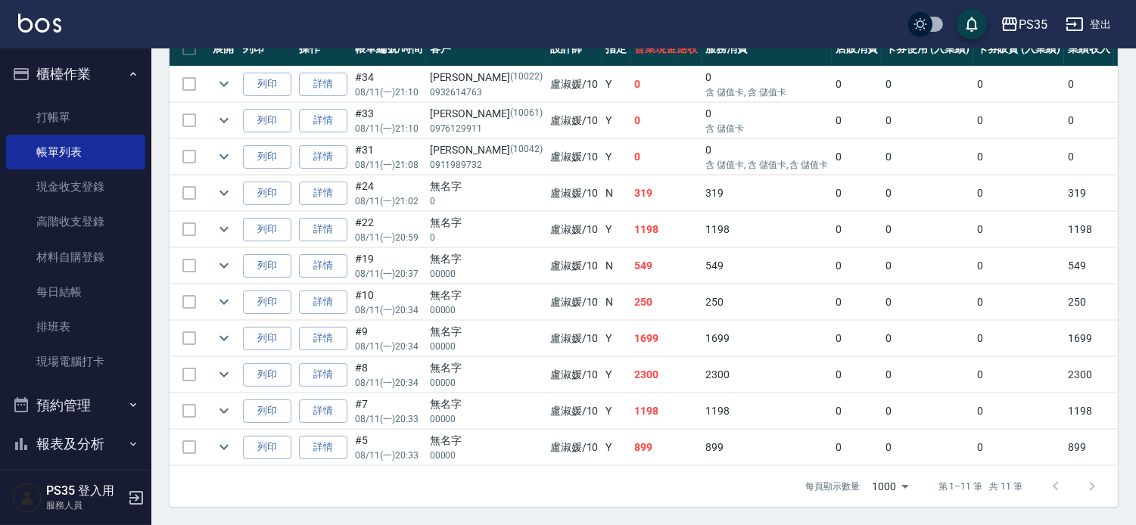
scroll to position [519, 0]
type input "盧淑媛-10"
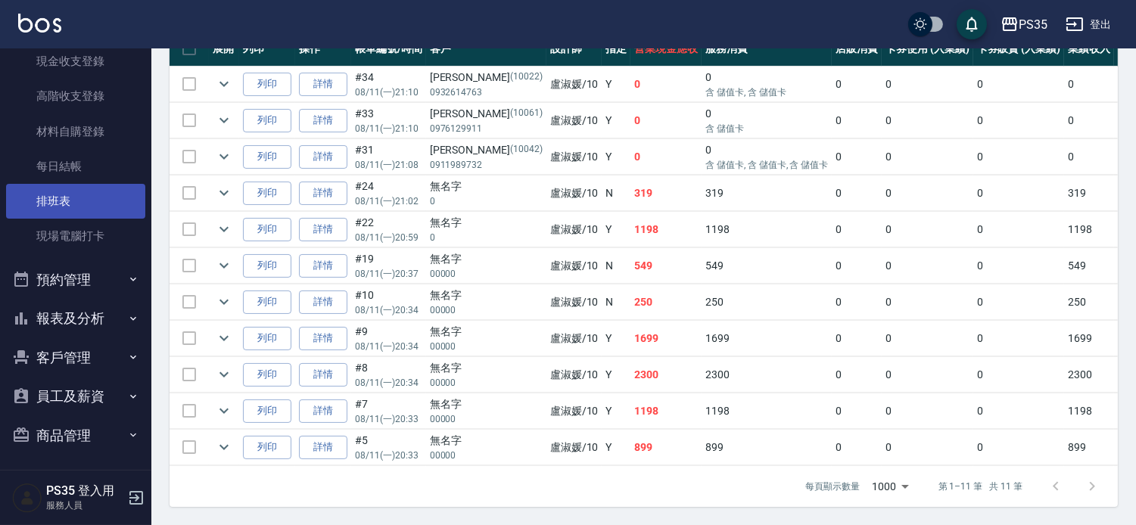
scroll to position [127, 0]
click at [89, 316] on button "報表及分析" at bounding box center [75, 316] width 139 height 39
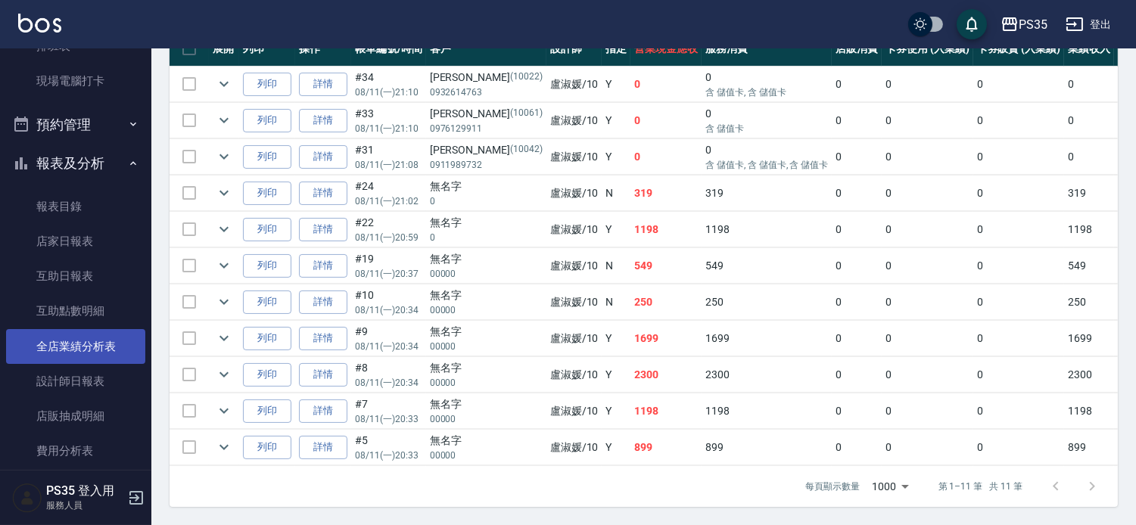
scroll to position [296, 0]
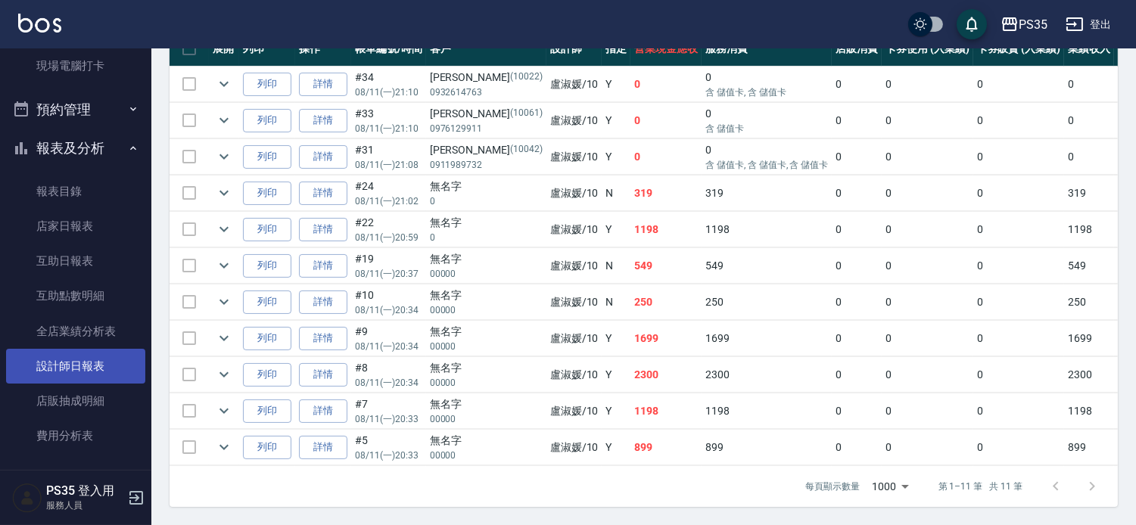
click at [118, 369] on link "設計師日報表" at bounding box center [75, 366] width 139 height 35
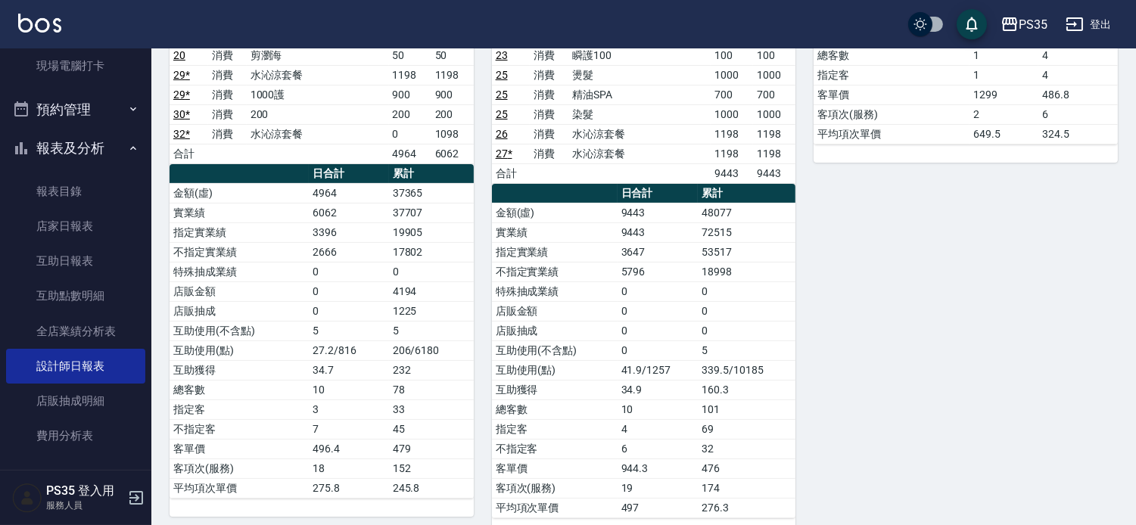
scroll to position [420, 0]
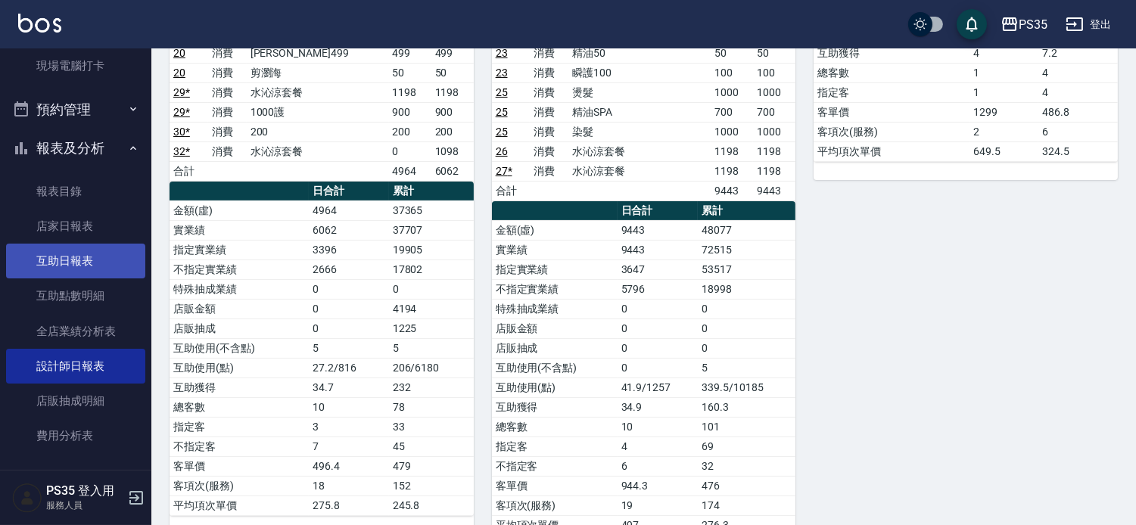
click at [95, 268] on link "互助日報表" at bounding box center [75, 261] width 139 height 35
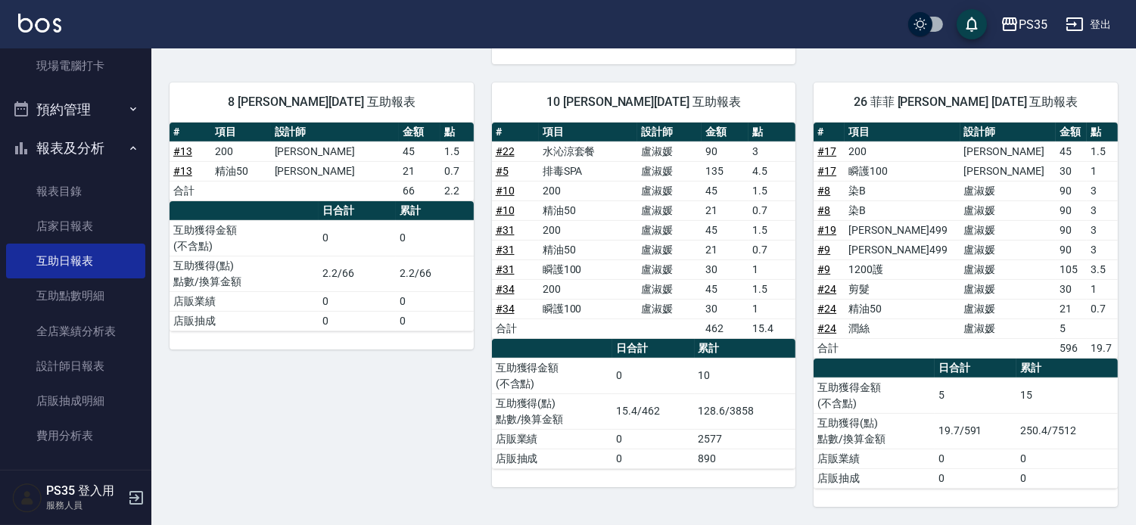
scroll to position [743, 0]
